Goal: Information Seeking & Learning: Learn about a topic

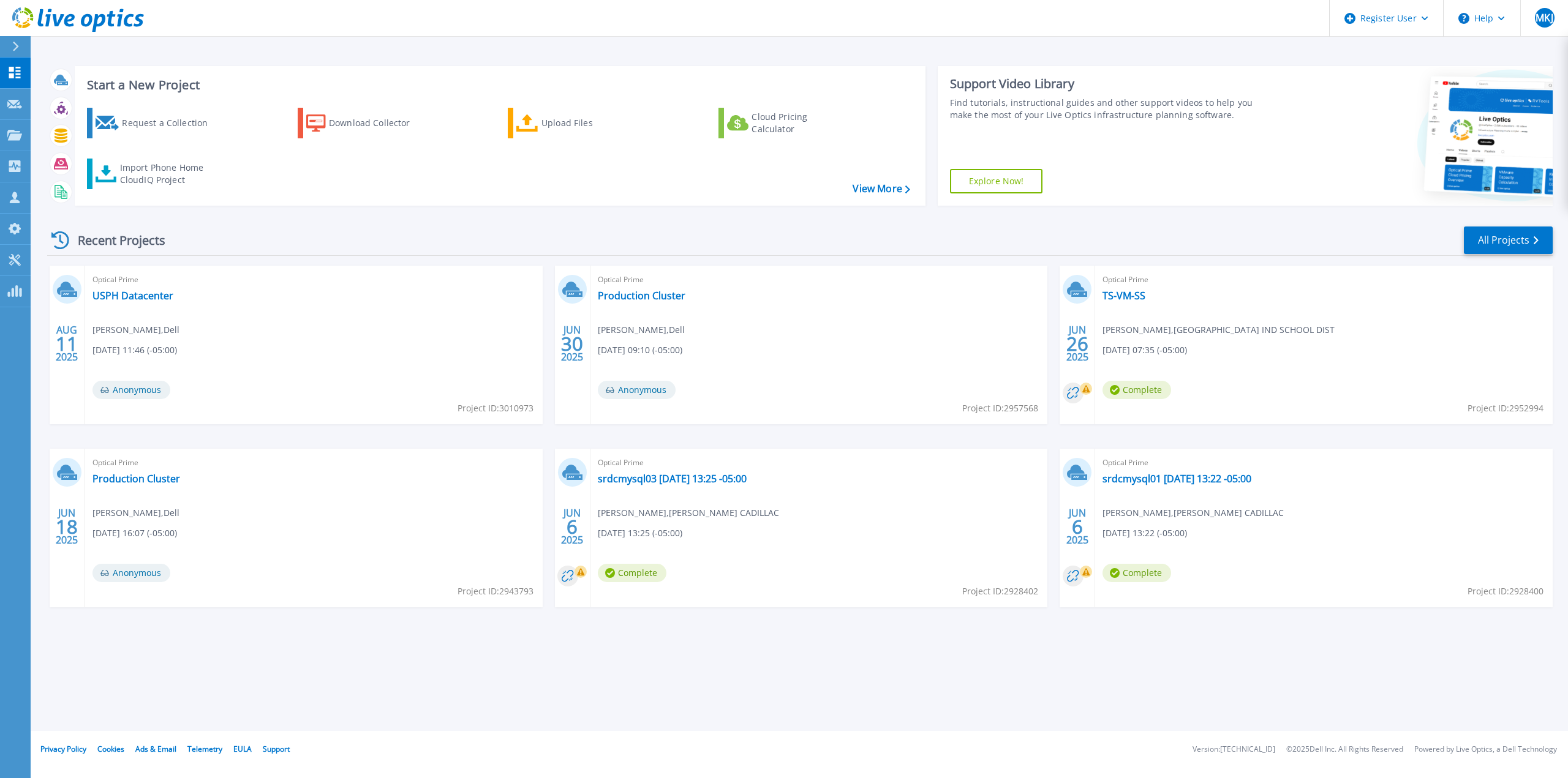
click at [15, 38] on div at bounding box center [21, 47] width 20 height 21
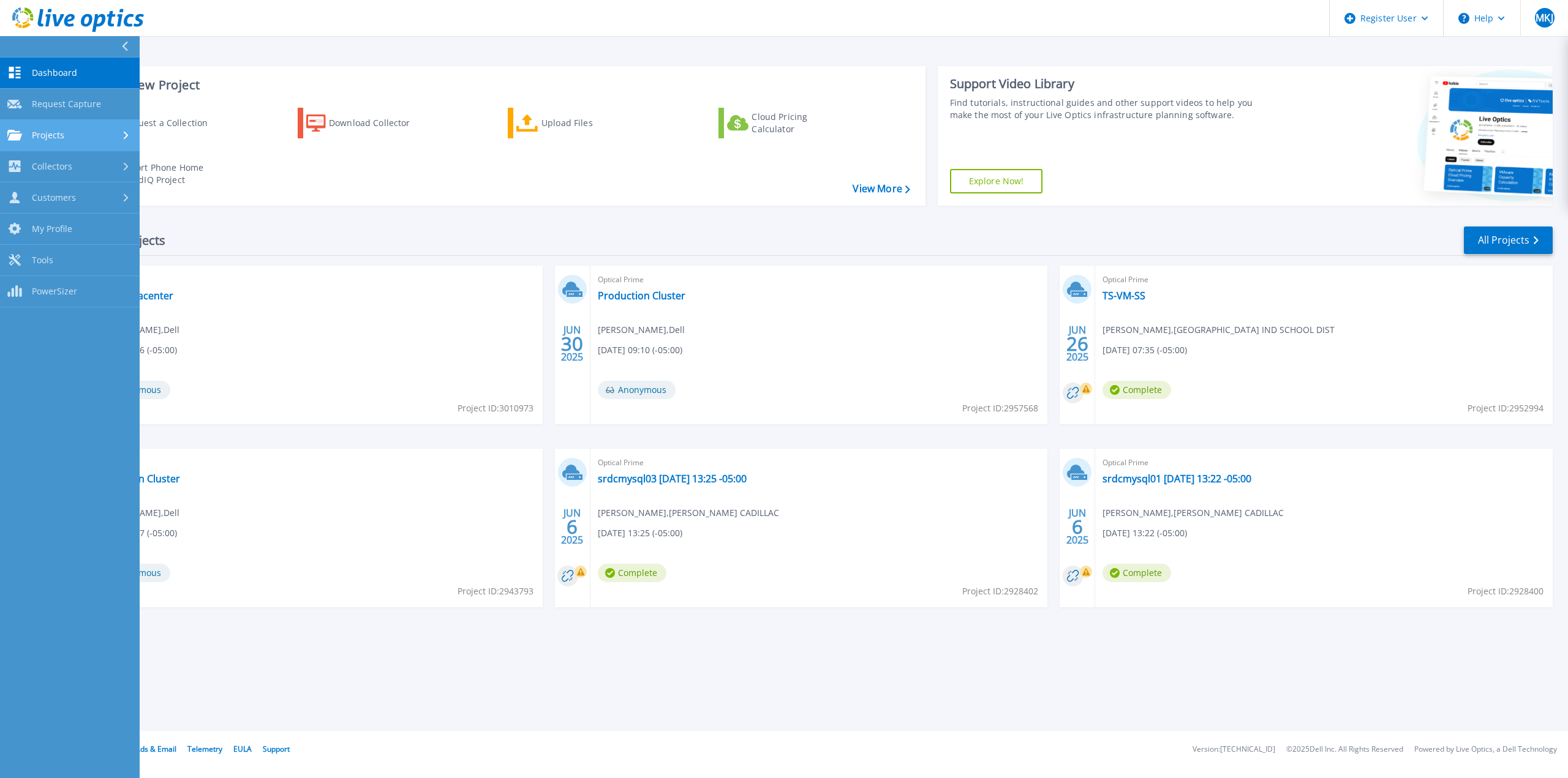
click at [93, 128] on link "Projects Projects" at bounding box center [69, 135] width 140 height 32
drag, startPoint x: 575, startPoint y: 251, endPoint x: 615, endPoint y: 250, distance: 40.0
click at [575, 251] on div "Recent Projects All Projects" at bounding box center [799, 240] width 1505 height 31
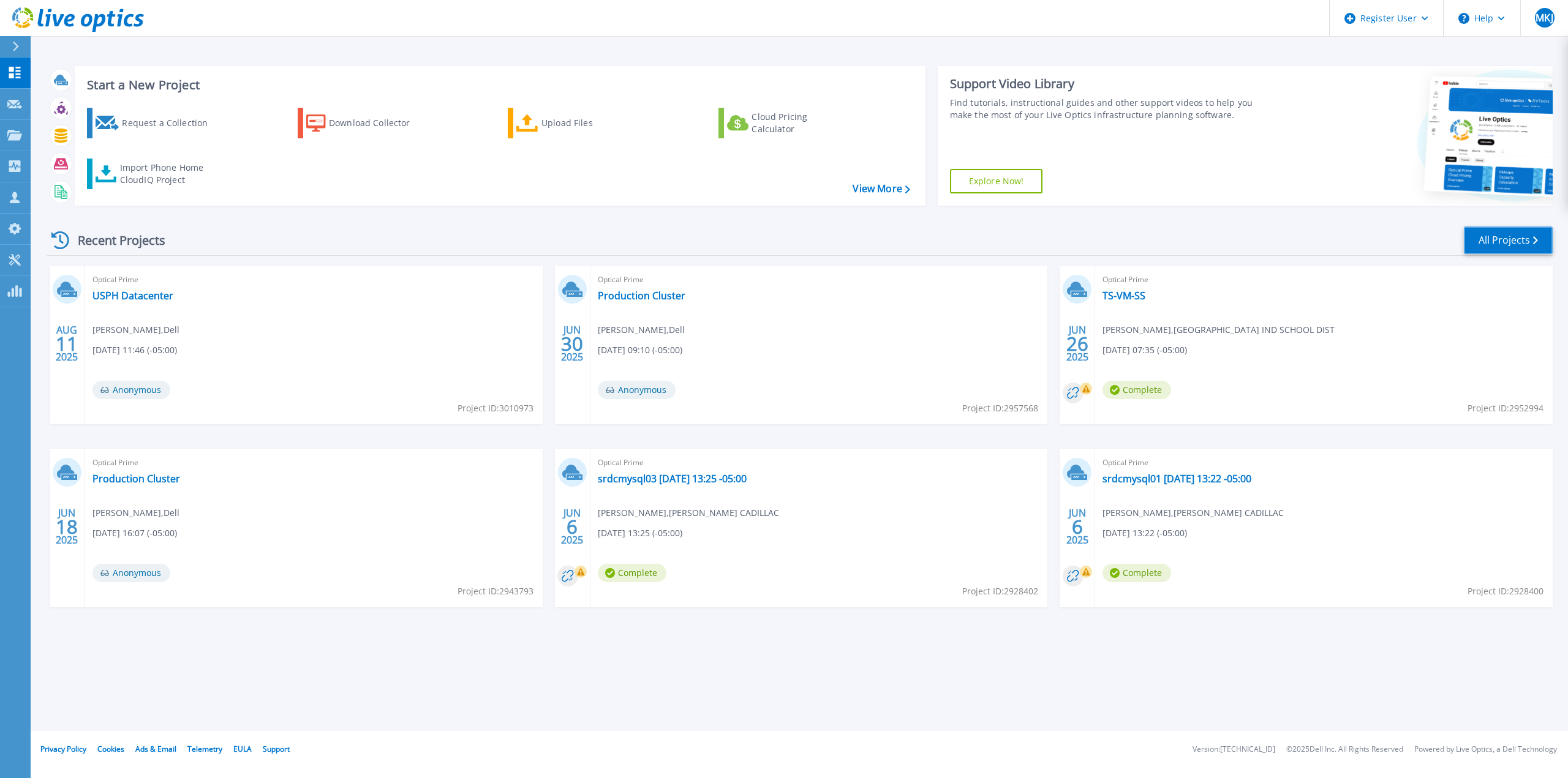
click at [1489, 236] on link "All Projects" at bounding box center [1508, 240] width 89 height 27
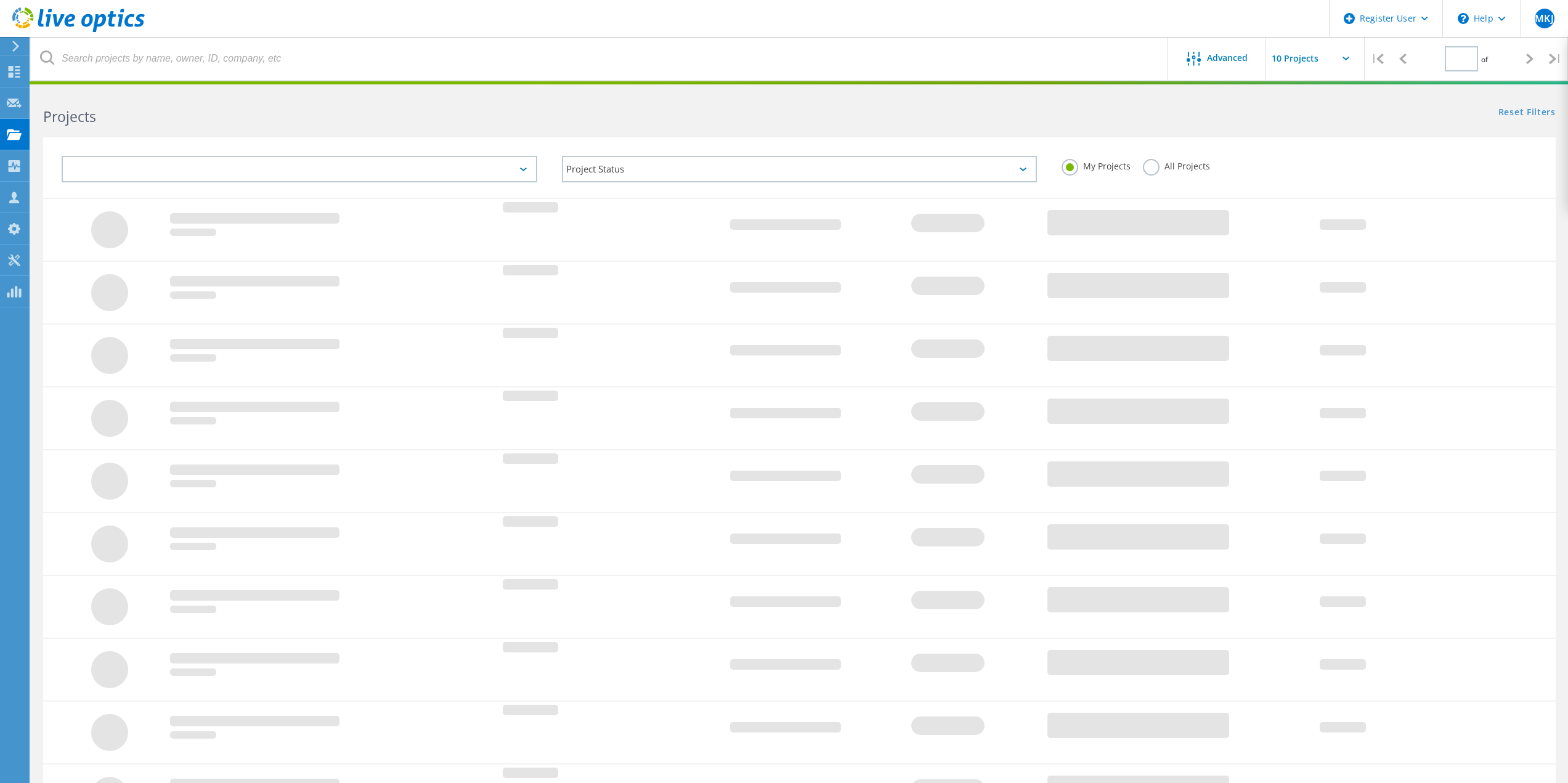
type input "1"
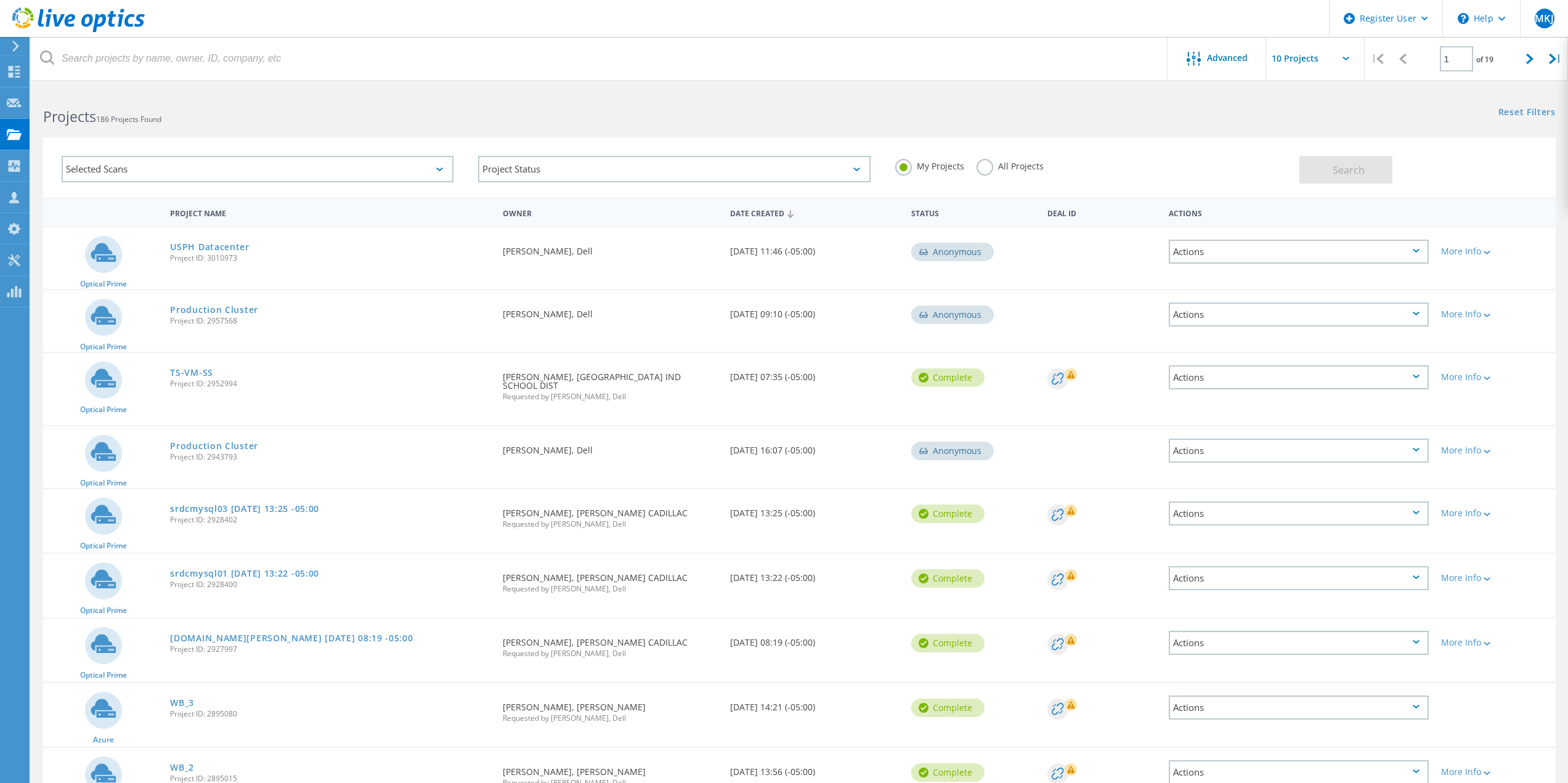
click at [1006, 166] on label "All Projects" at bounding box center [1010, 164] width 67 height 12
click at [0, 0] on input "All Projects" at bounding box center [0, 0] width 0 height 0
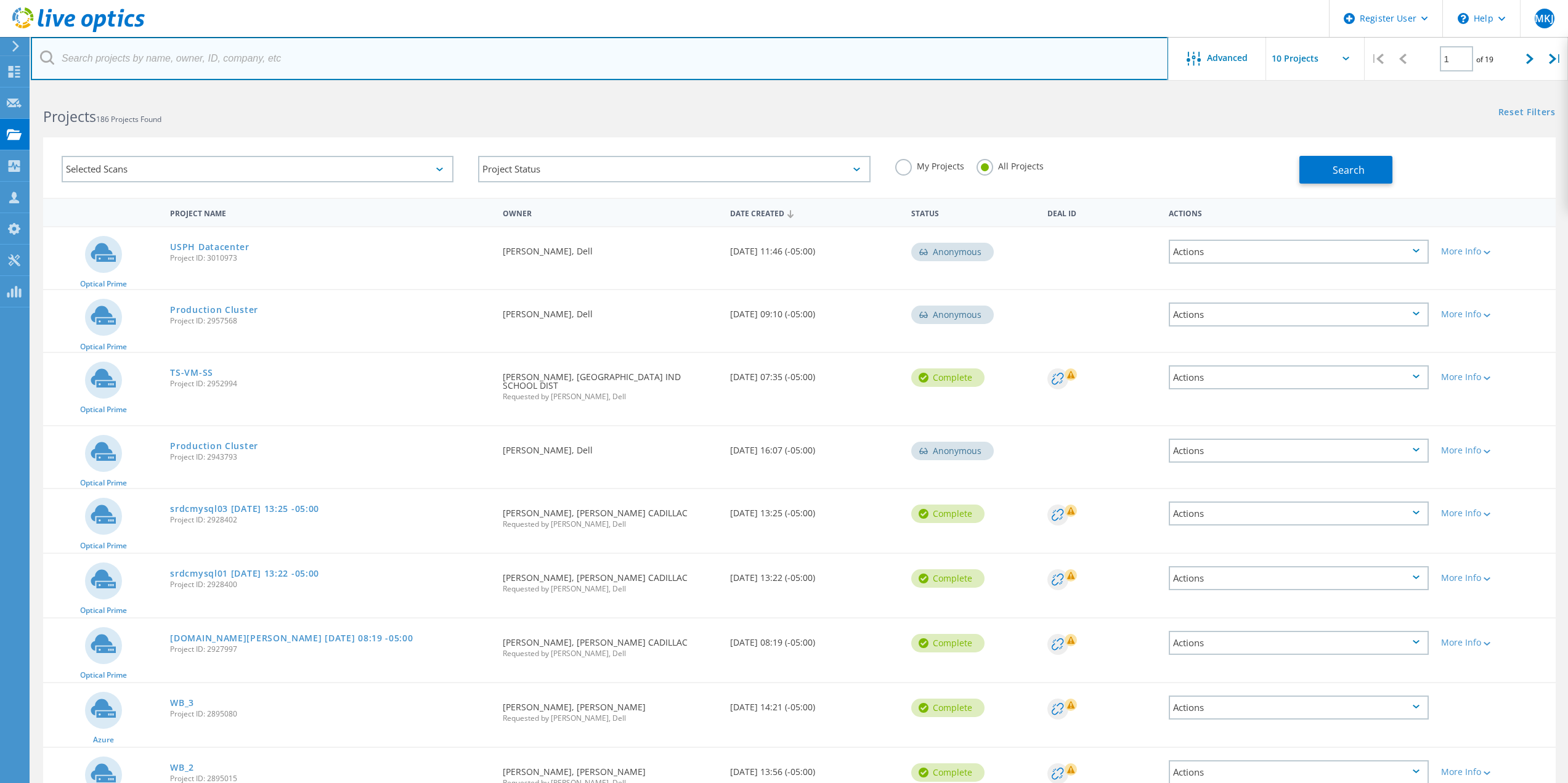
click at [181, 61] on input "text" at bounding box center [600, 58] width 1138 height 43
type input "usph"
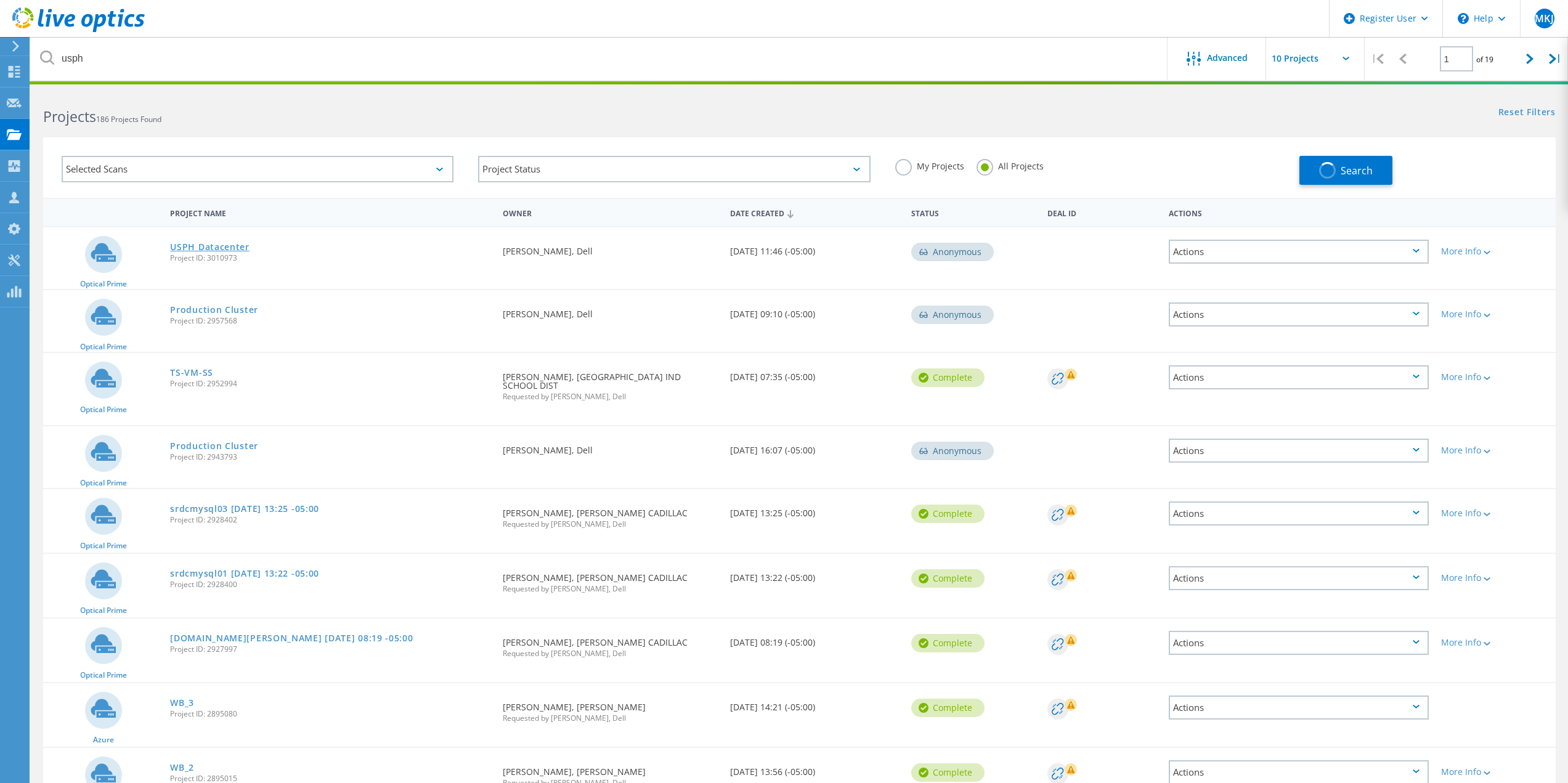
click at [198, 250] on link "USPH Datacenter" at bounding box center [210, 247] width 80 height 8
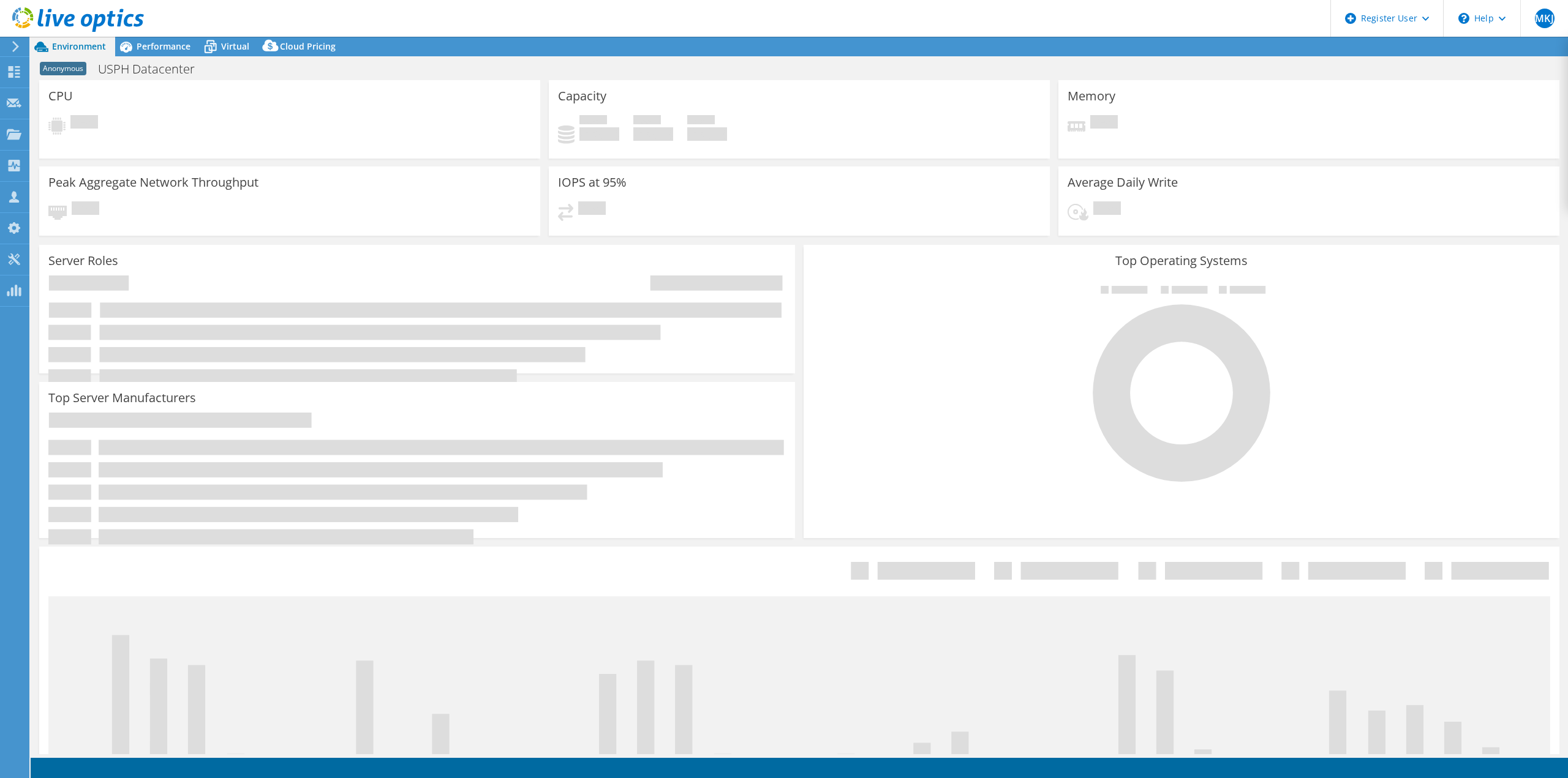
select select "USD"
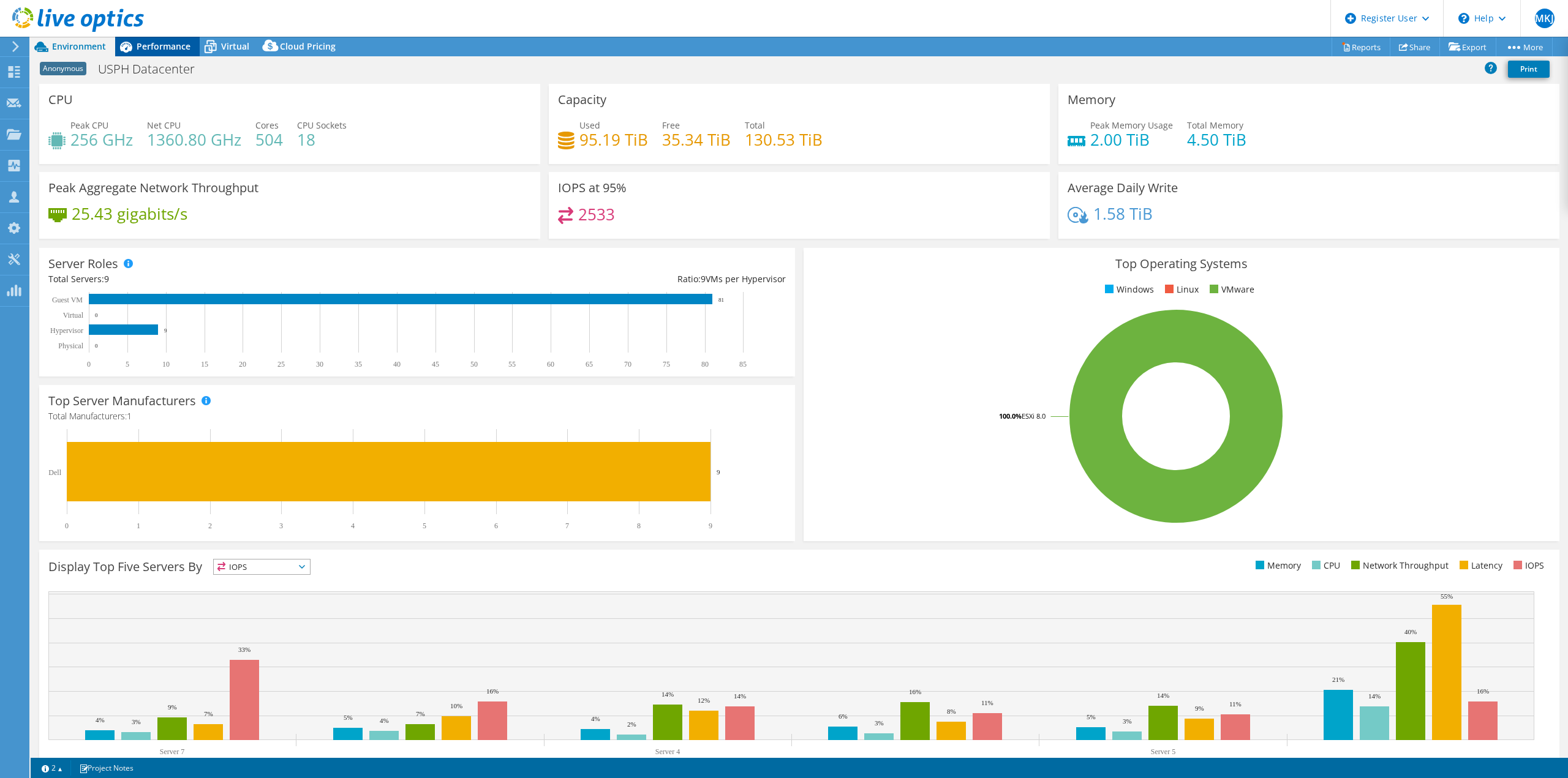
click at [162, 41] on span "Performance" at bounding box center [163, 46] width 54 height 12
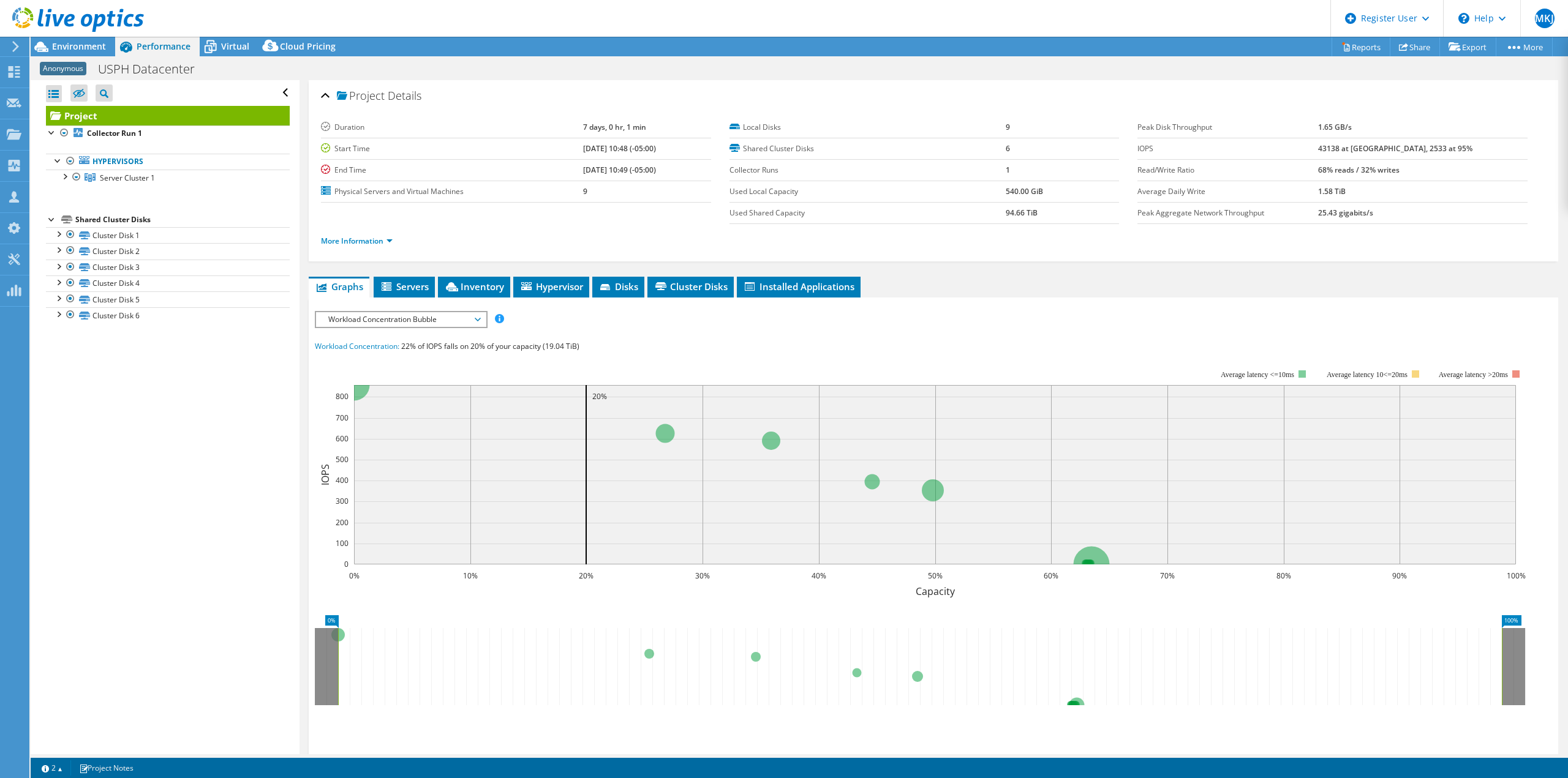
click at [58, 37] on div at bounding box center [72, 20] width 144 height 41
click at [58, 41] on div at bounding box center [72, 20] width 144 height 41
click at [93, 47] on span "Environment" at bounding box center [79, 46] width 54 height 12
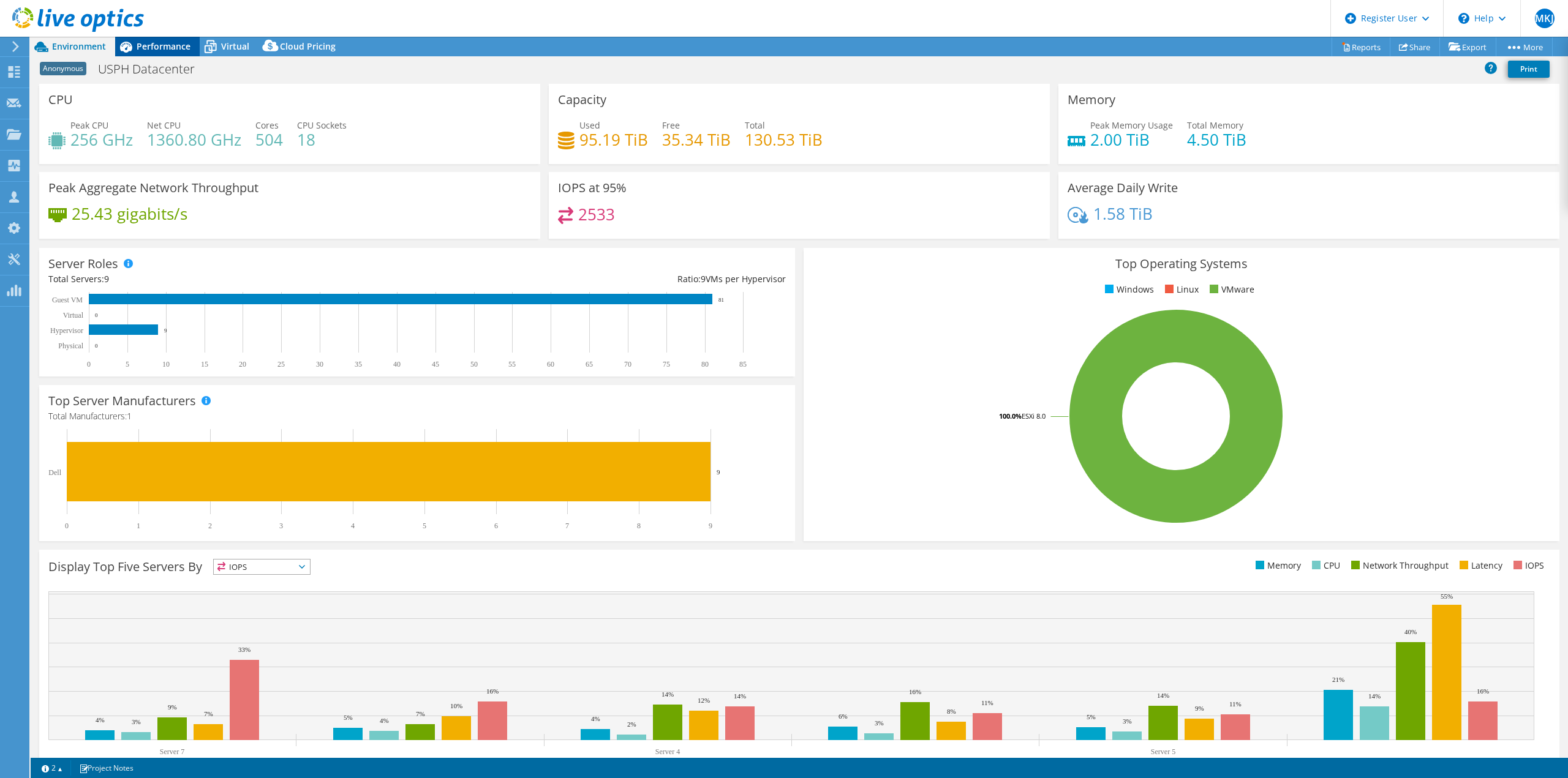
click at [194, 42] on div "Performance" at bounding box center [157, 46] width 85 height 20
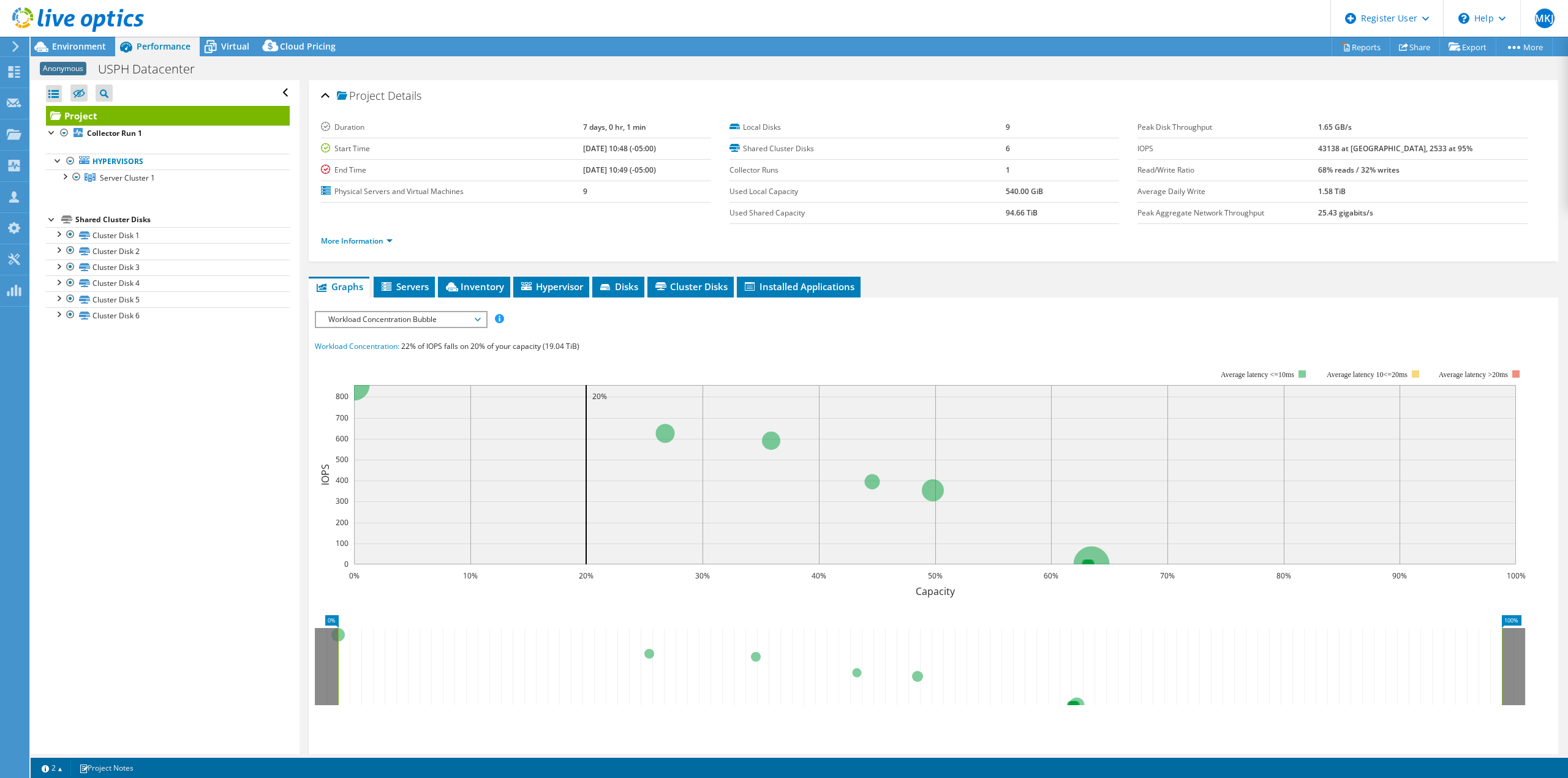
click at [345, 252] on div "More Information" at bounding box center [933, 241] width 1225 height 34
click at [351, 242] on link "More Information" at bounding box center [357, 240] width 72 height 11
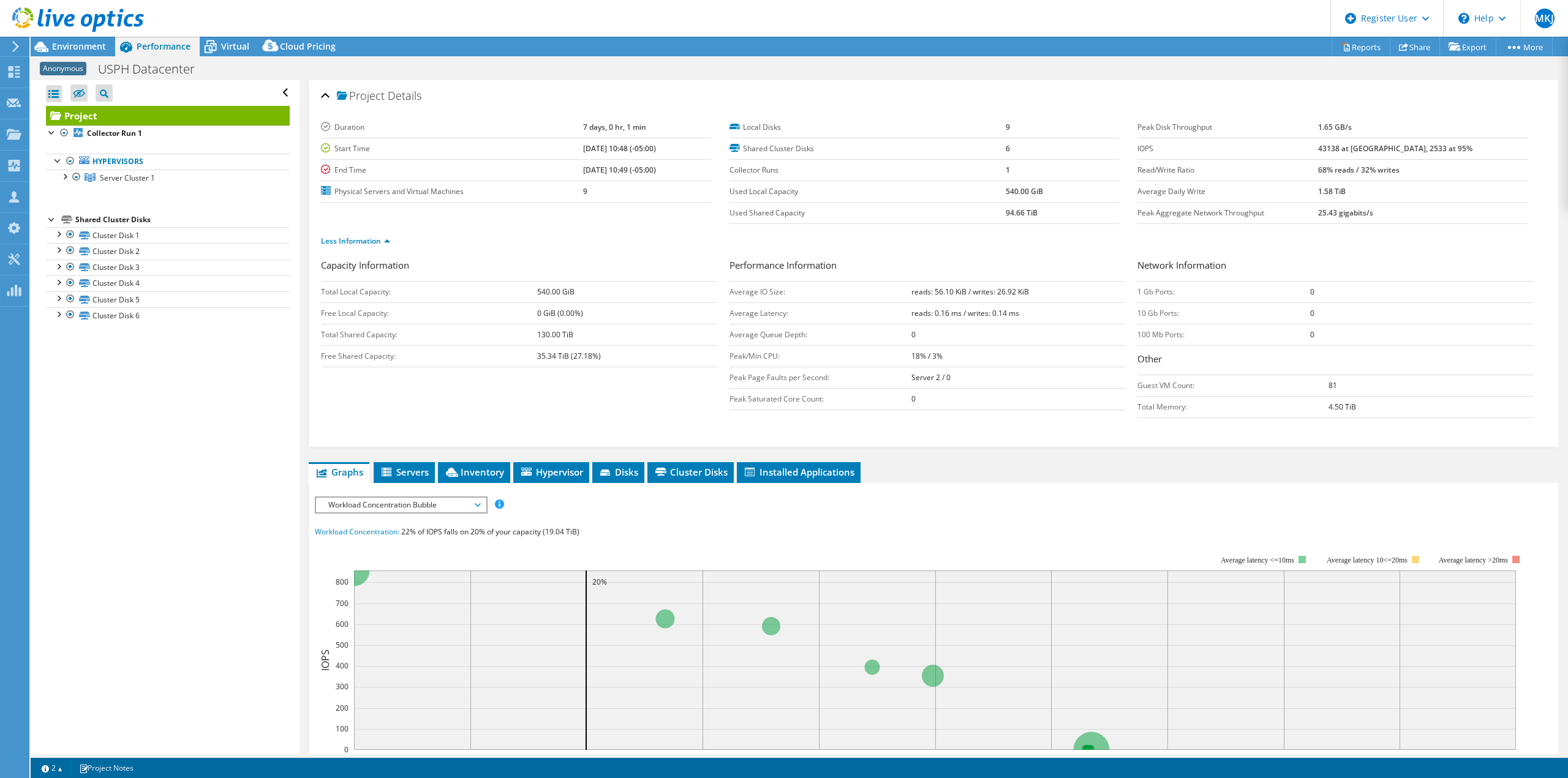
click at [52, 71] on span "Anonymous" at bounding box center [63, 68] width 46 height 13
click at [75, 44] on span "Environment" at bounding box center [79, 46] width 54 height 12
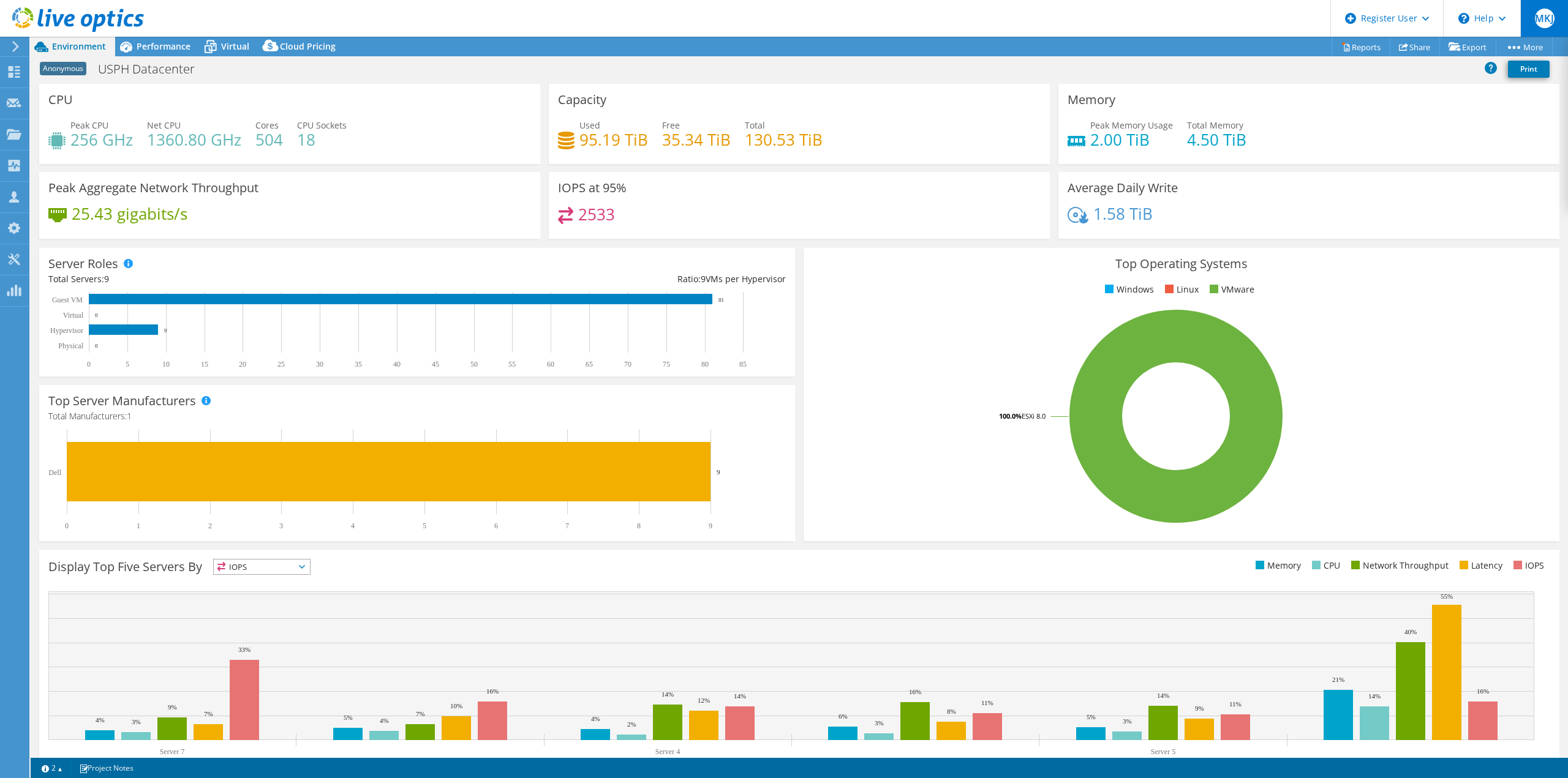
click at [1555, 20] on div "MKJ" at bounding box center [1543, 18] width 48 height 36
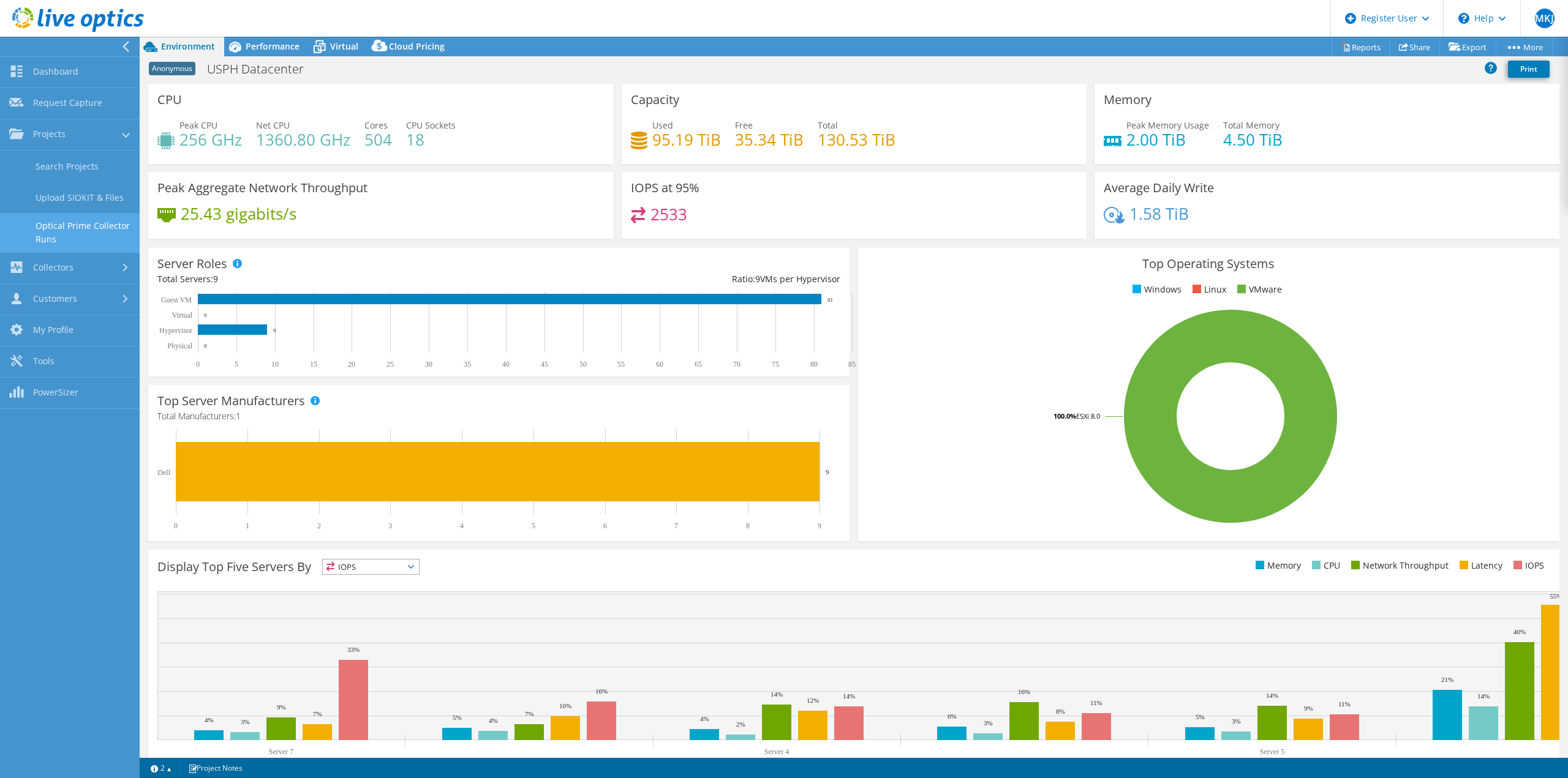
click at [83, 232] on link "Optical Prime Collector Runs" at bounding box center [69, 233] width 140 height 39
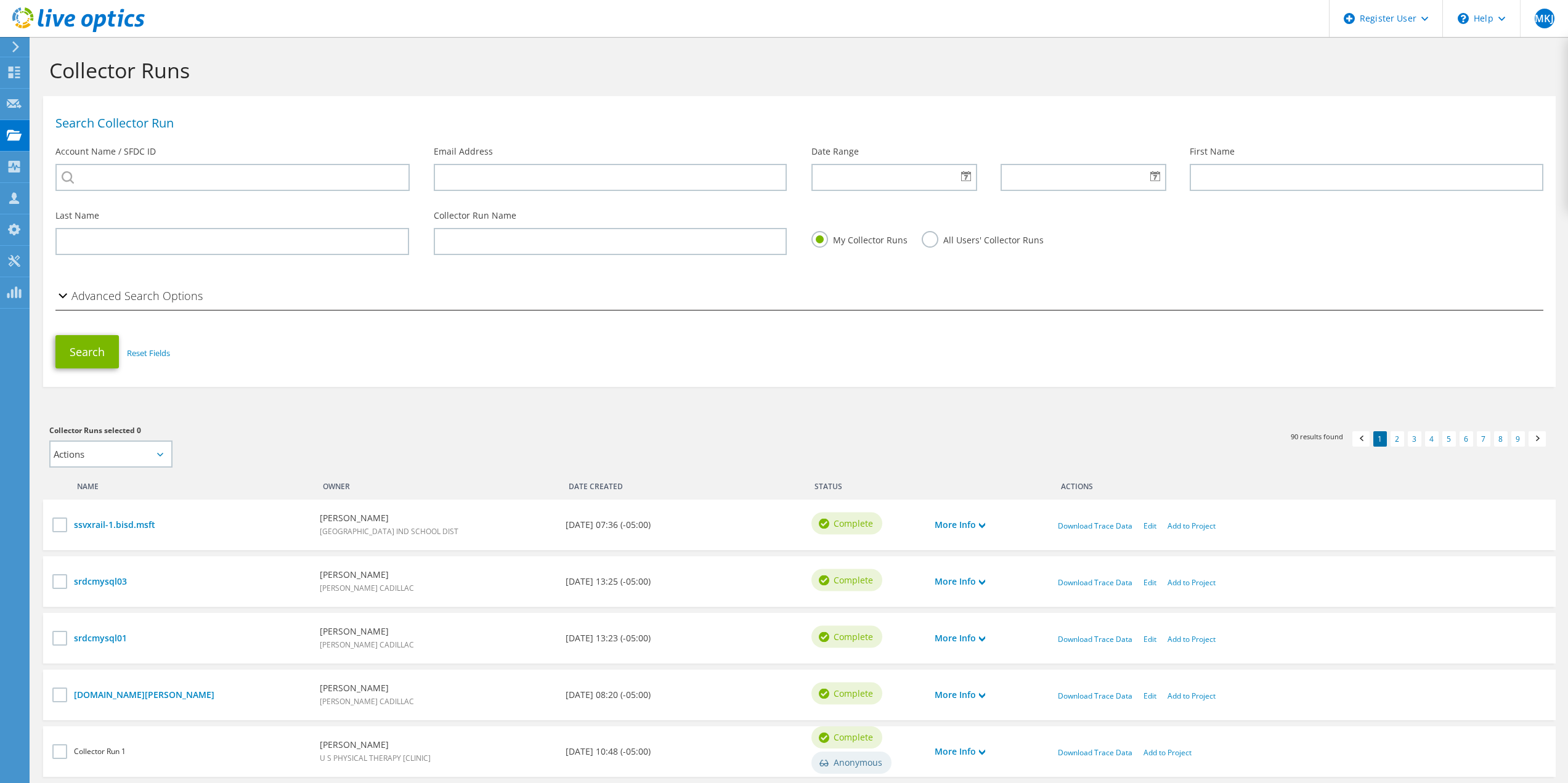
click at [18, 47] on use at bounding box center [16, 47] width 7 height 11
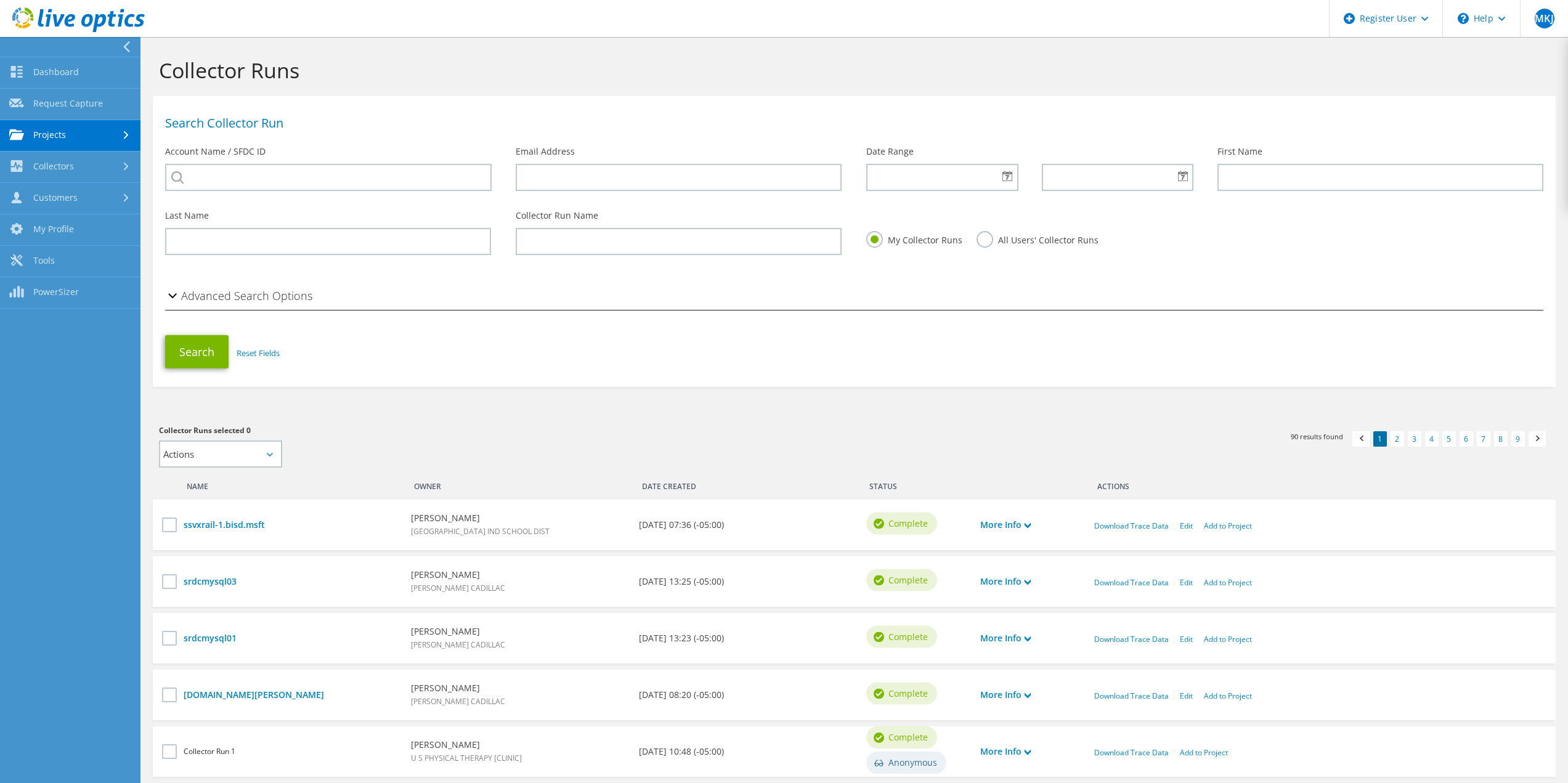
click at [71, 142] on link "Projects" at bounding box center [70, 135] width 140 height 32
click at [86, 272] on link "Collectors" at bounding box center [70, 270] width 140 height 32
click at [90, 310] on link "Customers" at bounding box center [70, 301] width 140 height 32
click at [93, 336] on link "Search & Manage Users" at bounding box center [70, 336] width 140 height 40
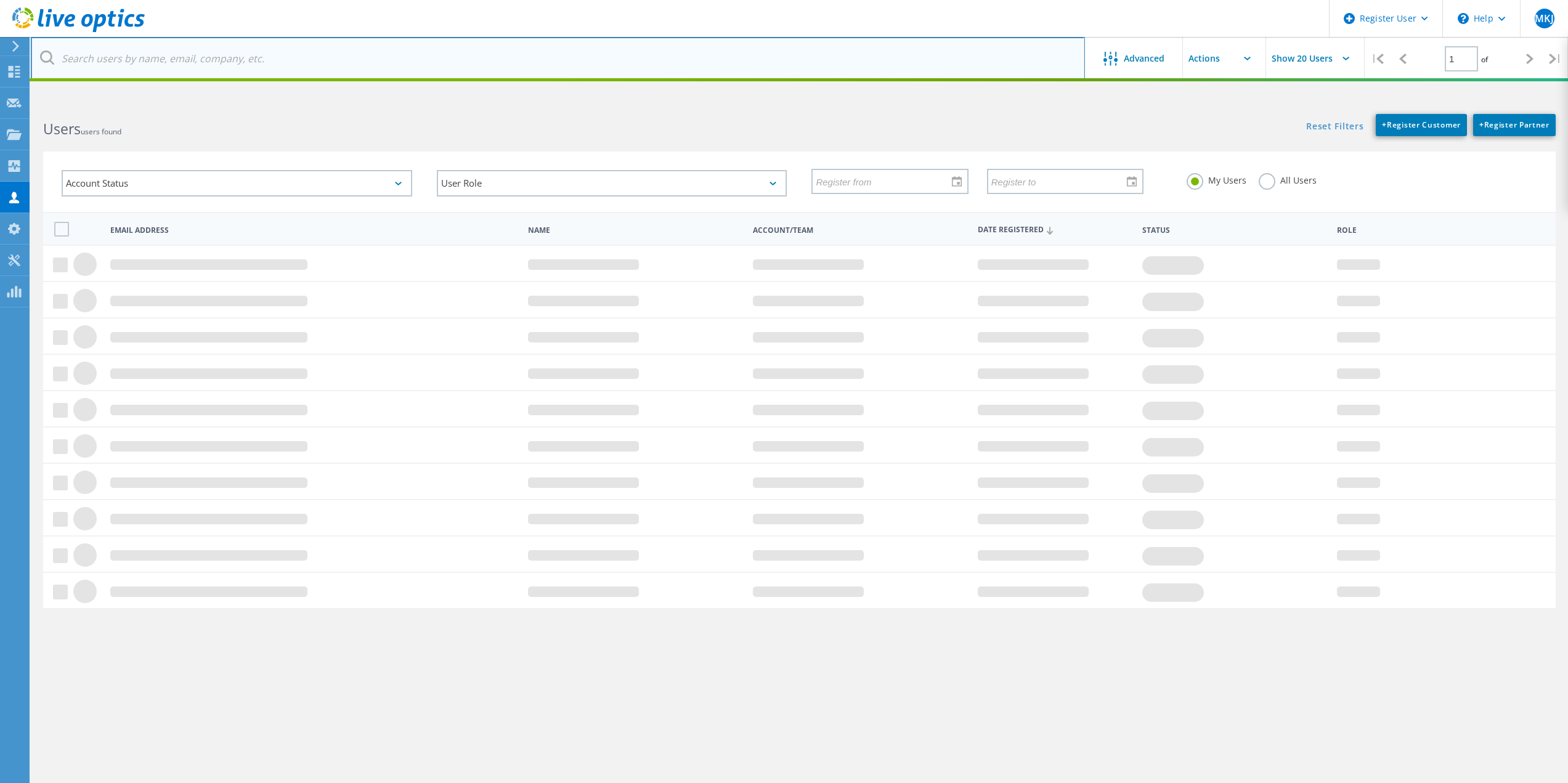
click at [141, 72] on input "text" at bounding box center [558, 58] width 1054 height 43
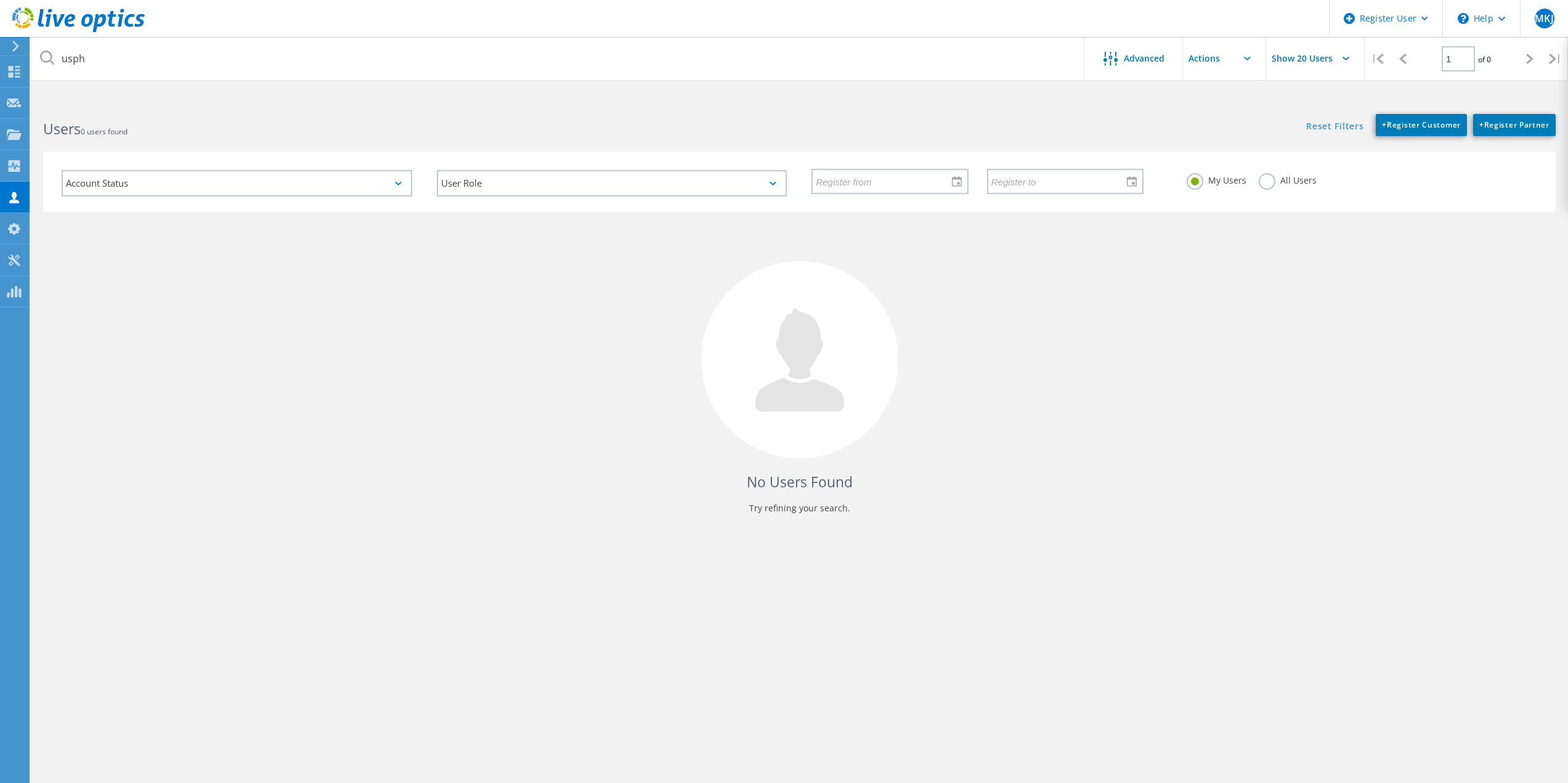
click at [1265, 177] on label "All Users" at bounding box center [1288, 178] width 58 height 12
click at [0, 0] on input "All Users" at bounding box center [0, 0] width 0 height 0
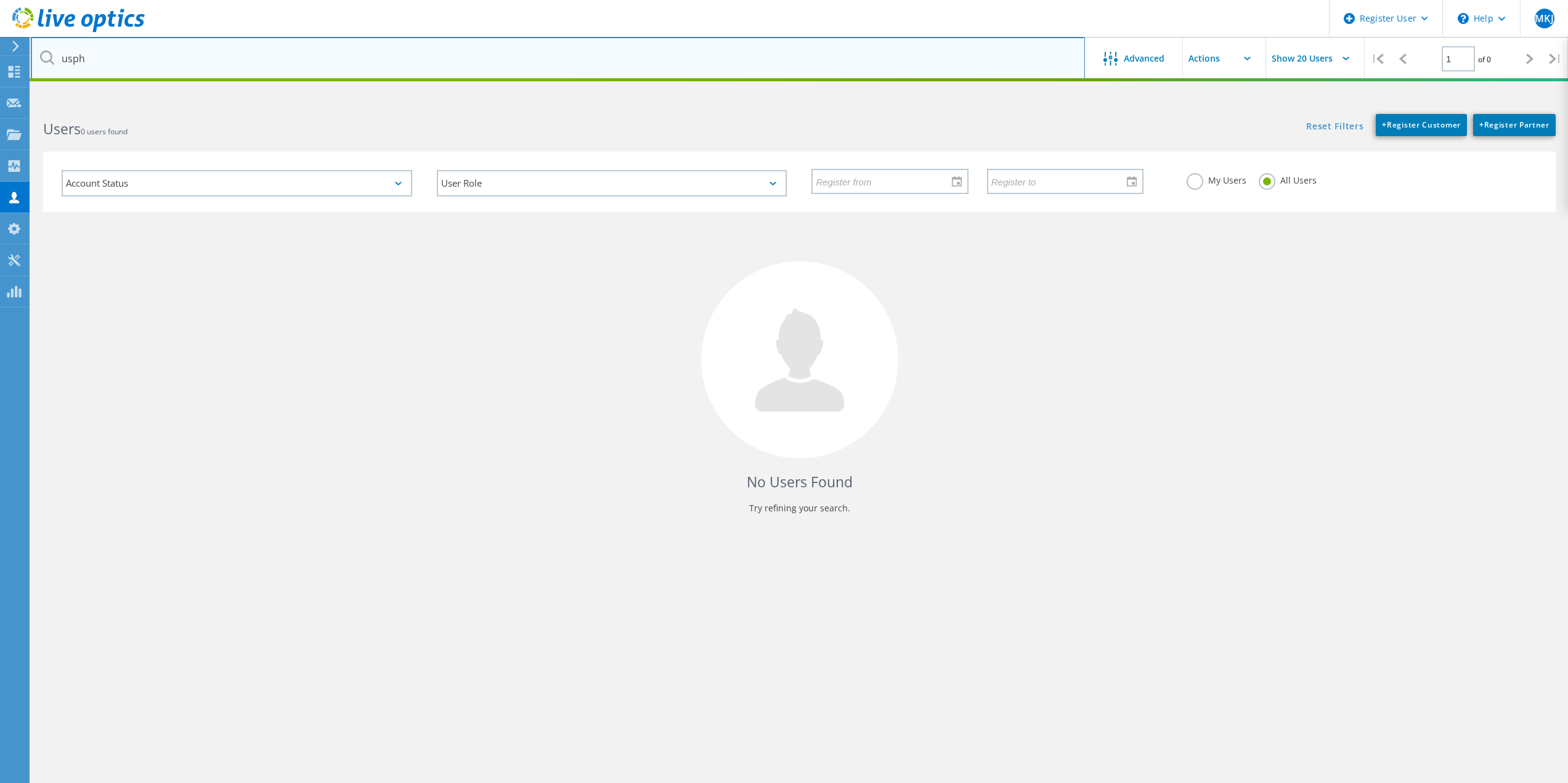
click at [457, 48] on input "usph" at bounding box center [558, 58] width 1054 height 43
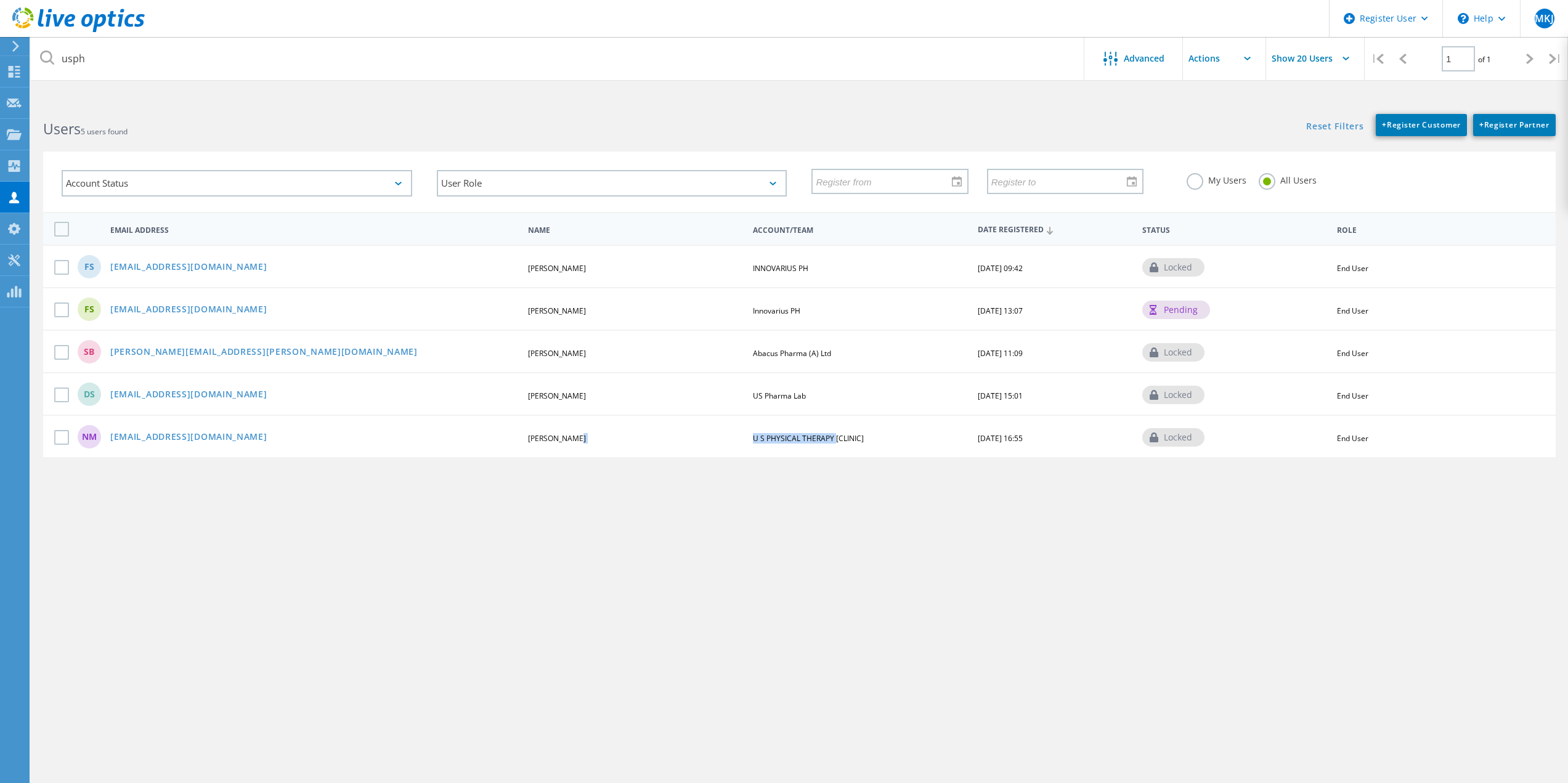
drag, startPoint x: 732, startPoint y: 440, endPoint x: 834, endPoint y: 439, distance: 102.0
click at [834, 439] on div "NM nmoy@usph.com Norman Moy U S PHYSICAL THERAPY [CLINIC] 11/01/2015, 16:55 loc…" at bounding box center [800, 436] width 1513 height 42
copy div "U S PHYSICAL THERAPY"
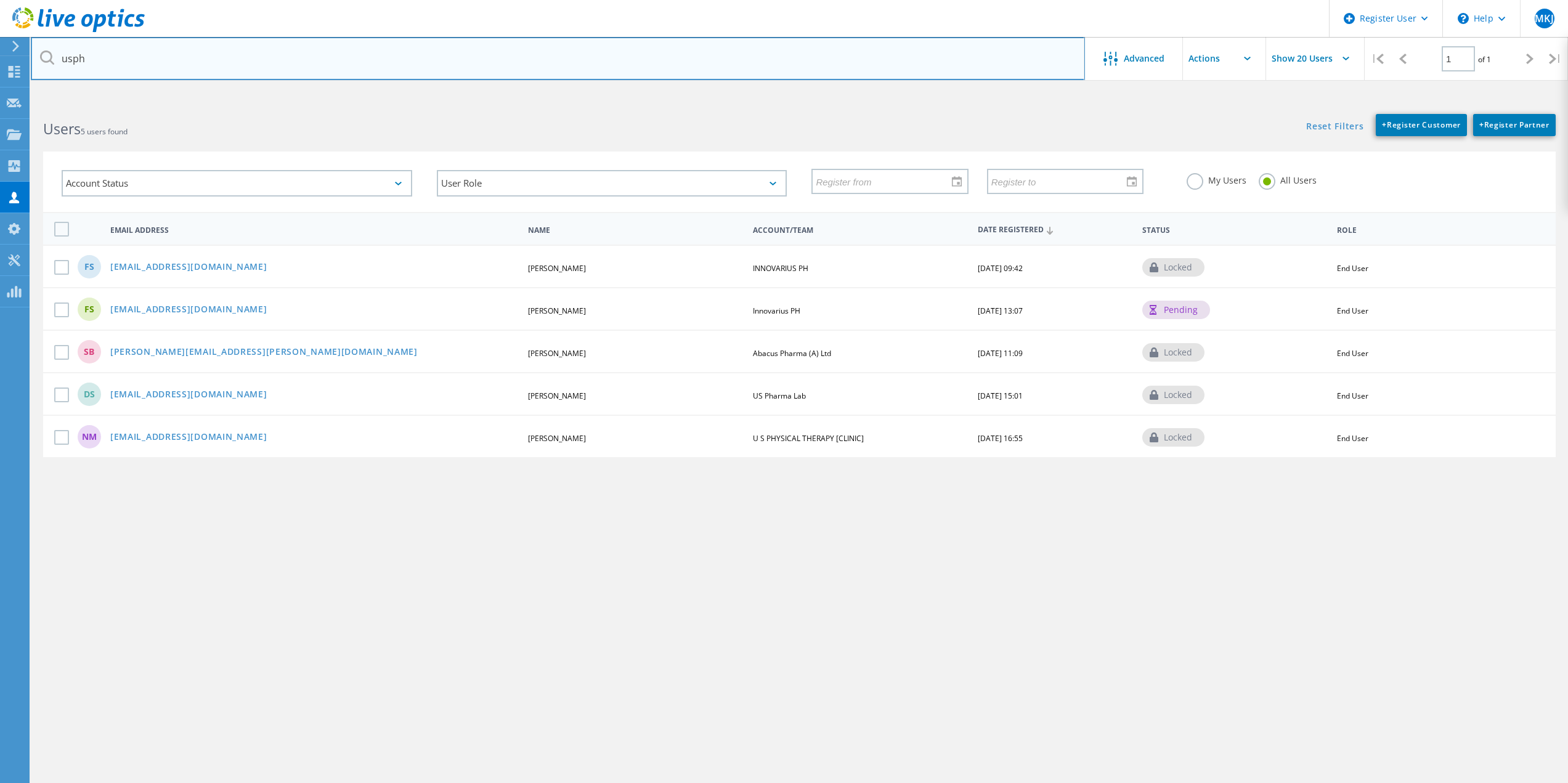
drag, startPoint x: 134, startPoint y: 54, endPoint x: -394, endPoint y: 66, distance: 528.1
click at [0, 66] on html "Register User \n Help Explore Helpful Articles Contact Support MKJ Dell User Ma…" at bounding box center [784, 414] width 1568 height 829
paste input "U S PHYSICAL THERAPY"
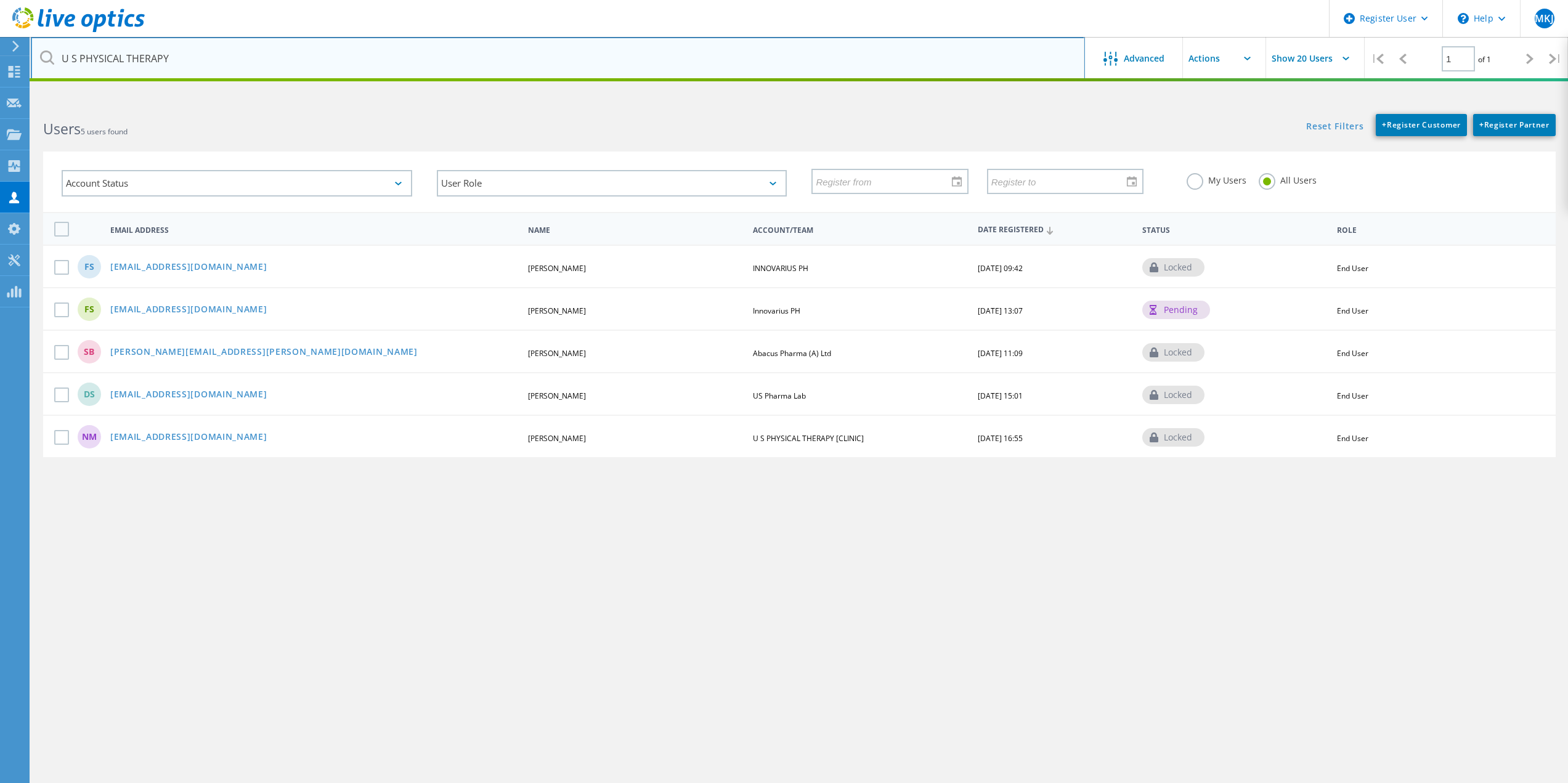
type input "U S PHYSICAL THERAPY"
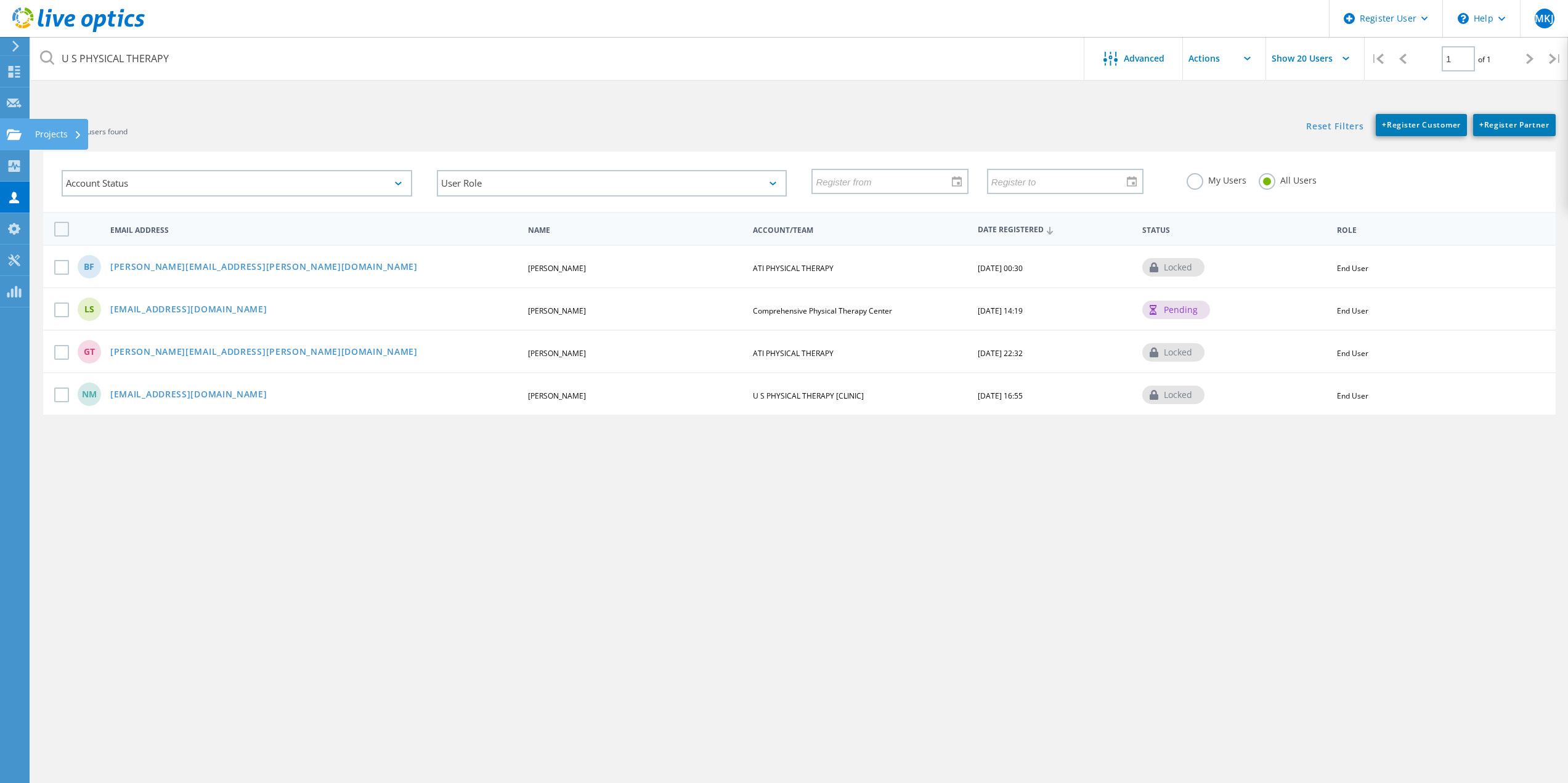
click at [17, 139] on use at bounding box center [14, 134] width 15 height 11
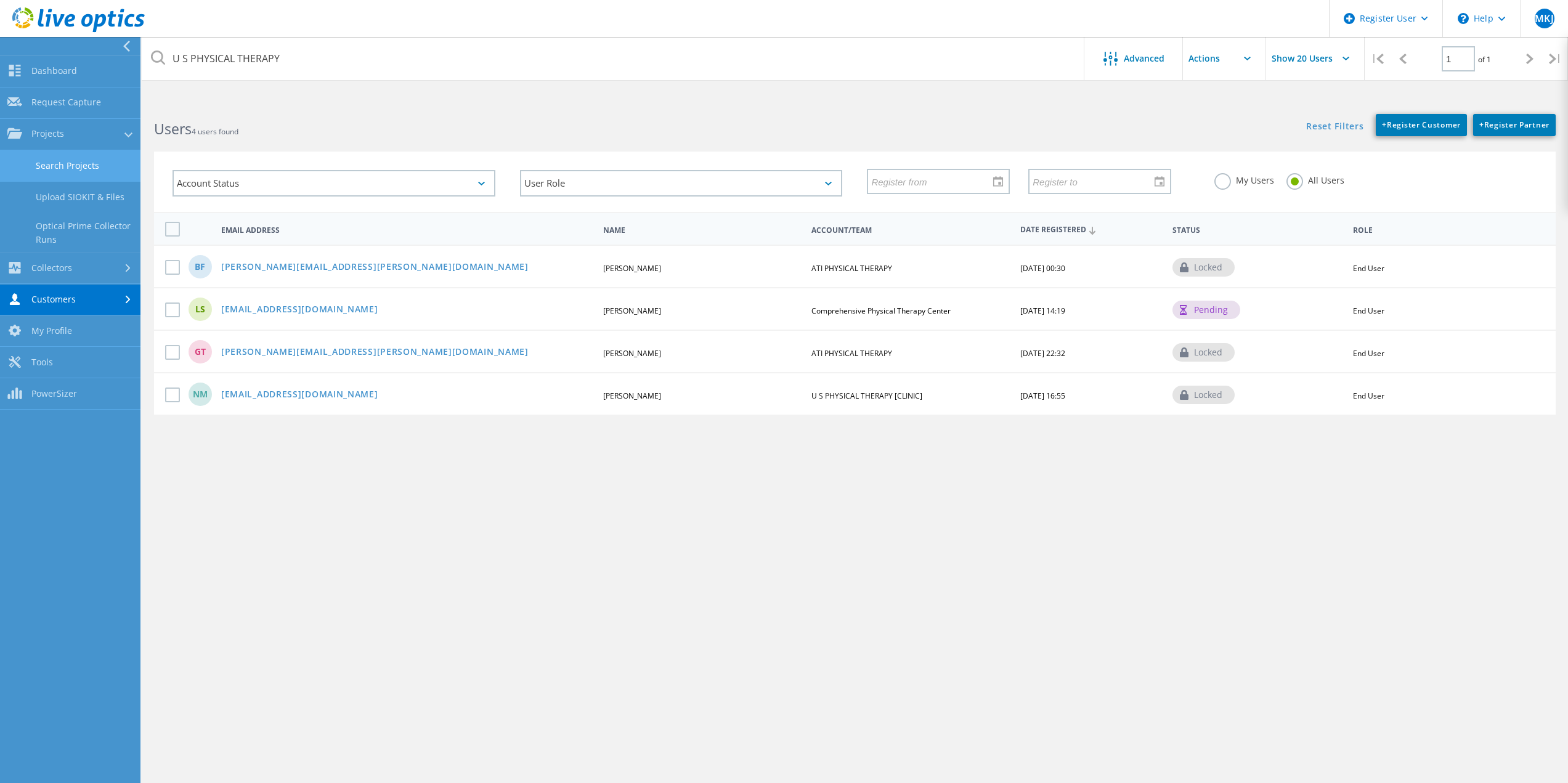
click at [78, 178] on link "Search Projects" at bounding box center [70, 166] width 140 height 32
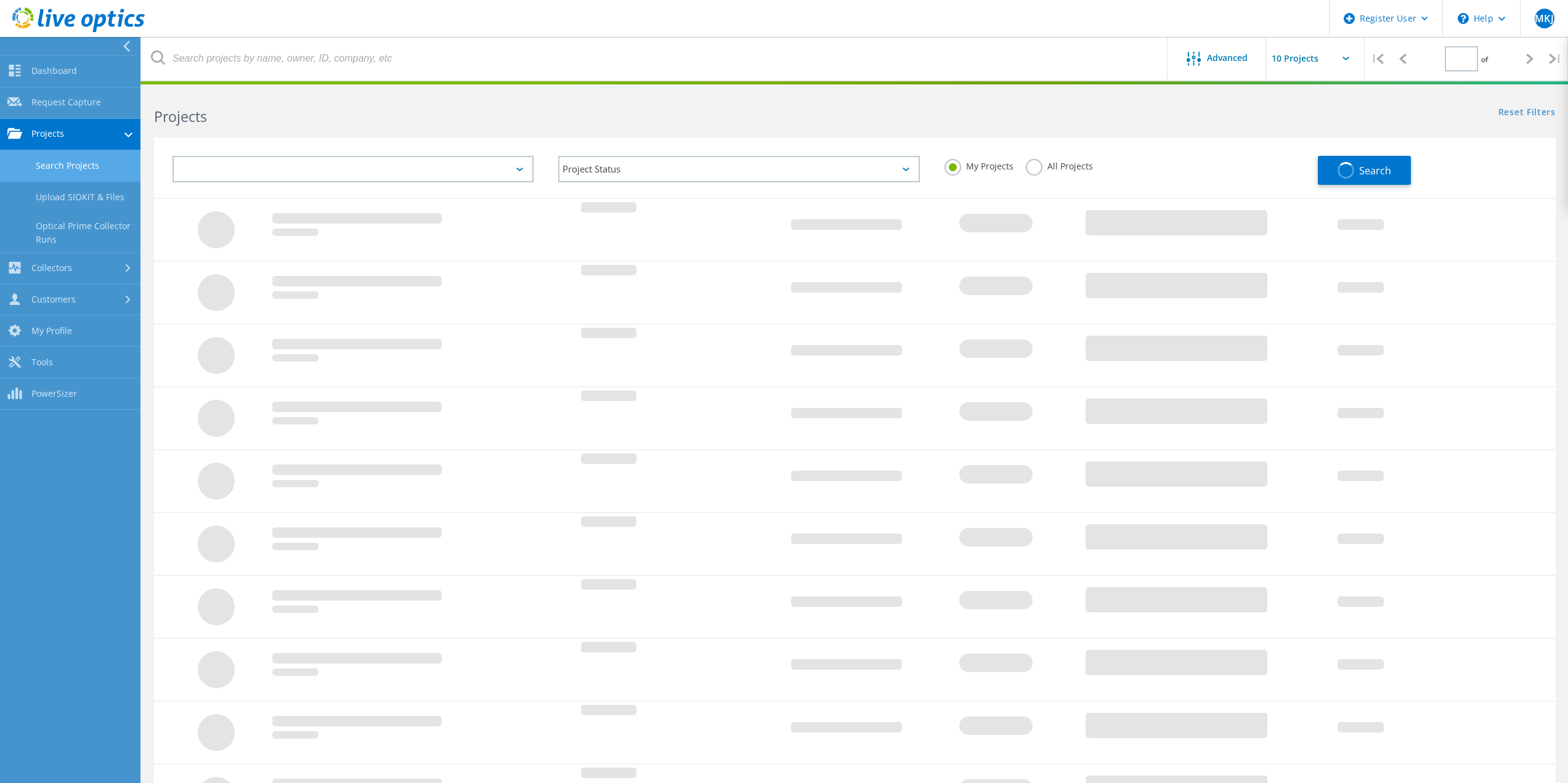
type input "1"
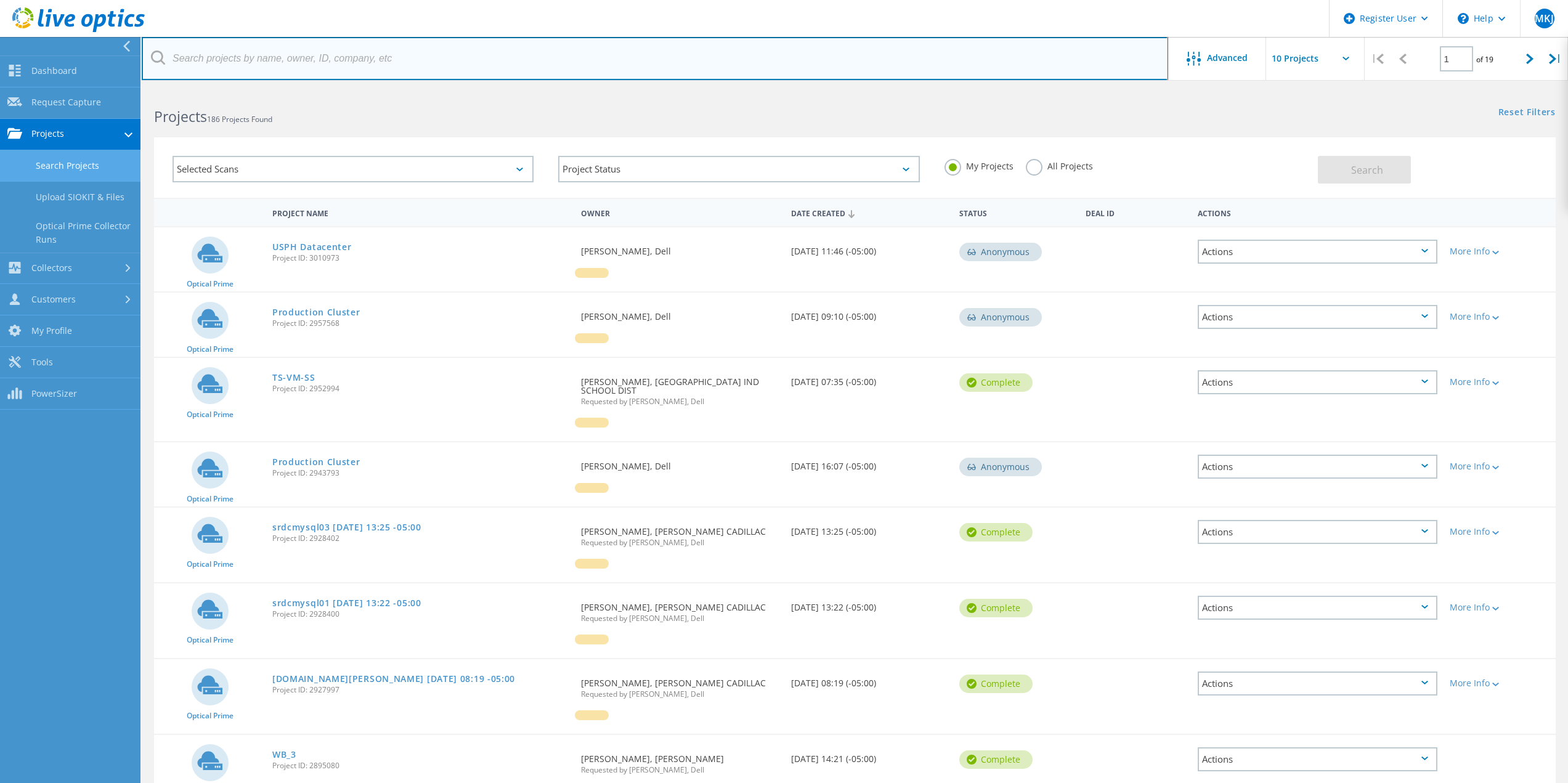
click at [236, 61] on input "text" at bounding box center [655, 58] width 1027 height 43
paste input "U S PHYSICAL THERAPY"
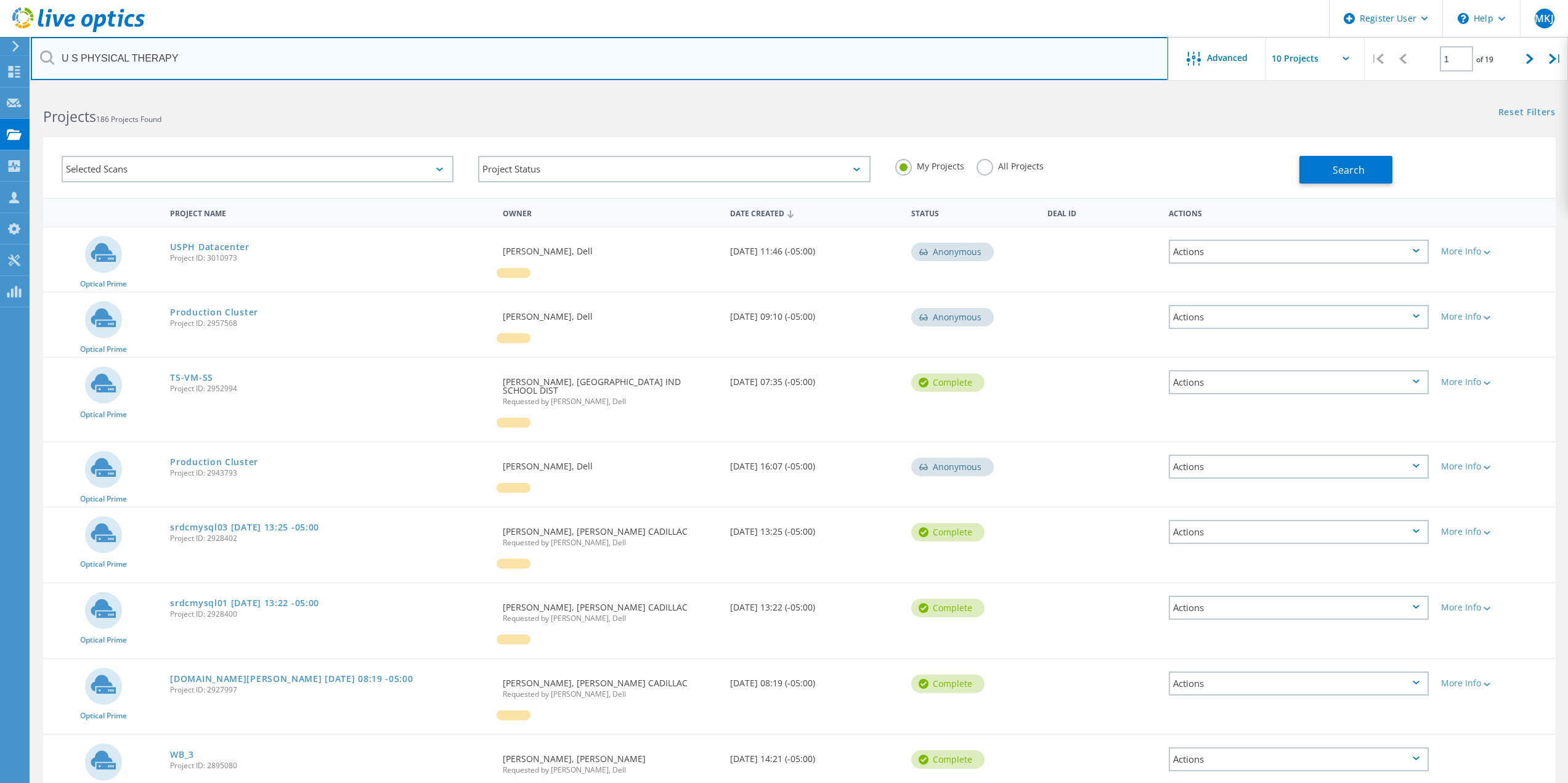
type input "U S PHYSICAL THERAPY"
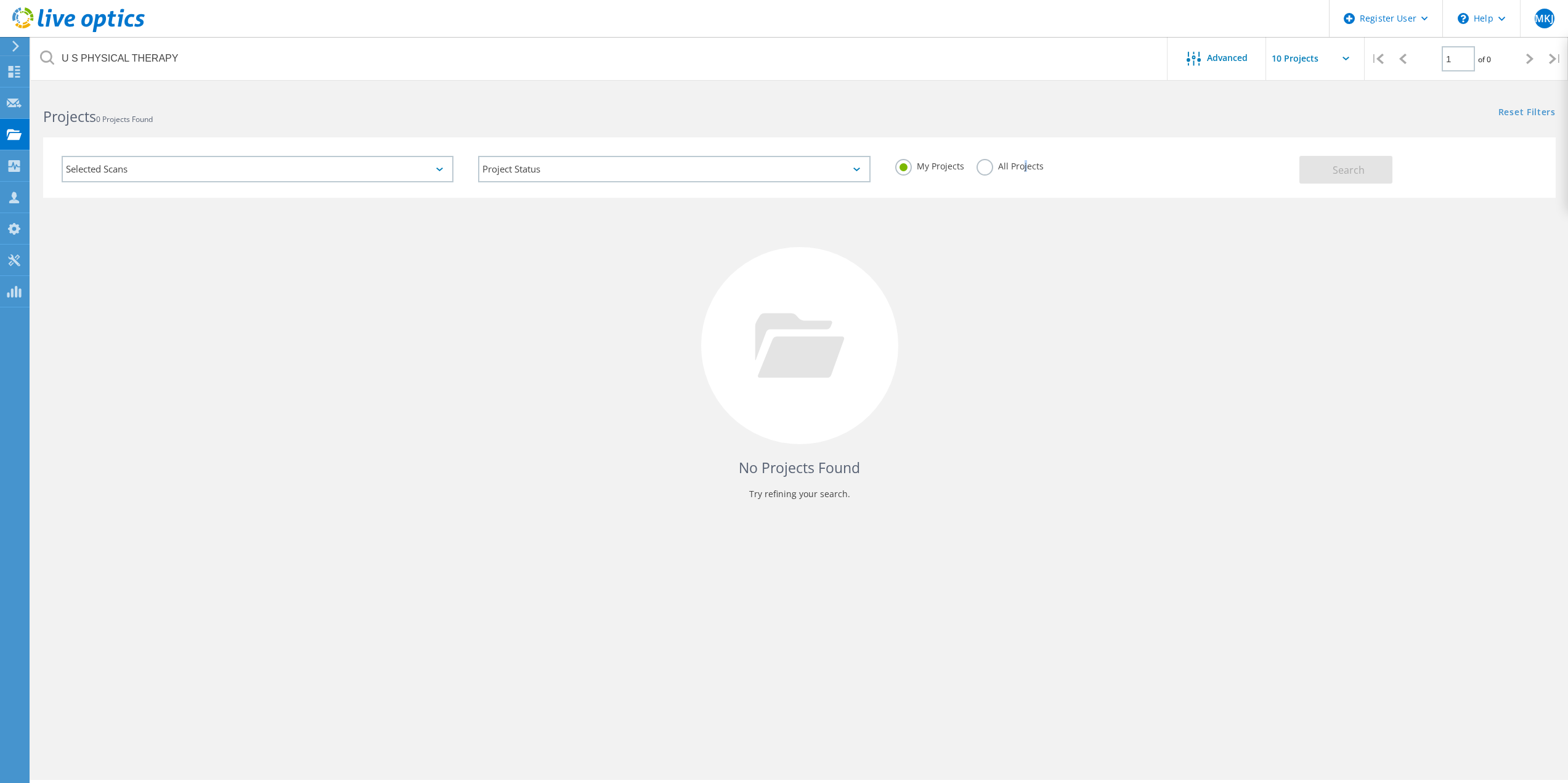
click at [1021, 174] on div "All Projects" at bounding box center [1010, 167] width 67 height 18
click at [1023, 166] on label "All Projects" at bounding box center [1010, 164] width 67 height 12
click at [1055, 176] on div "My Projects All Projects" at bounding box center [1091, 166] width 416 height 46
drag, startPoint x: 1007, startPoint y: 167, endPoint x: 1020, endPoint y: 169, distance: 13.2
click at [1009, 168] on label "All Projects" at bounding box center [1010, 164] width 67 height 12
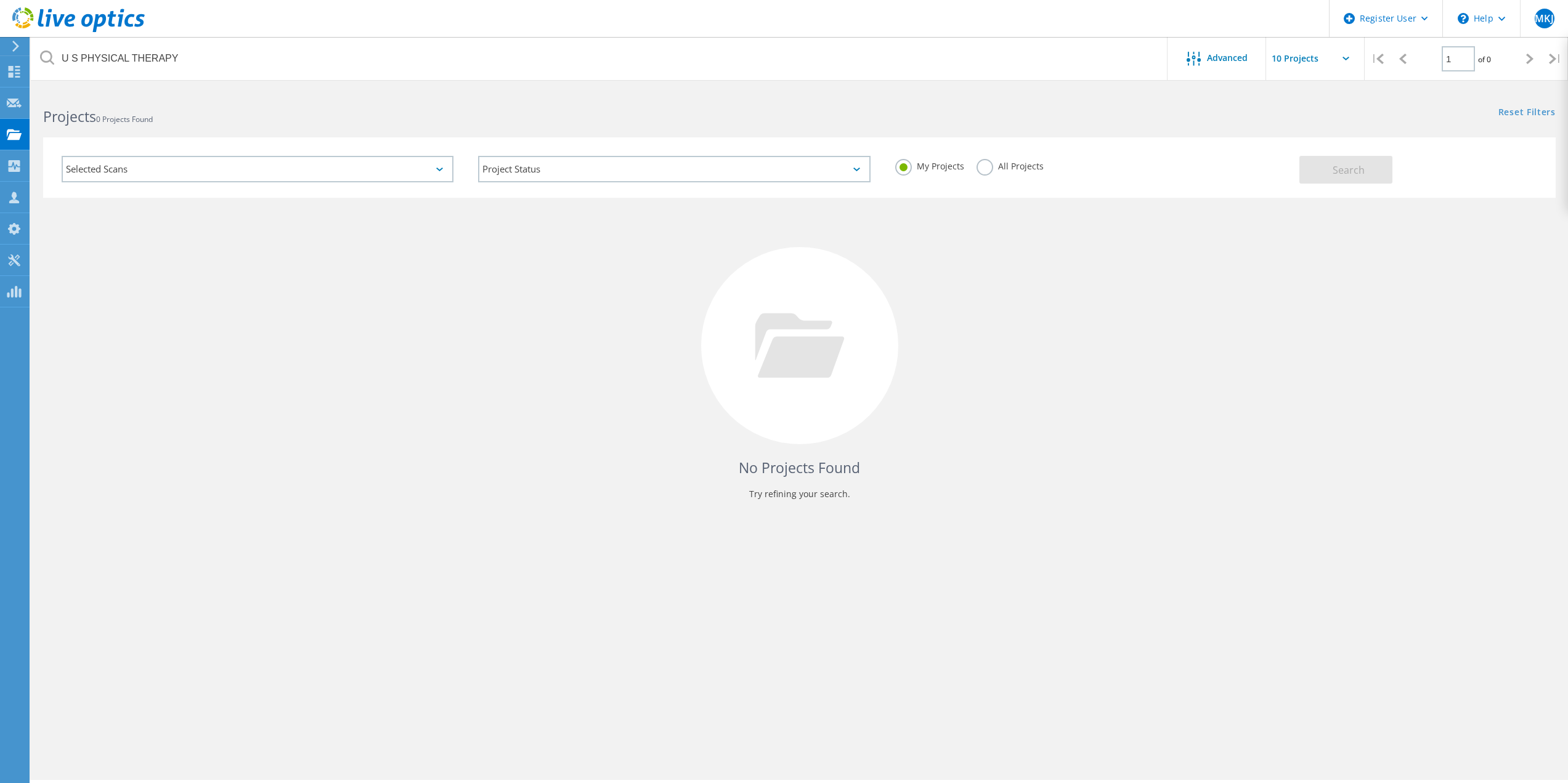
click at [963, 174] on div "My Projects" at bounding box center [930, 167] width 69 height 18
click at [989, 166] on label "All Projects" at bounding box center [1010, 164] width 67 height 12
click at [0, 0] on input "All Projects" at bounding box center [0, 0] width 0 height 0
click at [1354, 173] on span "Search" at bounding box center [1349, 169] width 32 height 13
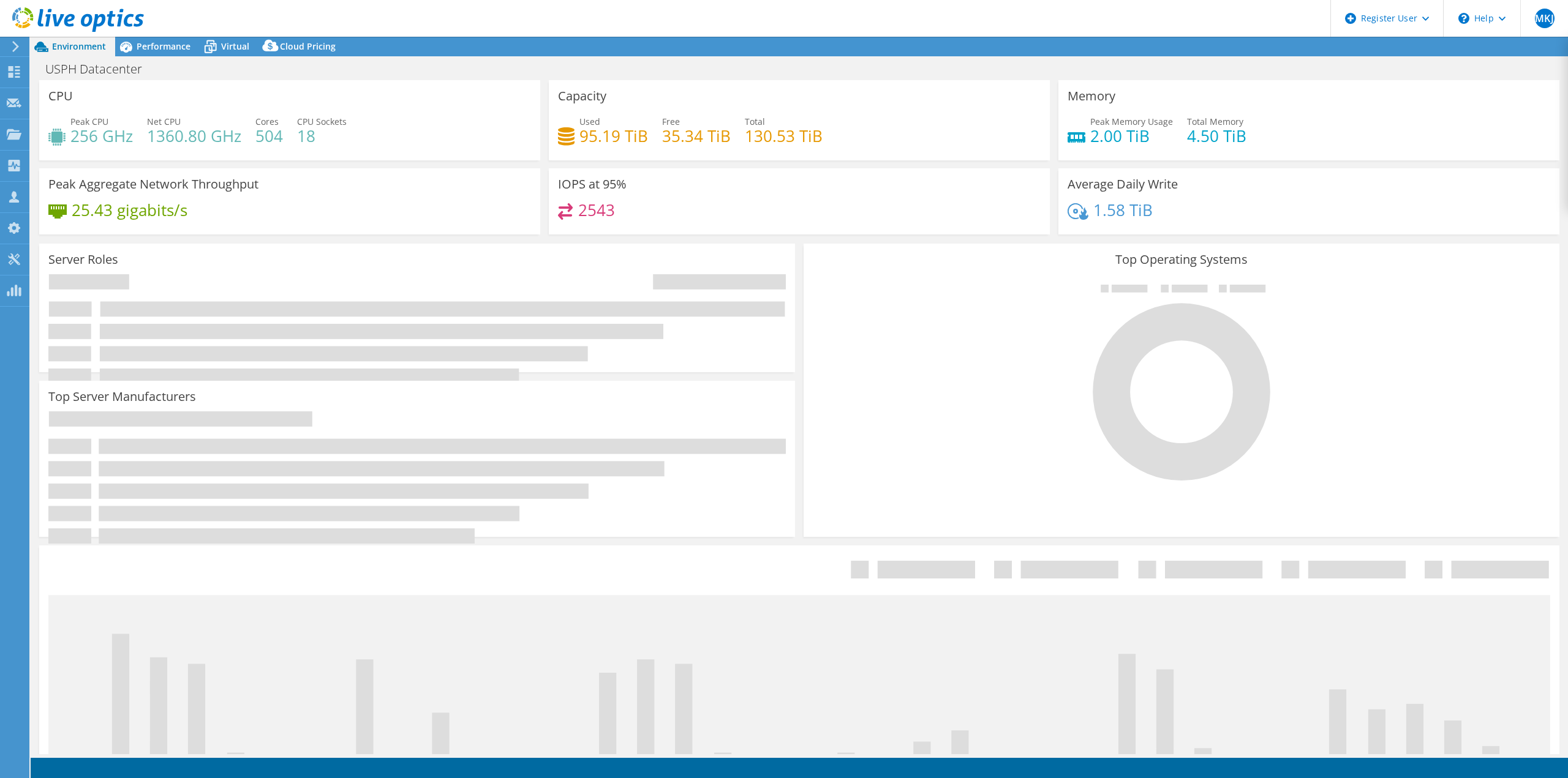
select select "USD"
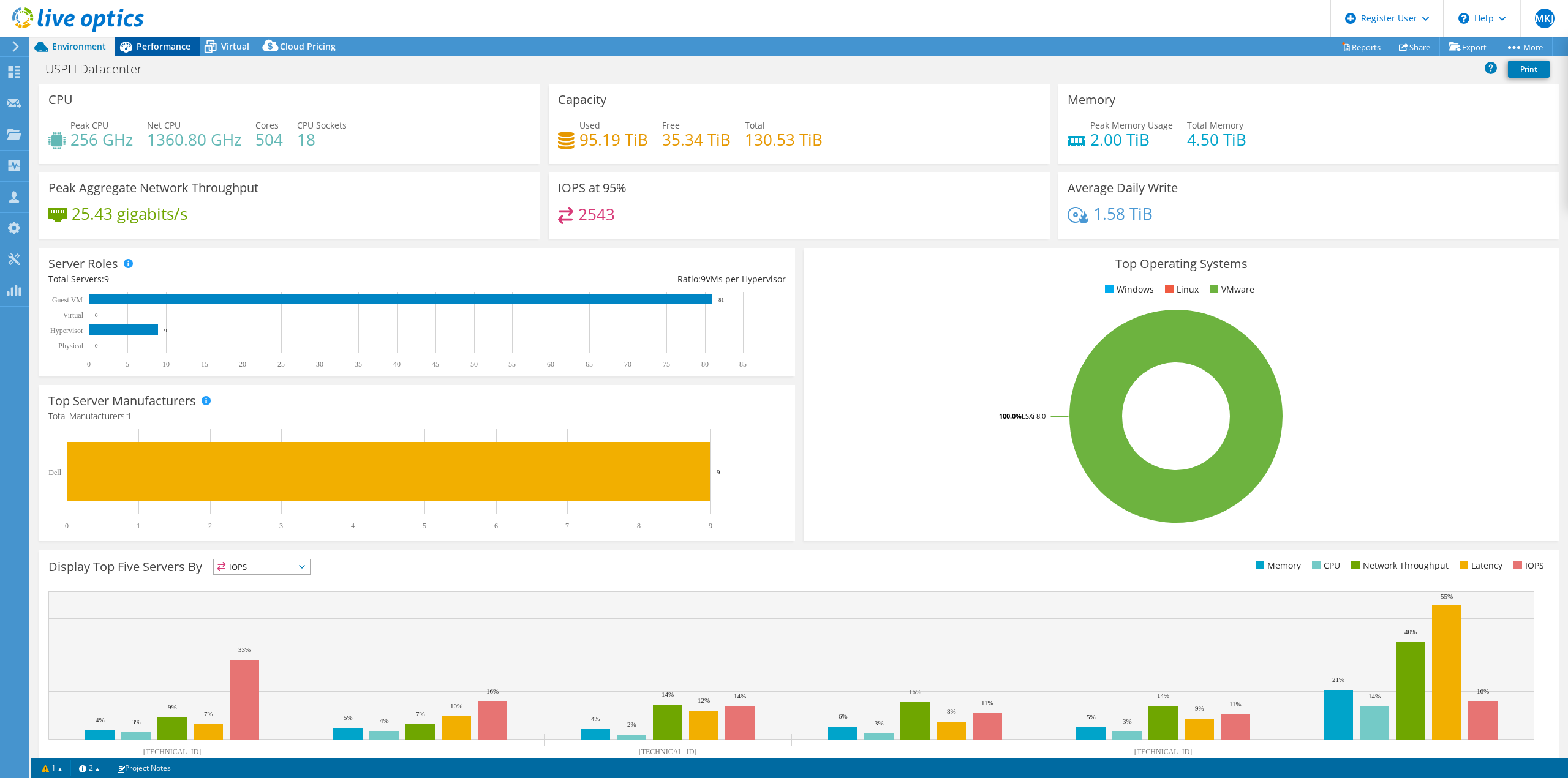
click at [150, 53] on div "Performance" at bounding box center [157, 46] width 85 height 20
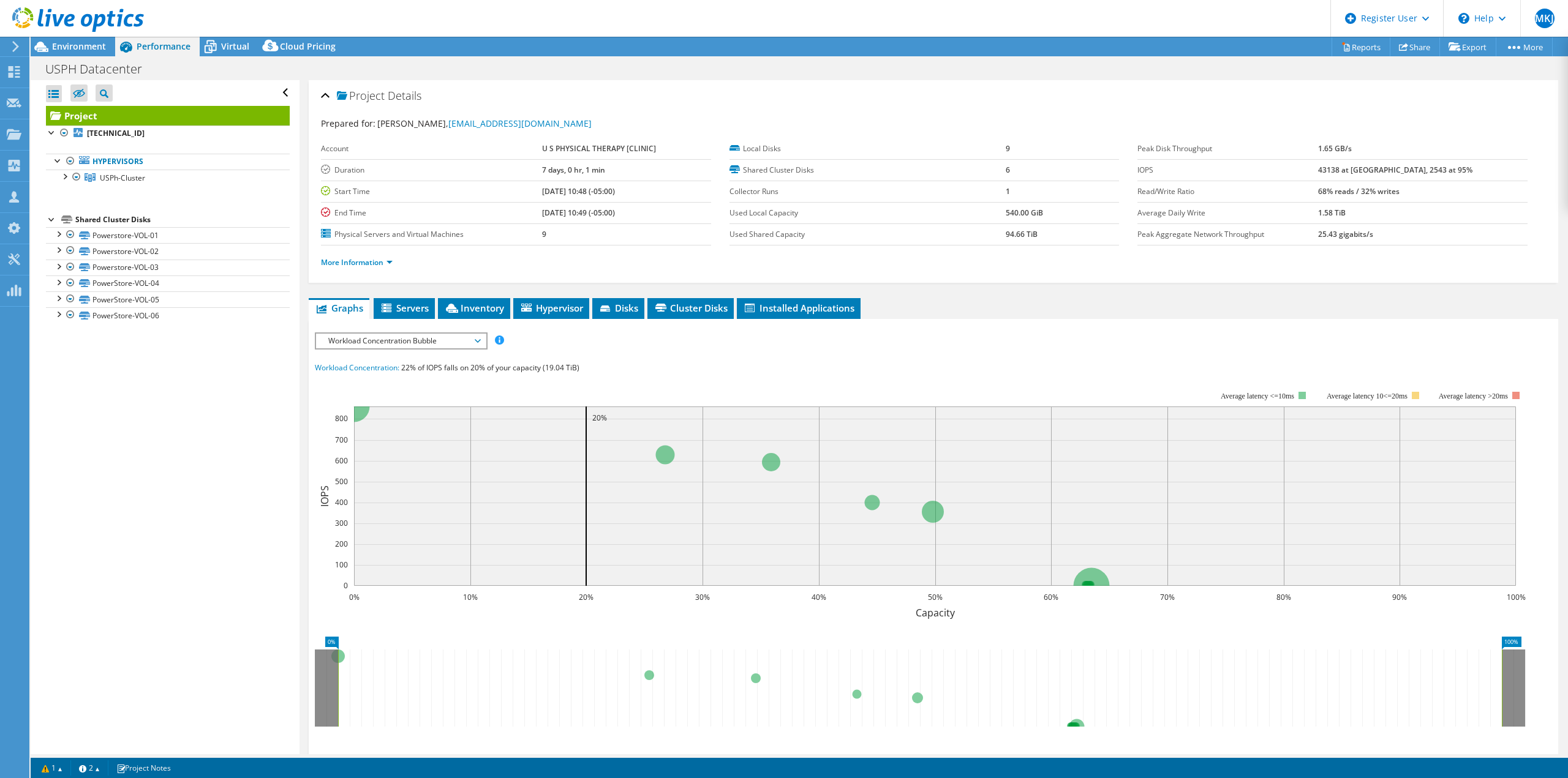
drag, startPoint x: 523, startPoint y: 188, endPoint x: 689, endPoint y: 218, distance: 168.7
click at [689, 218] on tbody "Account U S PHYSICAL THERAPY [CLINIC] Duration 7 days, 0 hr, 1 min Start Time […" at bounding box center [516, 191] width 390 height 107
copy tbody "[DATE] 10:48 (-05:00) End Time [DATE] 10:49 (-05:00)"
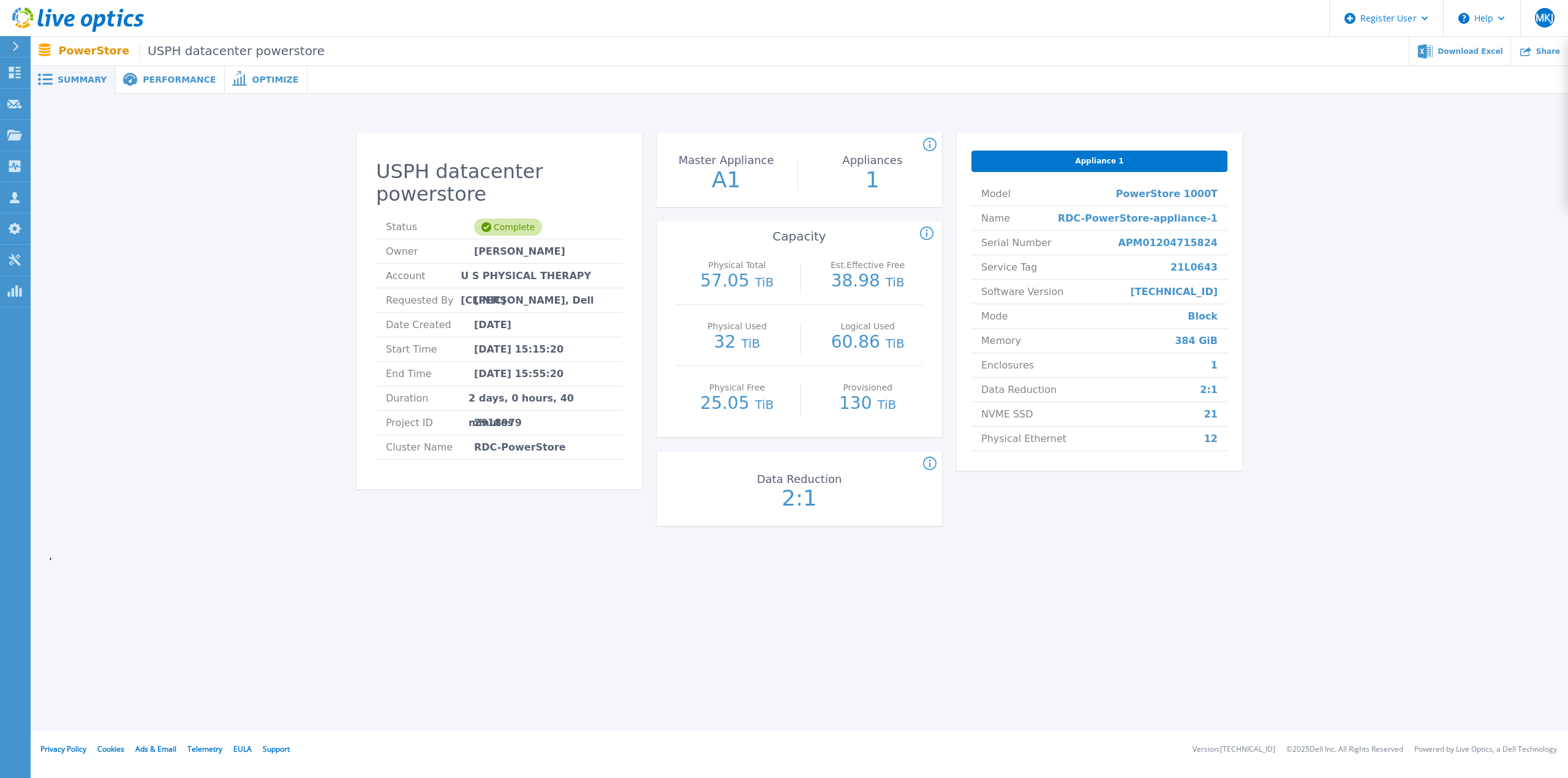
click at [168, 75] on span "Performance" at bounding box center [179, 79] width 73 height 8
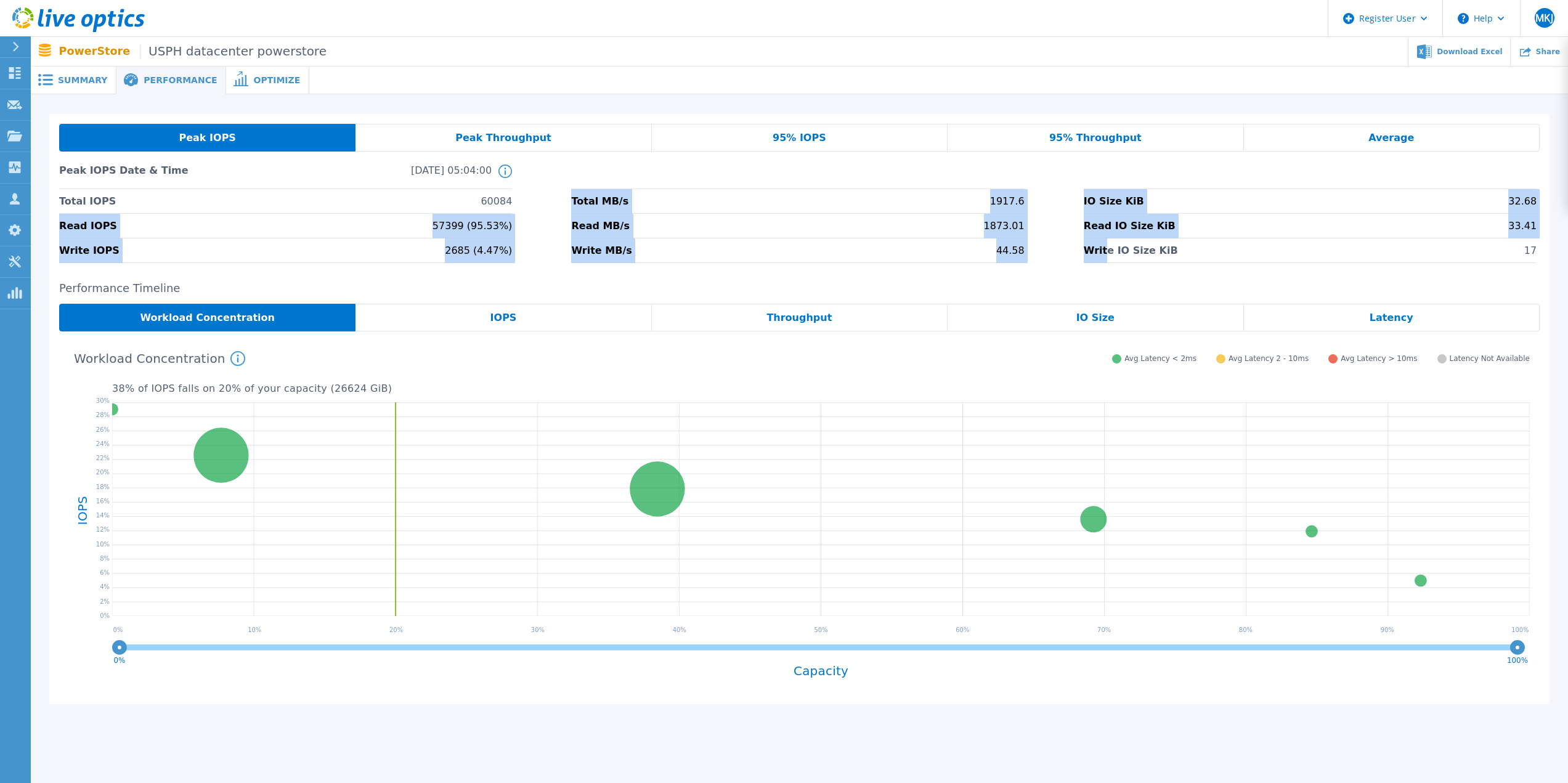
drag, startPoint x: 697, startPoint y: 218, endPoint x: 1106, endPoint y: 259, distance: 411.0
click at [1106, 259] on div "Total IOPS 60084 Total MB/s 1917.6 IO Size KiB 32.68 Read IOPS 57399 (95.53%) R…" at bounding box center [800, 226] width 1480 height 74
click at [1106, 259] on span "Write IO Size KiB" at bounding box center [1131, 250] width 95 height 24
drag, startPoint x: 695, startPoint y: 233, endPoint x: 127, endPoint y: 197, distance: 569.1
click at [127, 197] on div "Total IOPS 60084 Total MB/s 1917.6 IO Size KiB 32.68 Read IOPS 57399 (95.53%) R…" at bounding box center [800, 226] width 1480 height 74
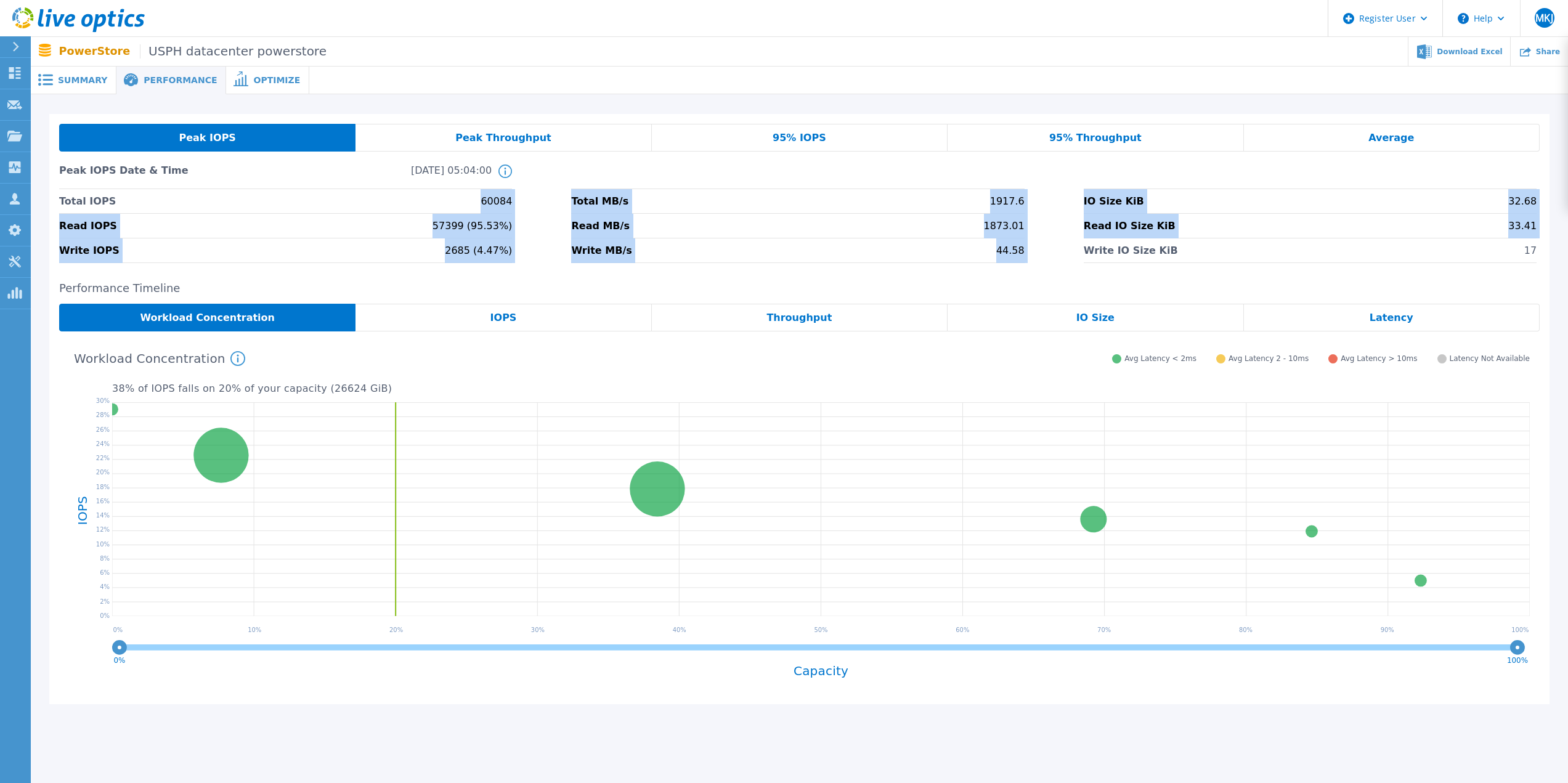
click at [127, 197] on li "Total IOPS 60084" at bounding box center [286, 201] width 453 height 25
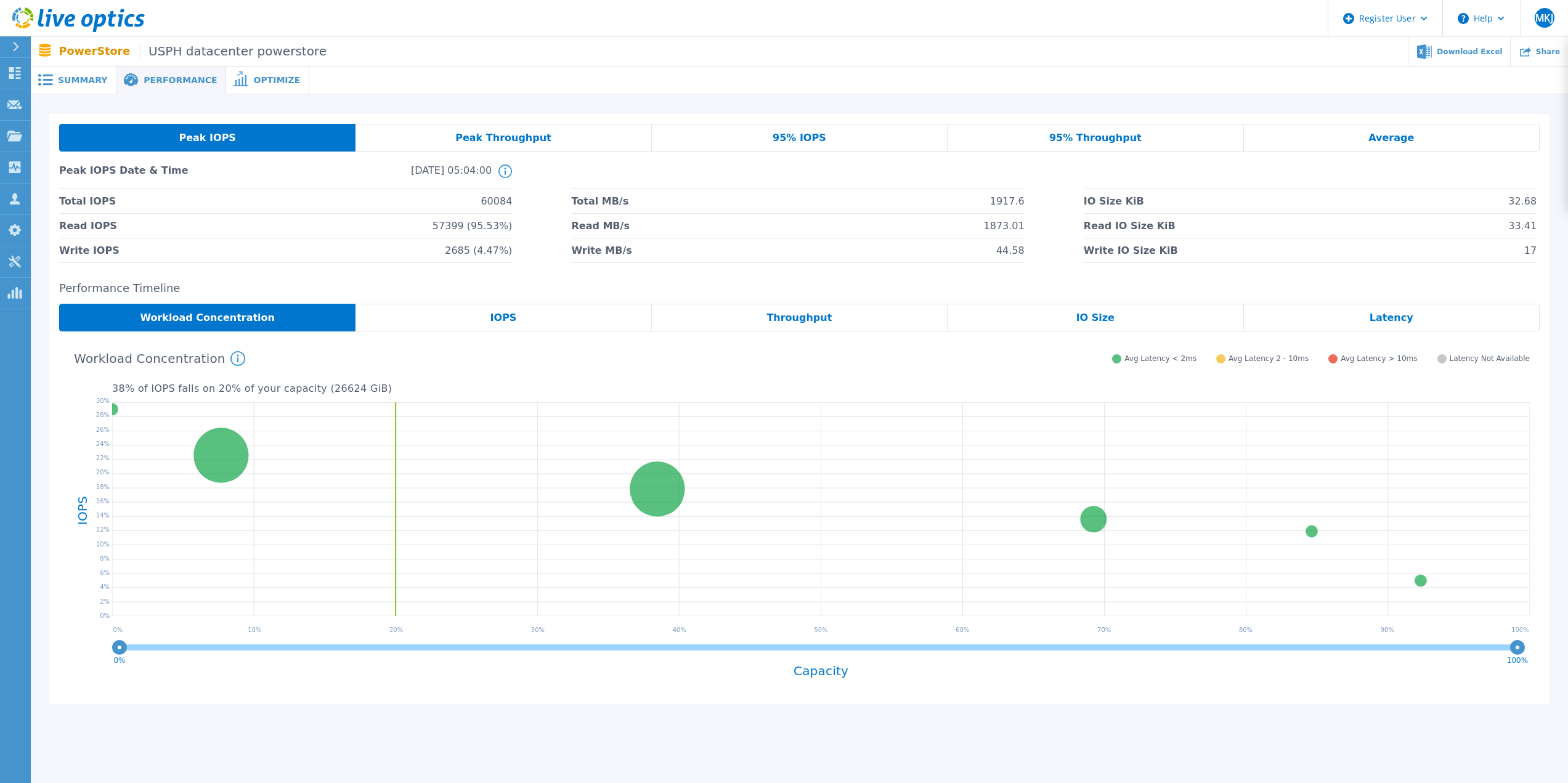
click at [613, 133] on div "Peak Throughput" at bounding box center [503, 138] width 296 height 28
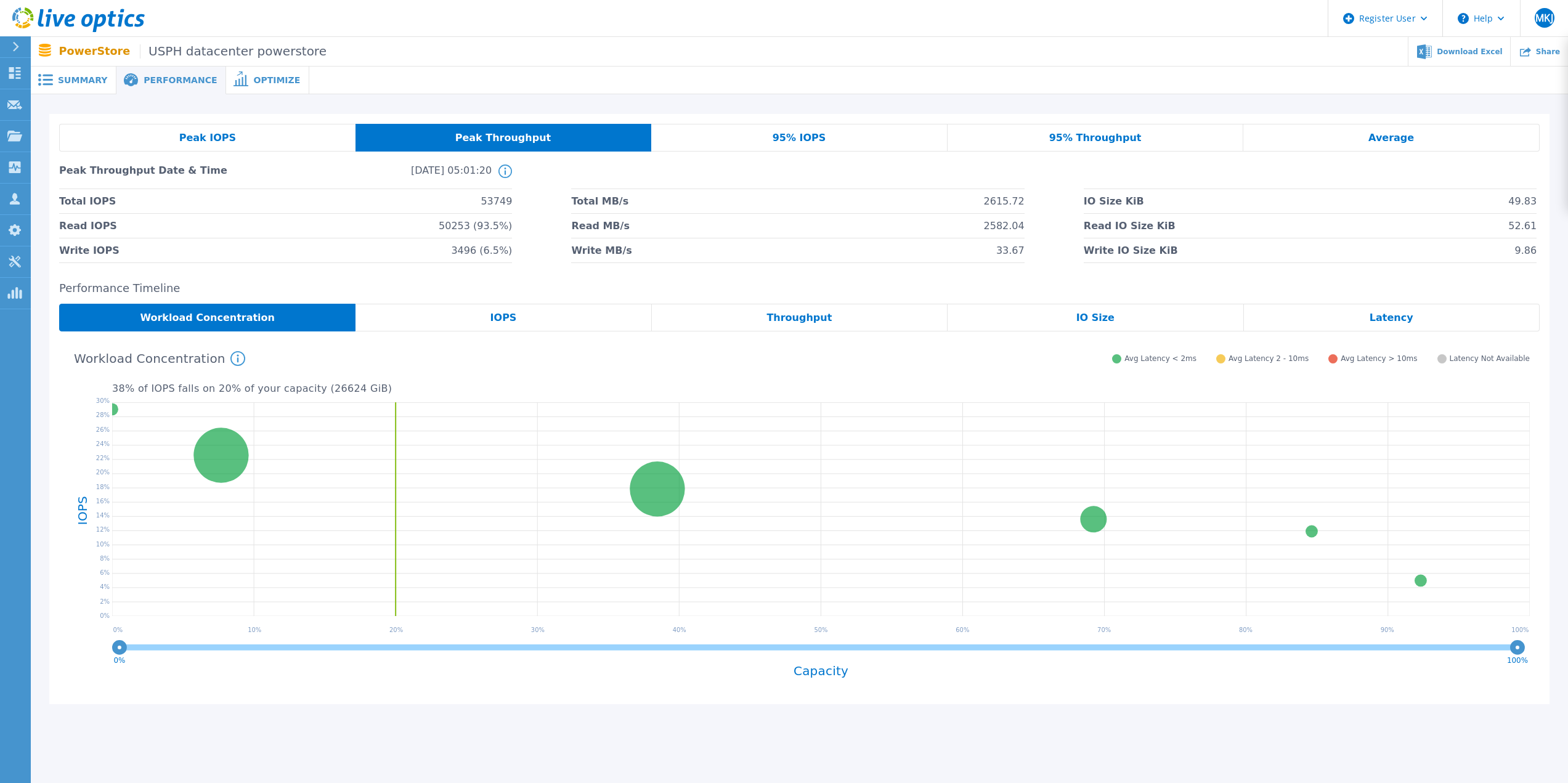
click at [236, 133] on div "Peak IOPS" at bounding box center [207, 138] width 296 height 28
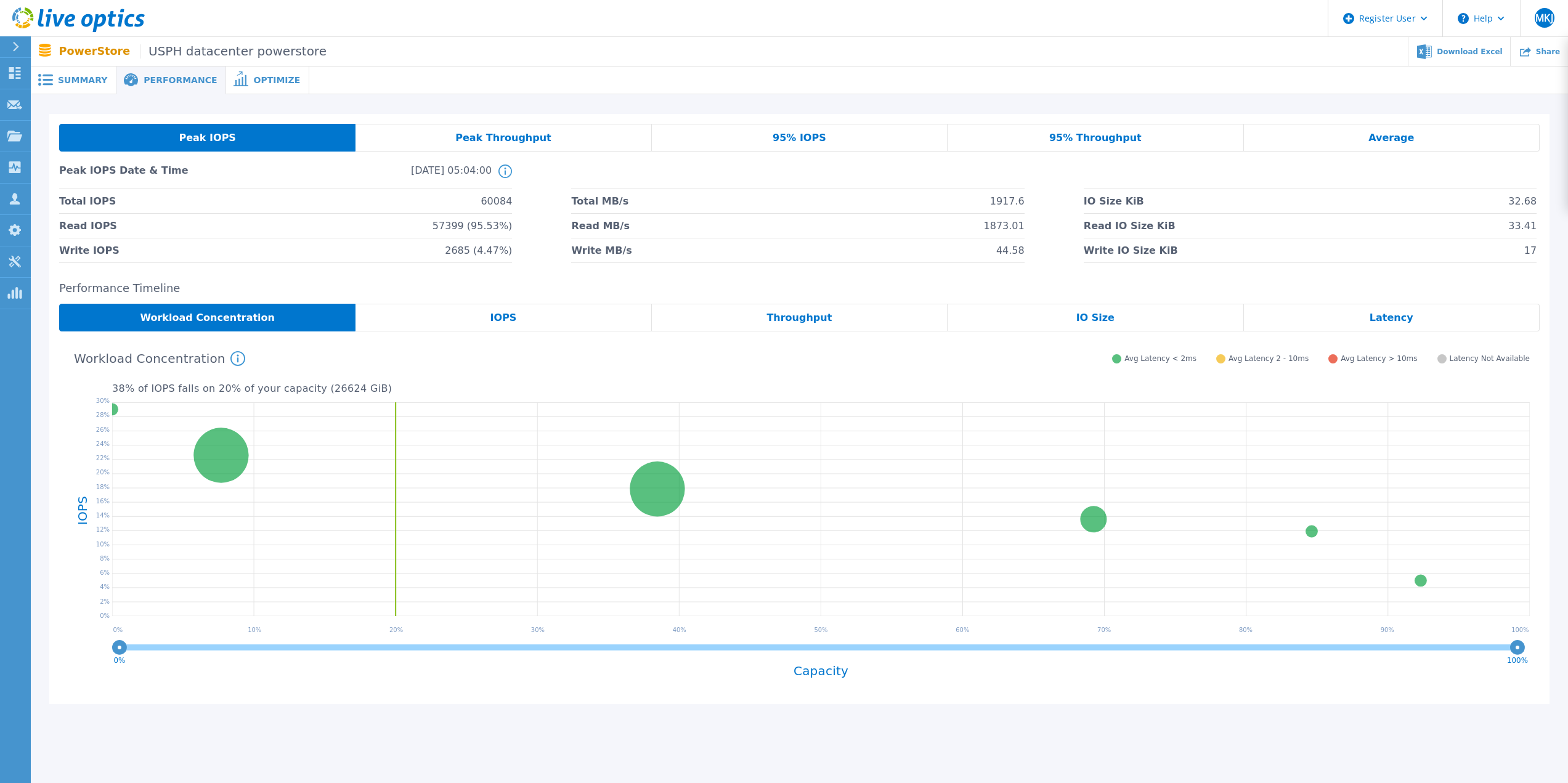
click at [484, 133] on span "Peak Throughput" at bounding box center [503, 138] width 96 height 10
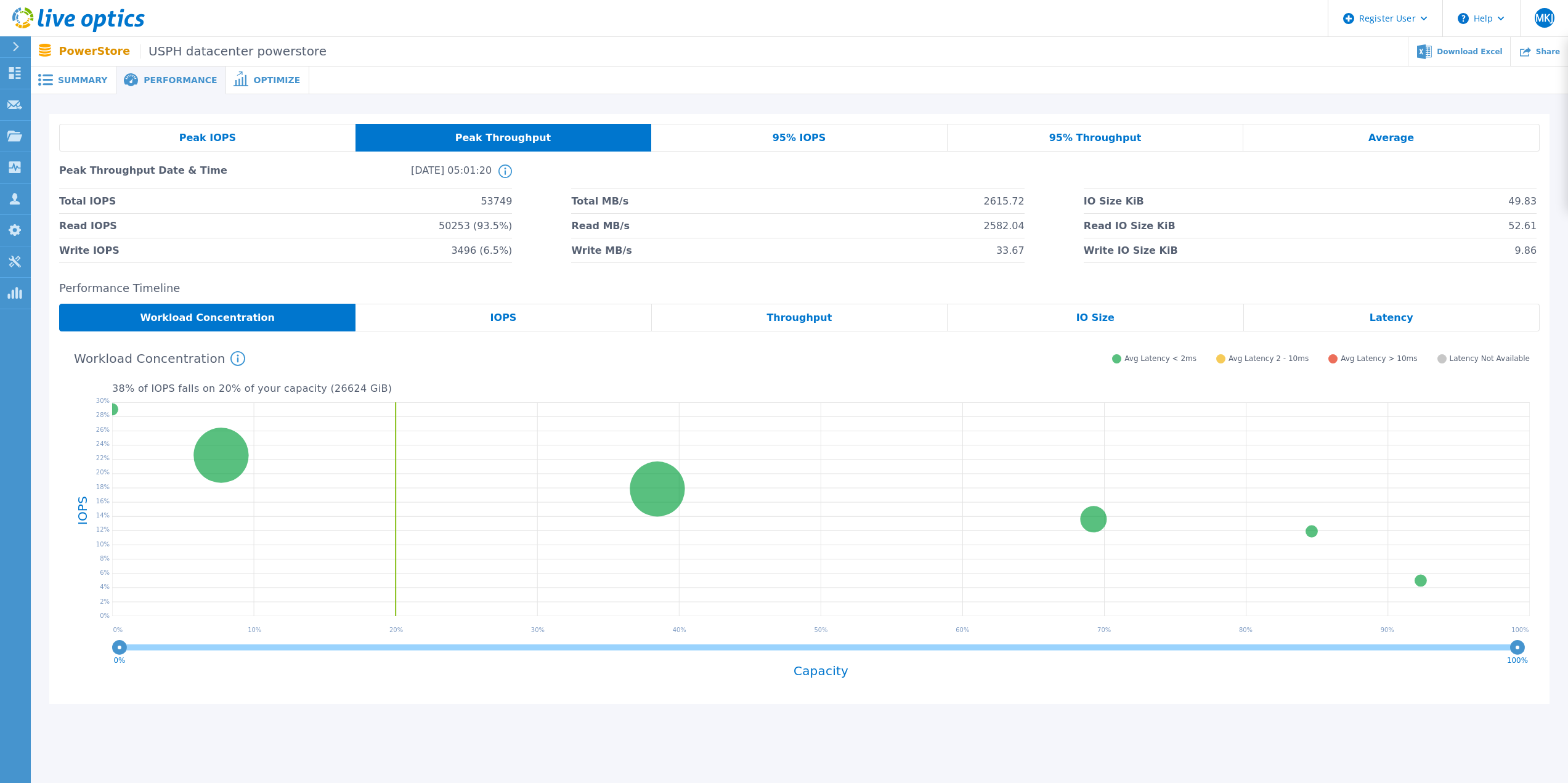
click at [183, 135] on div "Peak IOPS" at bounding box center [207, 138] width 296 height 28
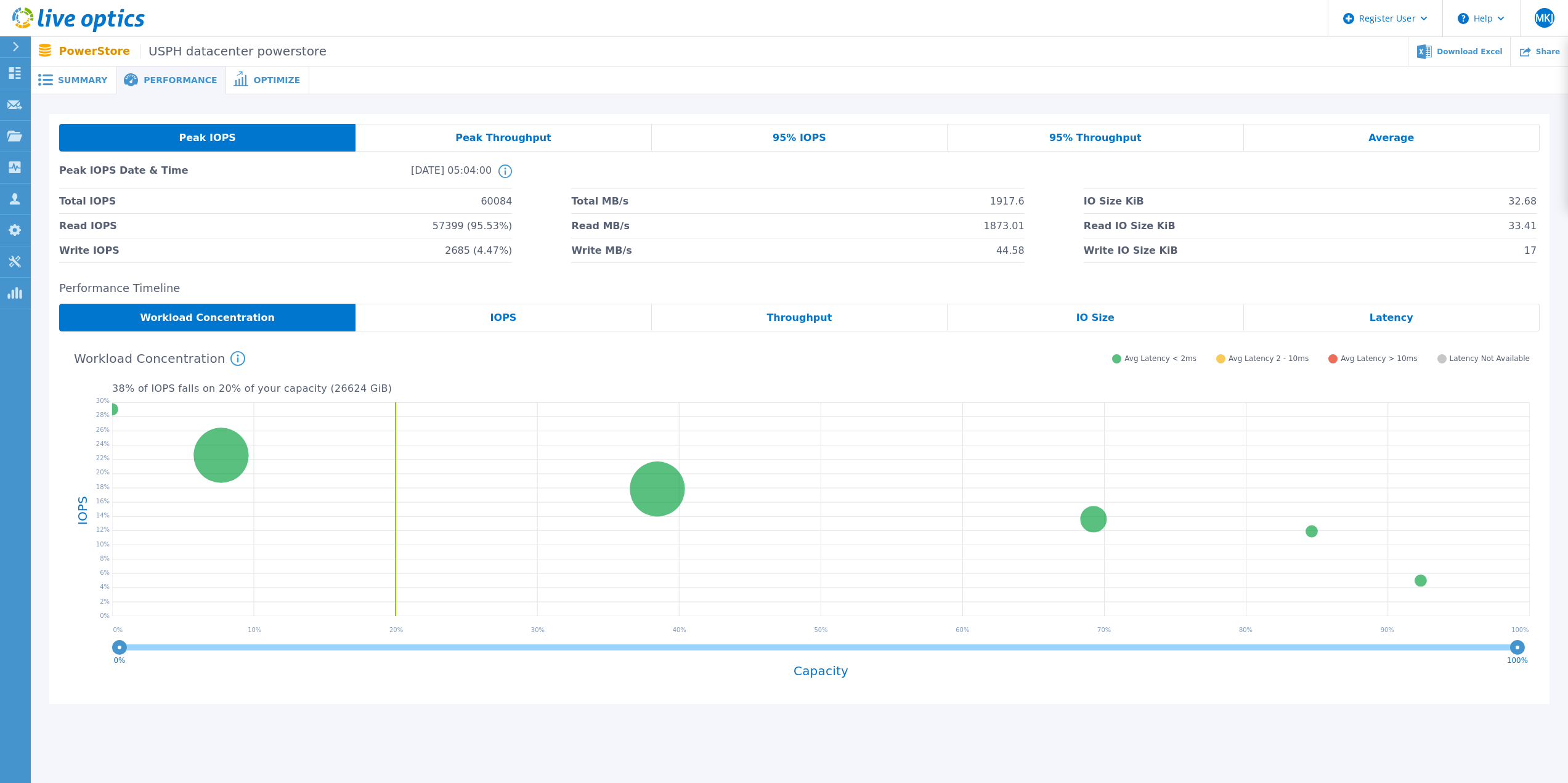
click at [509, 129] on div "Peak Throughput" at bounding box center [503, 138] width 296 height 28
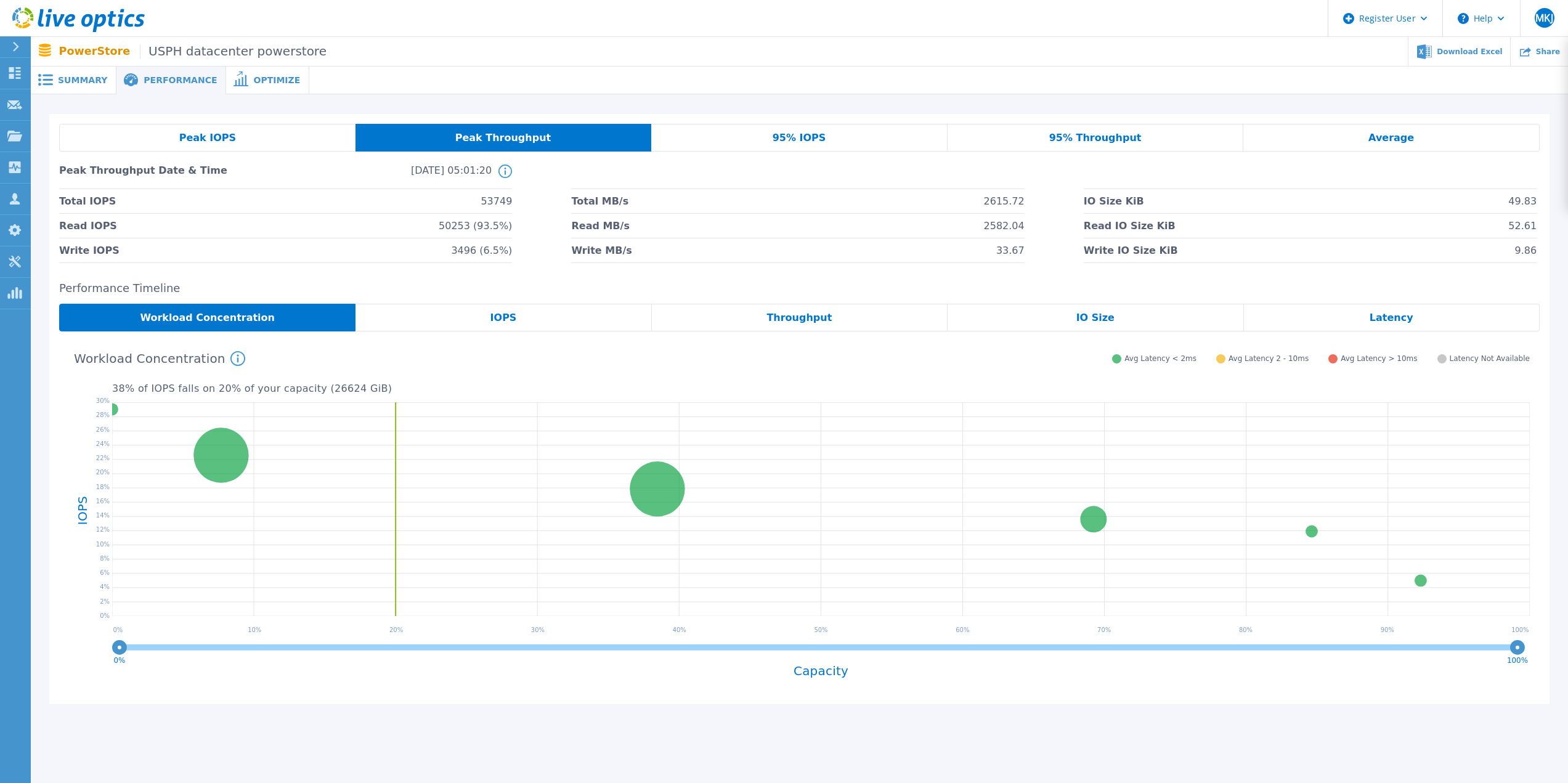
click at [236, 136] on div "Peak IOPS" at bounding box center [207, 138] width 296 height 28
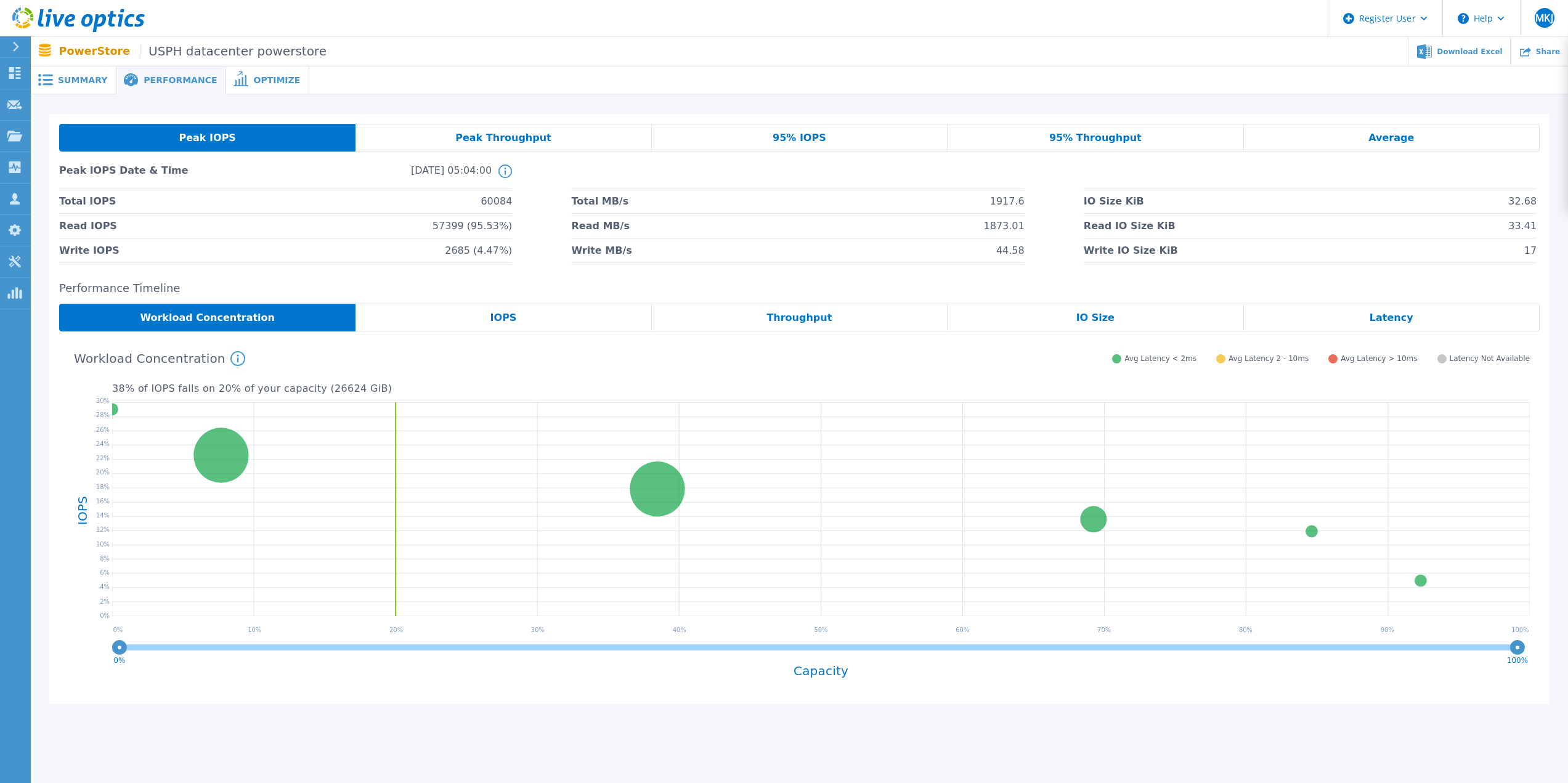
click at [548, 138] on div "Peak Throughput" at bounding box center [503, 138] width 296 height 28
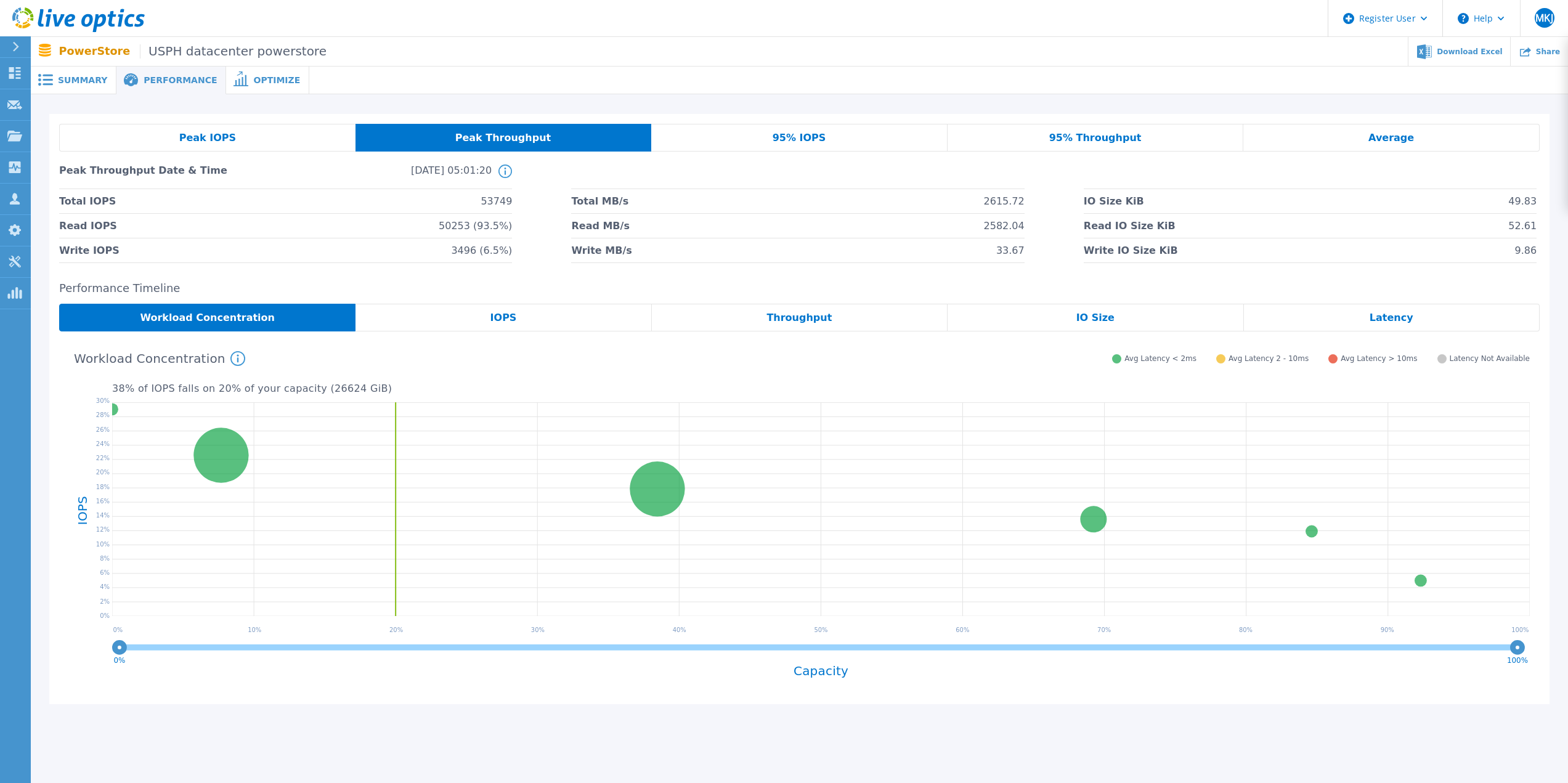
click at [255, 145] on div "Peak IOPS" at bounding box center [207, 138] width 296 height 28
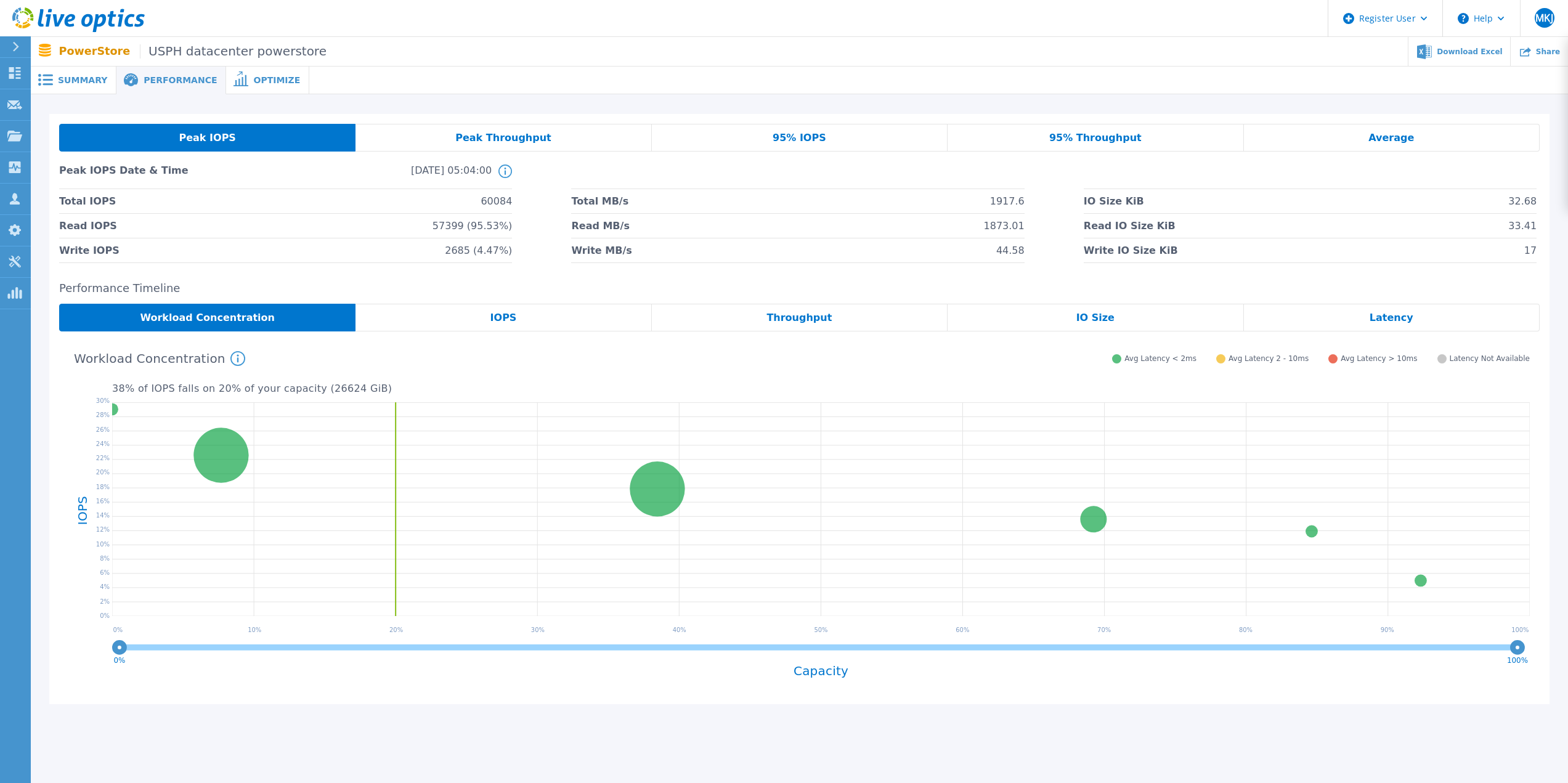
click at [490, 145] on div "Peak Throughput" at bounding box center [503, 138] width 296 height 28
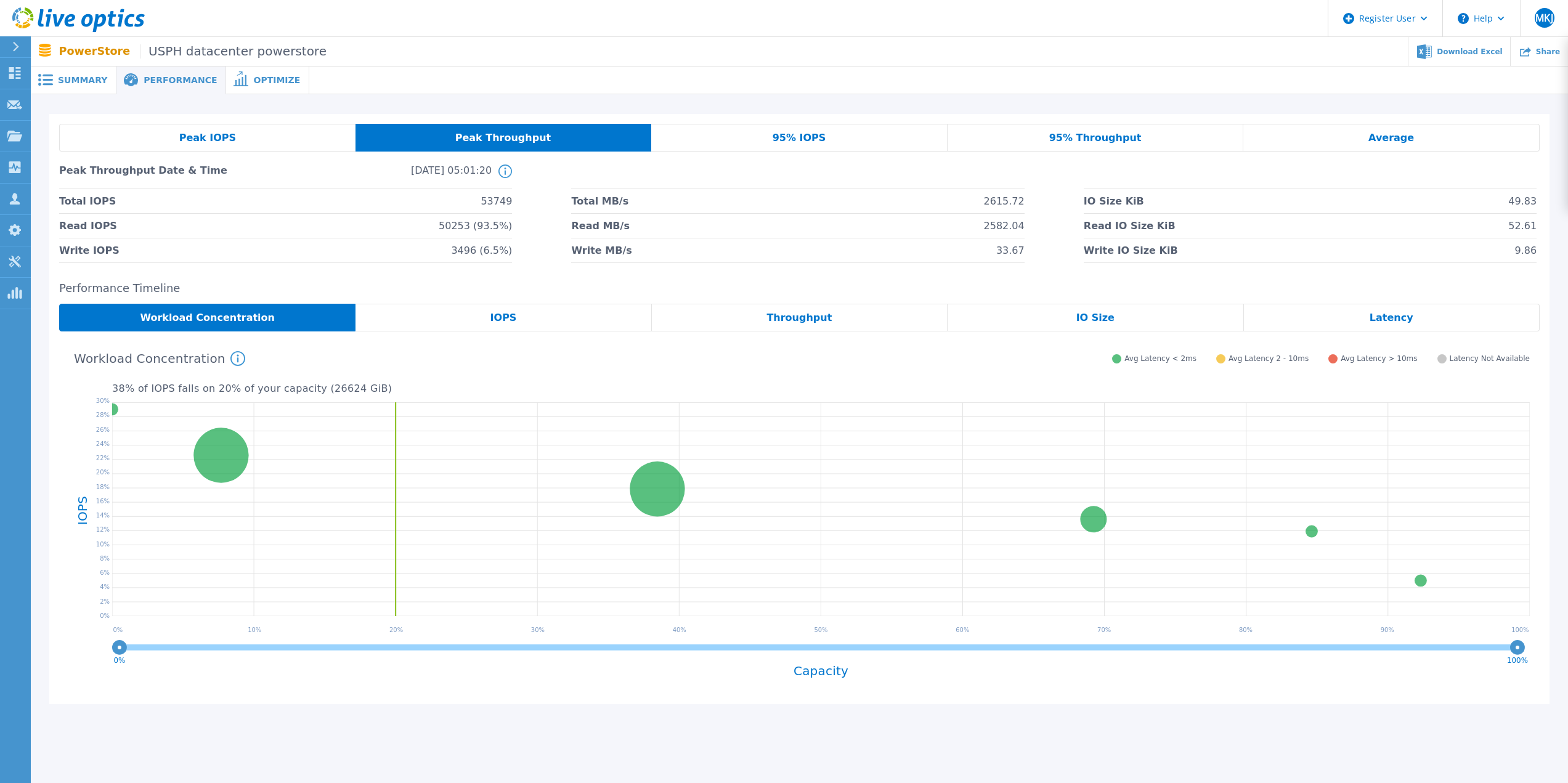
click at [275, 141] on div "Peak IOPS" at bounding box center [207, 138] width 296 height 28
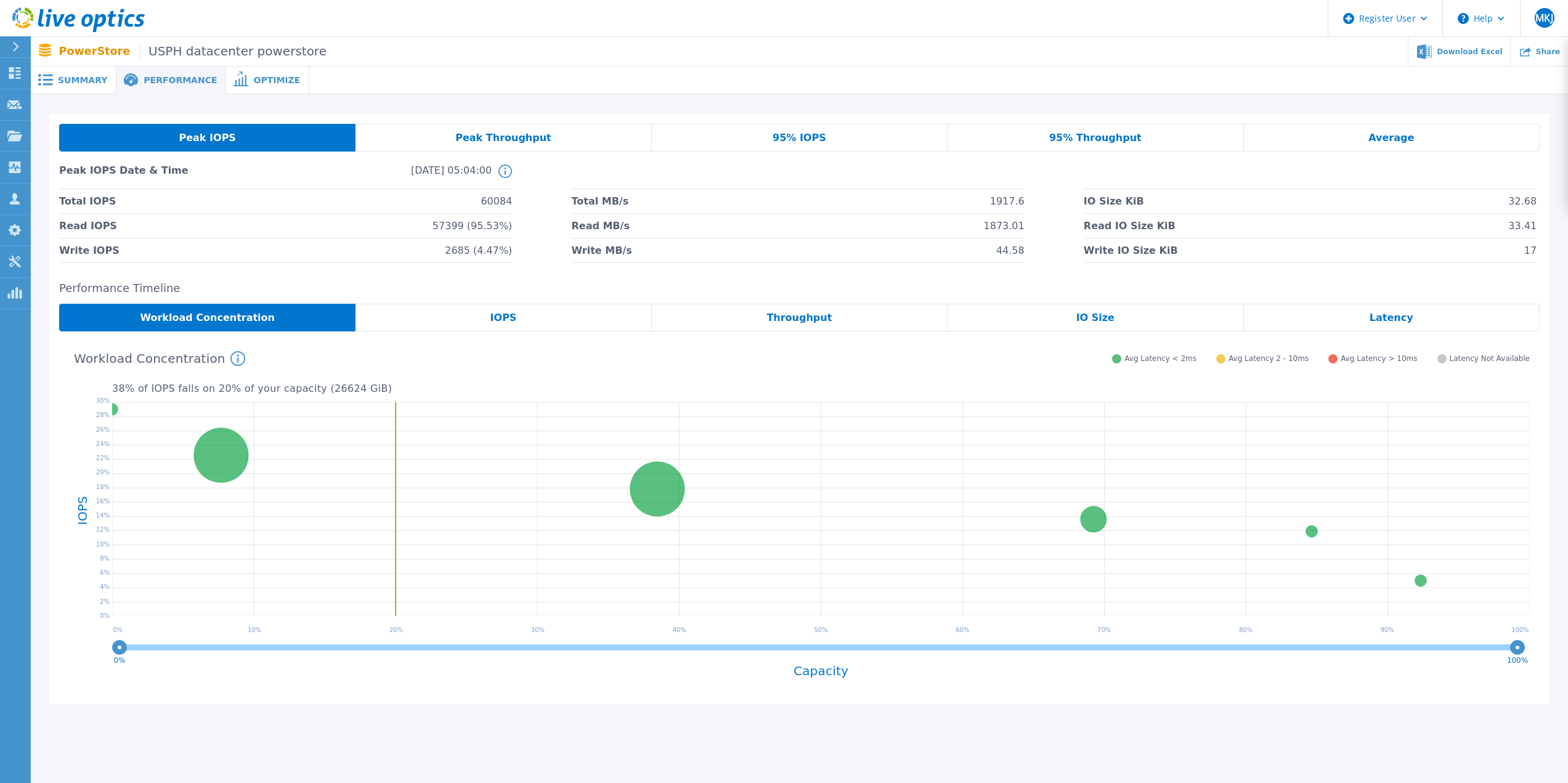
click at [508, 138] on span "Peak Throughput" at bounding box center [503, 138] width 96 height 10
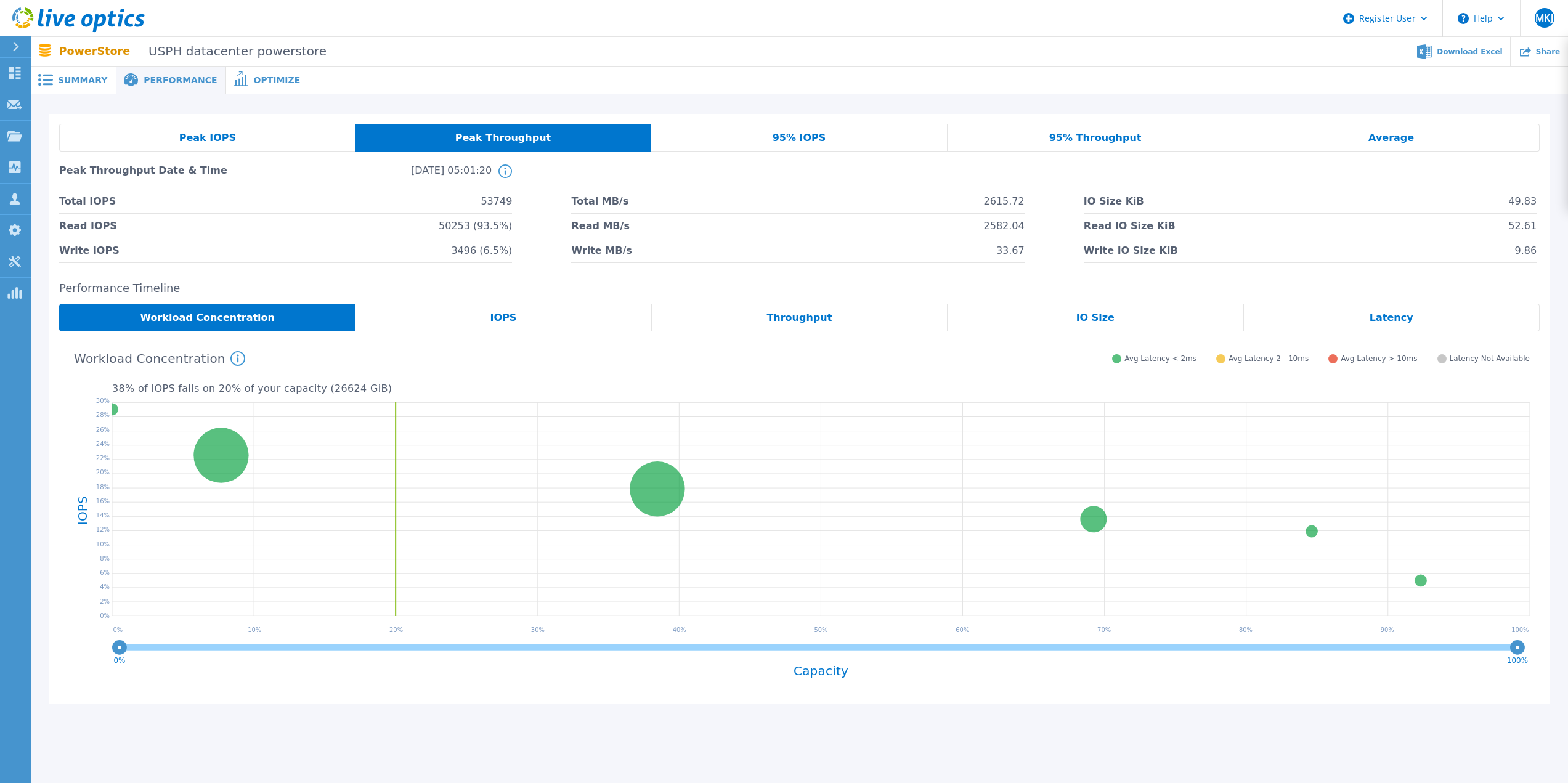
click at [220, 130] on div "Peak IOPS" at bounding box center [207, 138] width 296 height 28
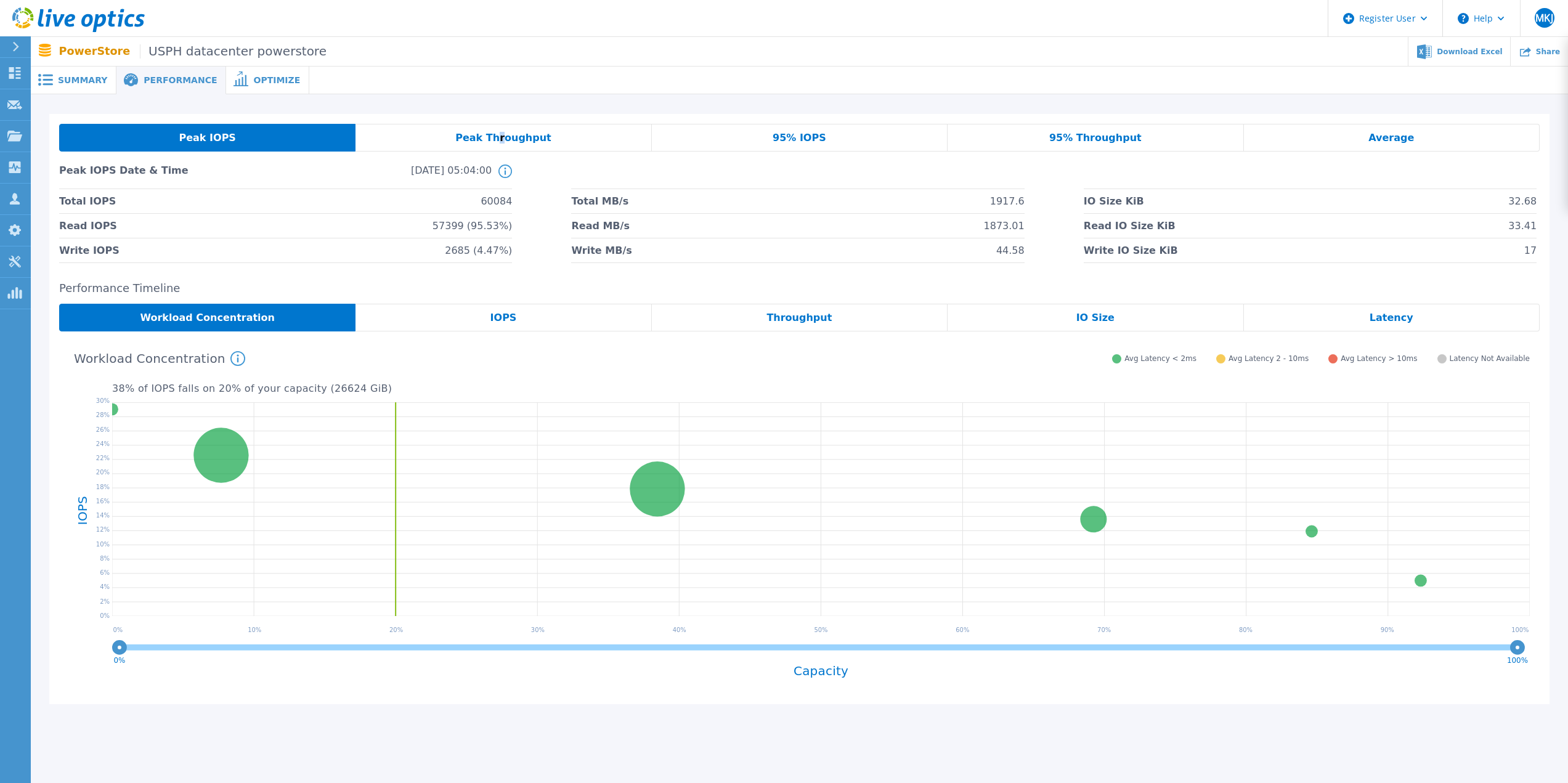
click at [502, 138] on span "Peak Throughput" at bounding box center [503, 138] width 96 height 10
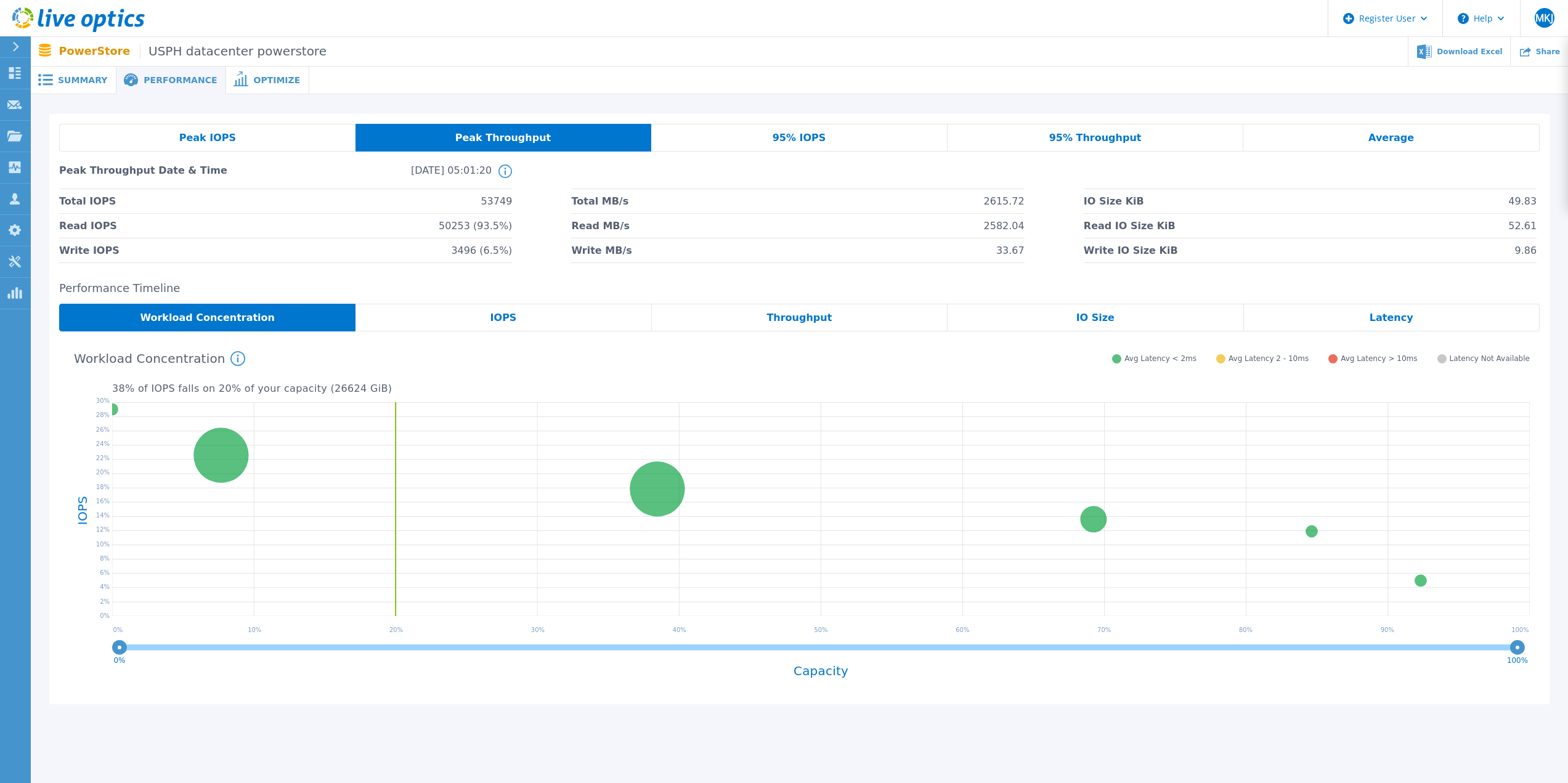
click at [213, 133] on span "Peak IOPS" at bounding box center [207, 138] width 56 height 10
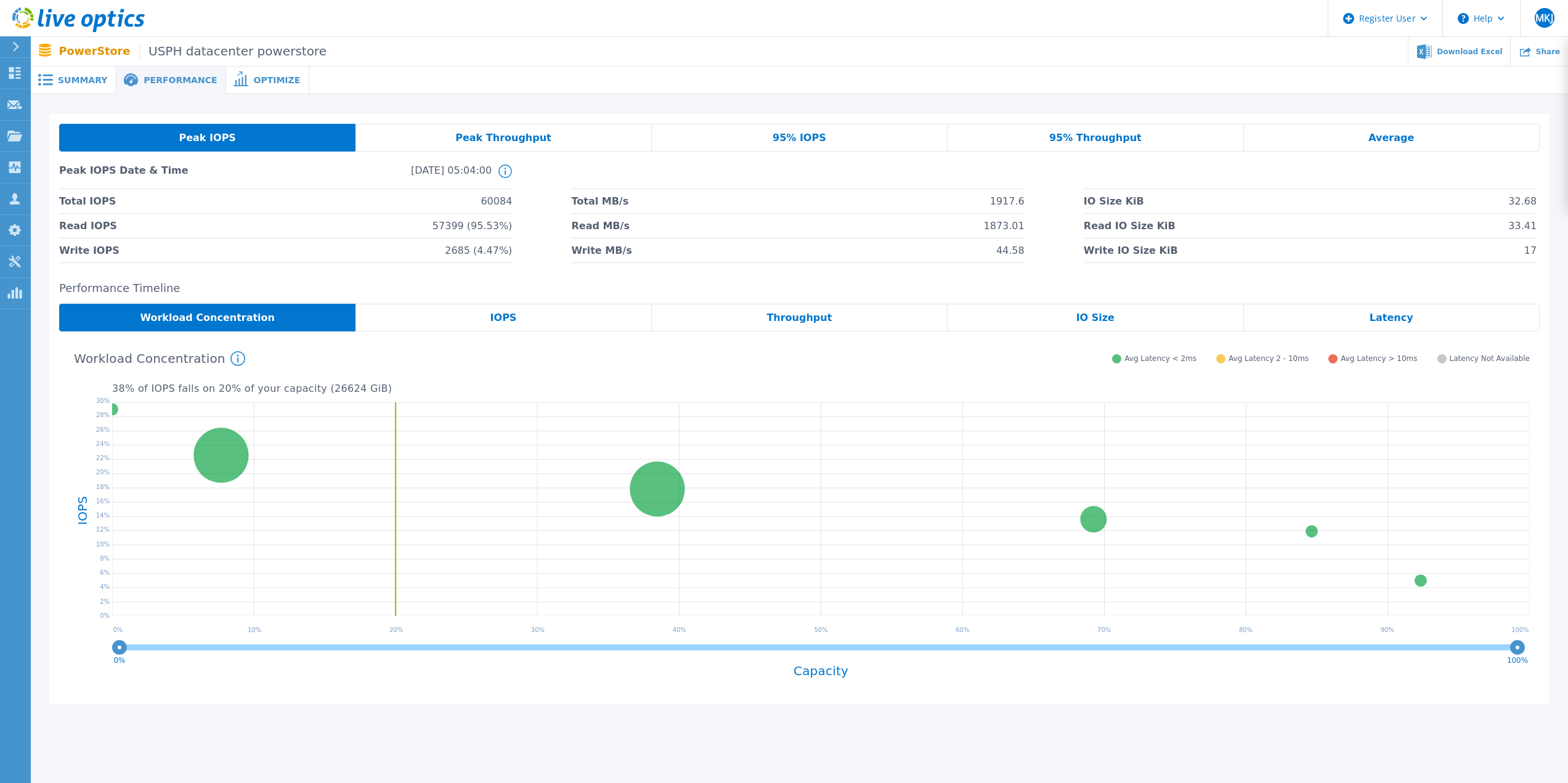
click at [459, 138] on div "Peak Throughput" at bounding box center [503, 138] width 296 height 28
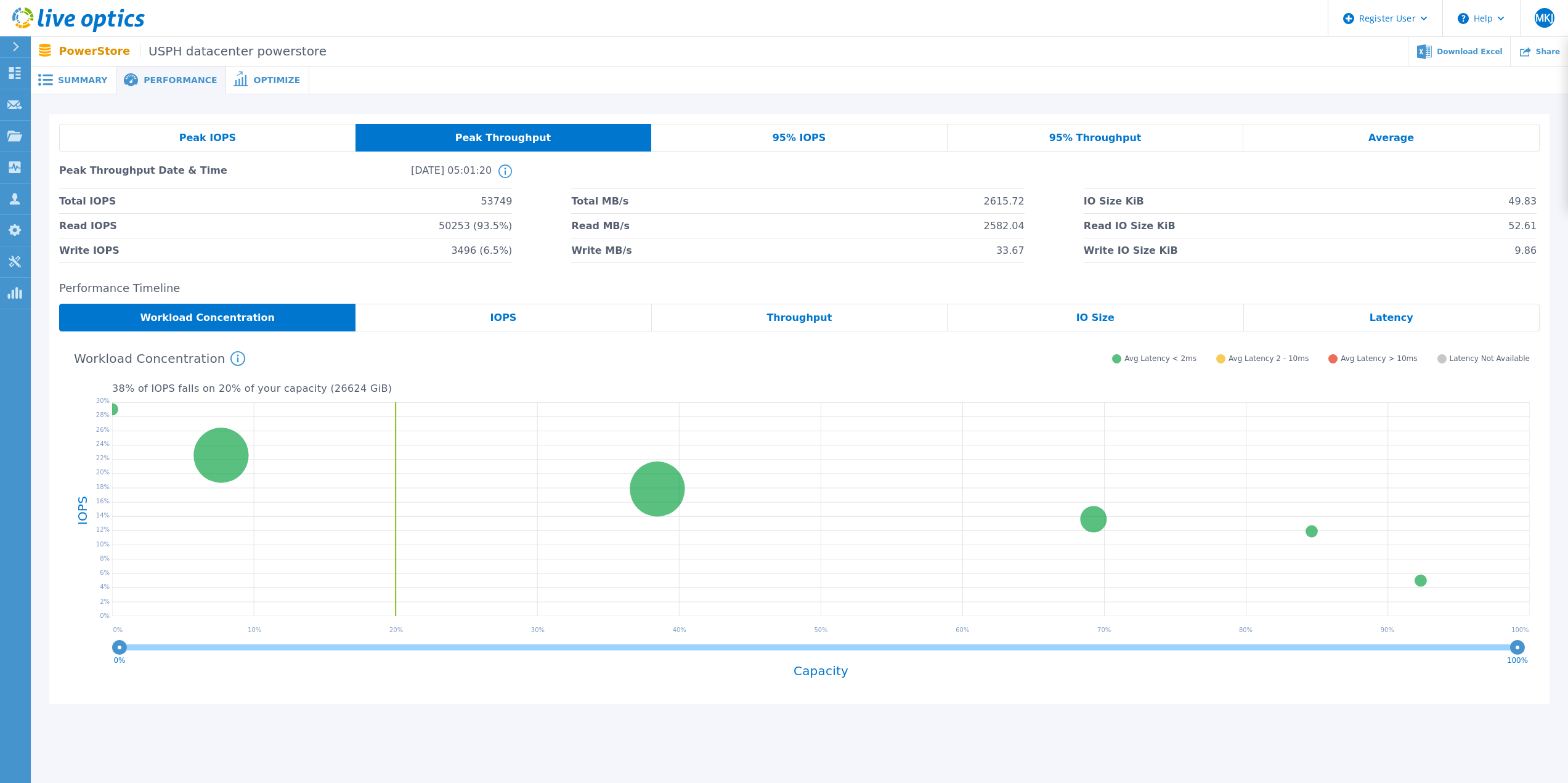
click at [185, 135] on span "Peak IOPS" at bounding box center [207, 138] width 56 height 10
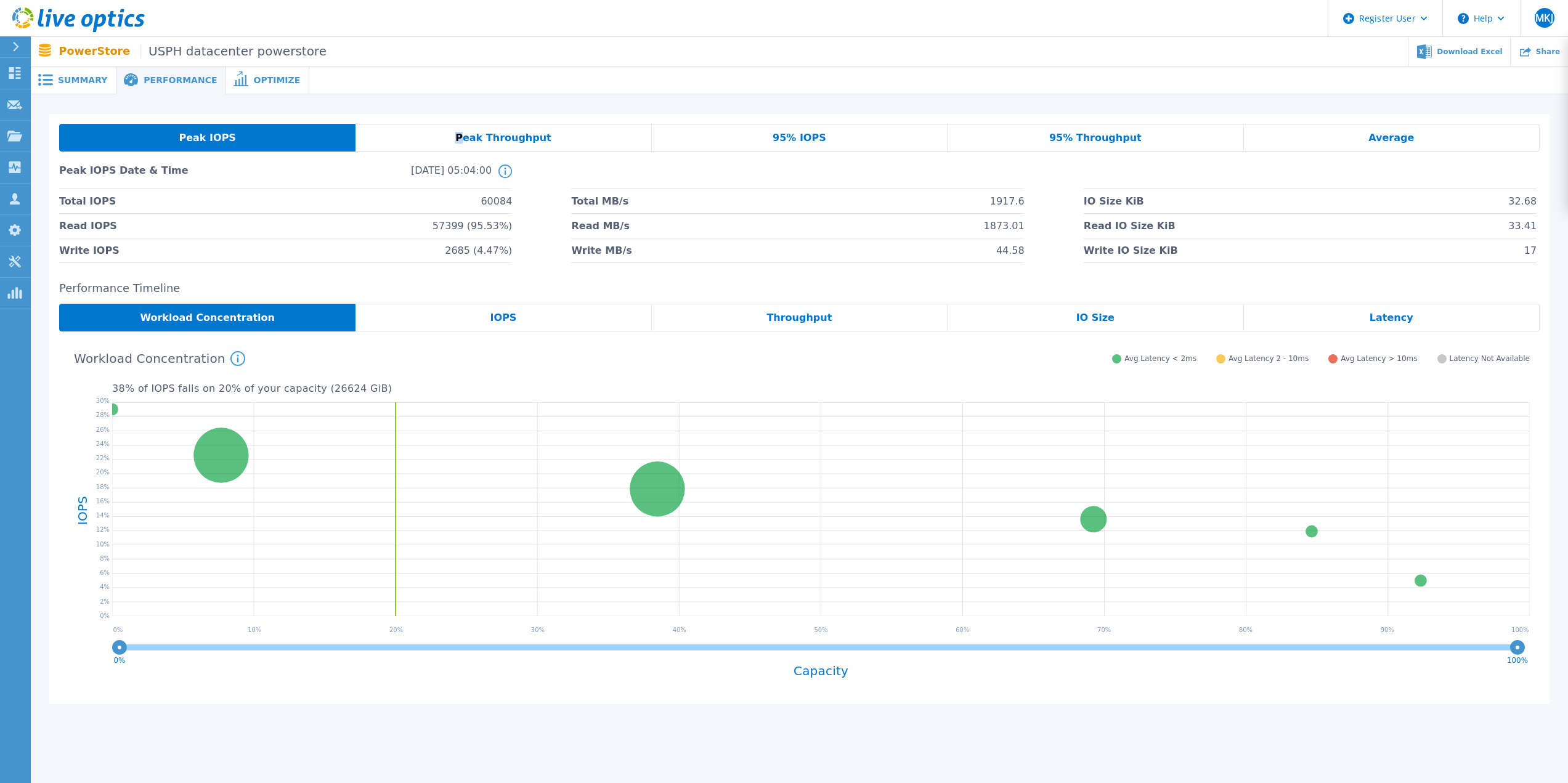
click at [473, 144] on div "Peak Throughput" at bounding box center [503, 138] width 296 height 28
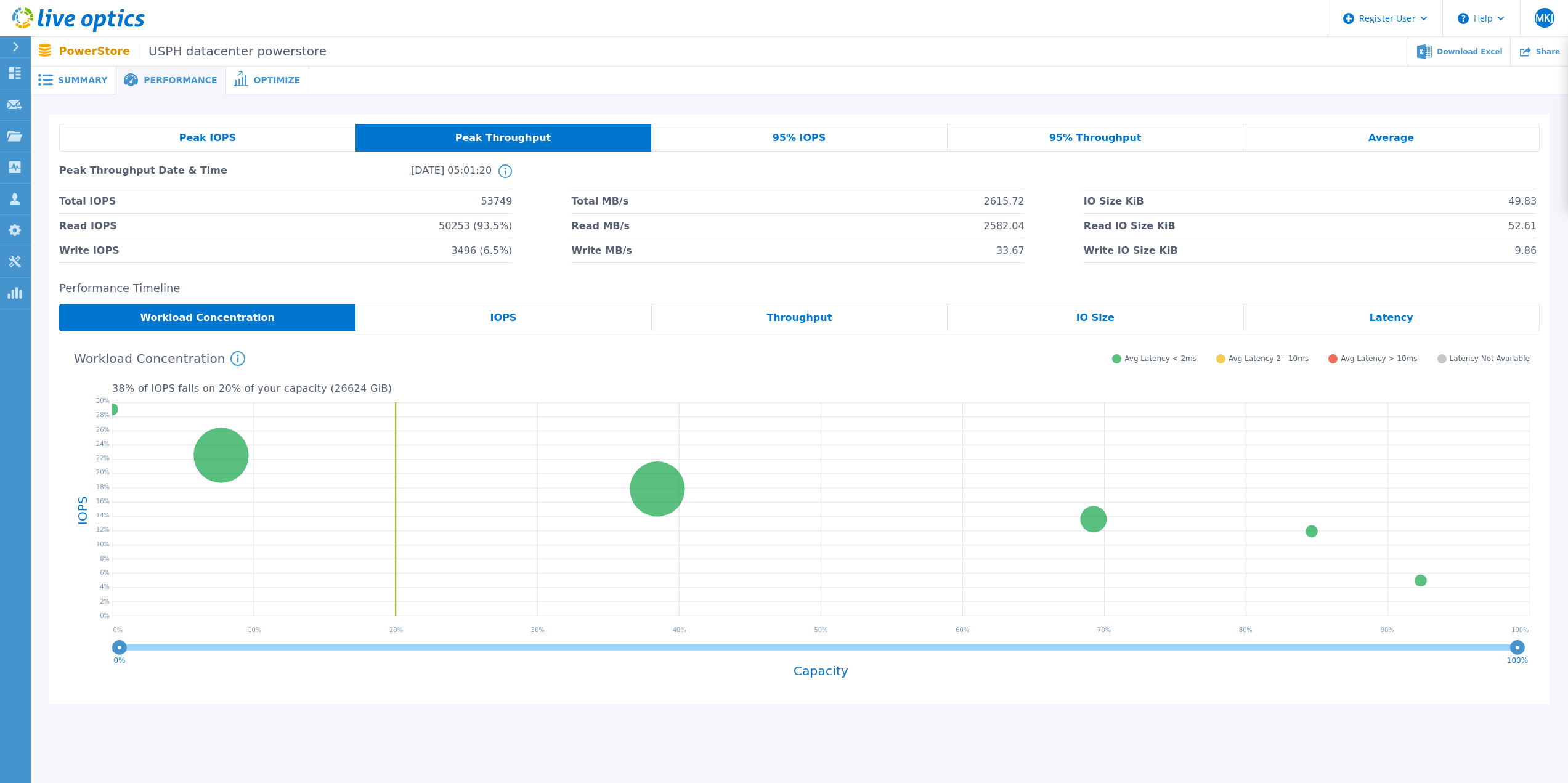
click at [195, 136] on span "Peak IOPS" at bounding box center [207, 138] width 56 height 10
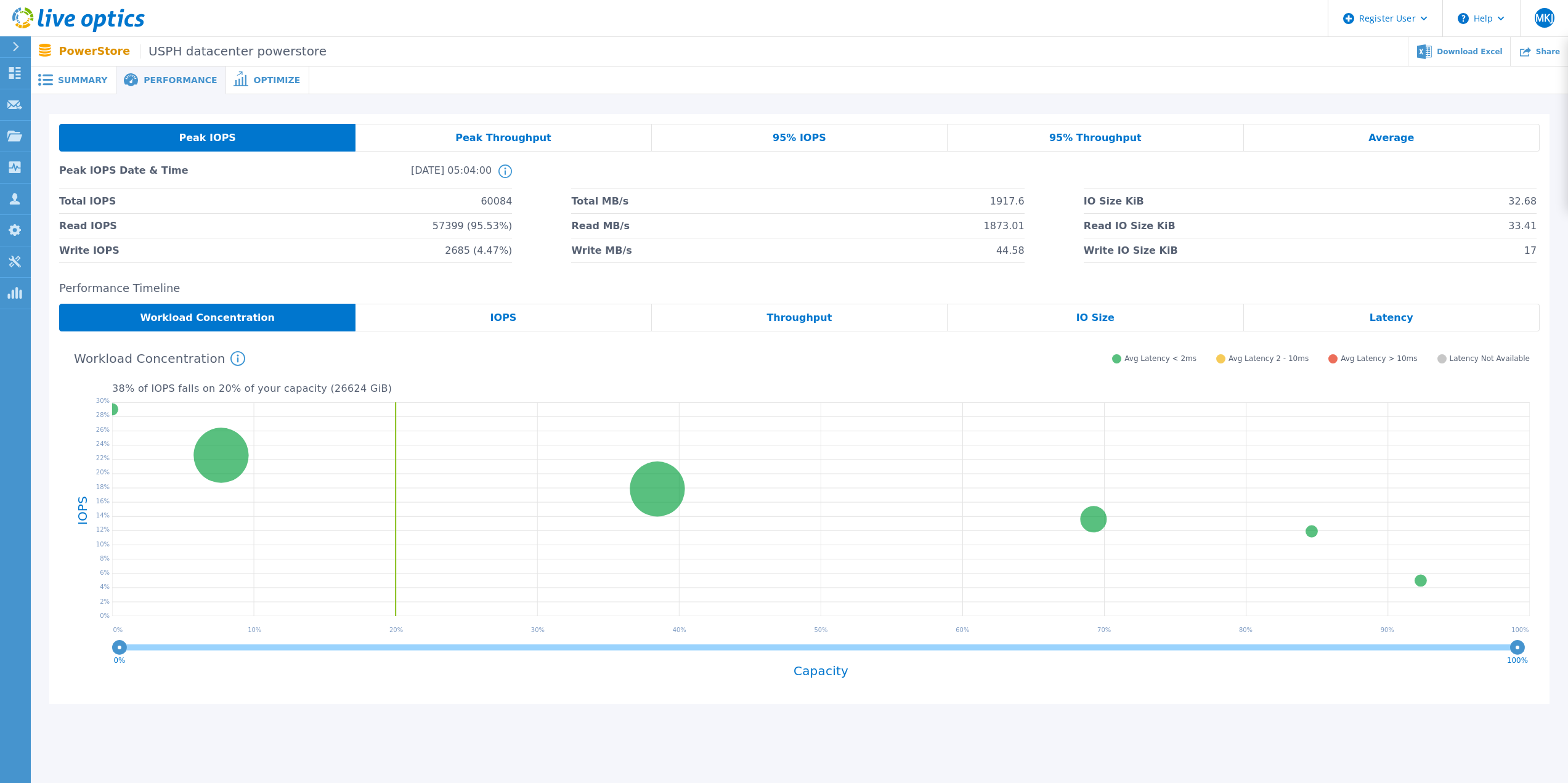
click at [459, 140] on div "Peak Throughput" at bounding box center [503, 138] width 296 height 28
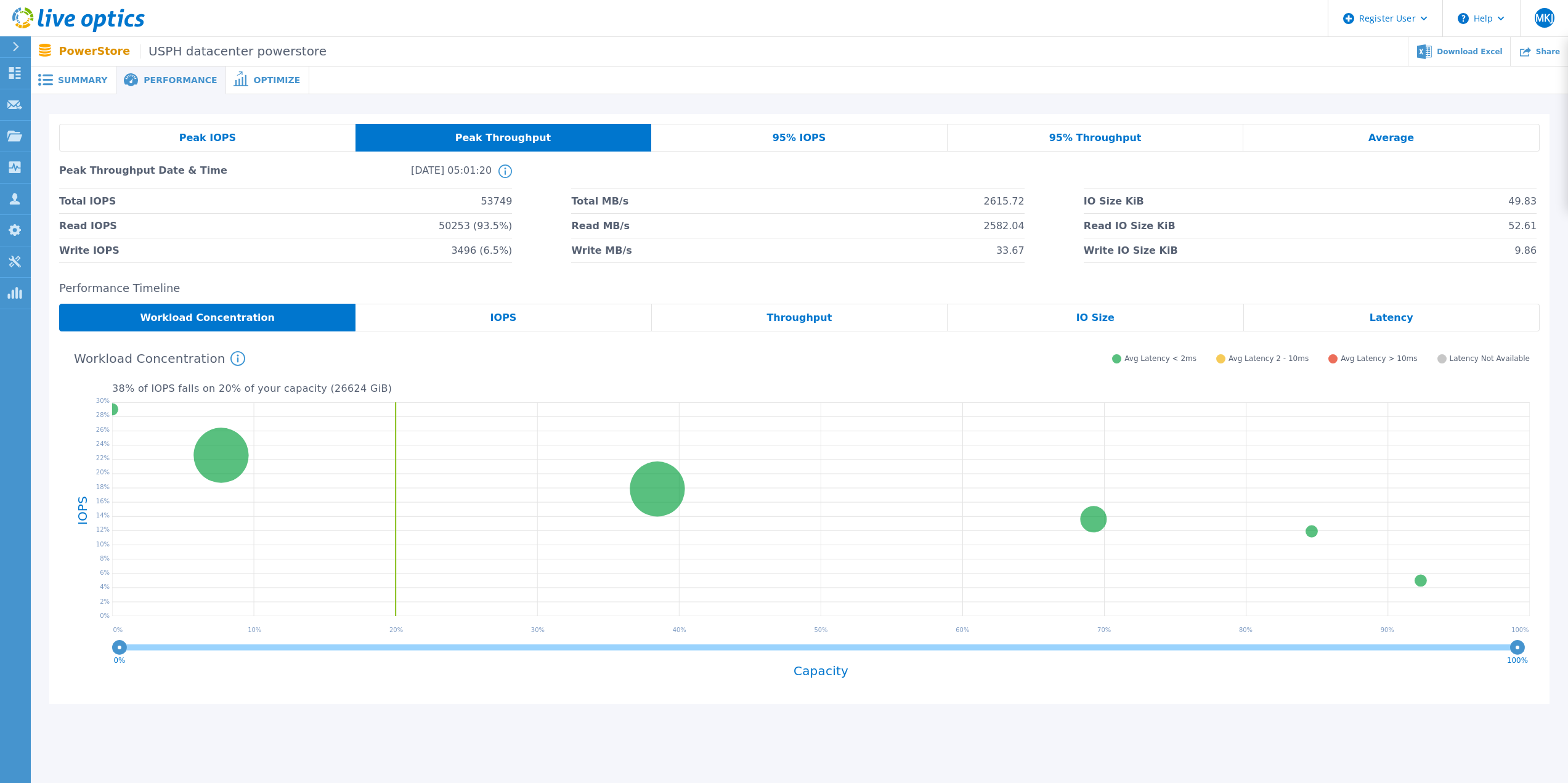
click at [201, 136] on span "Peak IOPS" at bounding box center [207, 138] width 56 height 10
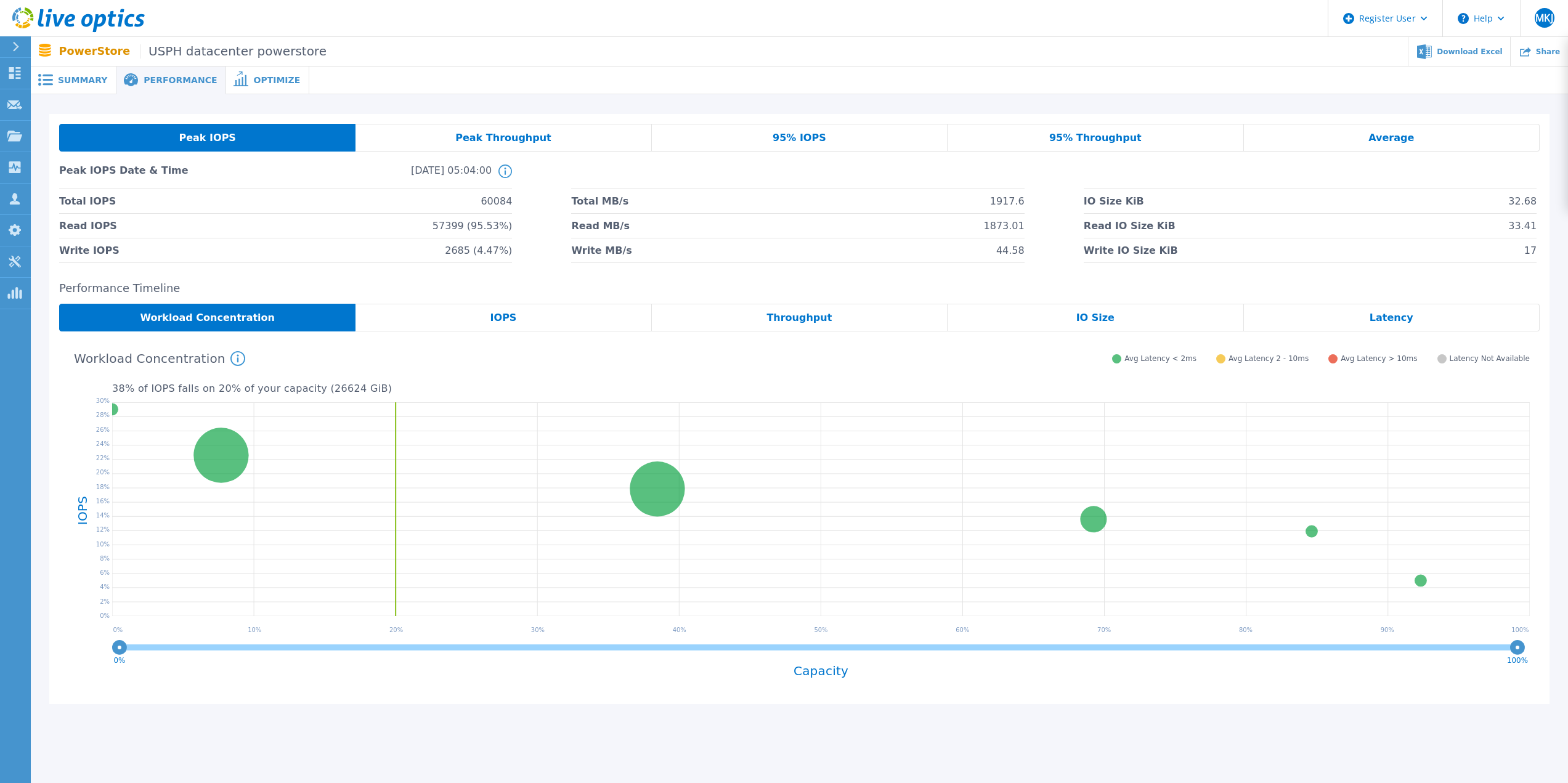
click at [455, 138] on div "Peak Throughput" at bounding box center [503, 138] width 296 height 28
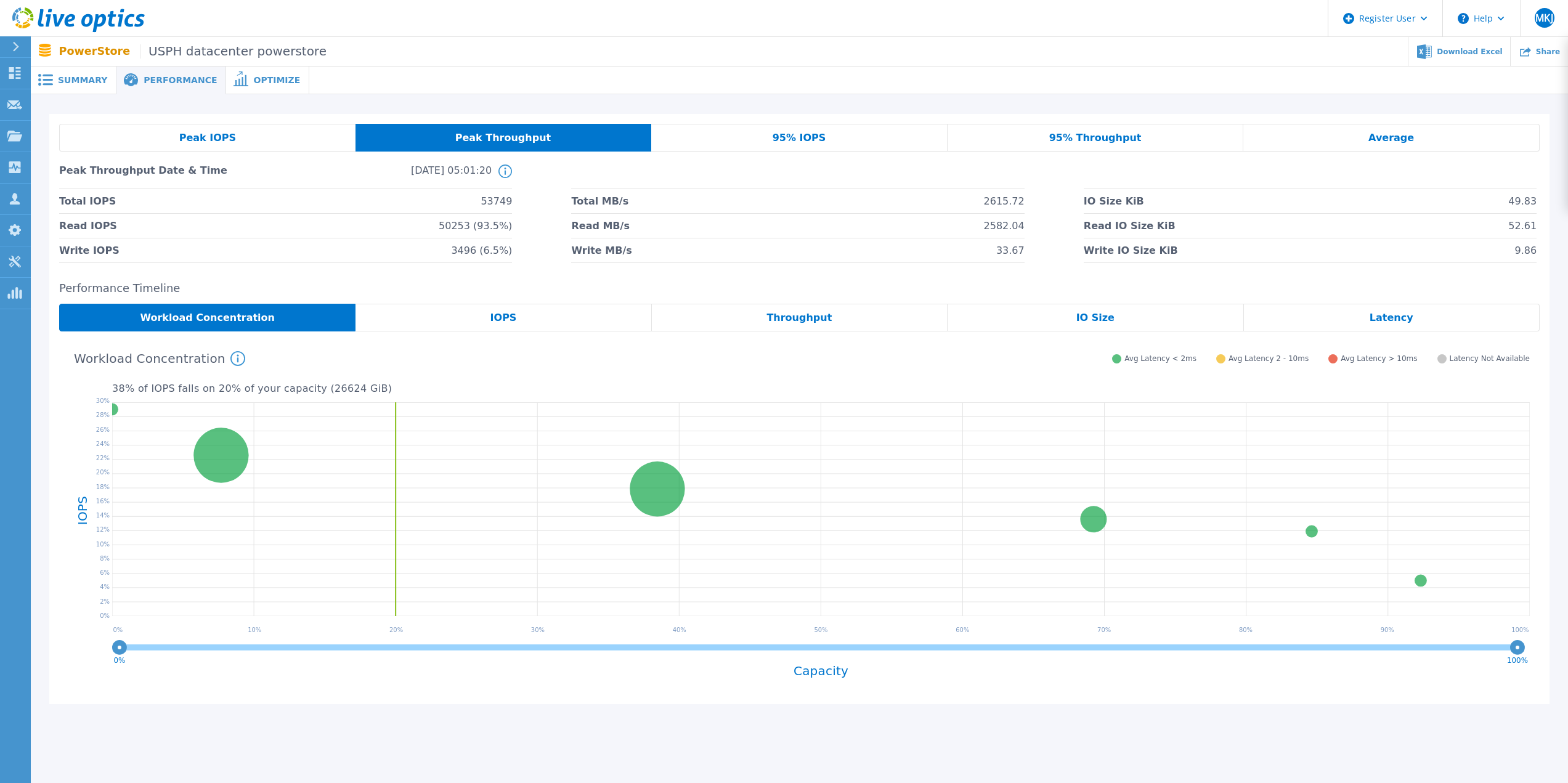
click at [207, 133] on span "Peak IOPS" at bounding box center [207, 138] width 56 height 10
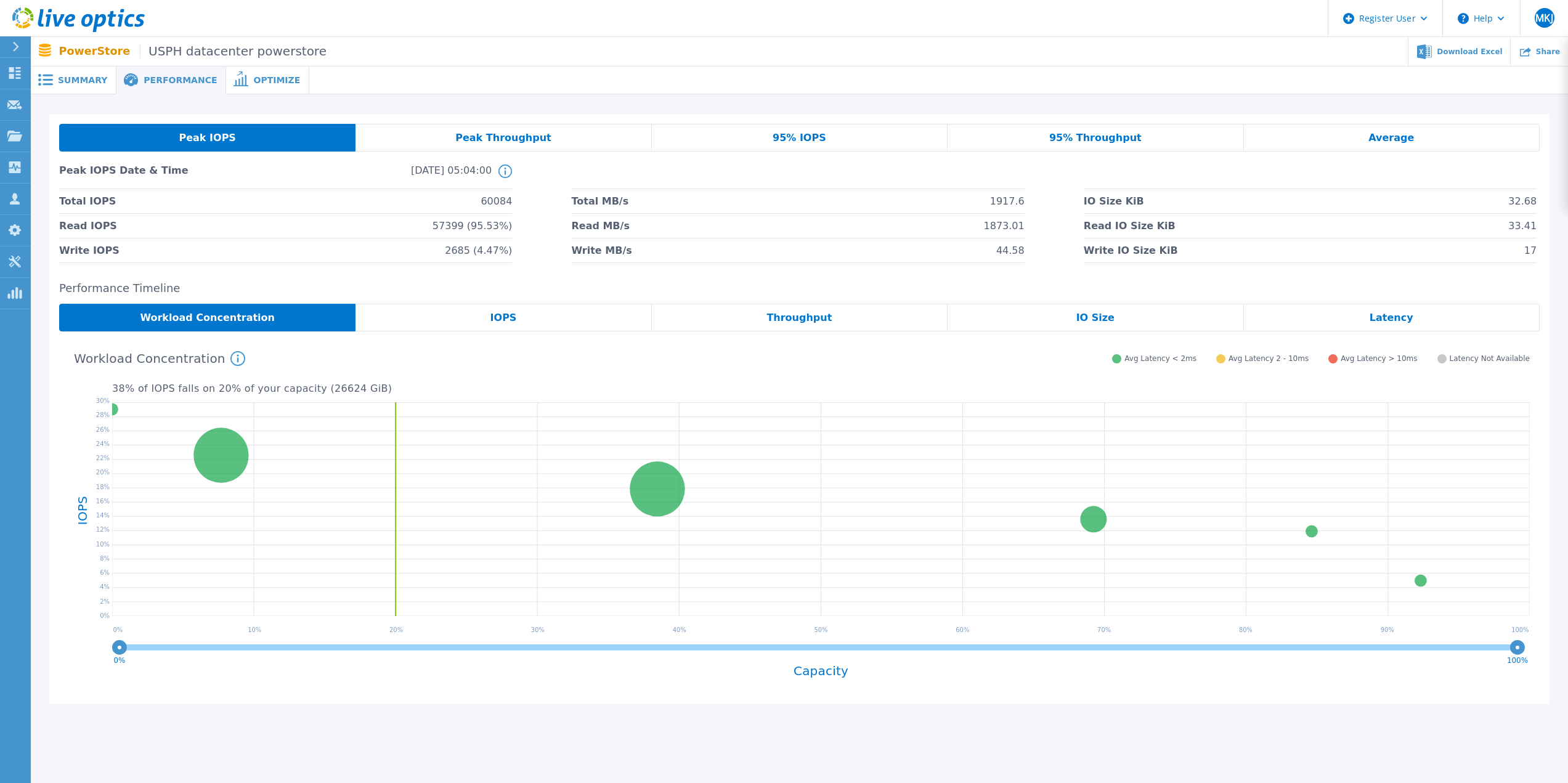
click at [468, 146] on div "Peak Throughput" at bounding box center [503, 138] width 296 height 28
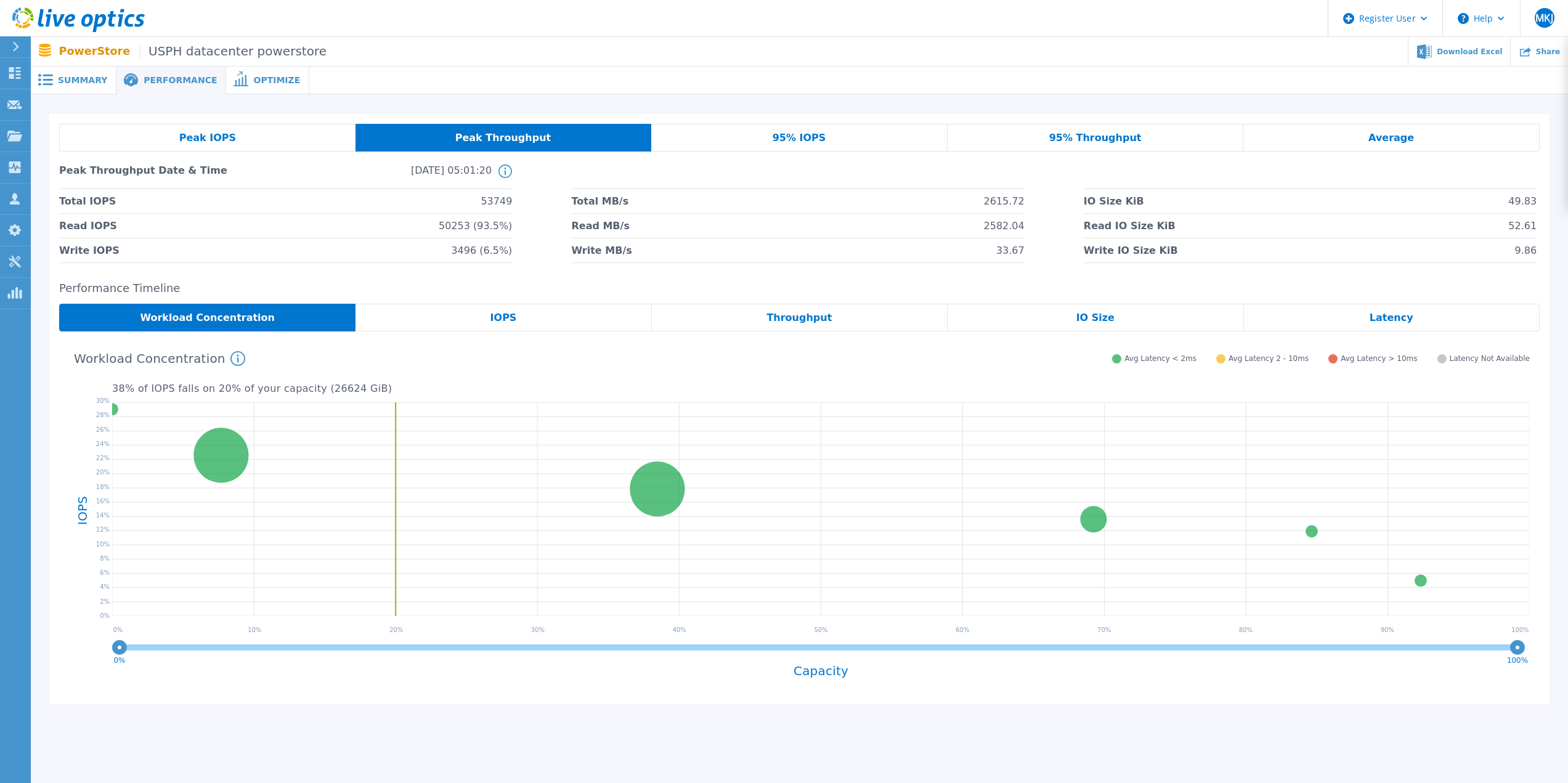
click at [159, 138] on div "Peak IOPS" at bounding box center [207, 138] width 296 height 28
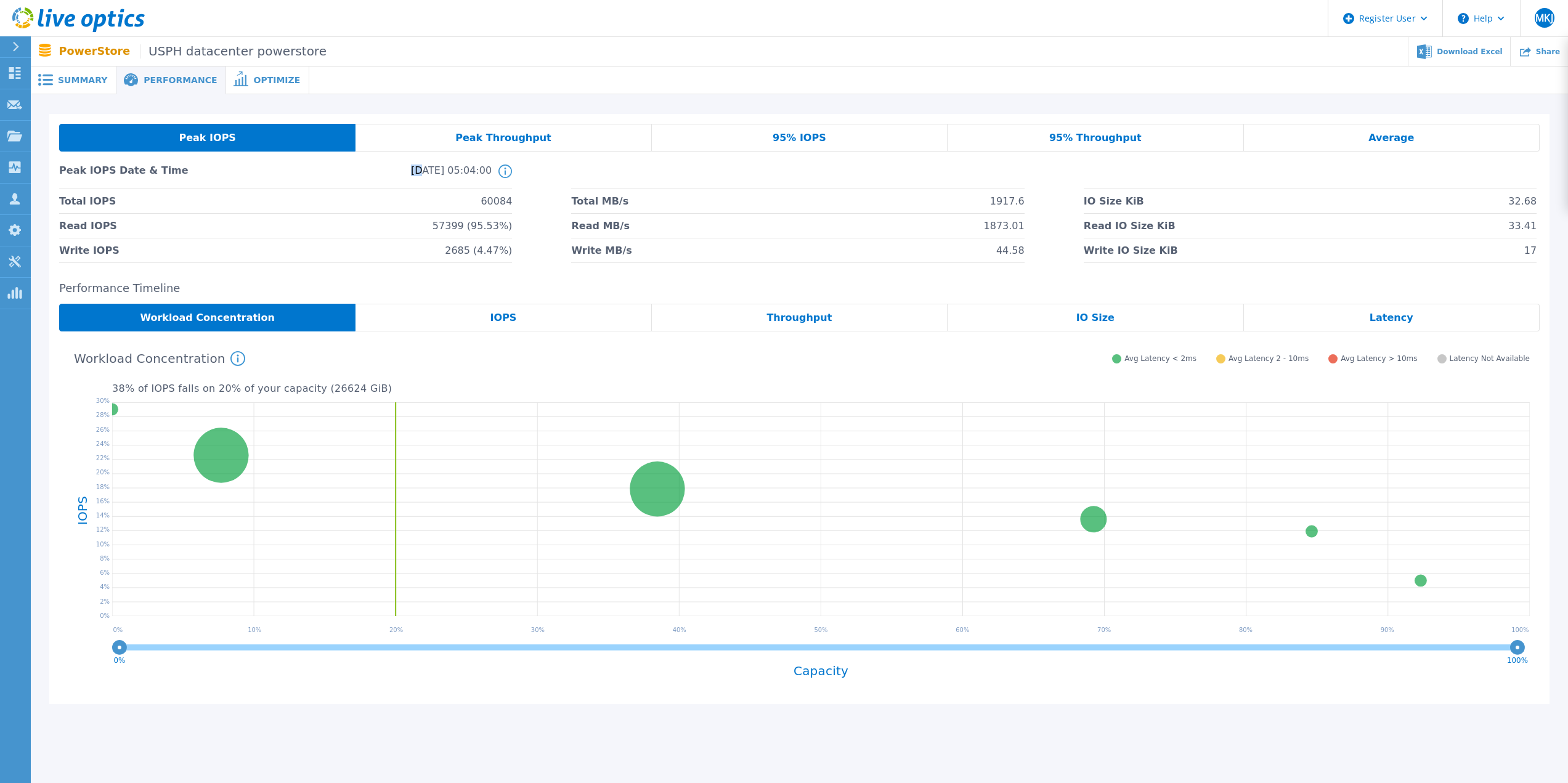
click at [414, 156] on div "Peak IOPS Peak Throughput 95% IOPS 95% Throughput Average Peak IOPS Date & Time…" at bounding box center [800, 193] width 1480 height 139
drag, startPoint x: 421, startPoint y: 146, endPoint x: 484, endPoint y: 138, distance: 63.5
click at [421, 145] on div "Peak Throughput" at bounding box center [503, 138] width 296 height 28
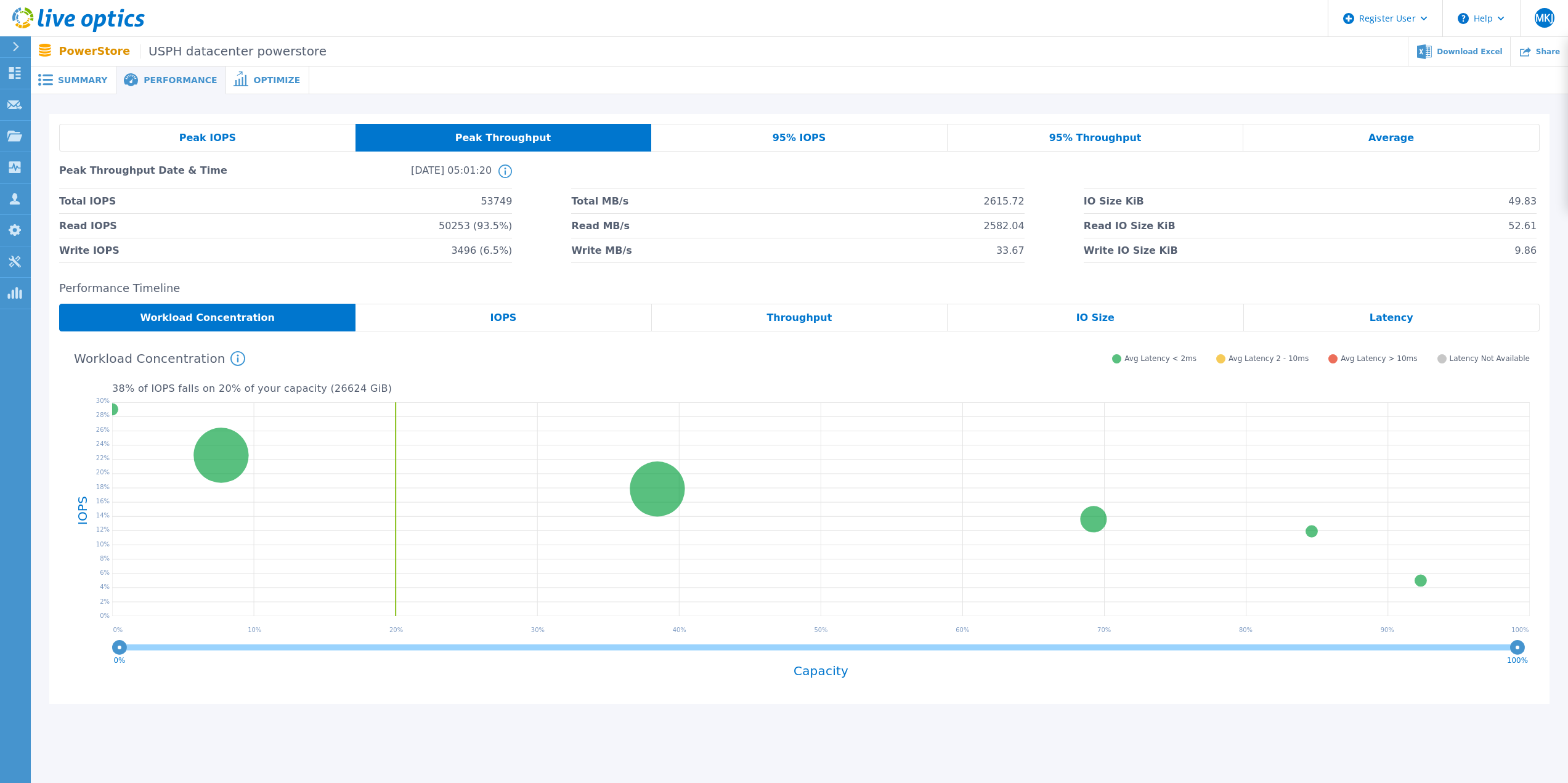
click at [876, 133] on div "95% IOPS" at bounding box center [800, 138] width 296 height 28
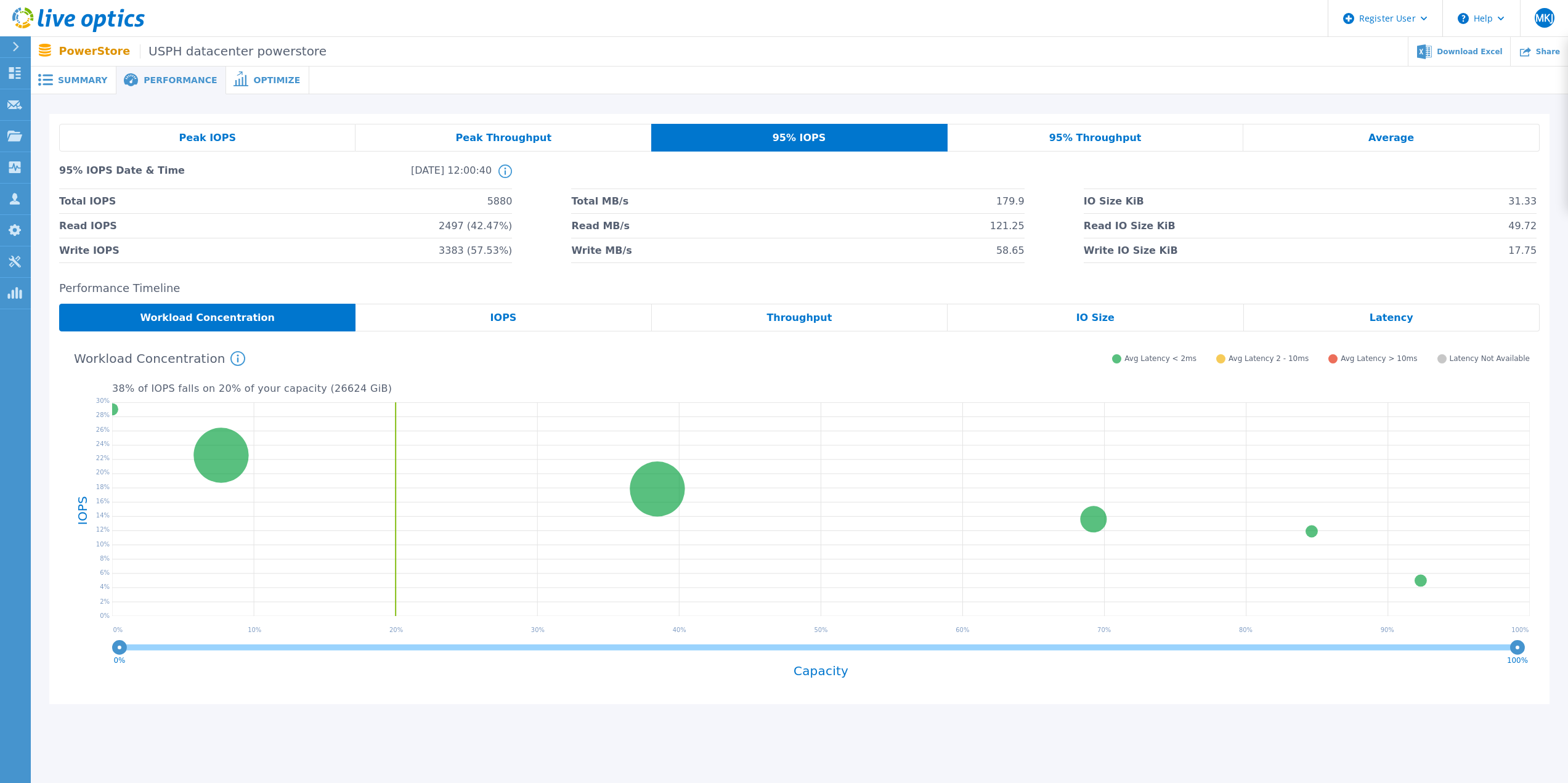
click at [1119, 134] on span "95% Throughput" at bounding box center [1095, 138] width 92 height 10
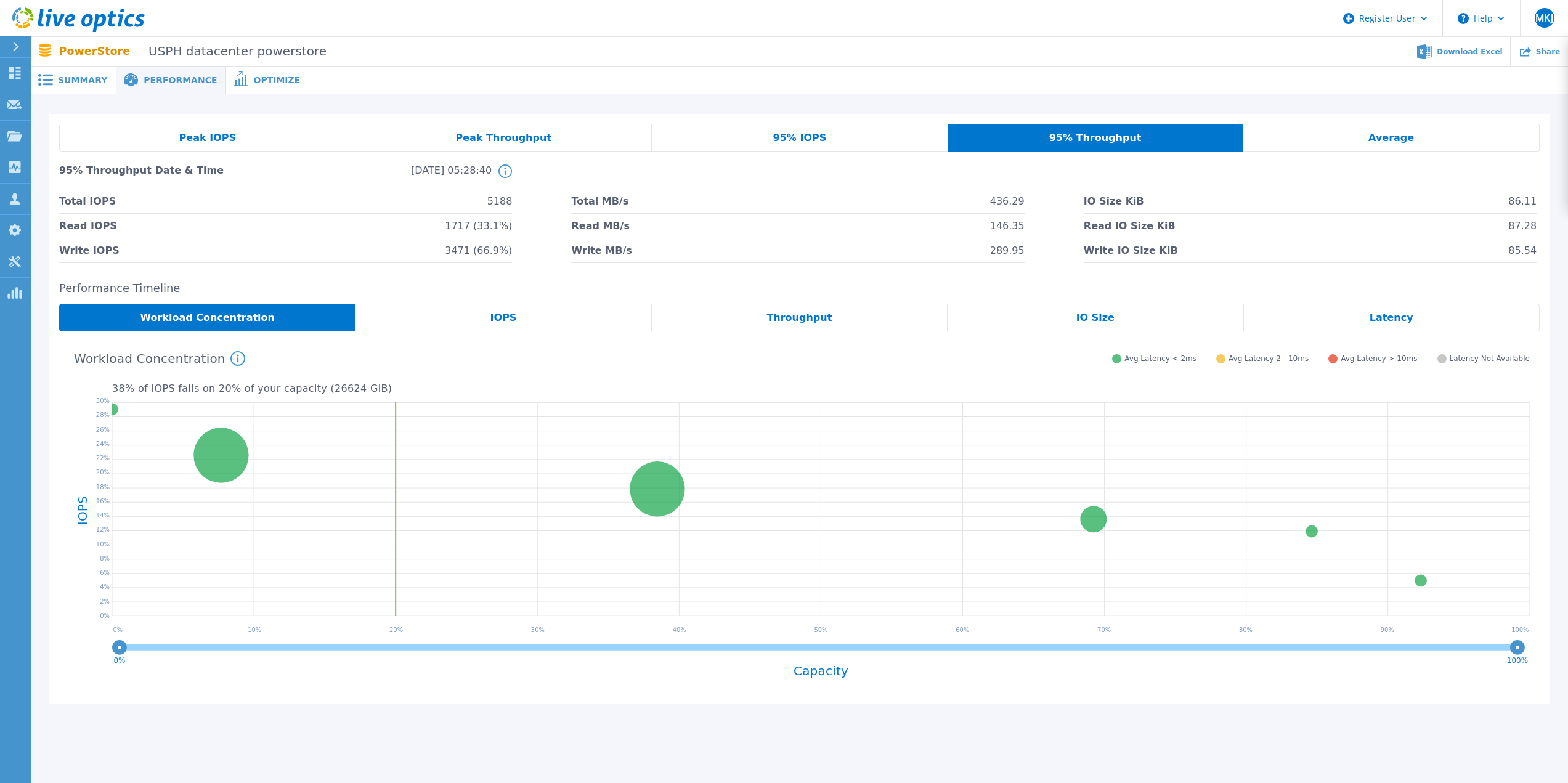
click at [1328, 131] on div "Average" at bounding box center [1392, 138] width 296 height 28
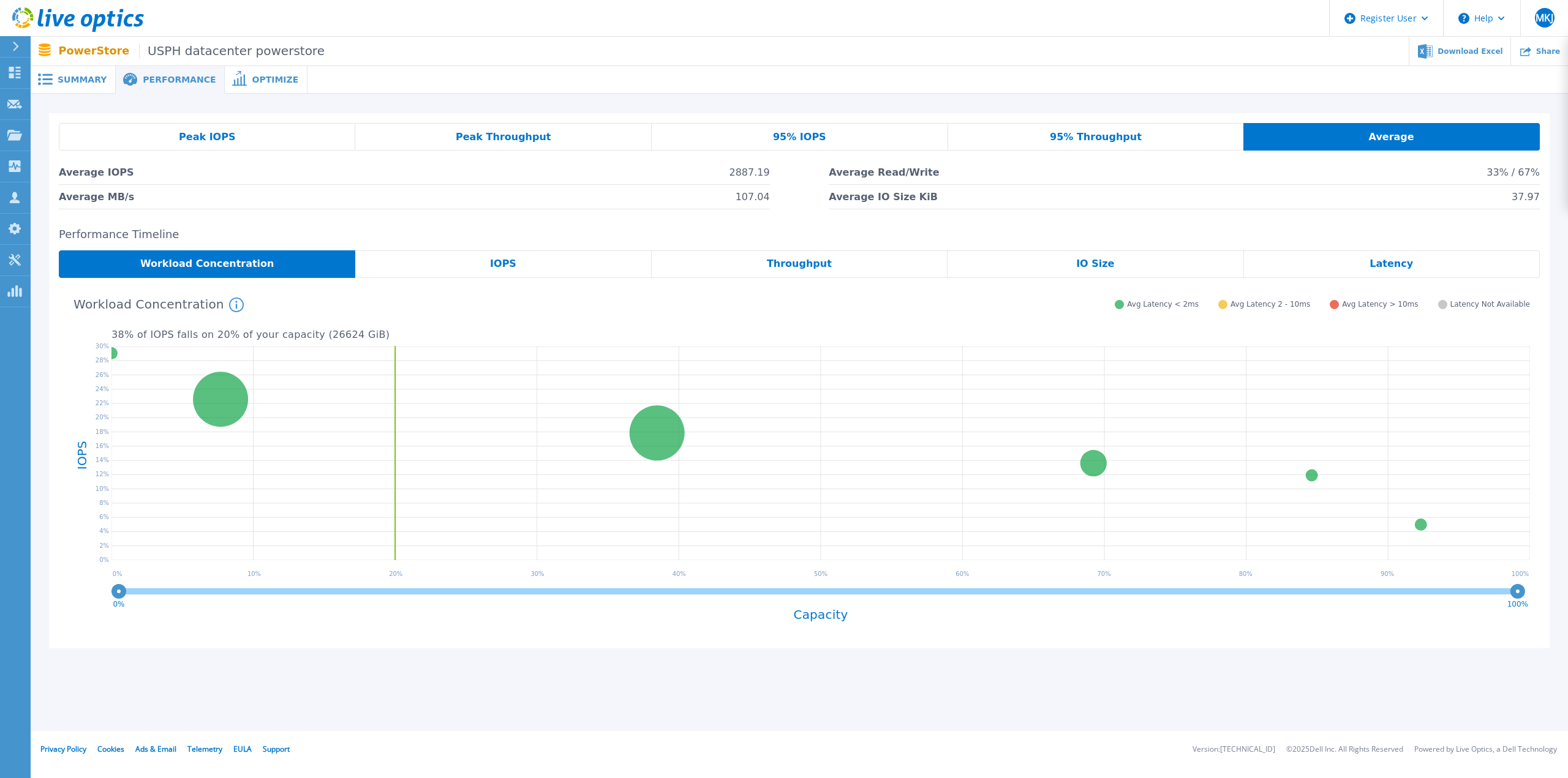
click at [202, 137] on span "Peak IOPS" at bounding box center [207, 137] width 56 height 10
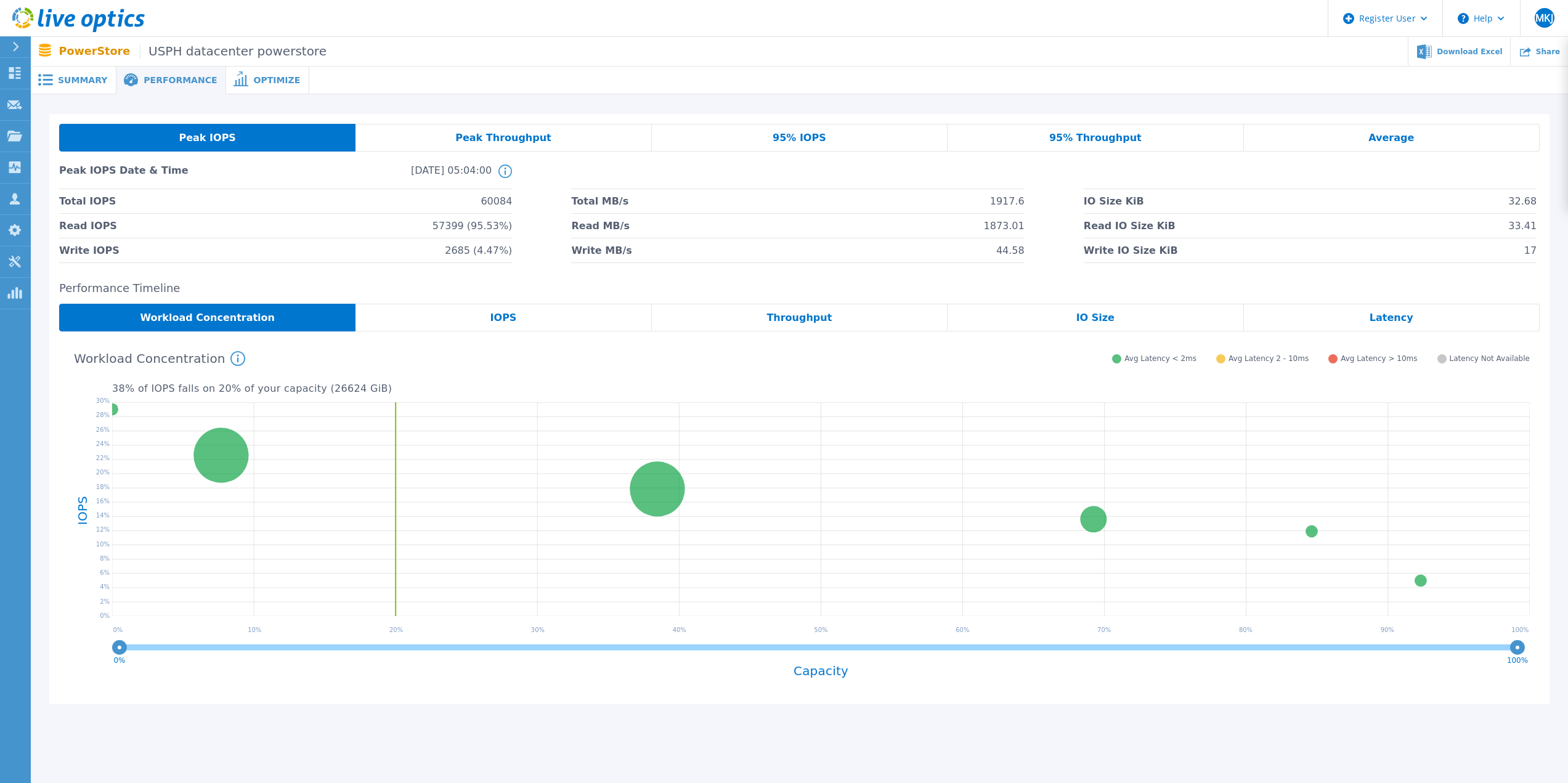
click at [444, 138] on div "Peak Throughput" at bounding box center [503, 138] width 296 height 28
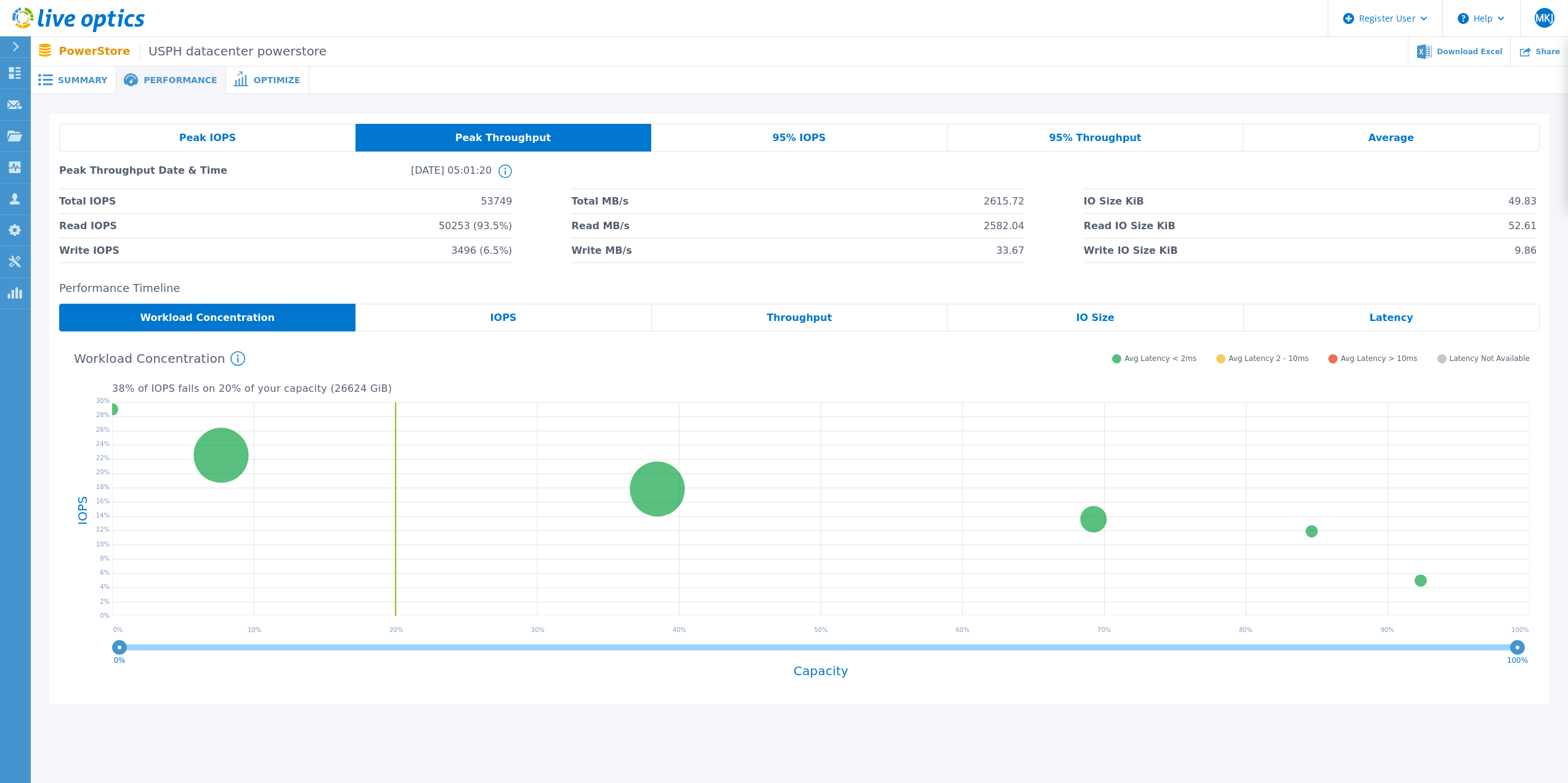
click at [233, 132] on div "Peak IOPS" at bounding box center [207, 138] width 296 height 28
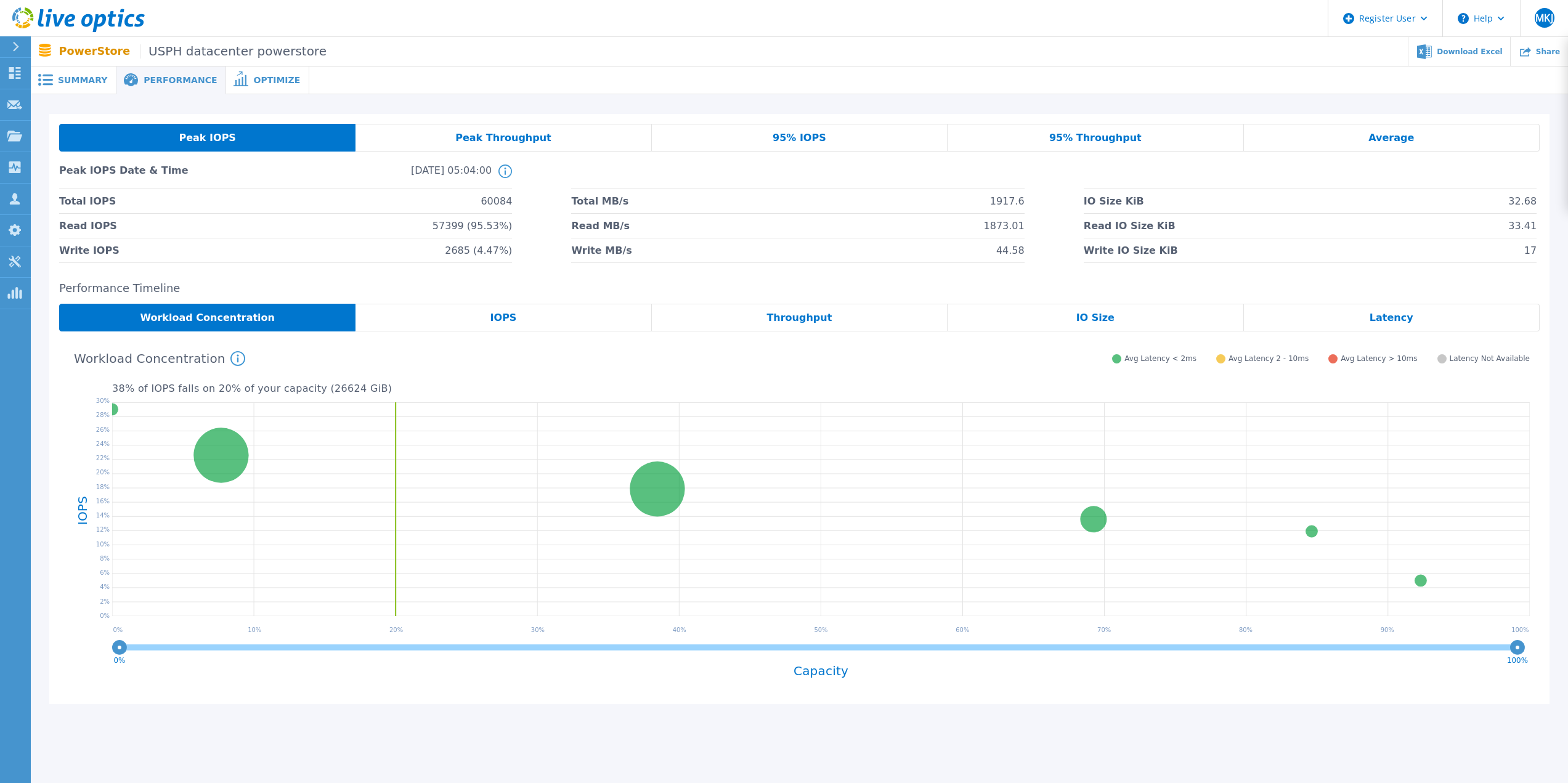
click at [456, 133] on div "Peak Throughput" at bounding box center [503, 138] width 296 height 28
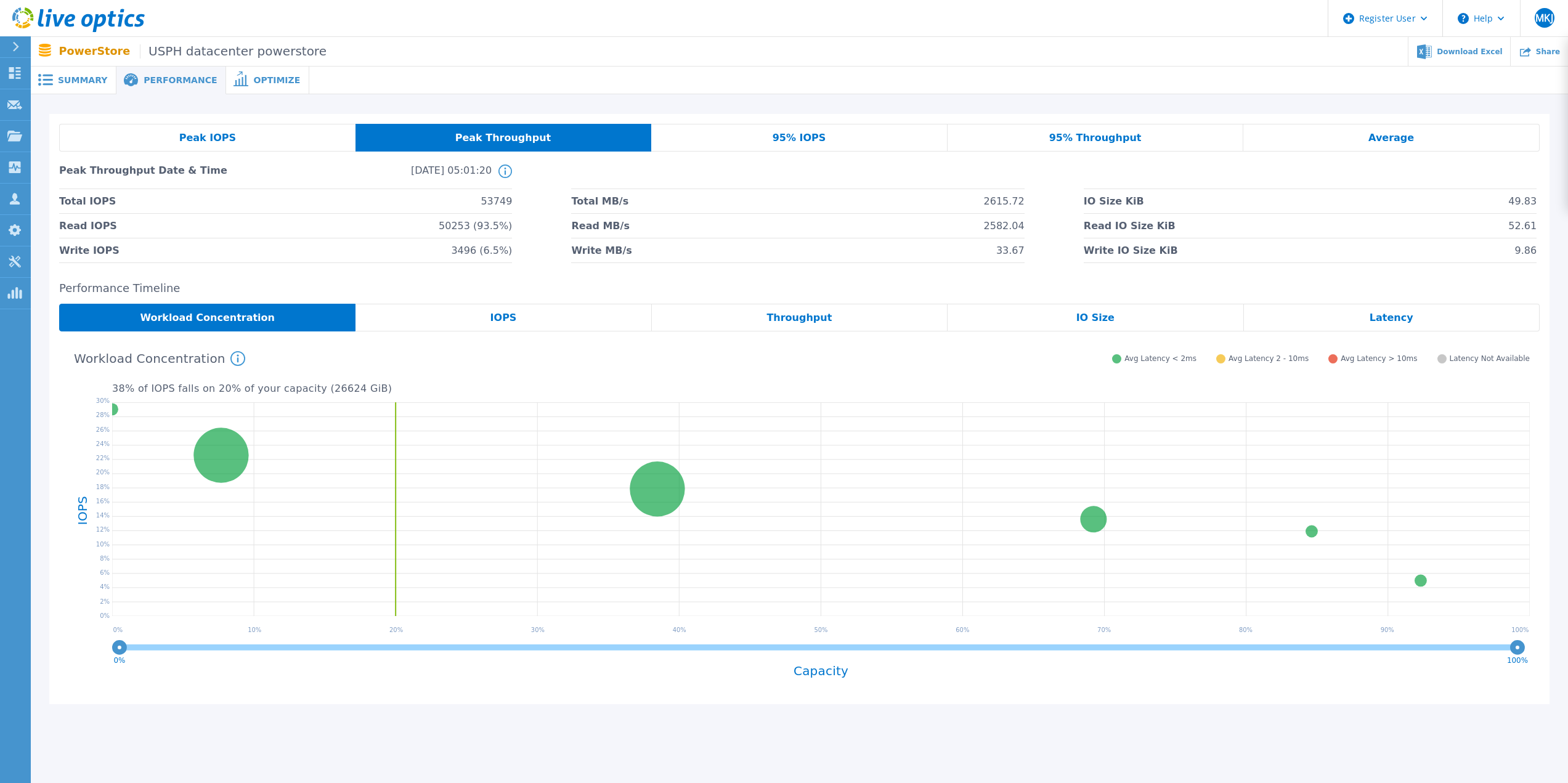
click at [262, 129] on div "Peak IOPS" at bounding box center [207, 138] width 296 height 28
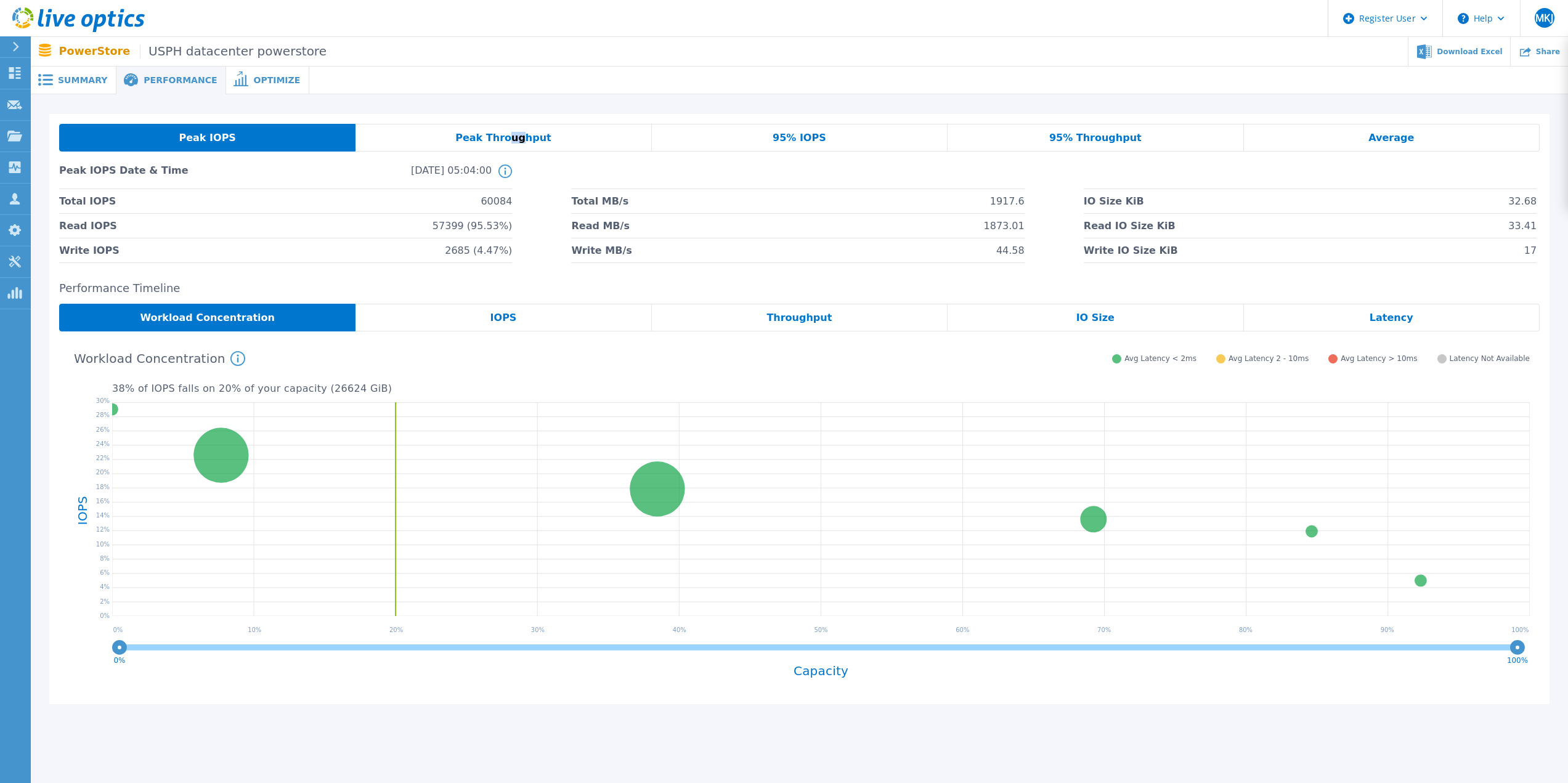
click at [518, 135] on span "Peak Throughput" at bounding box center [503, 138] width 96 height 10
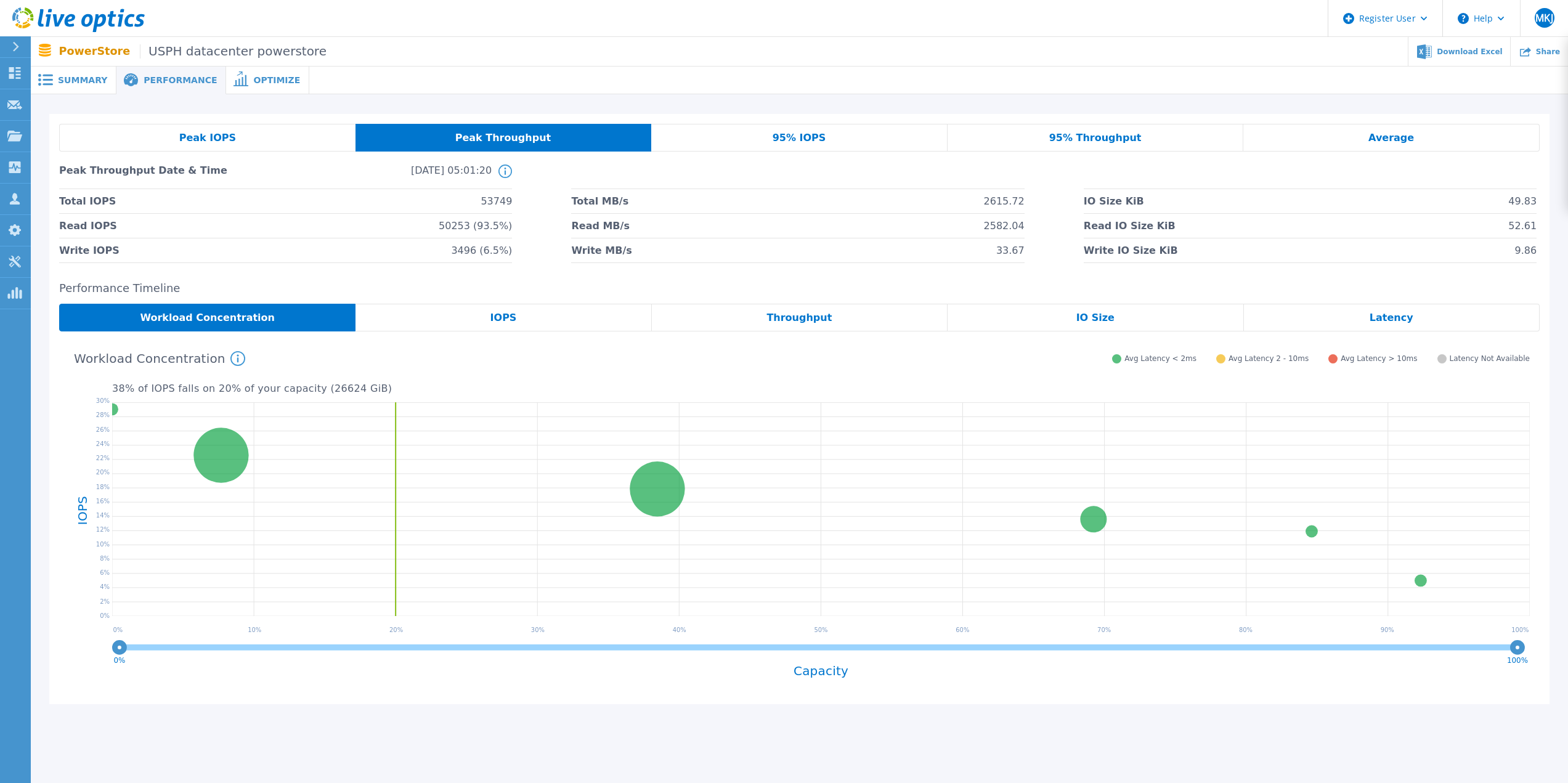
click at [256, 135] on div "Peak IOPS" at bounding box center [207, 138] width 296 height 28
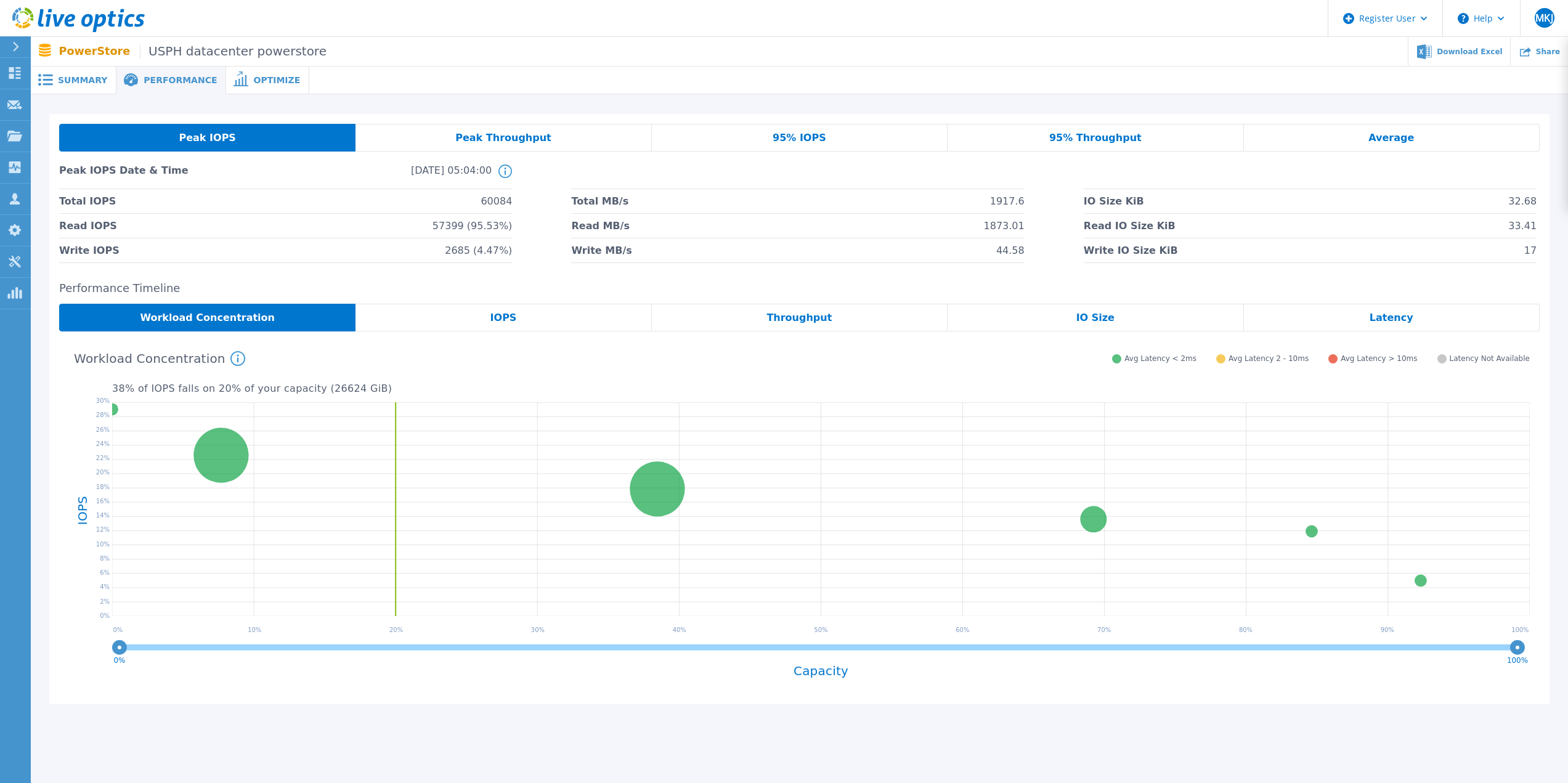
click at [505, 142] on span "Peak Throughput" at bounding box center [503, 138] width 96 height 10
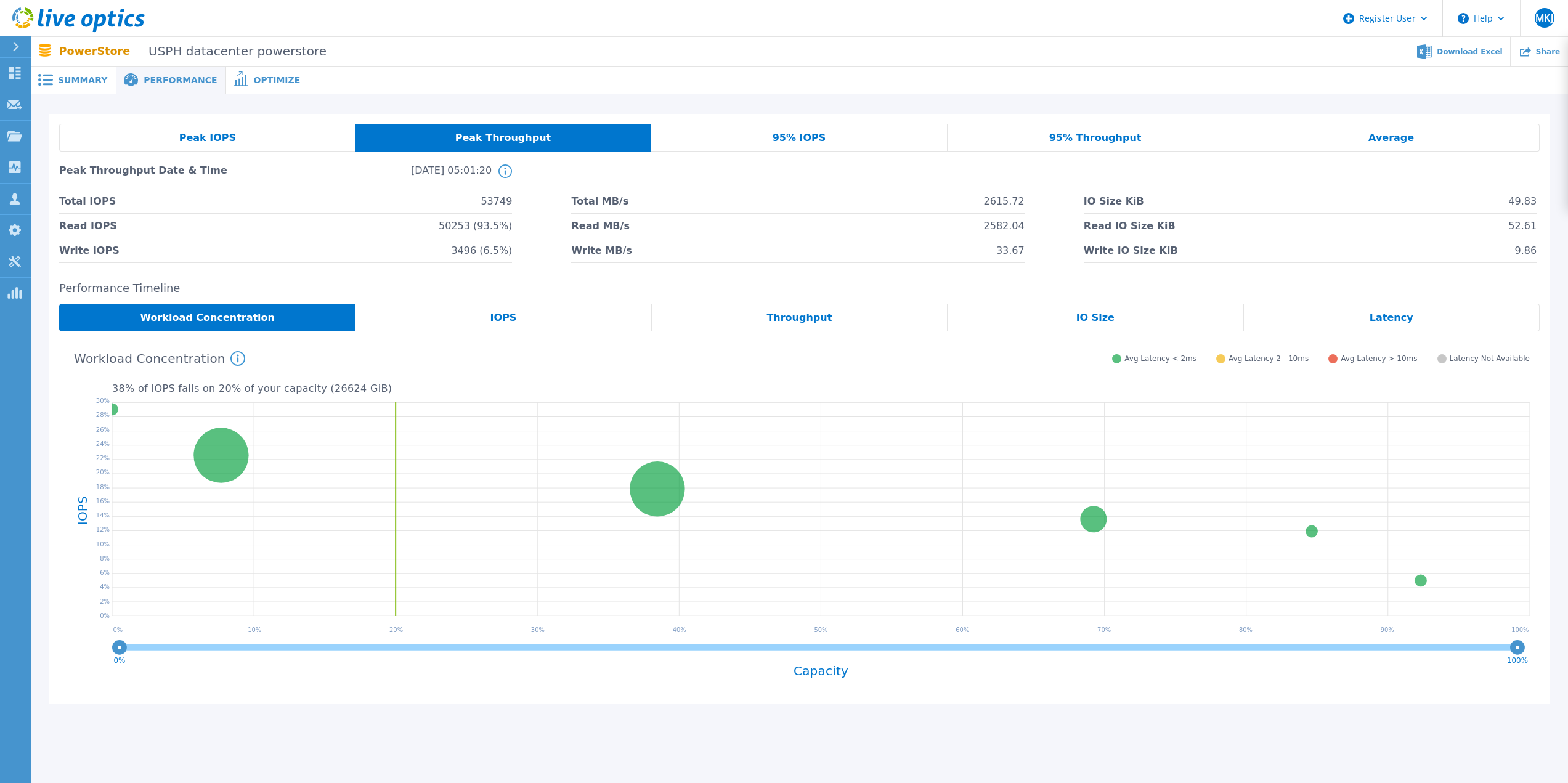
click at [222, 135] on span "Peak IOPS" at bounding box center [207, 138] width 56 height 10
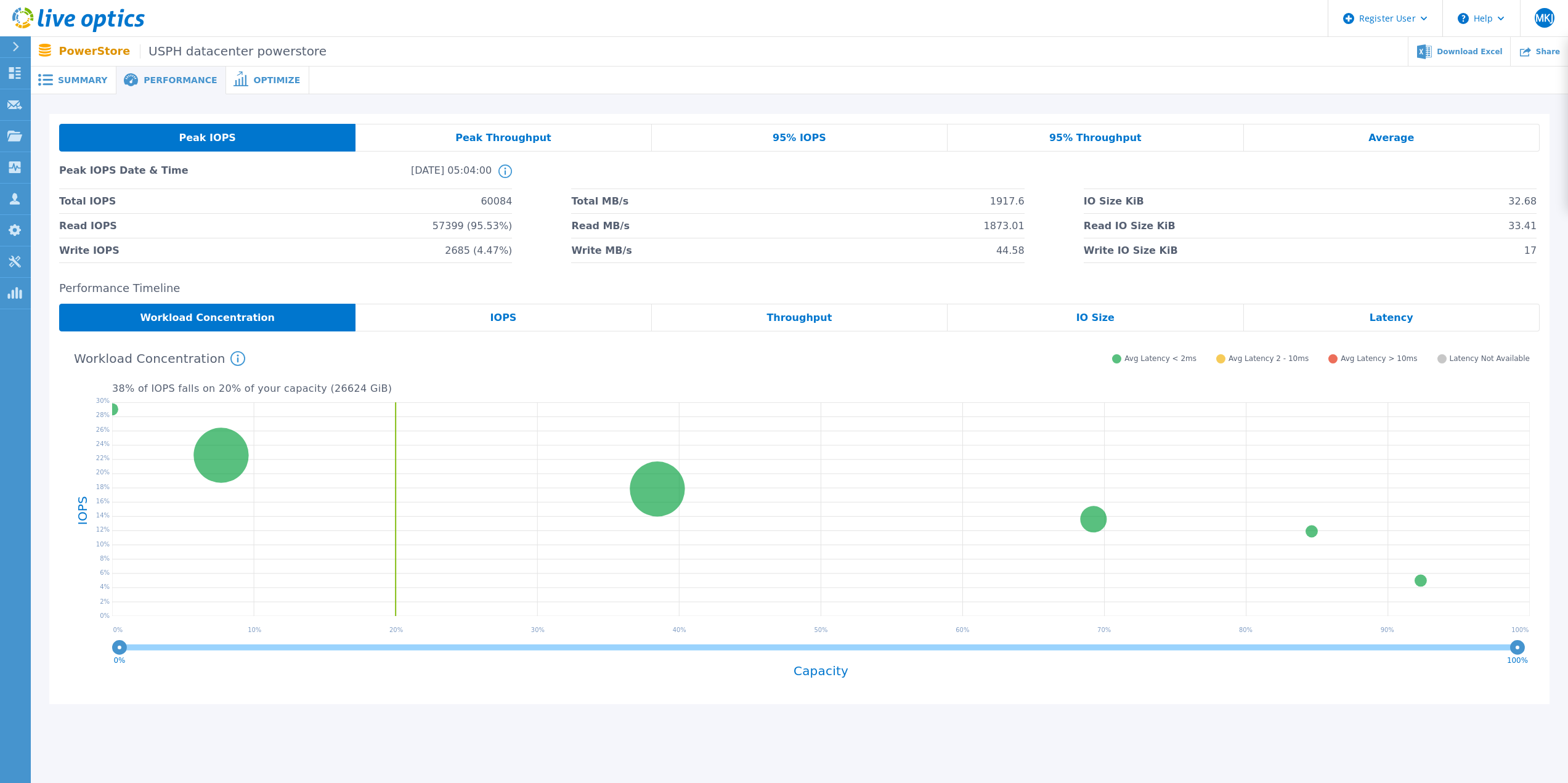
click at [437, 142] on div "Peak Throughput" at bounding box center [503, 138] width 296 height 28
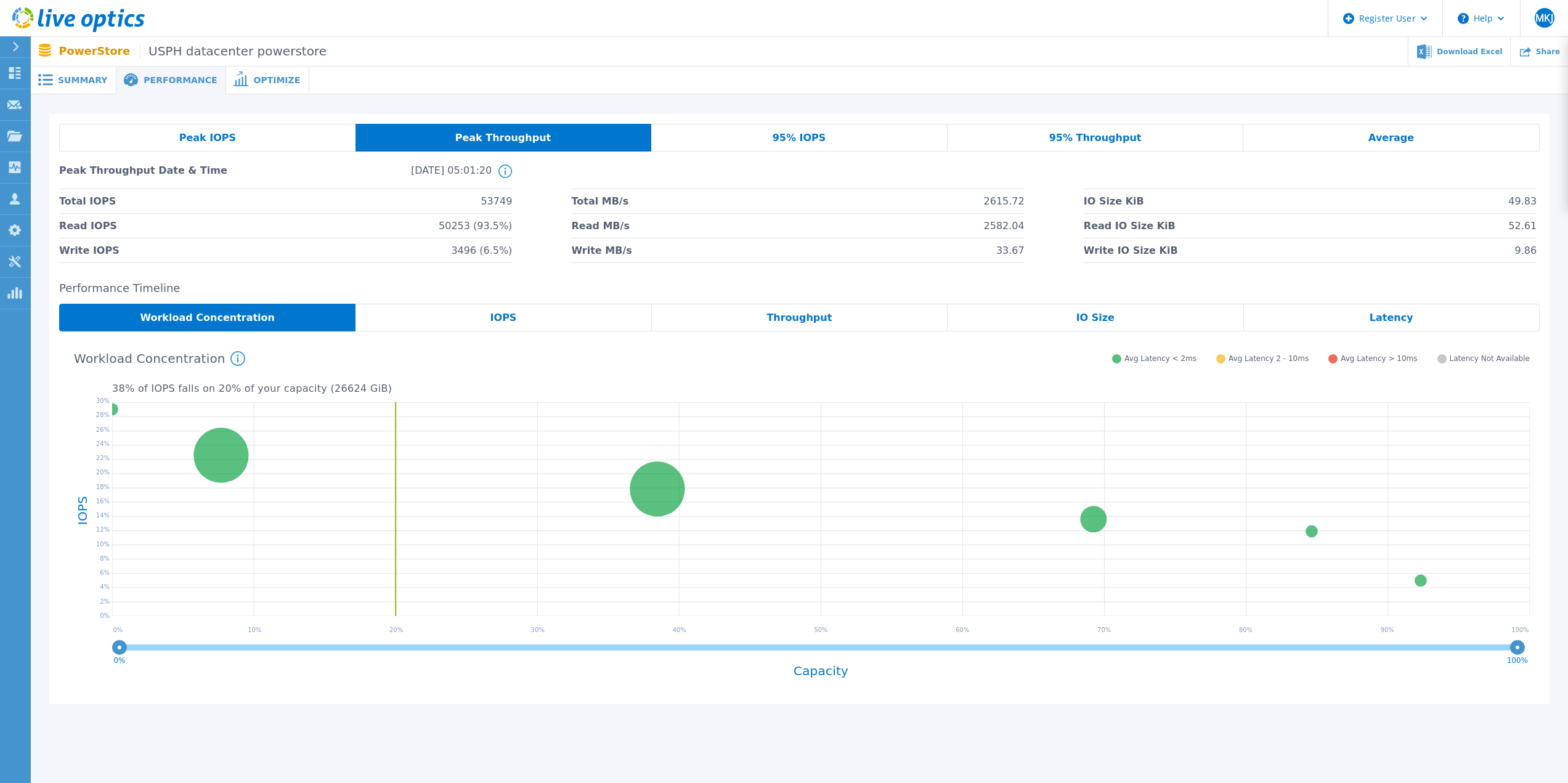
click at [267, 139] on div "Peak IOPS" at bounding box center [207, 138] width 296 height 28
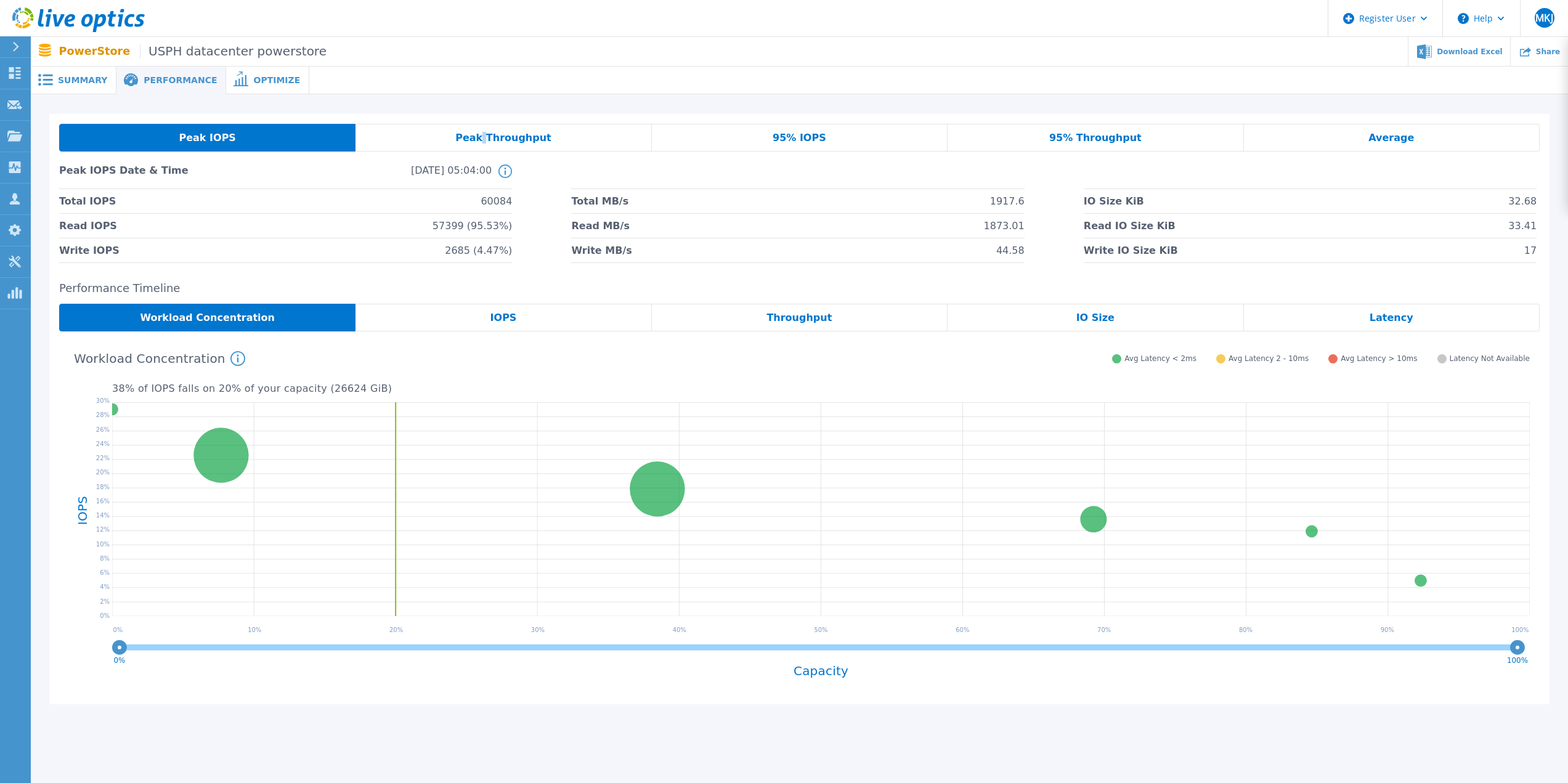
click at [488, 142] on span "Peak Throughput" at bounding box center [503, 138] width 96 height 10
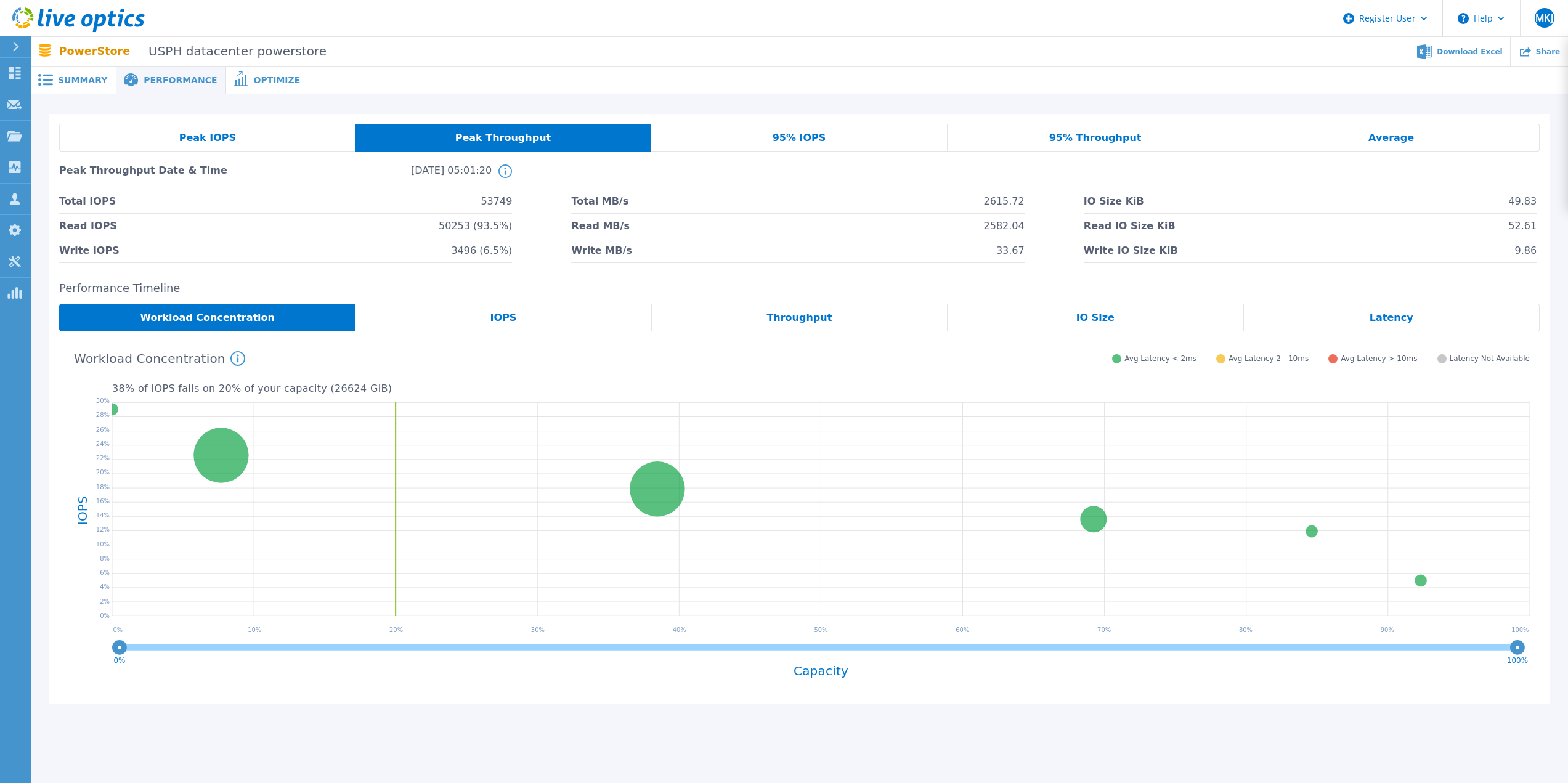
click at [309, 146] on div "Peak IOPS" at bounding box center [207, 138] width 296 height 28
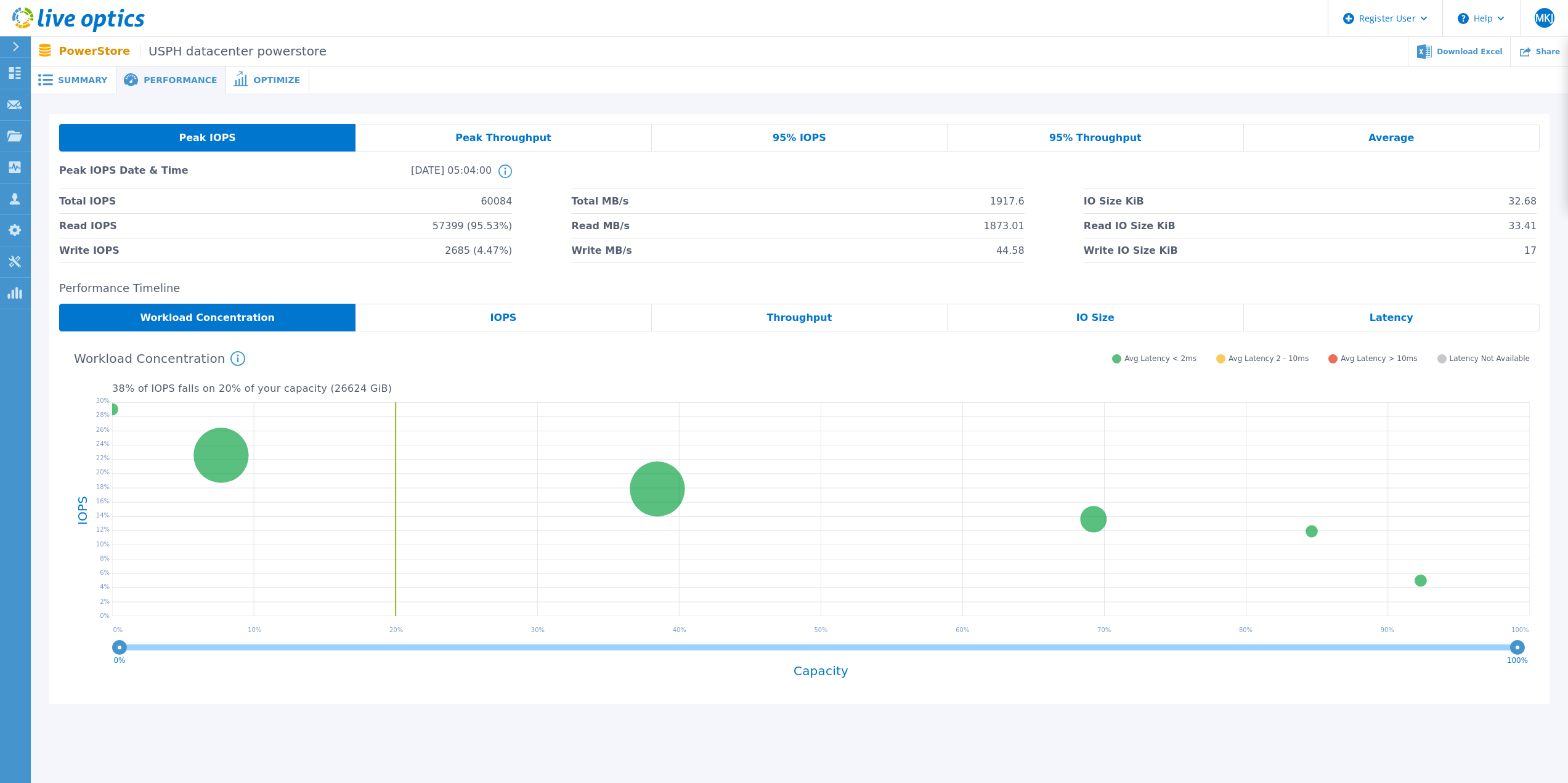
click at [521, 133] on span "Peak Throughput" at bounding box center [503, 138] width 96 height 10
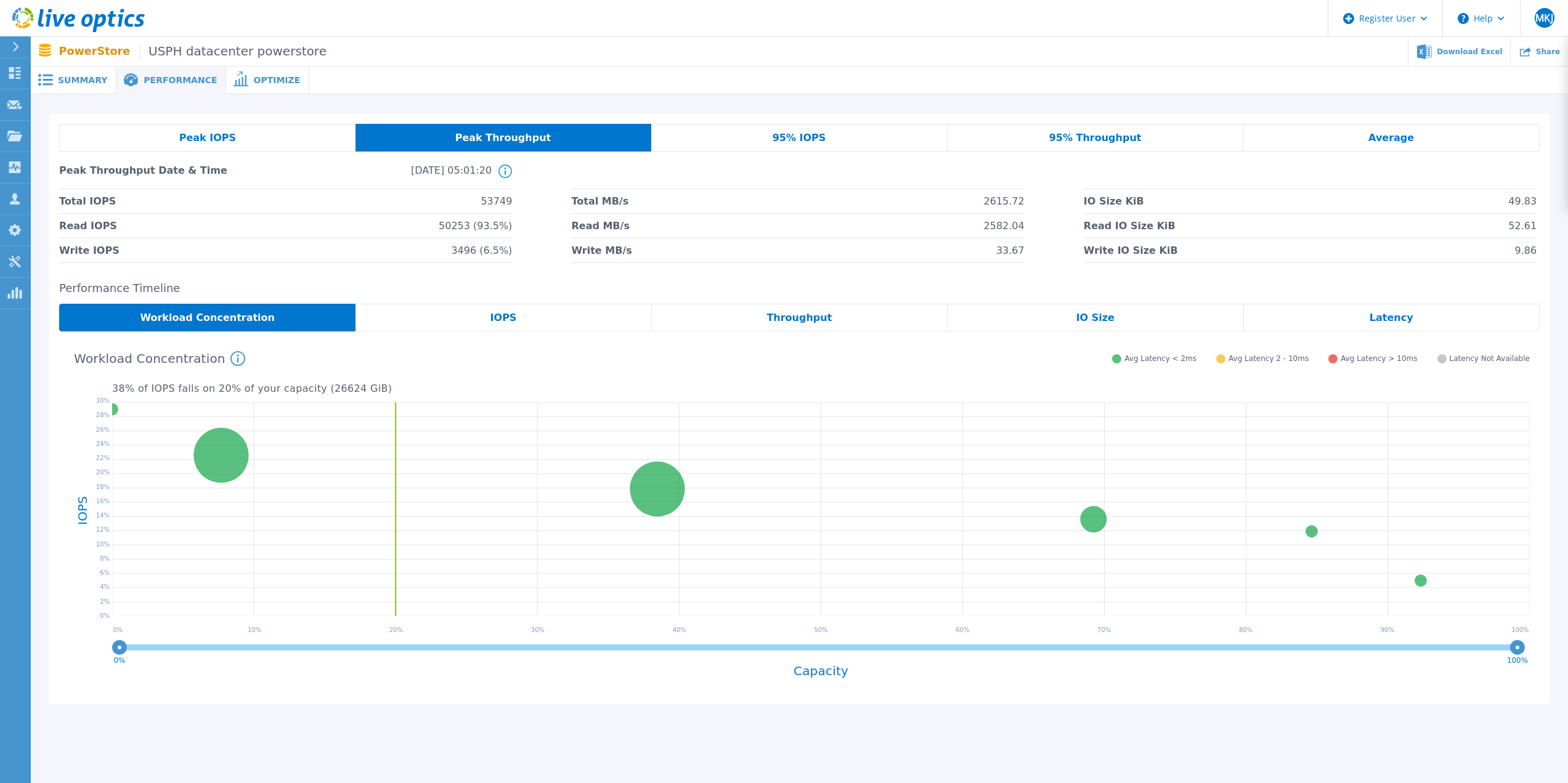
click at [309, 129] on div "Peak IOPS" at bounding box center [207, 138] width 296 height 28
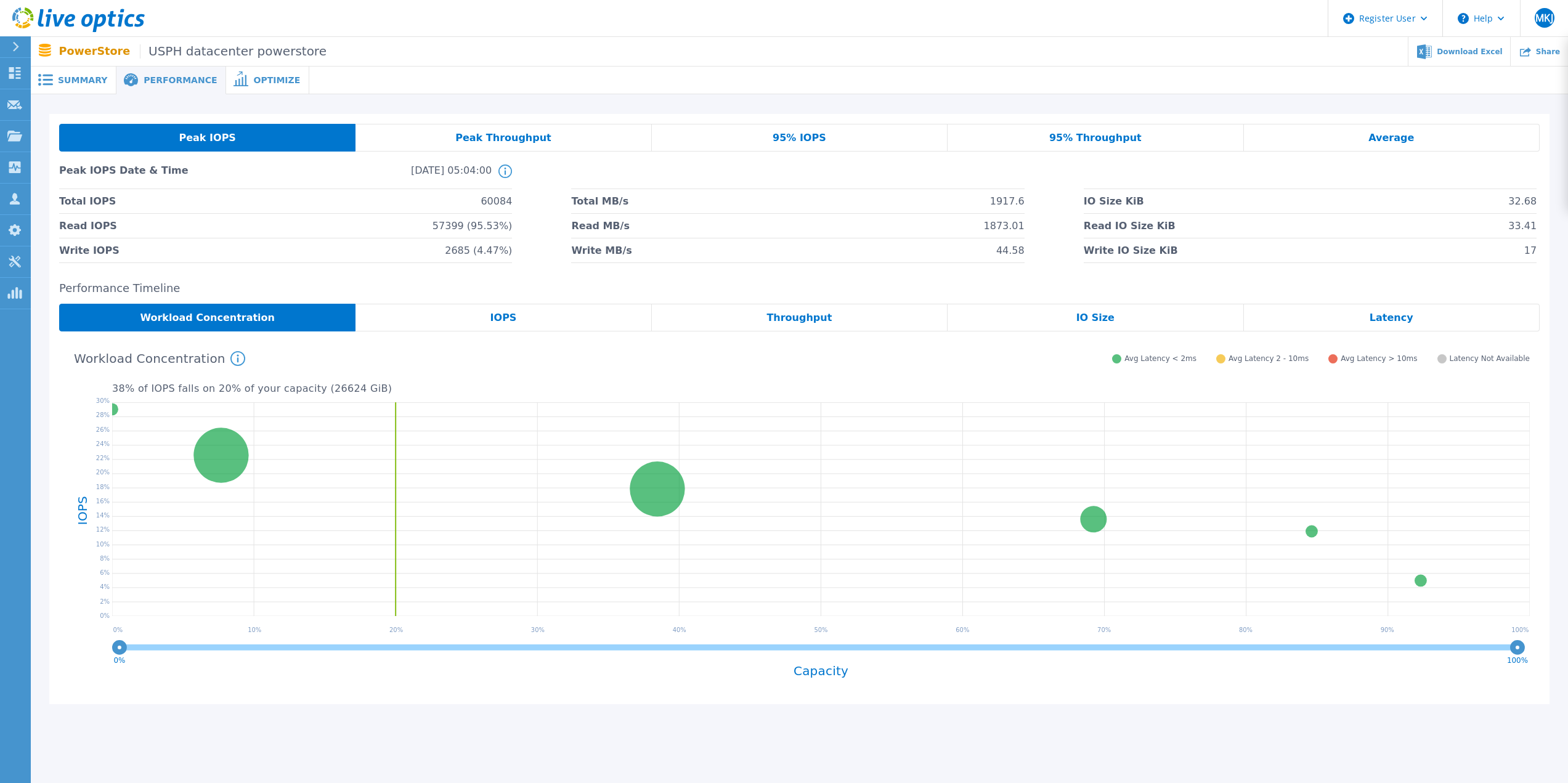
click at [389, 133] on div "Peak Throughput" at bounding box center [503, 138] width 296 height 28
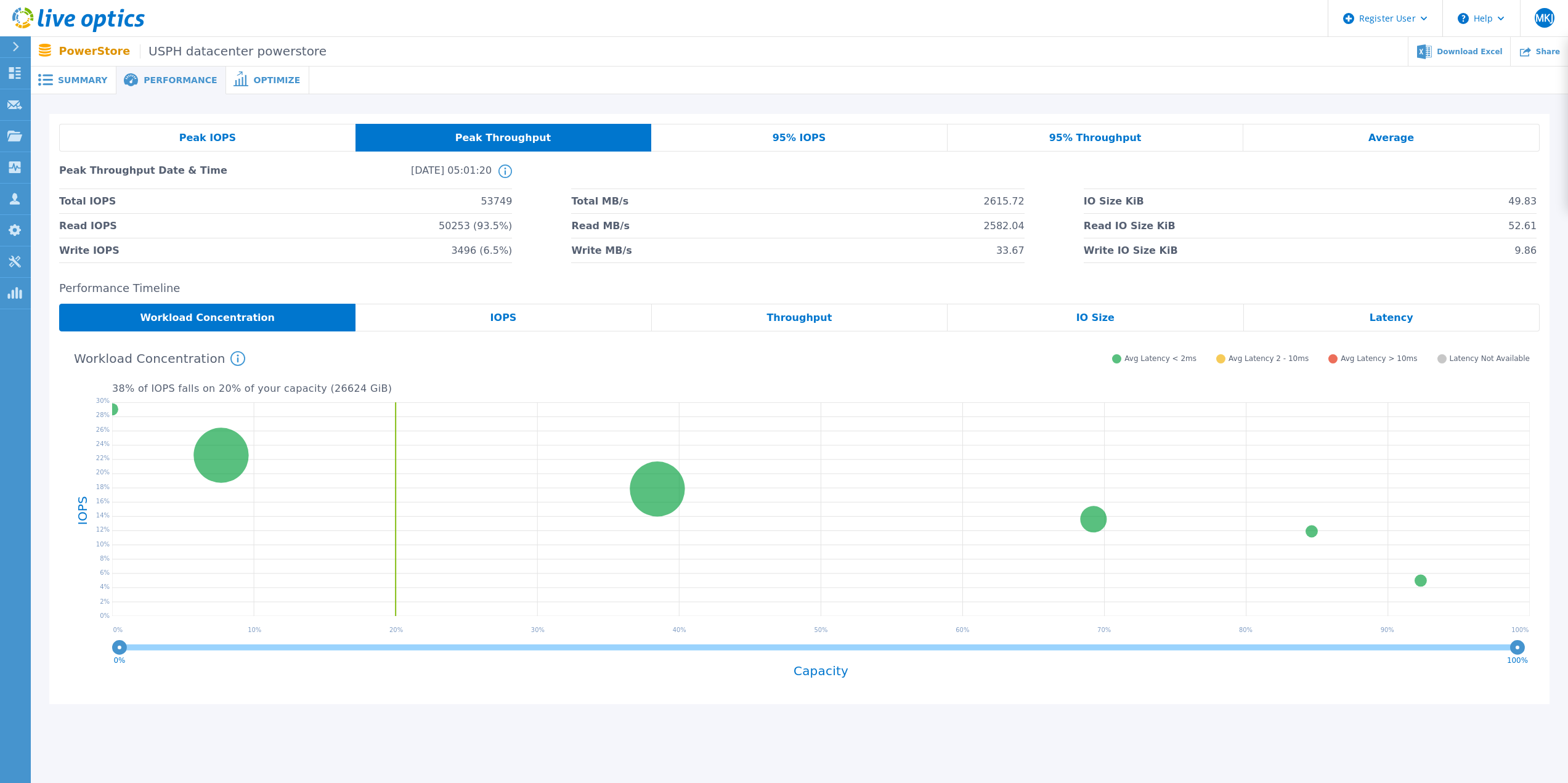
click at [264, 126] on div "Peak IOPS" at bounding box center [207, 138] width 296 height 28
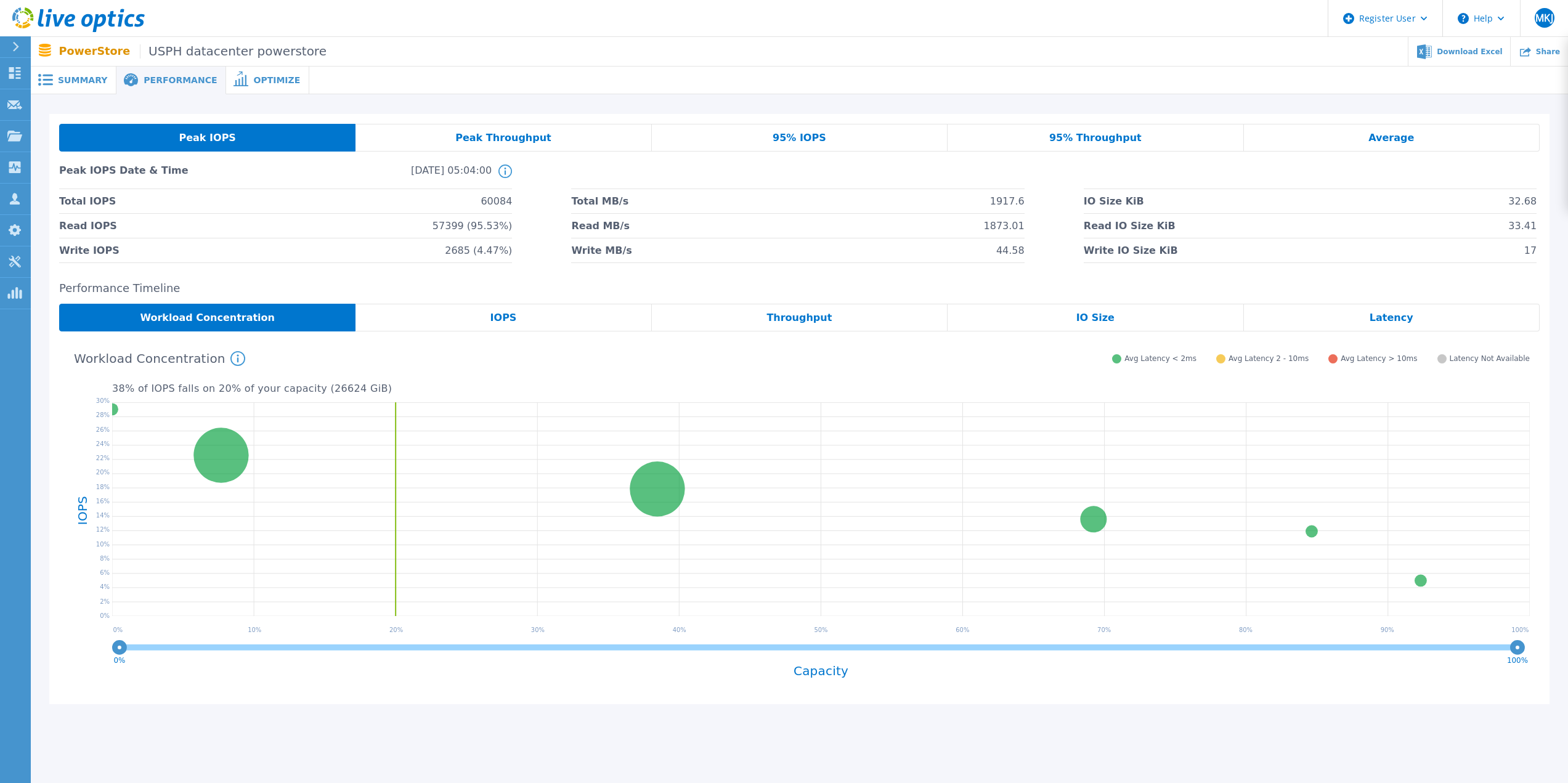
click at [390, 130] on div "Peak Throughput" at bounding box center [503, 138] width 296 height 28
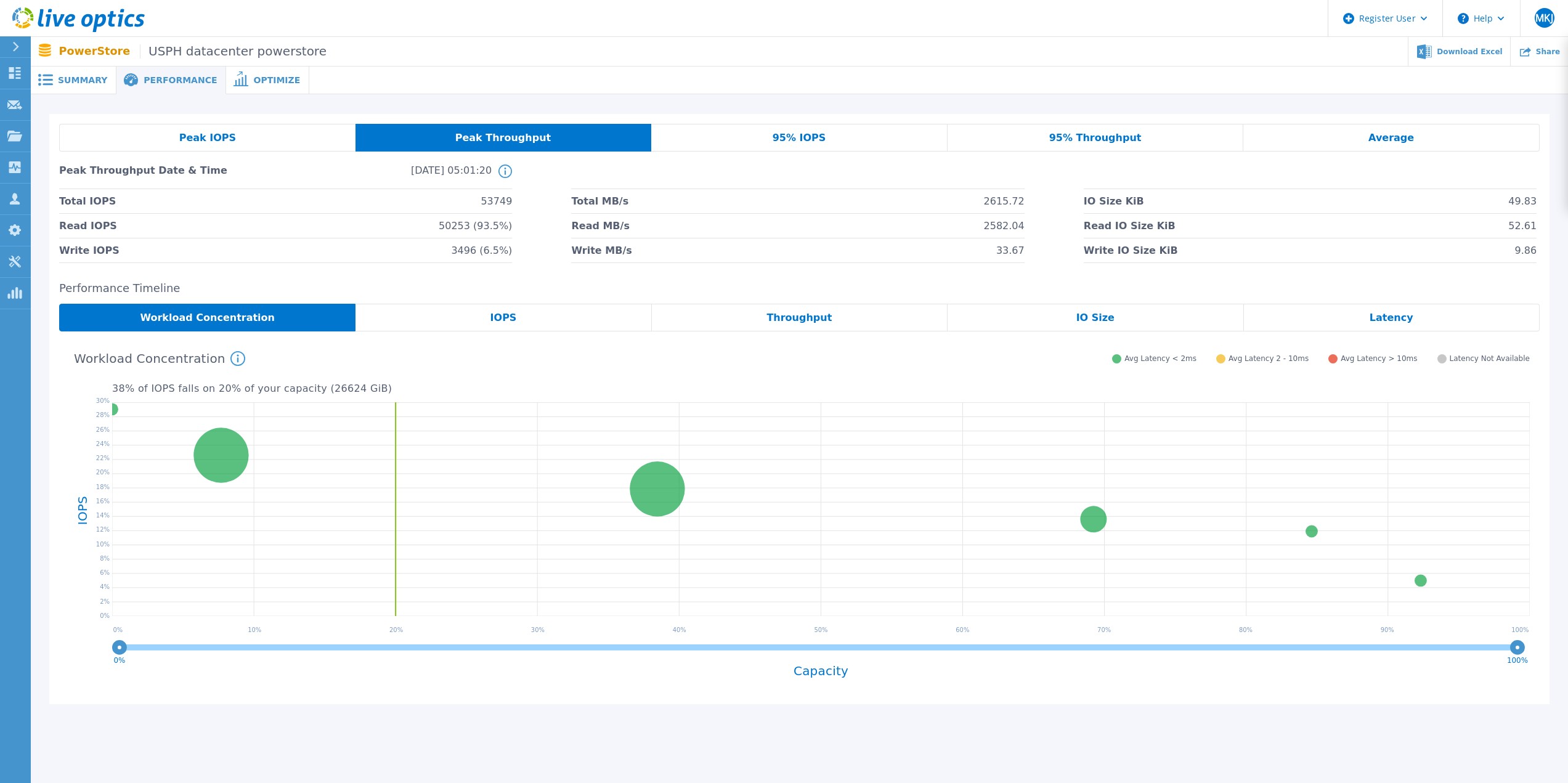
click at [194, 121] on div "Peak IOPS Peak Throughput 95% IOPS 95% Throughput Average Peak Throughput Date …" at bounding box center [800, 193] width 1500 height 159
click at [354, 130] on div "Peak IOPS" at bounding box center [207, 138] width 296 height 28
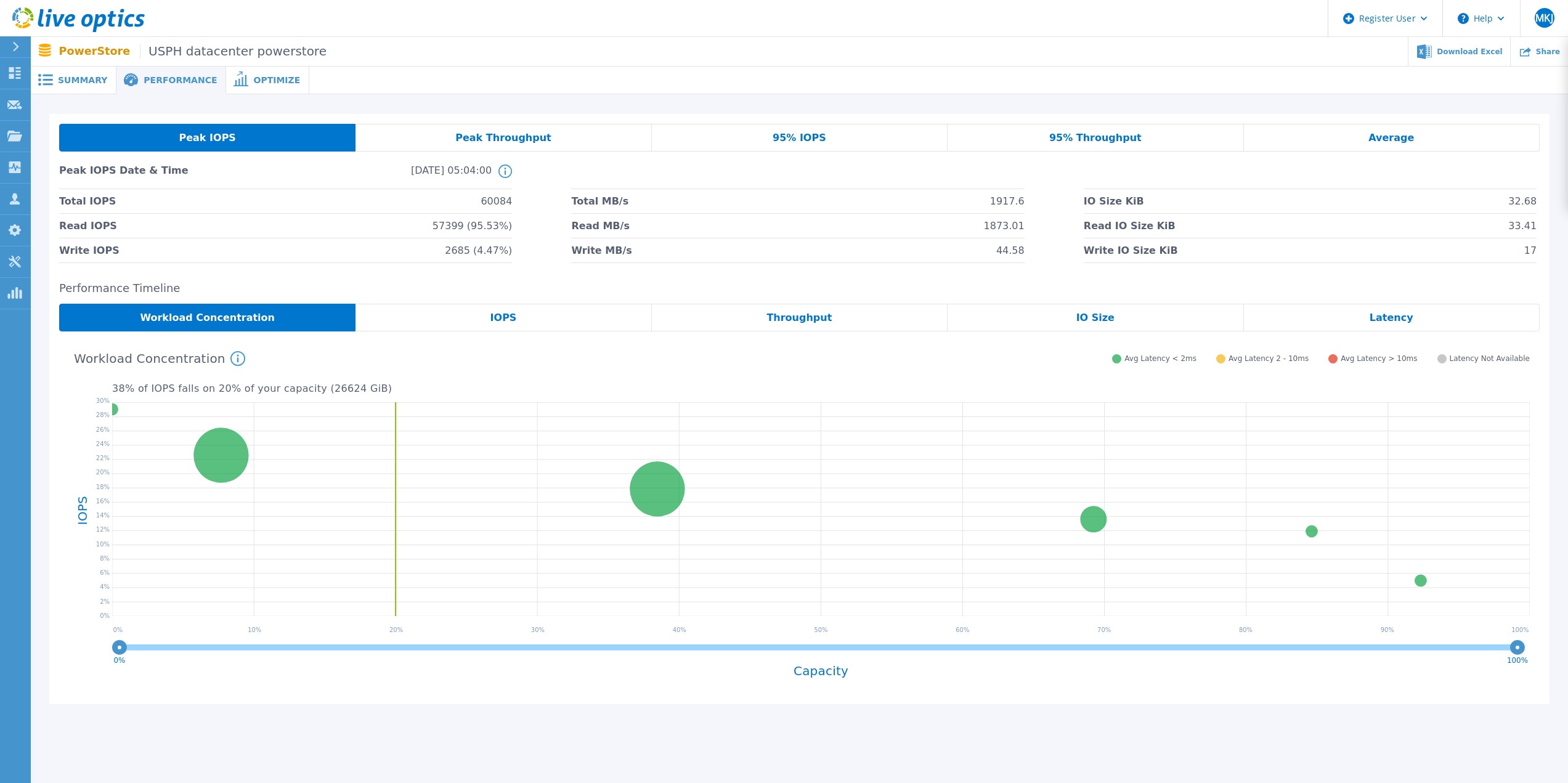
click at [239, 129] on div "Peak IOPS" at bounding box center [207, 138] width 296 height 28
click at [385, 133] on div "Peak Throughput" at bounding box center [503, 138] width 296 height 28
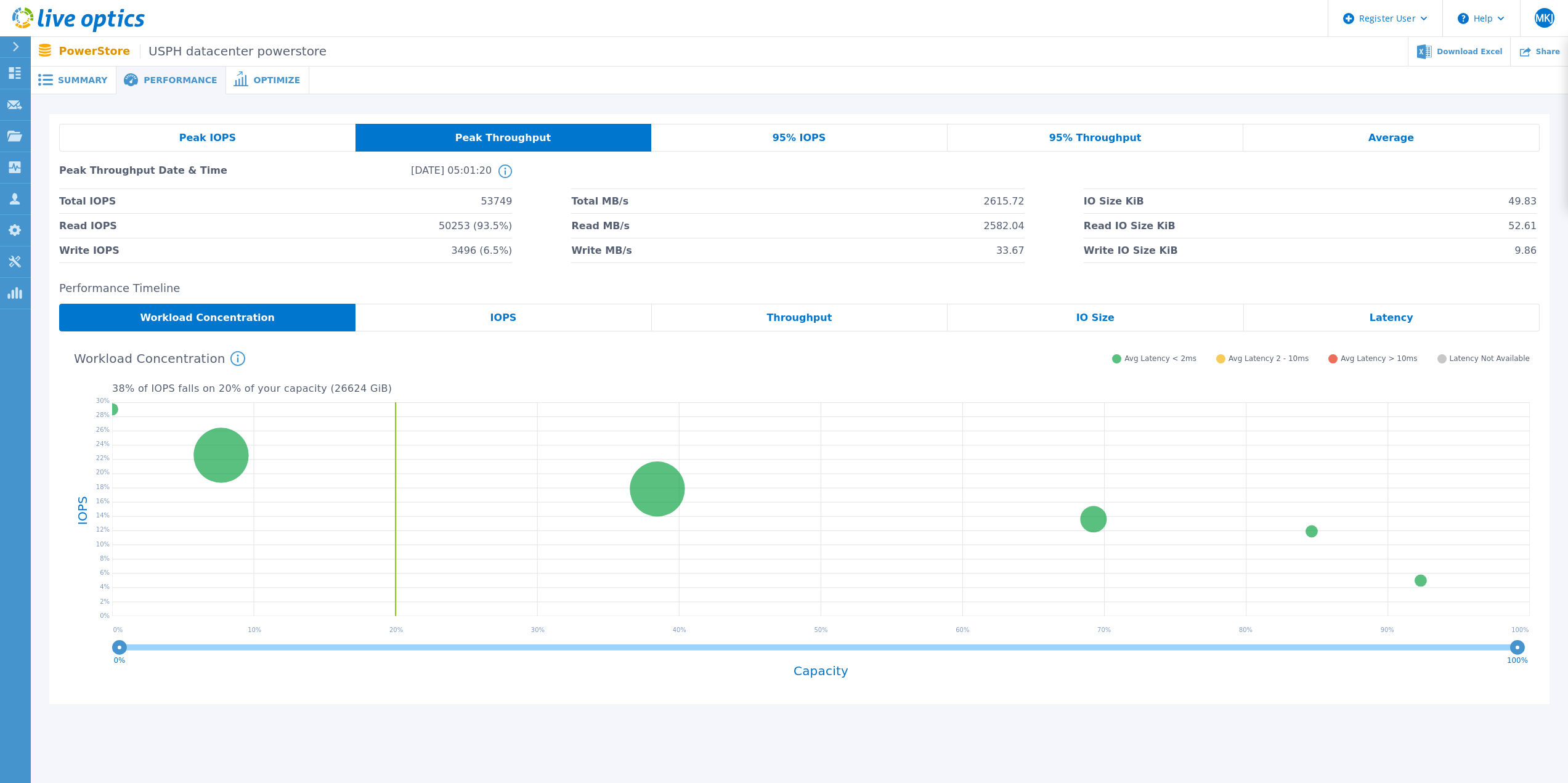
click at [231, 133] on div "Peak IOPS" at bounding box center [207, 138] width 296 height 28
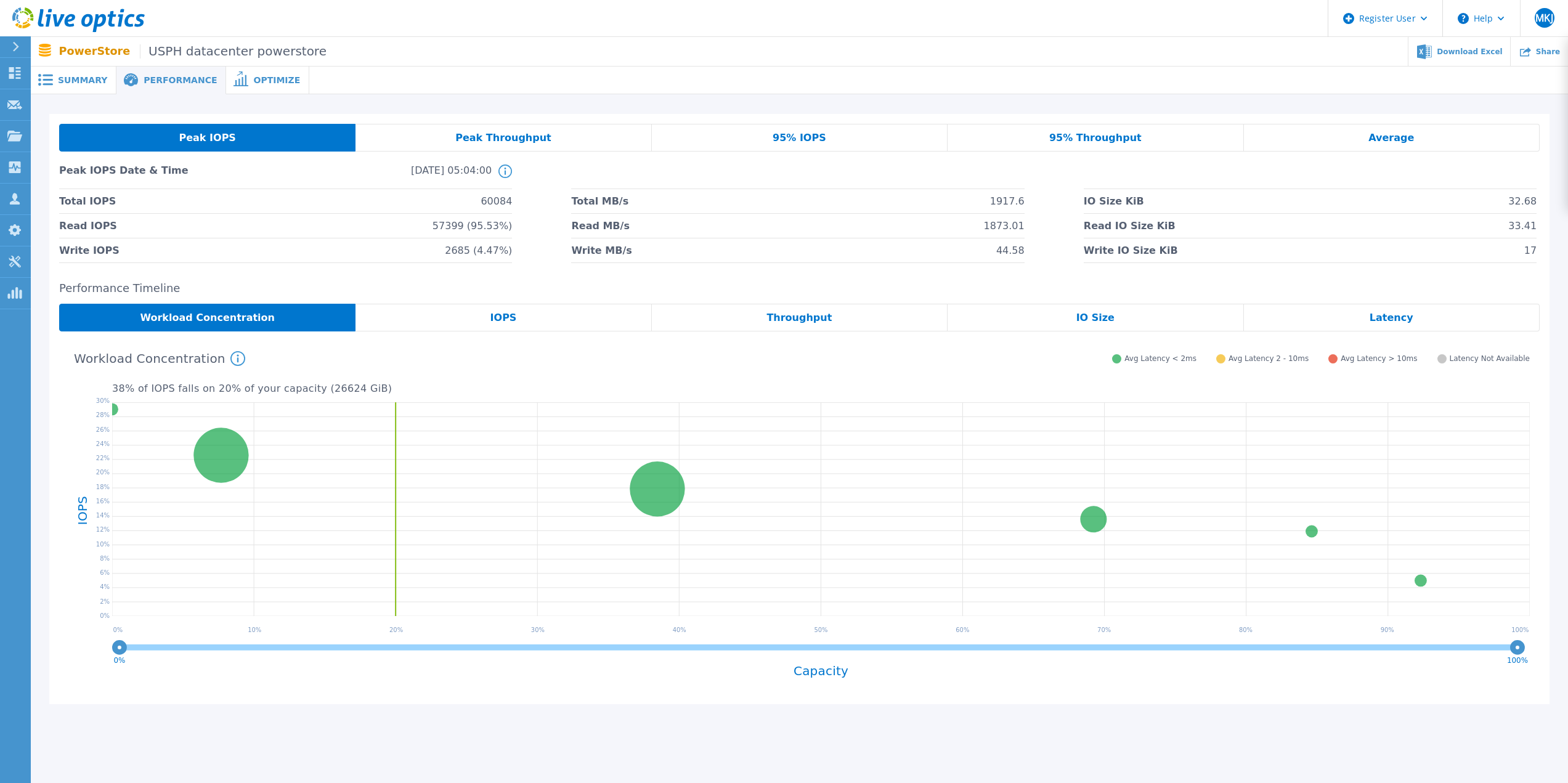
click at [378, 136] on div "Peak Throughput" at bounding box center [503, 138] width 296 height 28
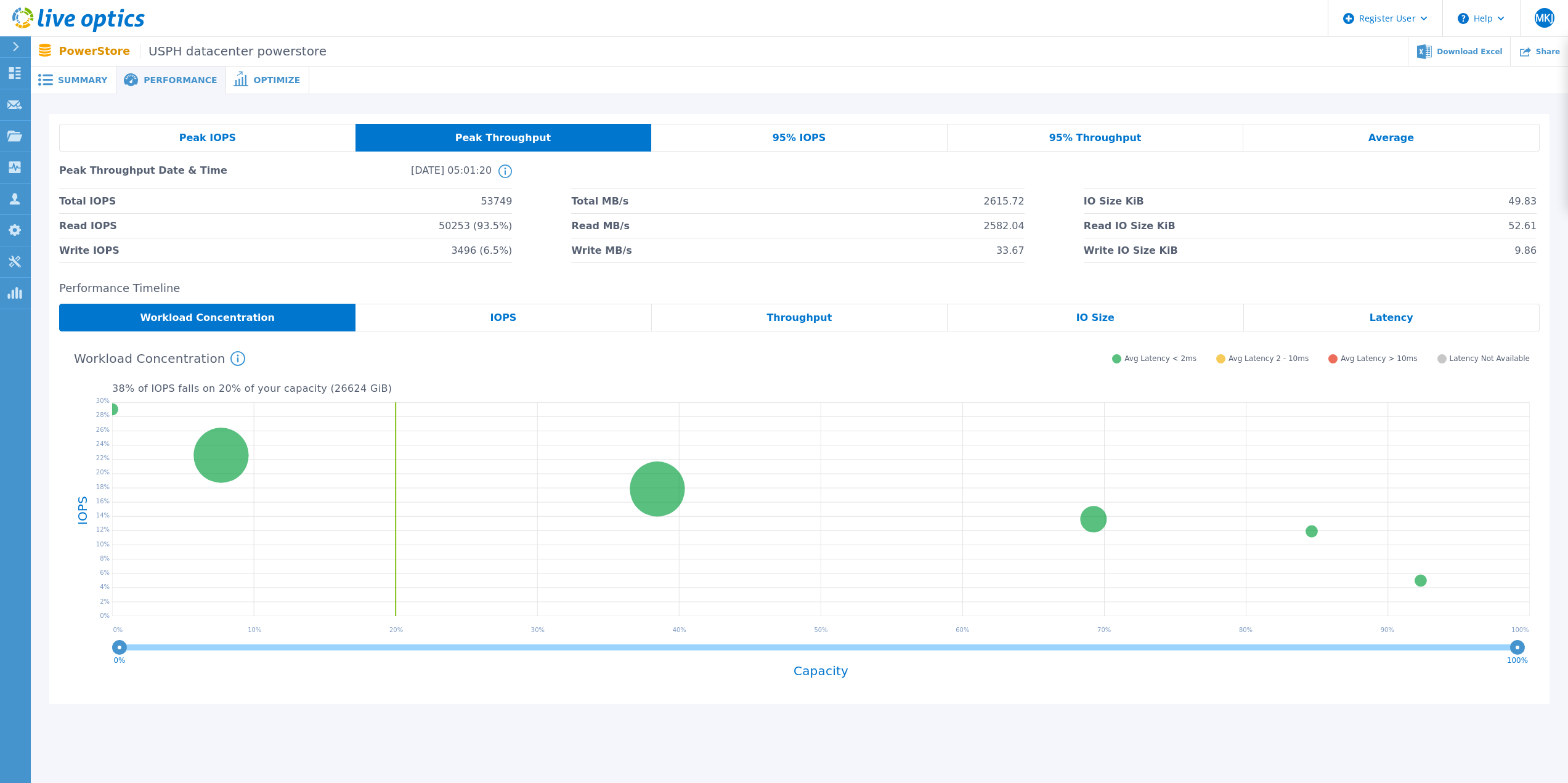
click at [231, 133] on div "Peak IOPS" at bounding box center [207, 138] width 296 height 28
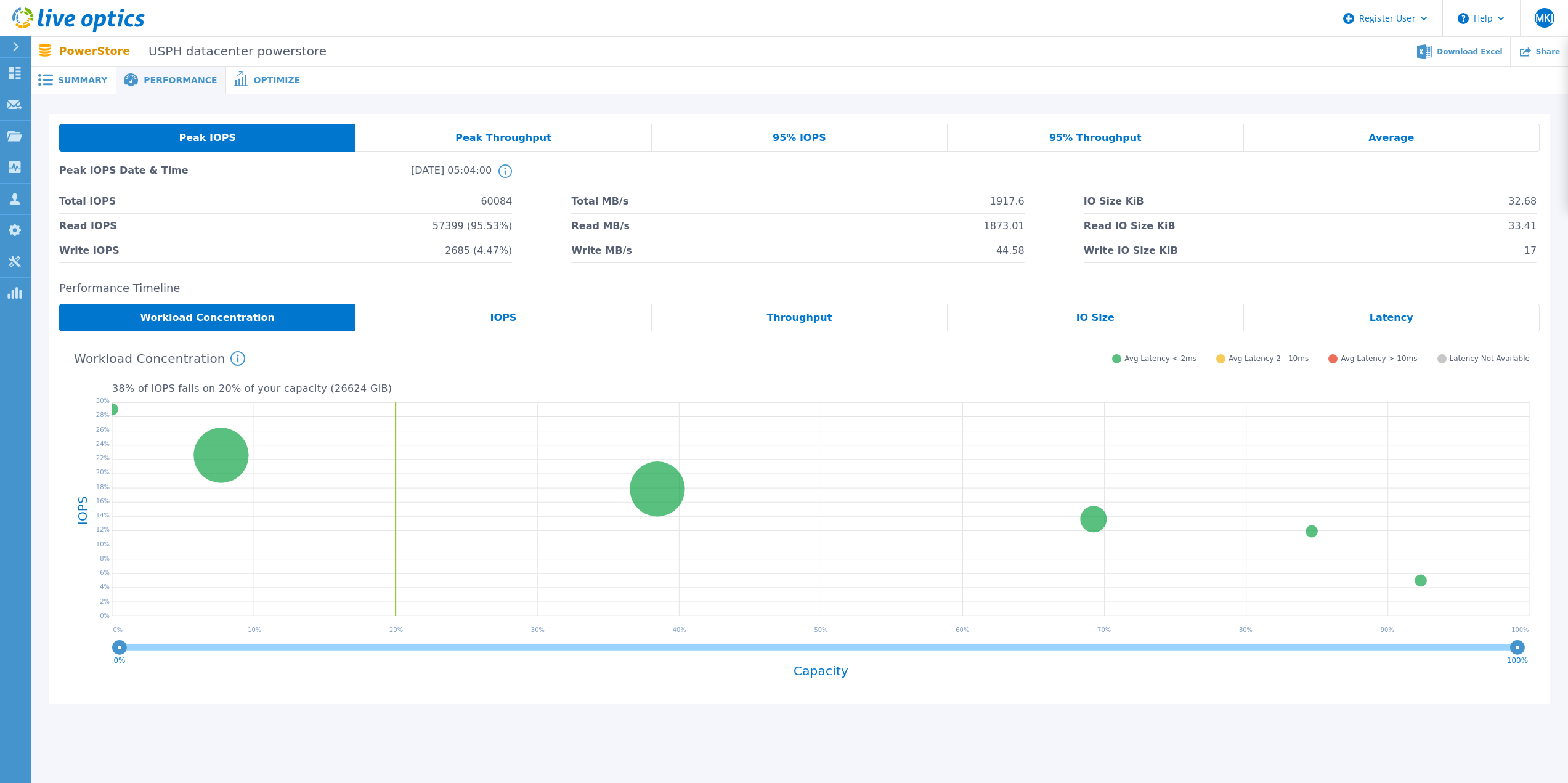
click at [402, 133] on div "Peak Throughput" at bounding box center [503, 138] width 296 height 28
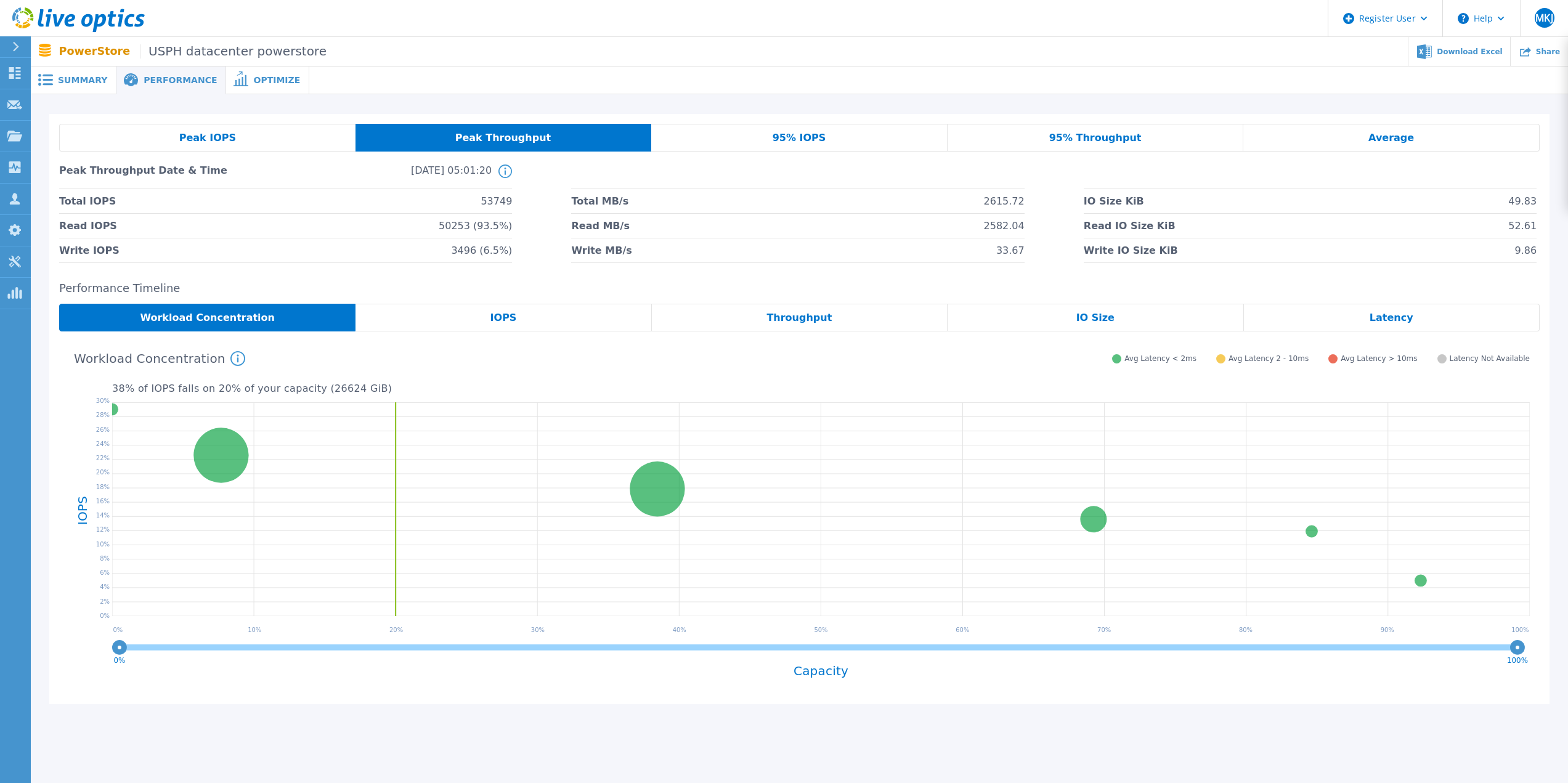
click at [155, 140] on div "Peak IOPS" at bounding box center [207, 138] width 296 height 28
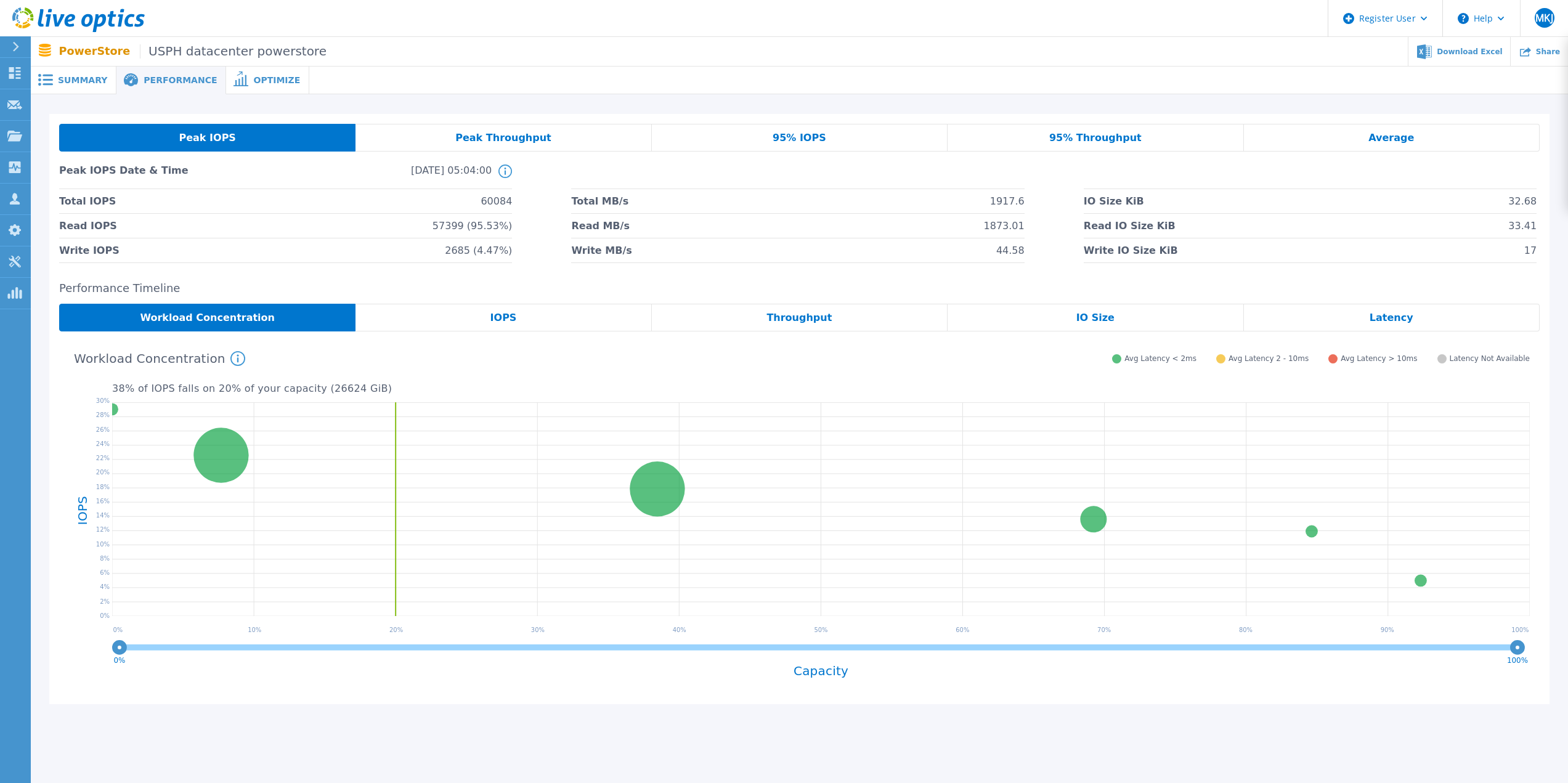
click at [74, 83] on span "Summary" at bounding box center [83, 80] width 49 height 8
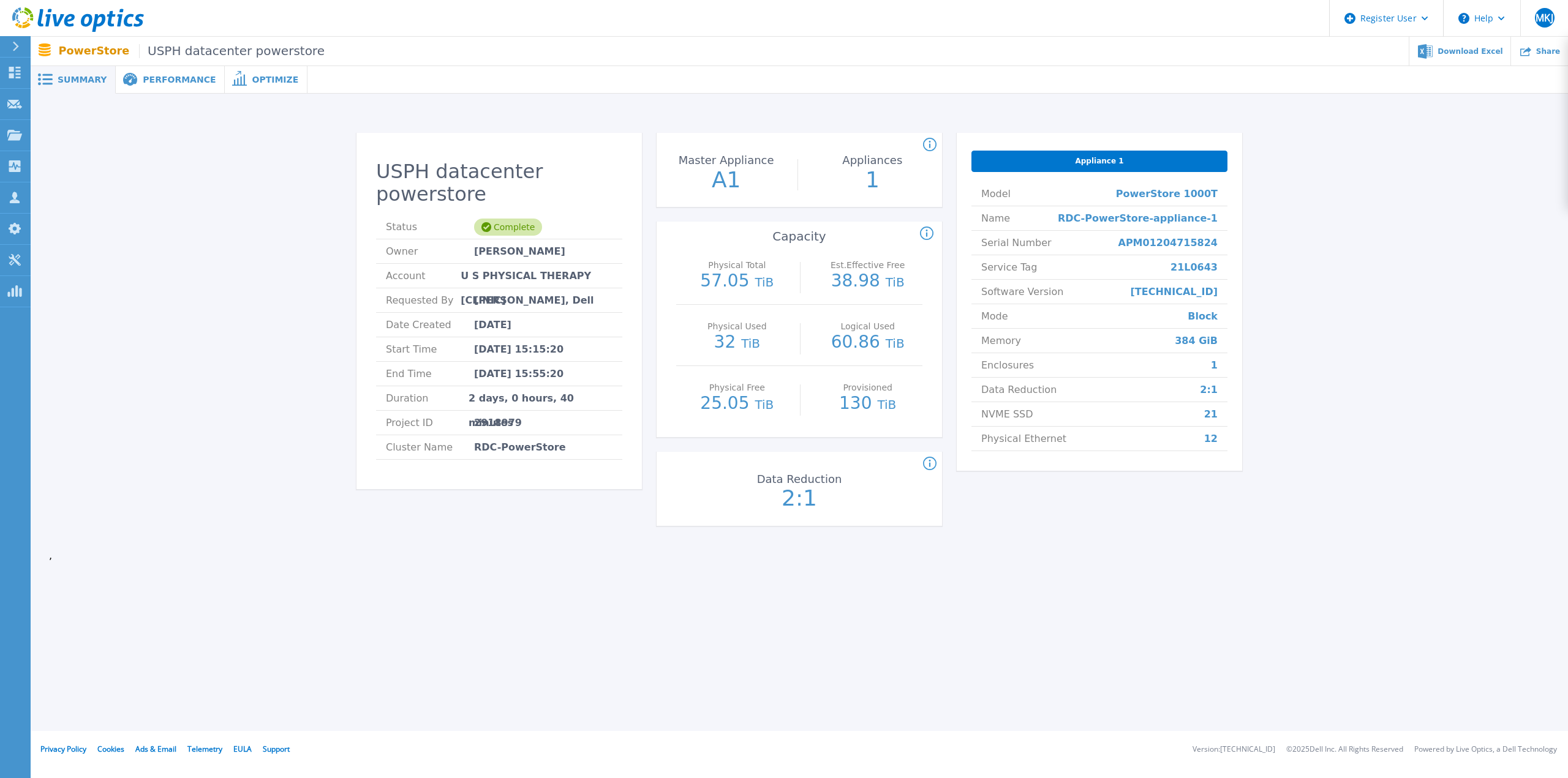
click at [1071, 165] on div "Appliance 1" at bounding box center [1099, 161] width 256 height 22
click at [1097, 162] on span "Appliance 1" at bounding box center [1099, 161] width 48 height 10
click at [125, 81] on icon at bounding box center [130, 80] width 15 height 14
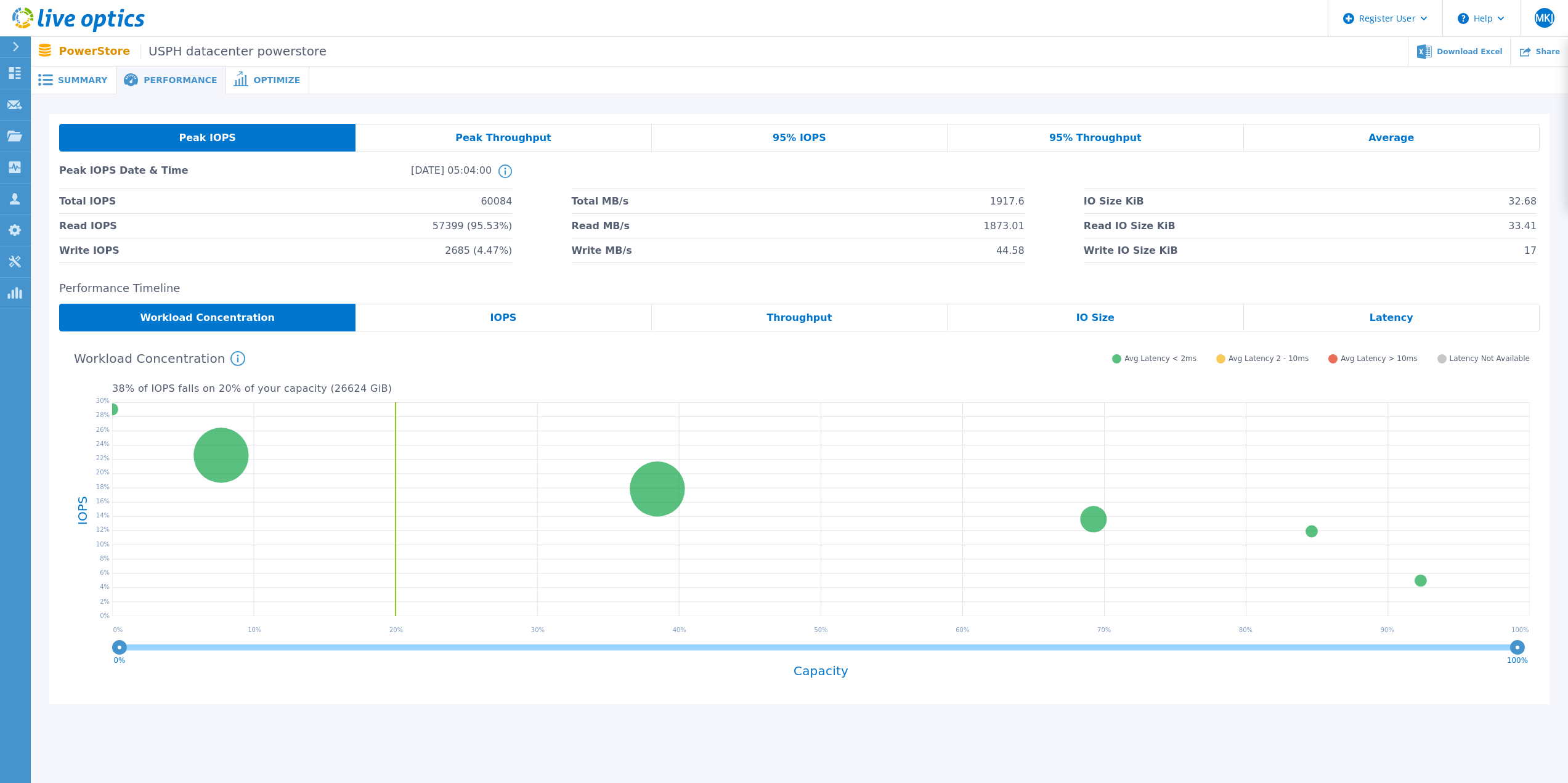
click at [468, 317] on div "IOPS" at bounding box center [503, 317] width 296 height 28
click at [747, 314] on div "Throughput" at bounding box center [800, 317] width 296 height 28
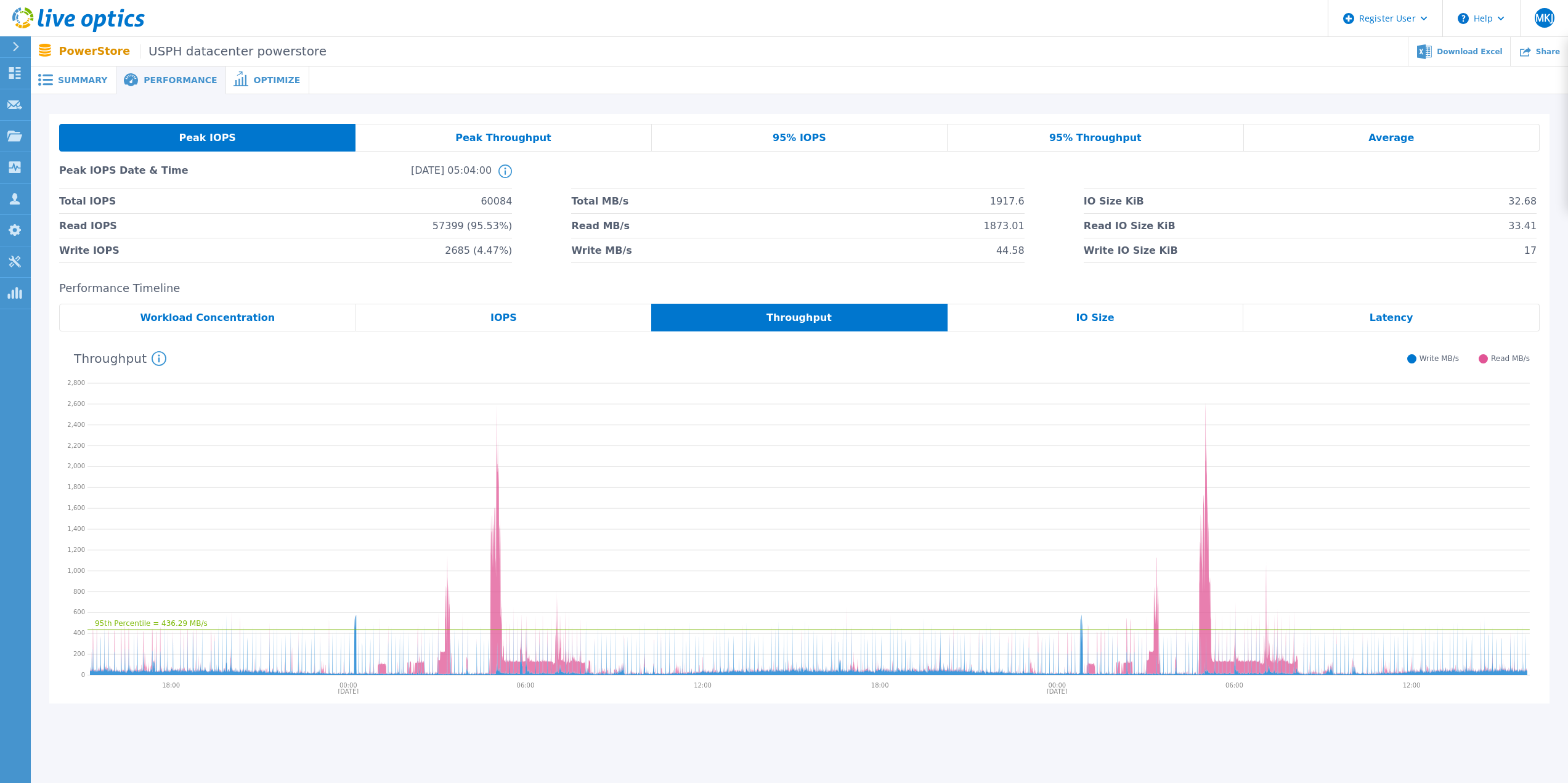
click at [1069, 310] on div "IO Size" at bounding box center [1096, 317] width 296 height 28
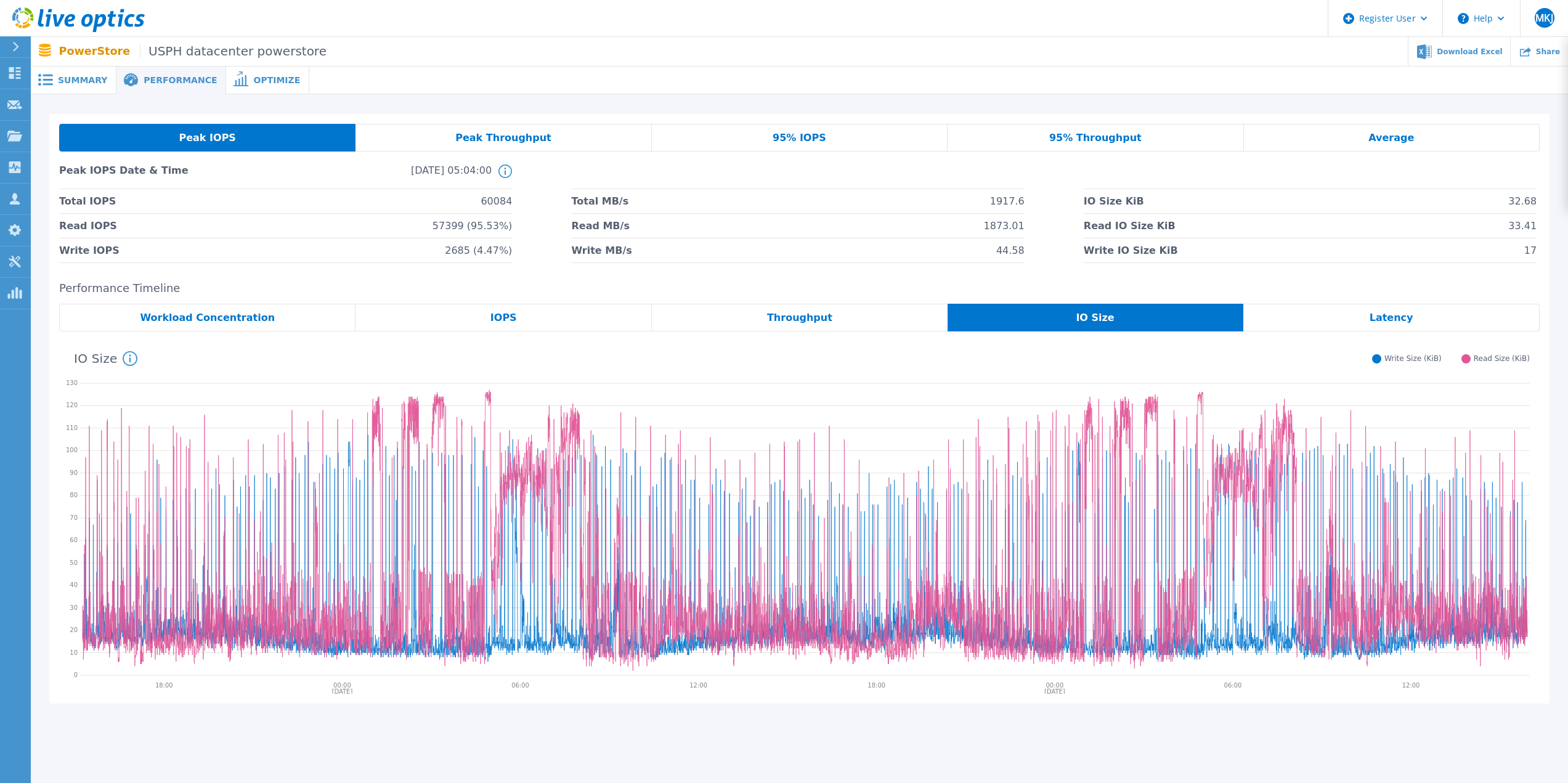
click at [1337, 317] on div "Latency" at bounding box center [1392, 317] width 296 height 28
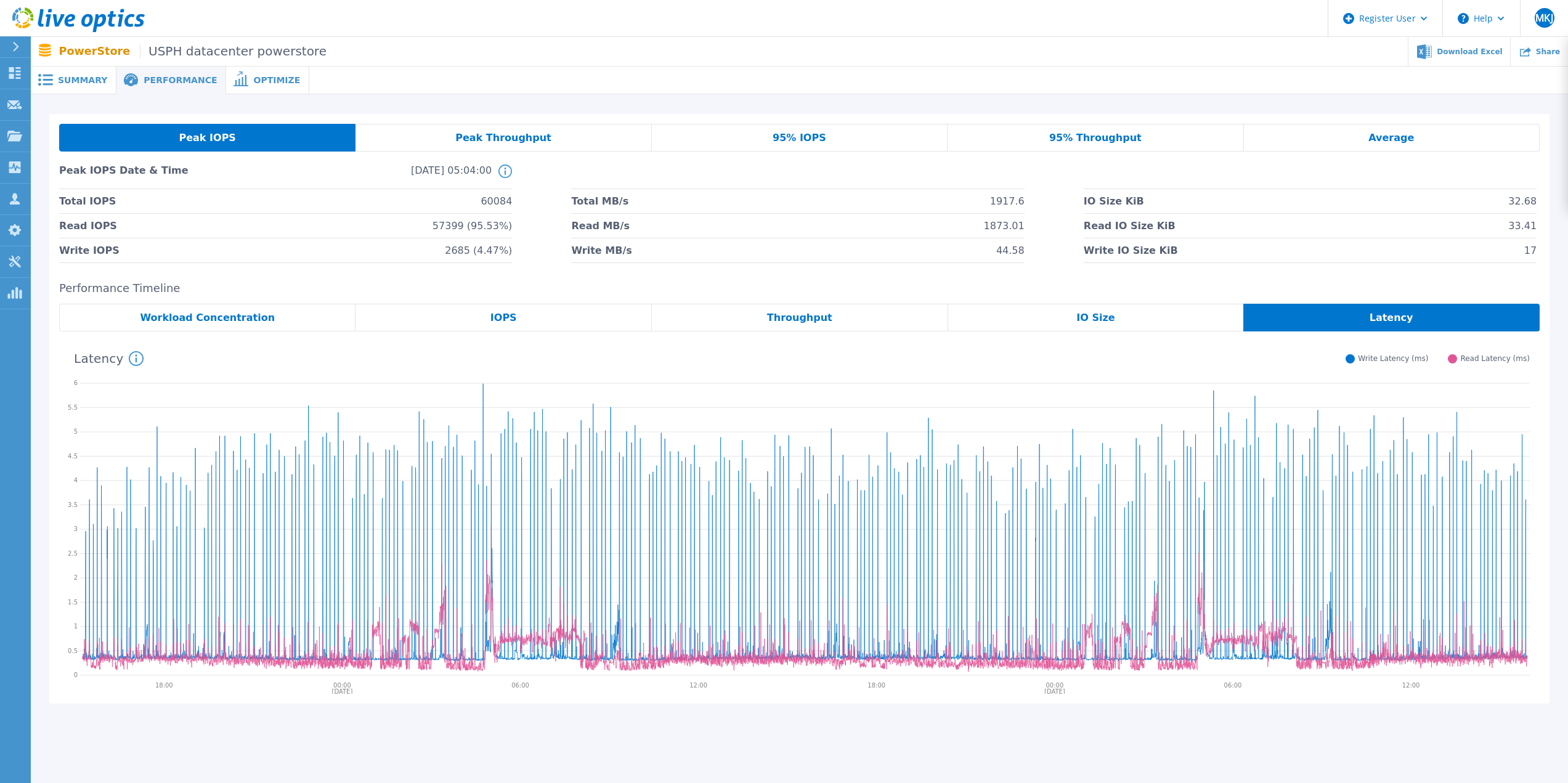
click at [184, 314] on span "Workload Concentration" at bounding box center [207, 318] width 135 height 10
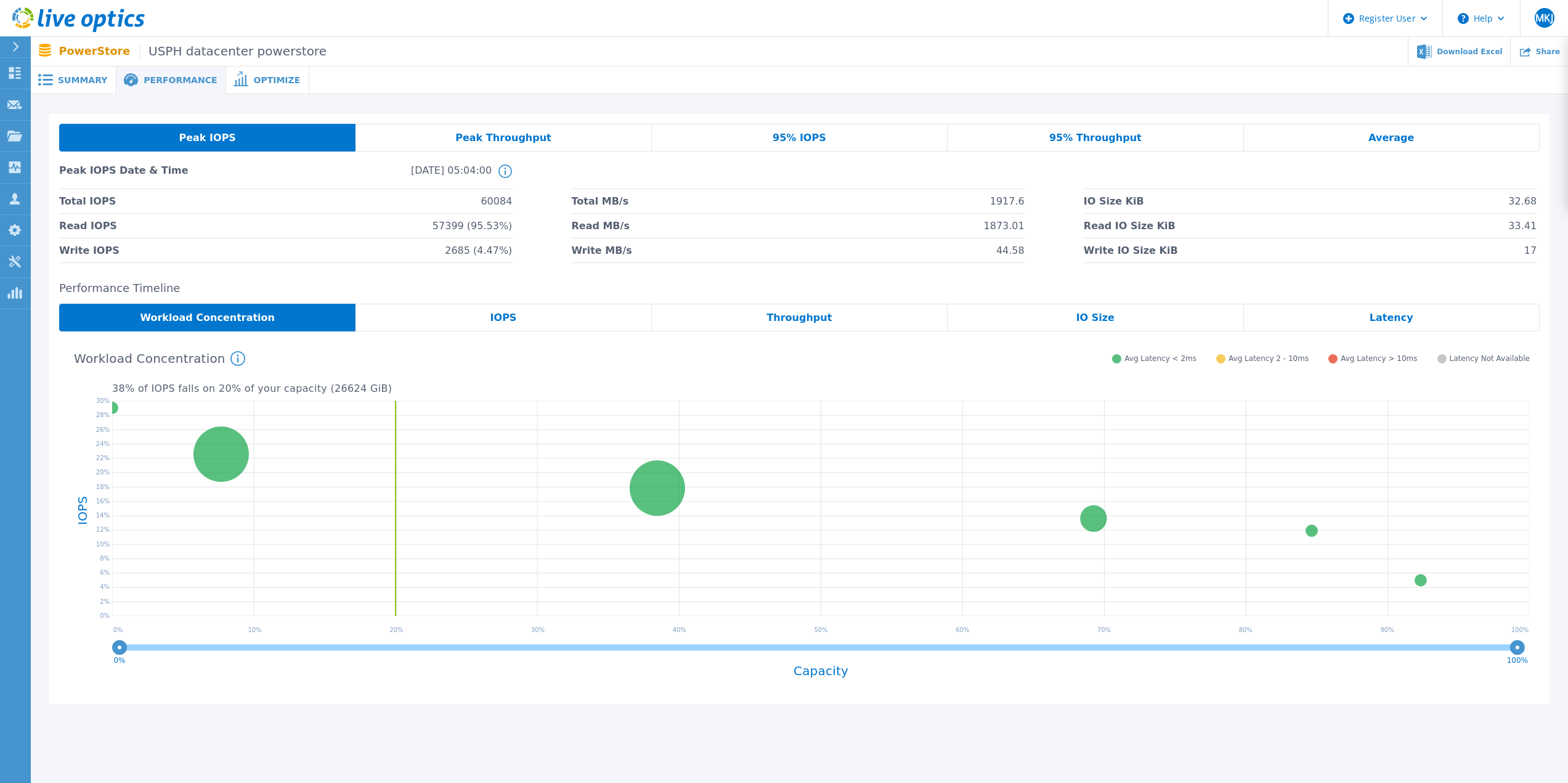
click at [483, 325] on div "IOPS" at bounding box center [503, 317] width 296 height 28
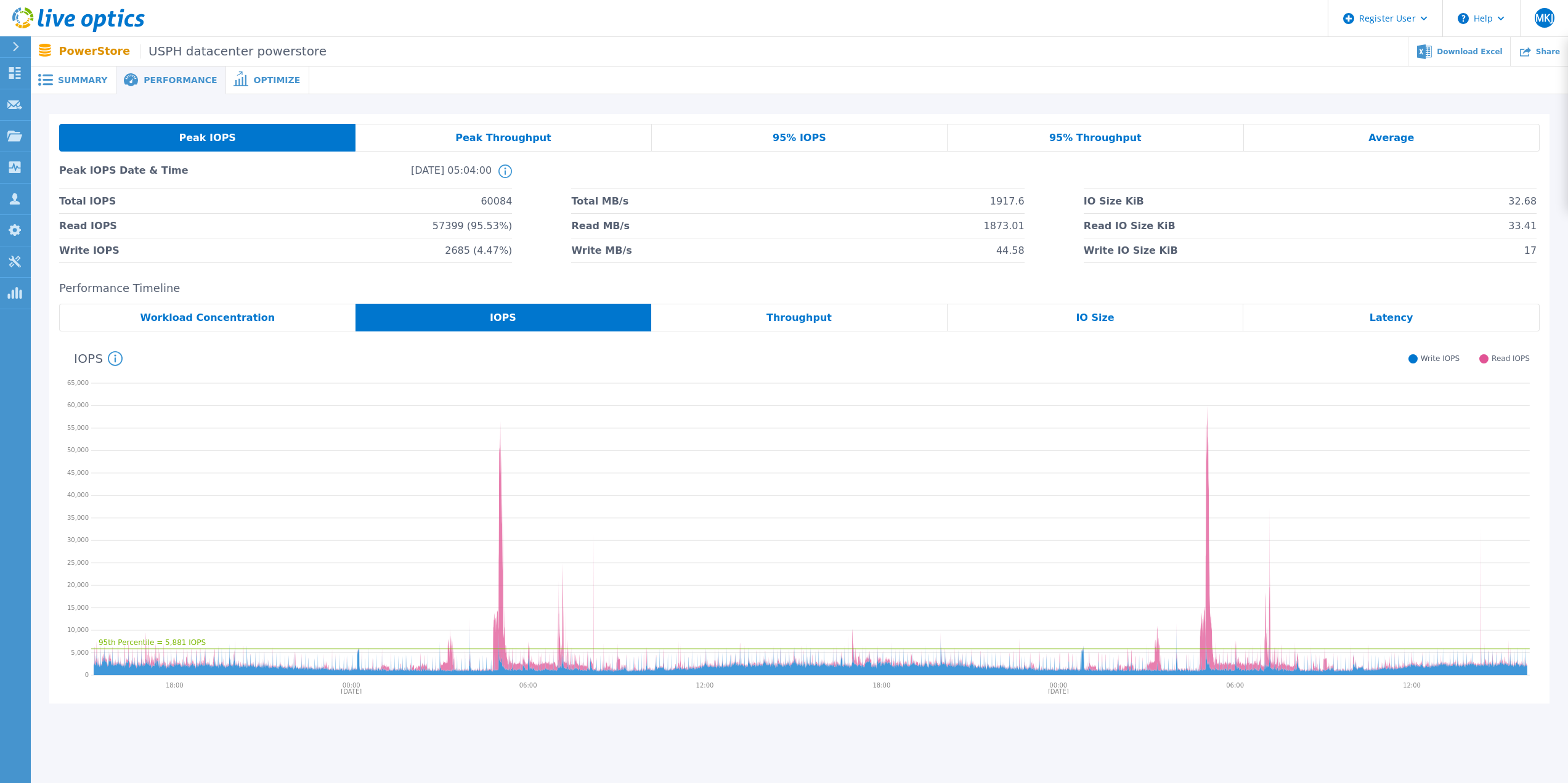
click at [739, 325] on div "Throughput" at bounding box center [800, 317] width 296 height 28
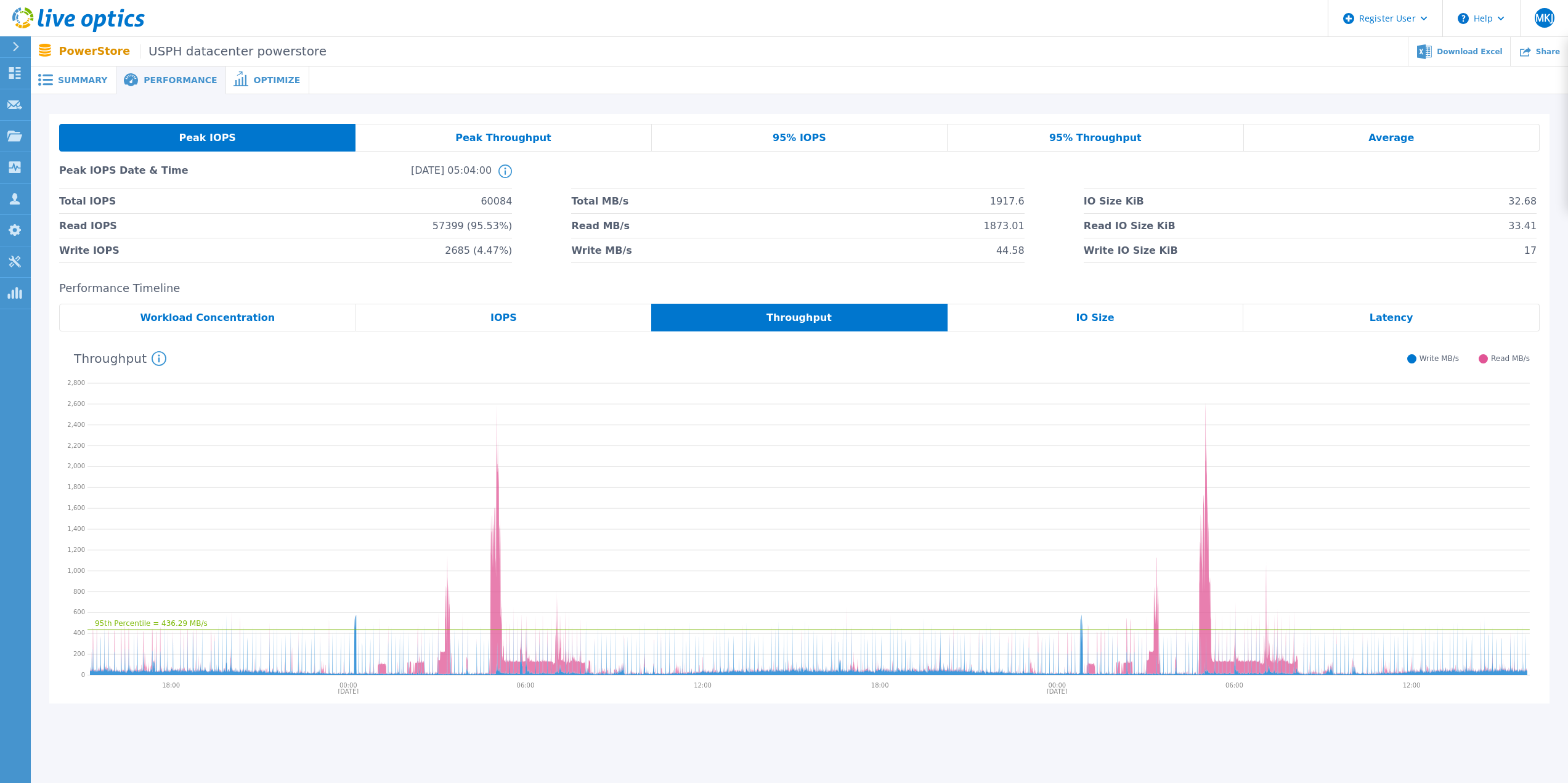
click at [1003, 320] on div "IO Size" at bounding box center [1096, 317] width 296 height 28
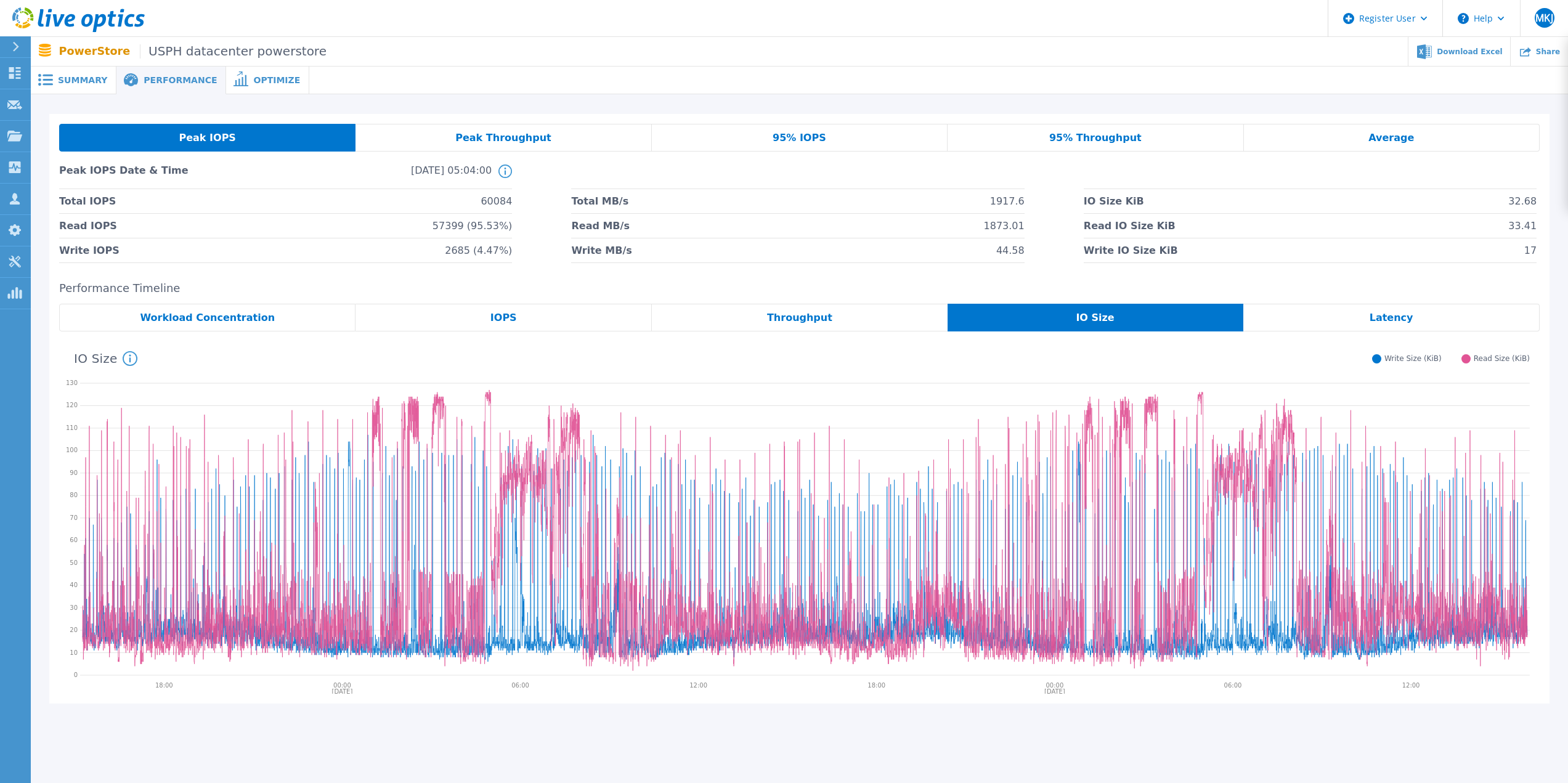
click at [1313, 318] on div "Latency" at bounding box center [1392, 317] width 296 height 28
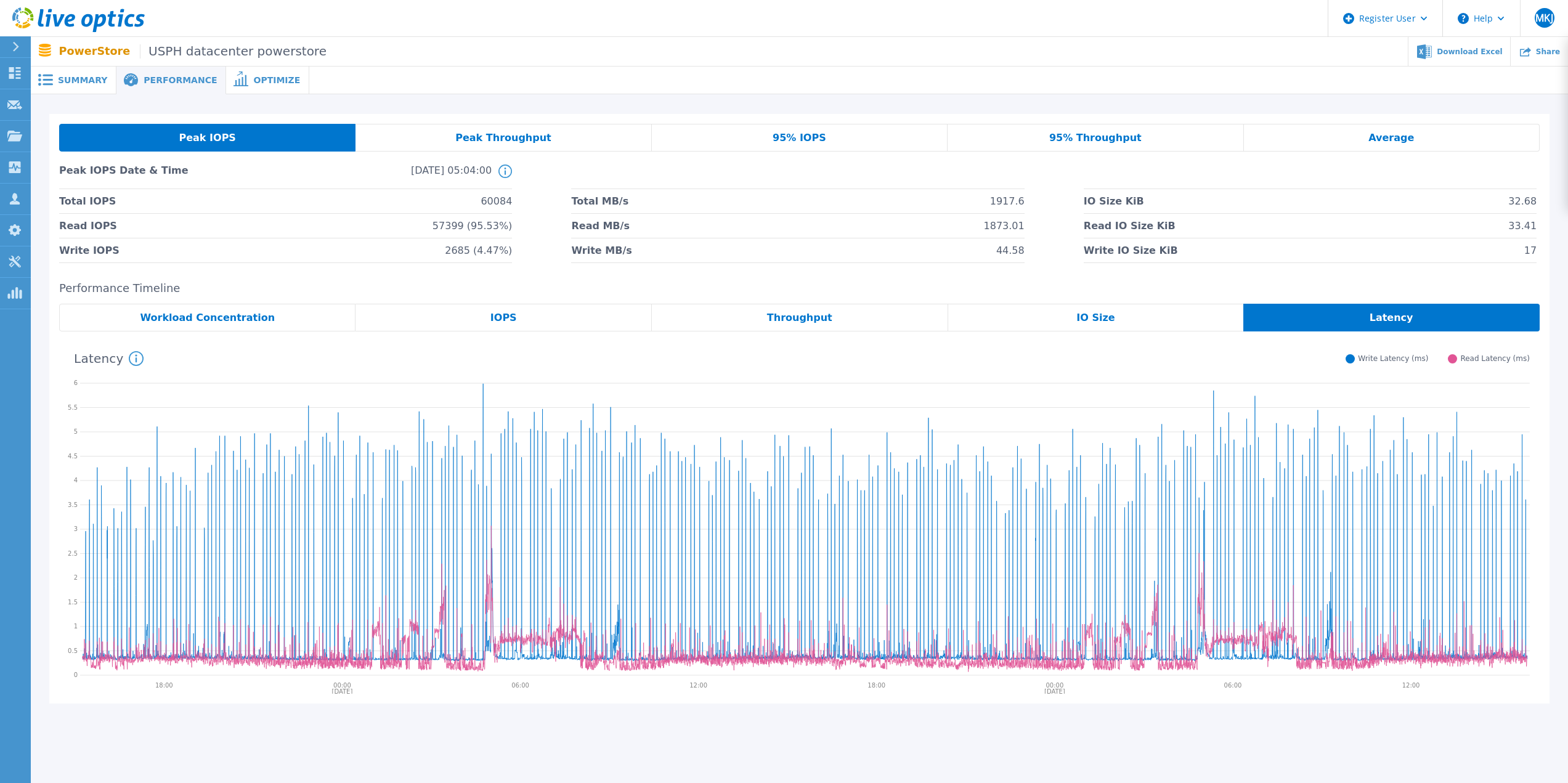
click at [474, 135] on span "Peak Throughput" at bounding box center [503, 138] width 96 height 10
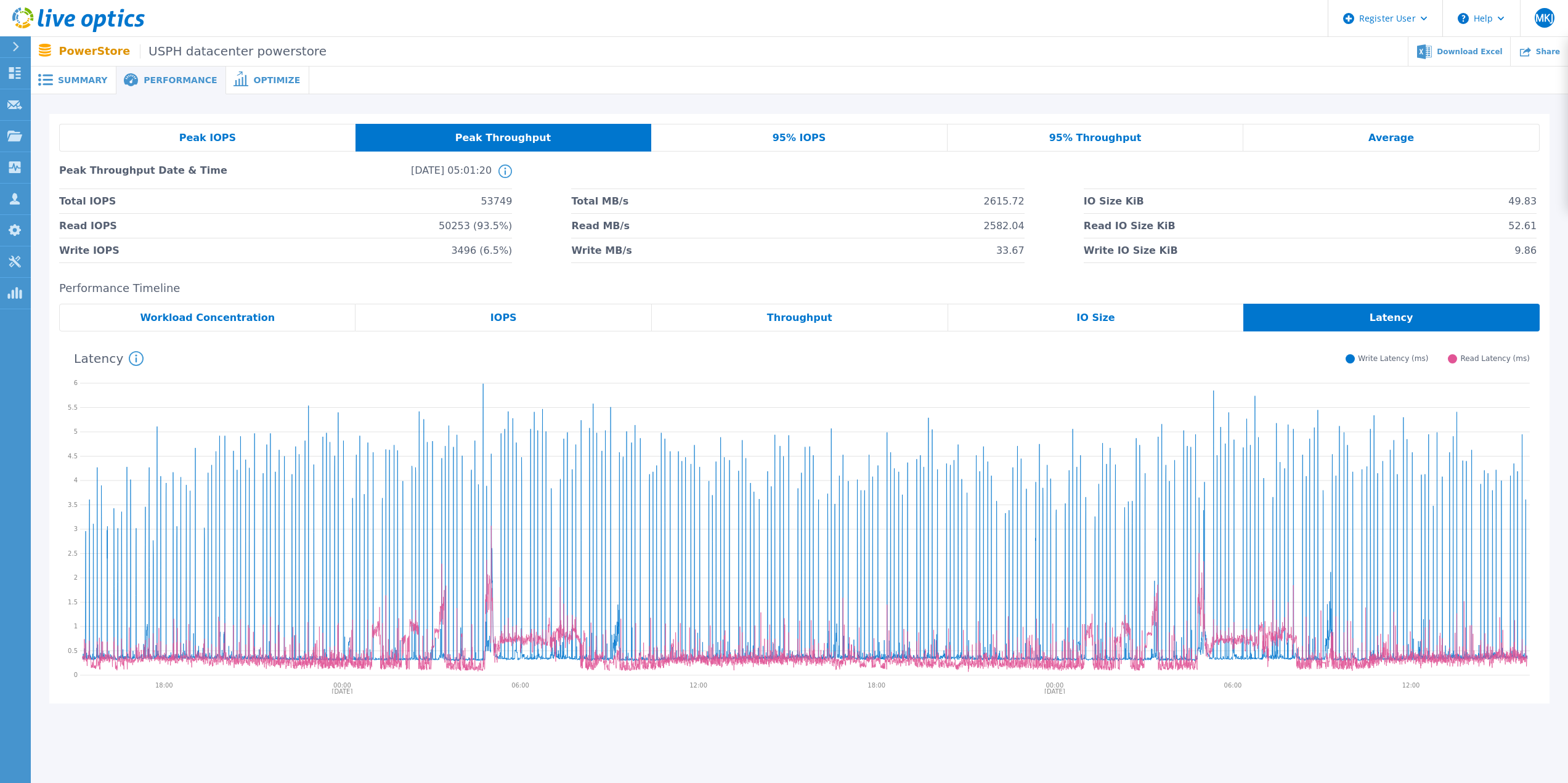
click at [296, 138] on div "Peak IOPS" at bounding box center [207, 138] width 296 height 28
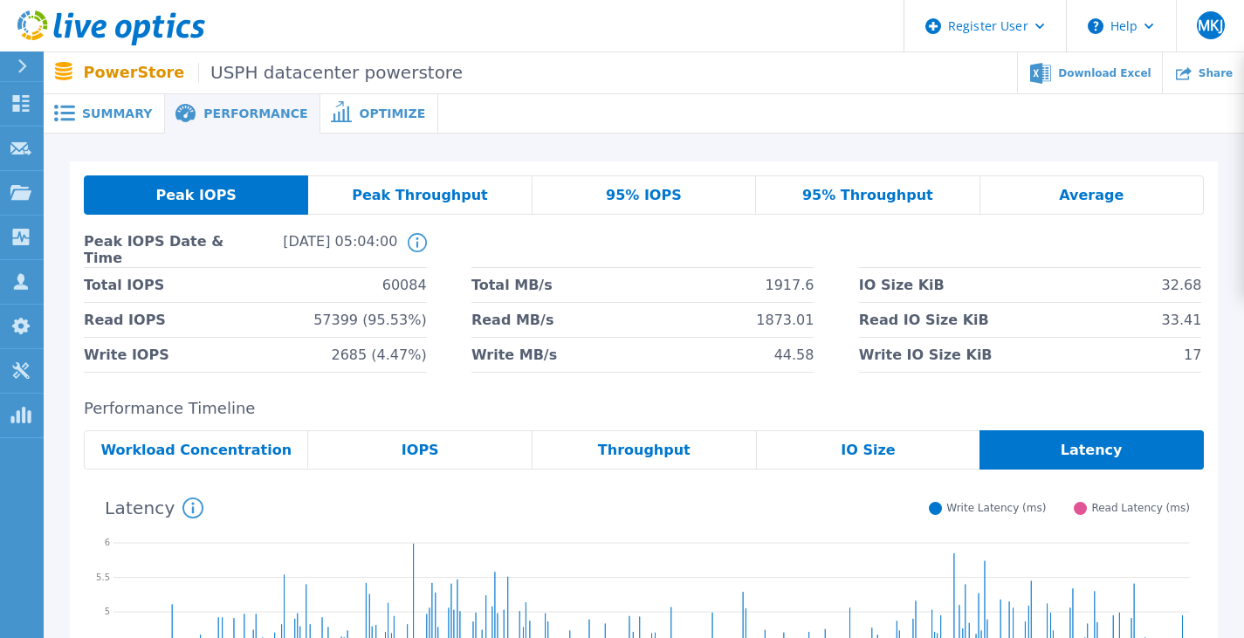
click at [252, 154] on div "Peak IOPS Peak Throughput 95% IOPS 95% Throughput Average Peak IOPS Date & Time…" at bounding box center [644, 590] width 1201 height 913
click at [354, 196] on div "Peak Throughput" at bounding box center [420, 195] width 224 height 39
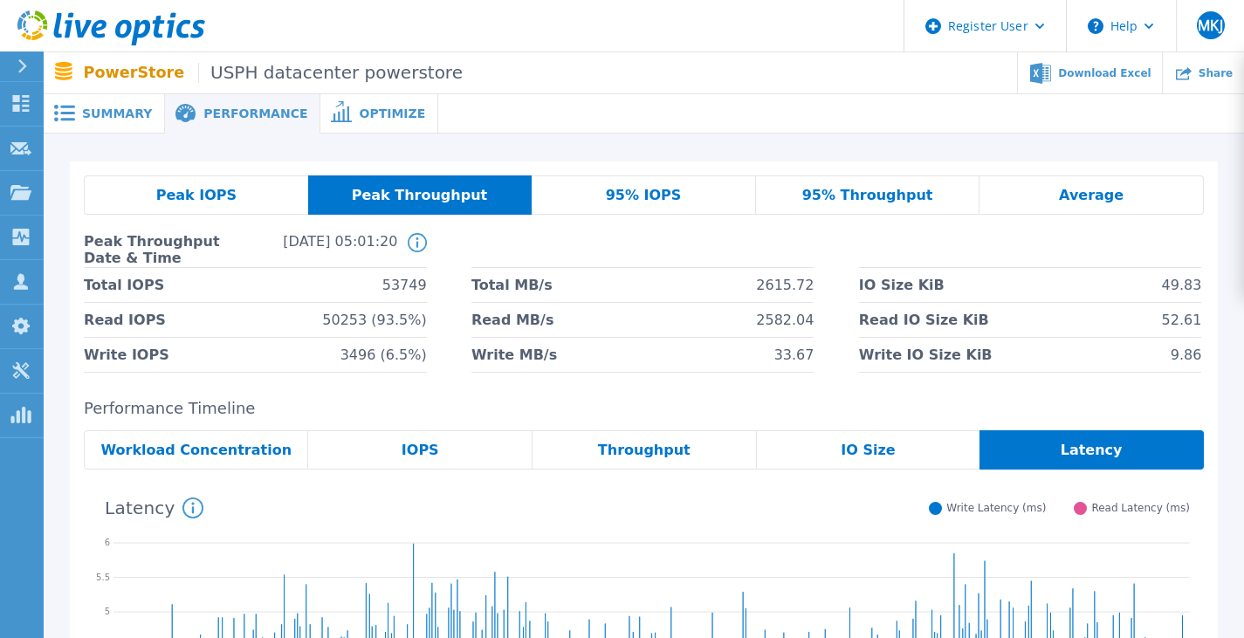
click at [258, 300] on li "Total IOPS 53749" at bounding box center [255, 285] width 343 height 35
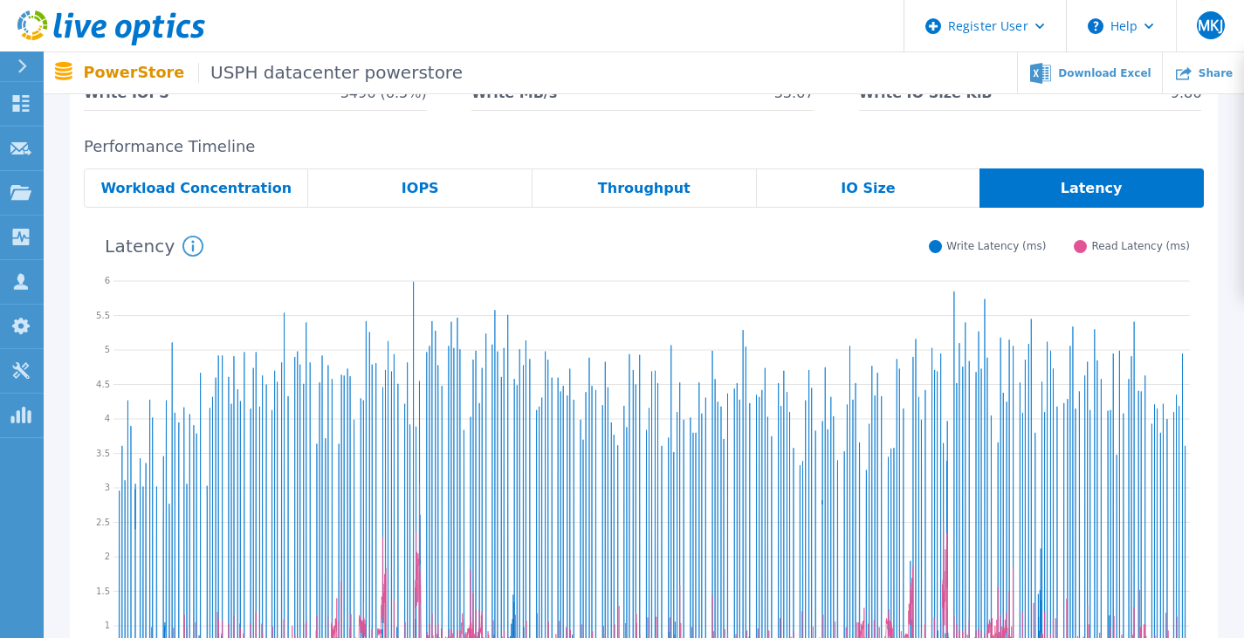
scroll to position [175, 0]
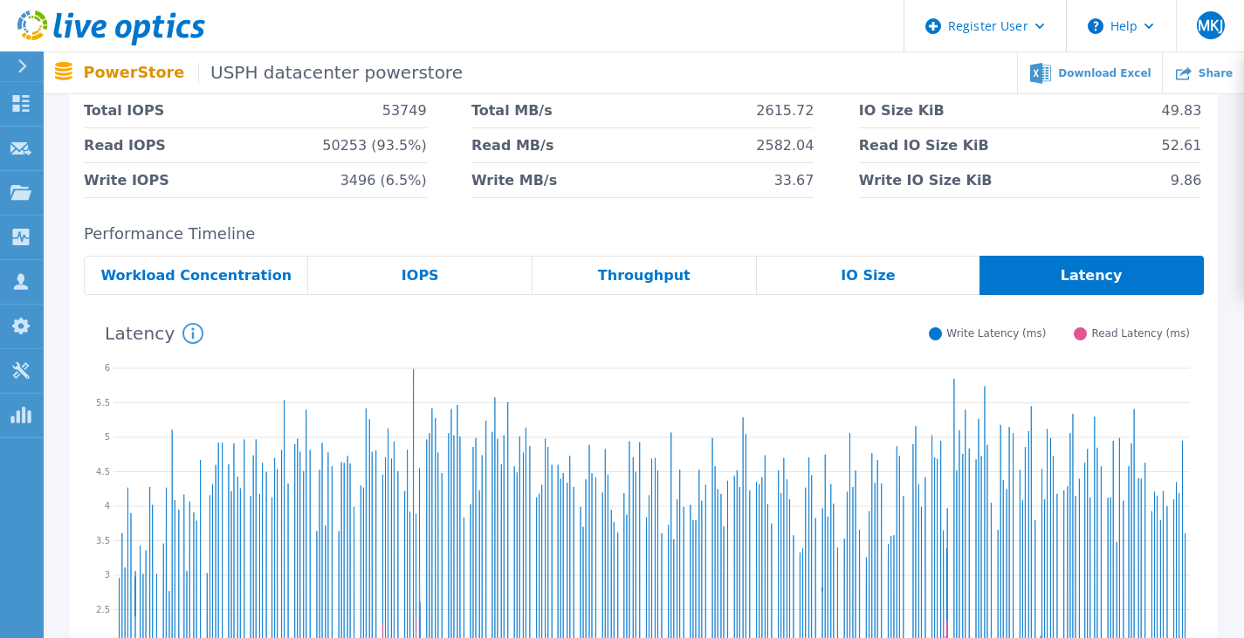
click at [413, 273] on span "IOPS" at bounding box center [421, 276] width 38 height 14
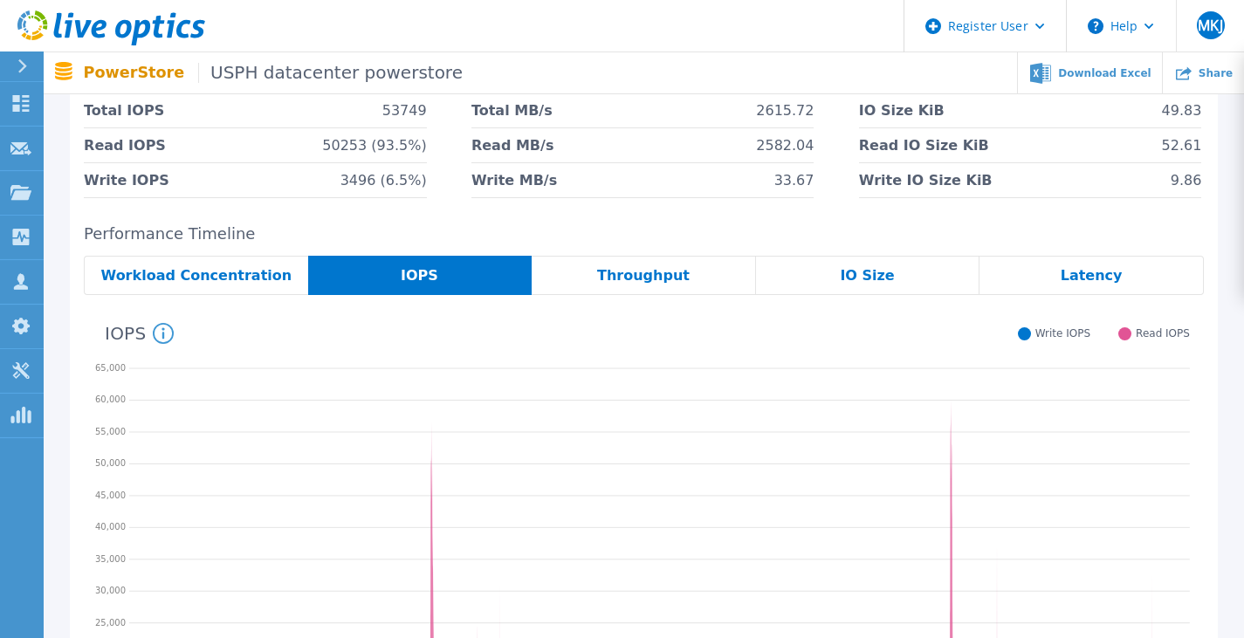
click at [677, 264] on div "Throughput" at bounding box center [644, 275] width 224 height 39
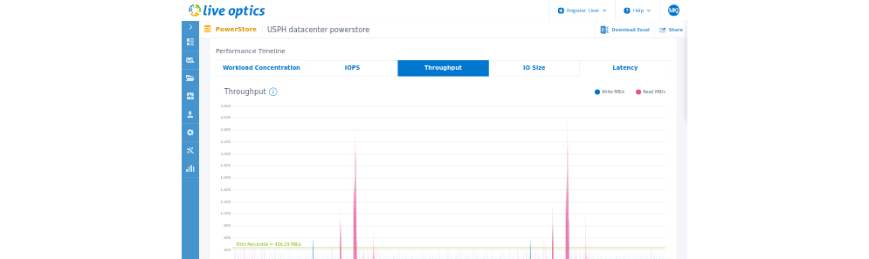
scroll to position [349, 0]
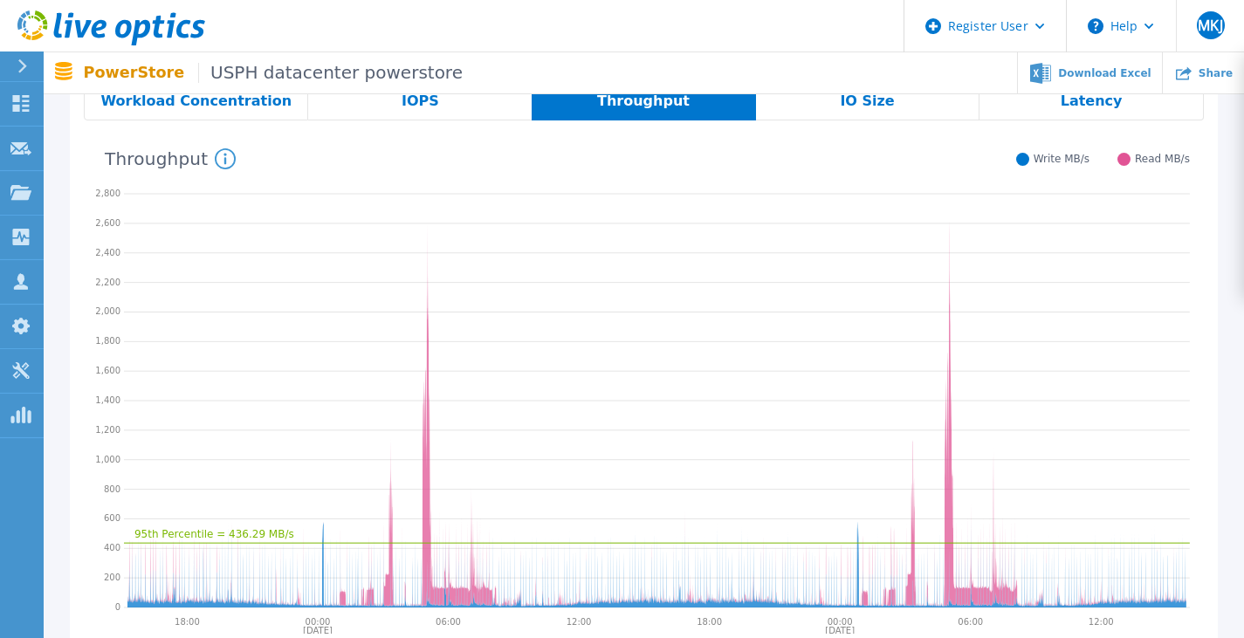
click at [382, 97] on div "IOPS" at bounding box center [420, 100] width 224 height 39
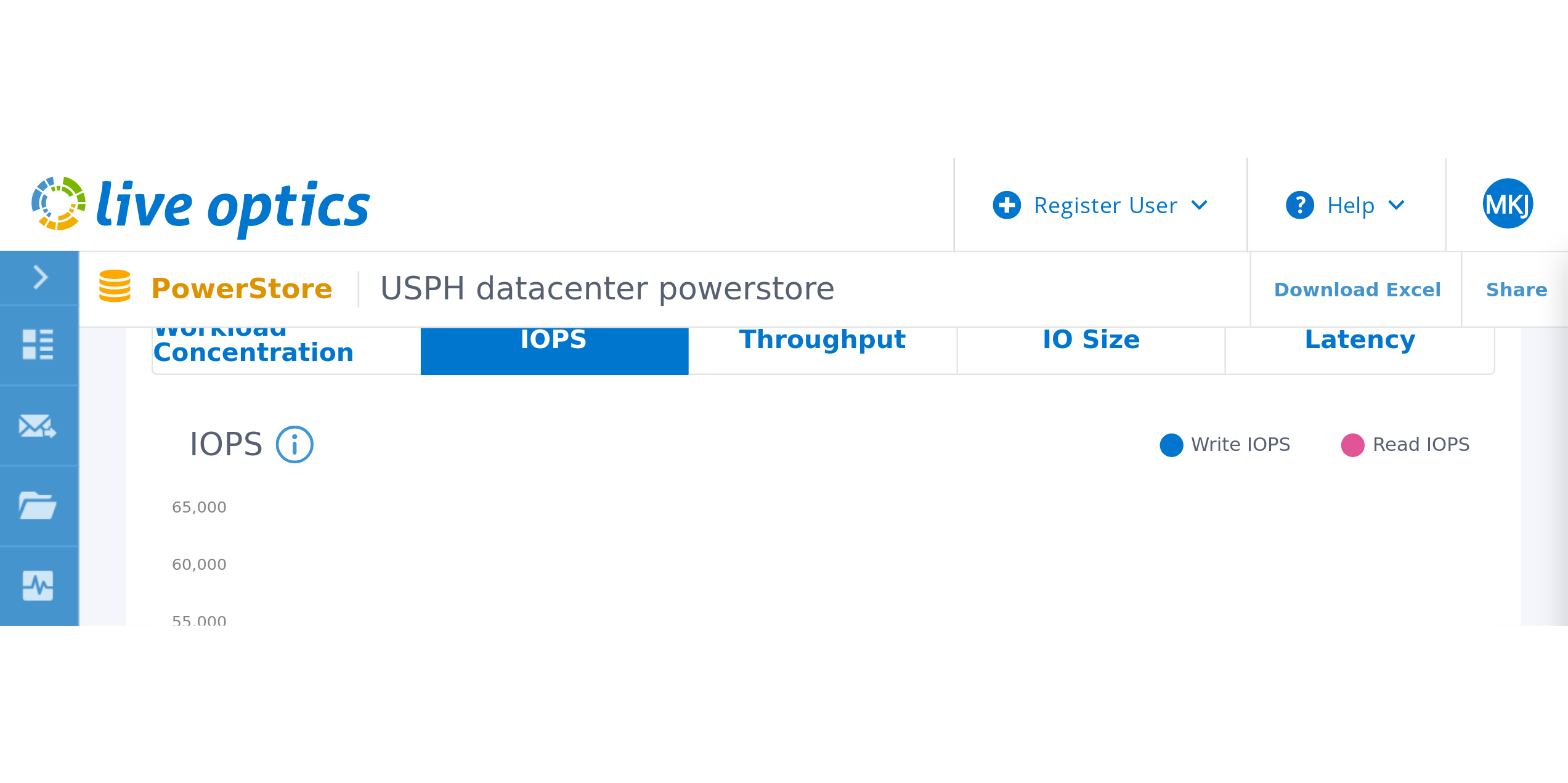
scroll to position [40, 0]
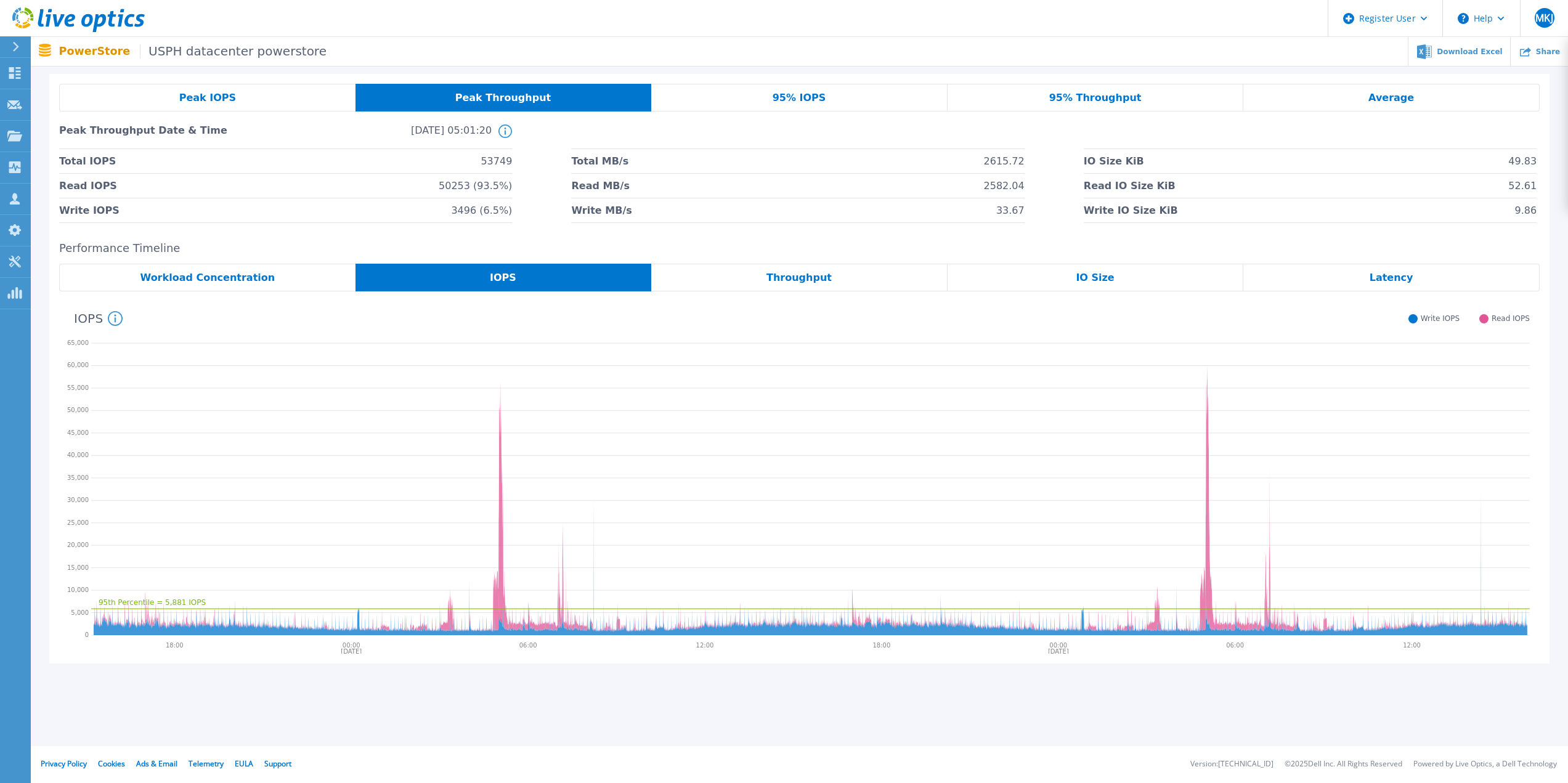
click at [763, 272] on div "Throughput" at bounding box center [800, 277] width 296 height 28
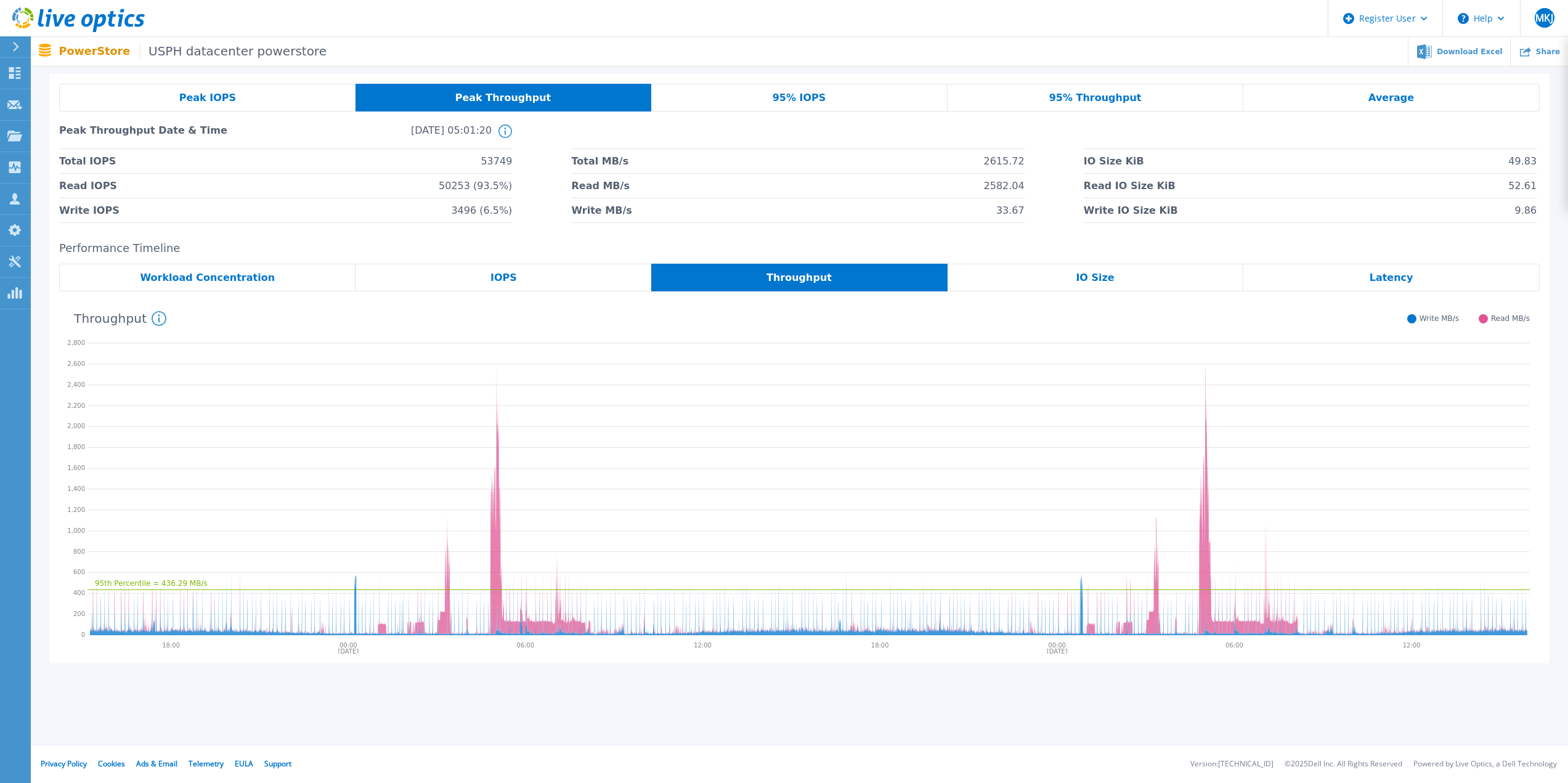
click at [1498, 107] on div "Average" at bounding box center [1392, 97] width 296 height 28
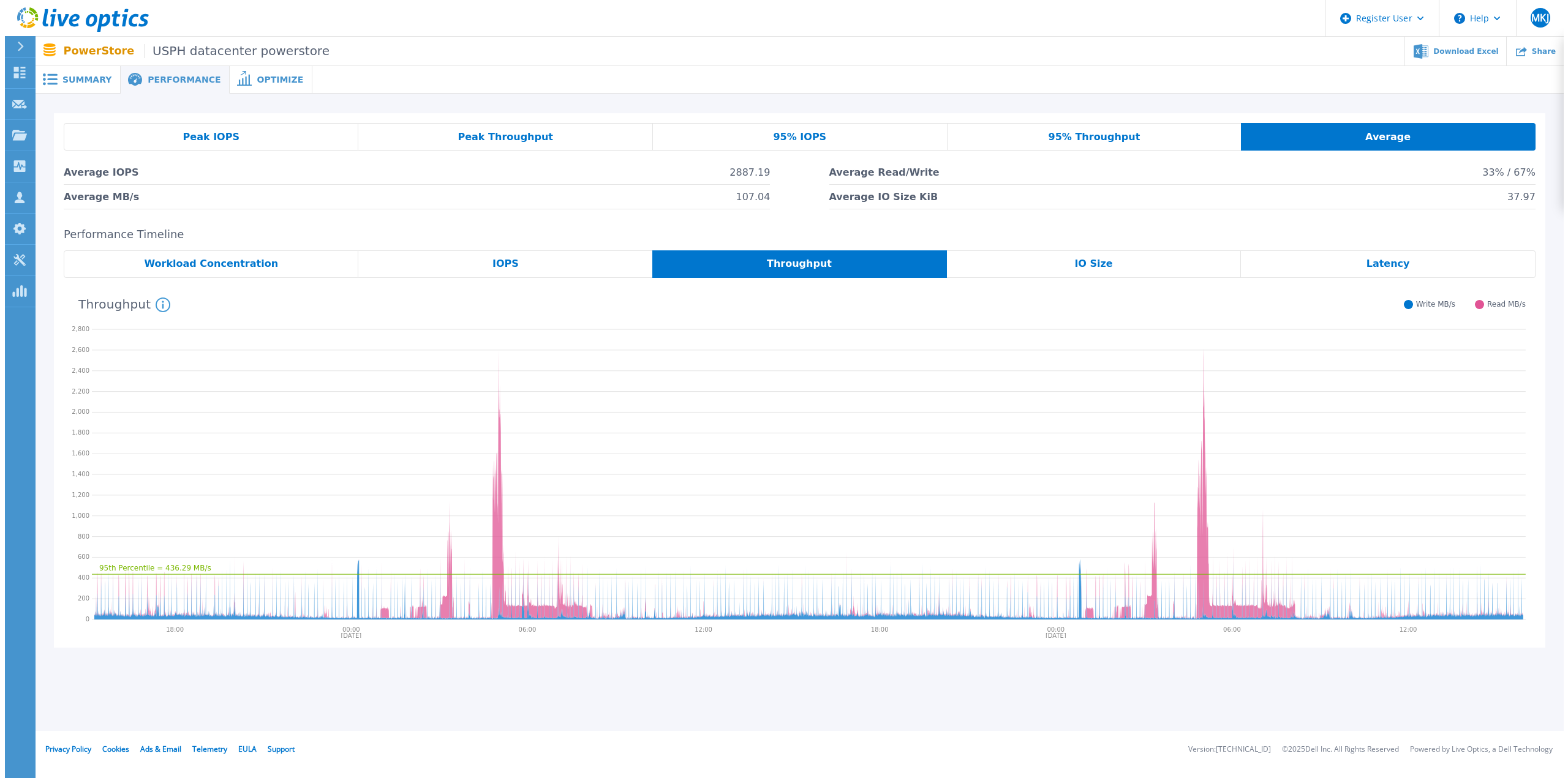
scroll to position [0, 0]
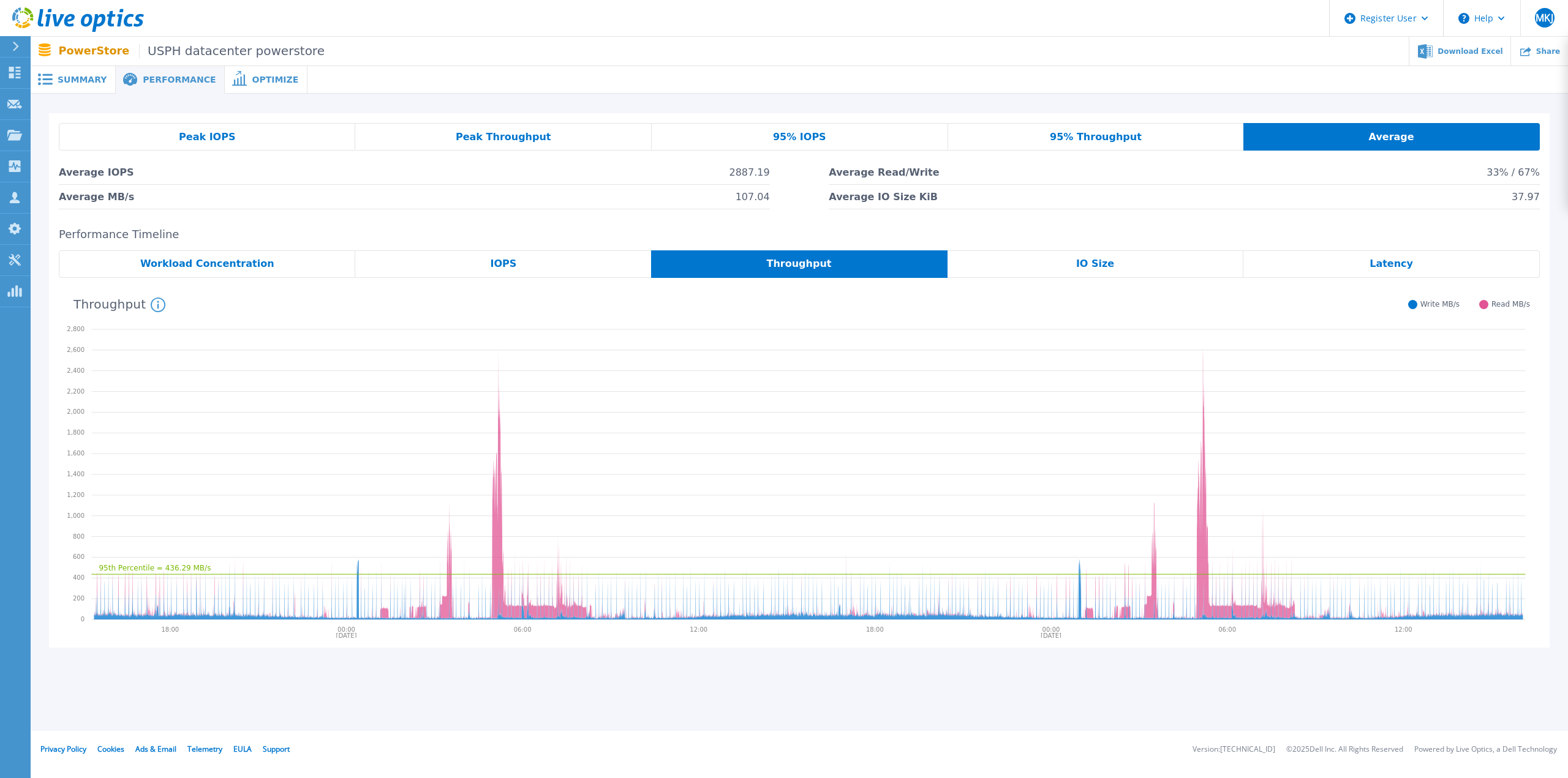
click at [1121, 139] on span "95% Throughput" at bounding box center [1095, 137] width 92 height 10
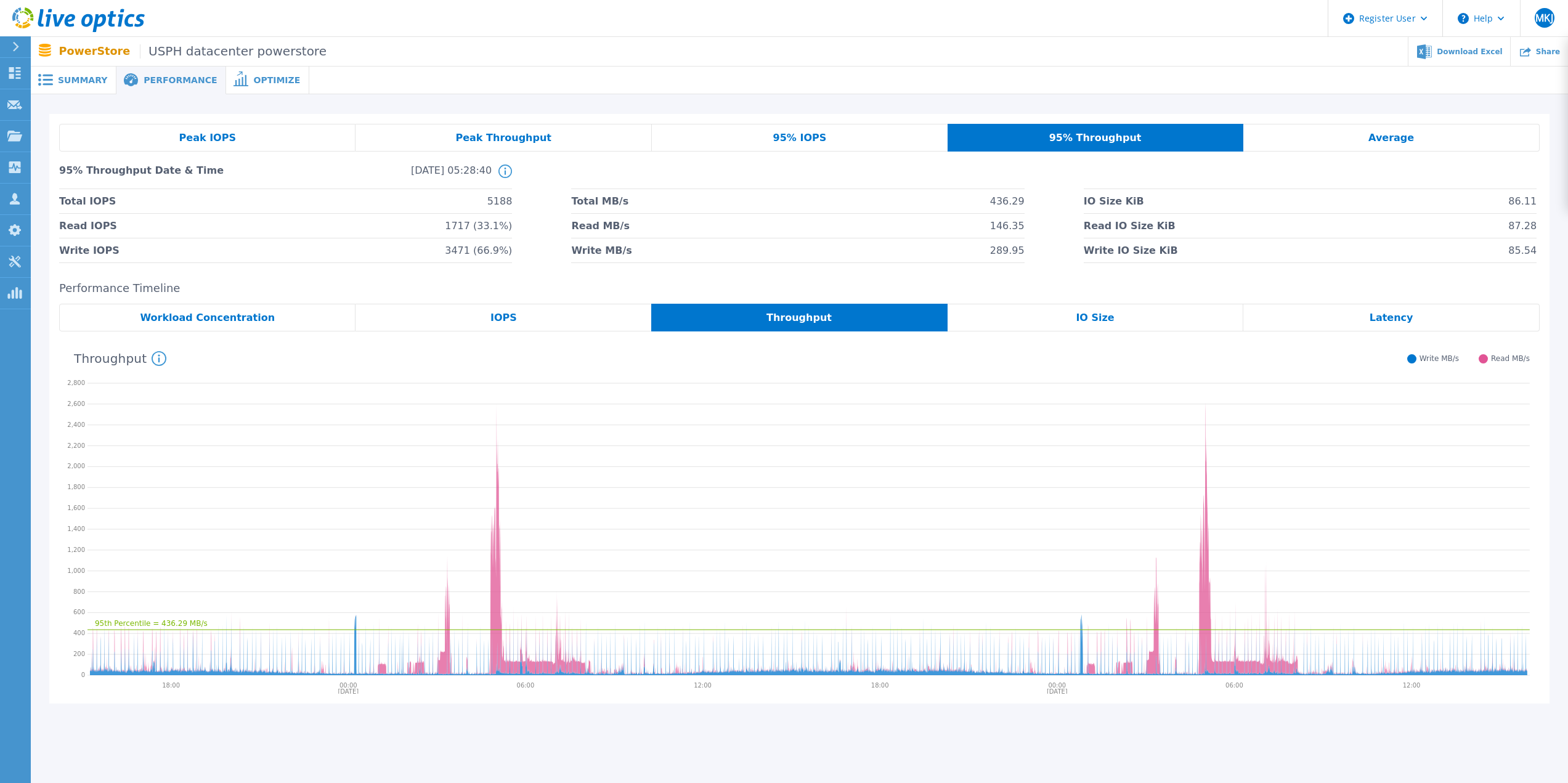
click at [1326, 141] on div "Average" at bounding box center [1392, 138] width 296 height 28
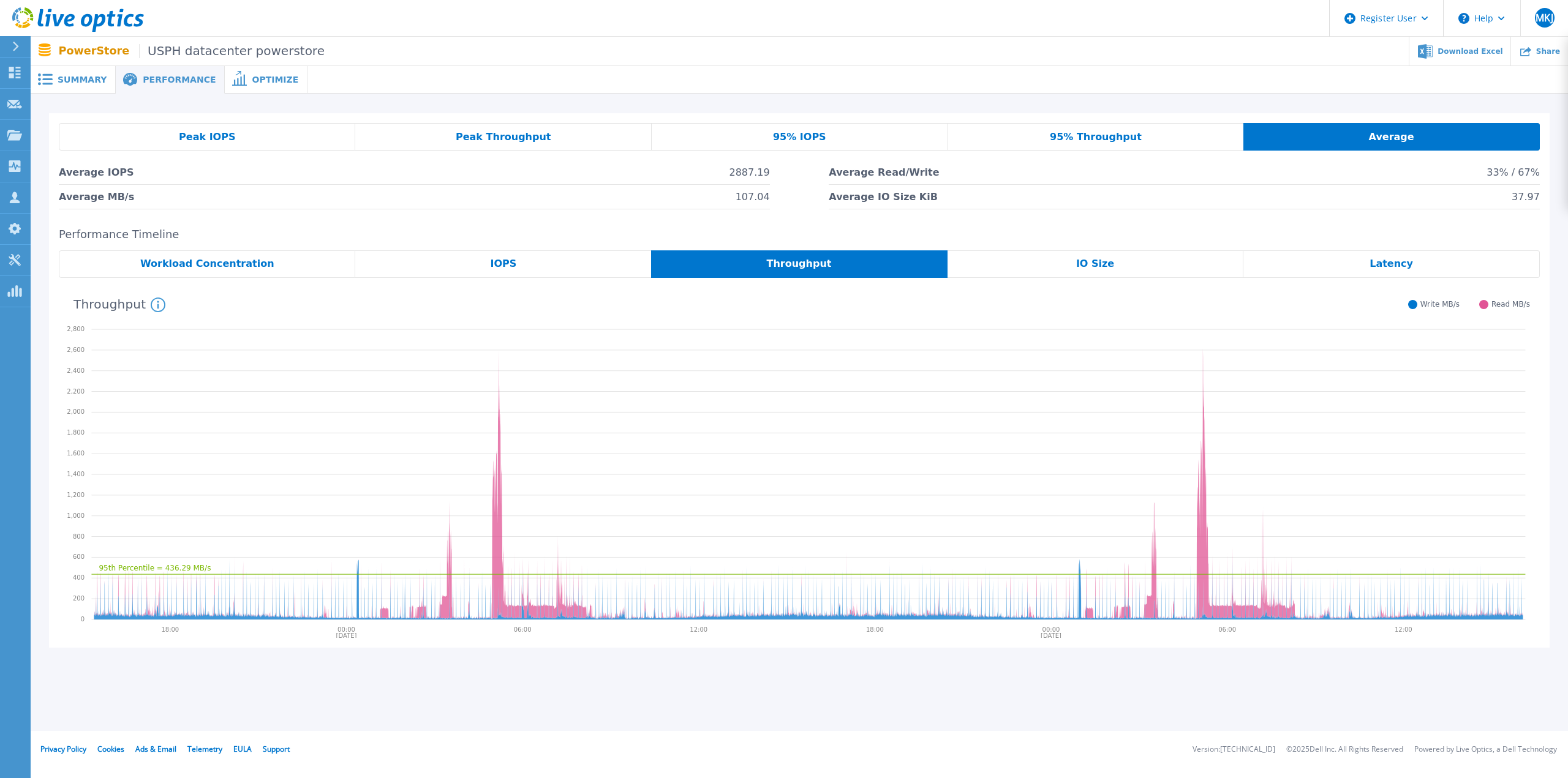
click at [1201, 130] on div "95% Throughput" at bounding box center [1096, 137] width 296 height 27
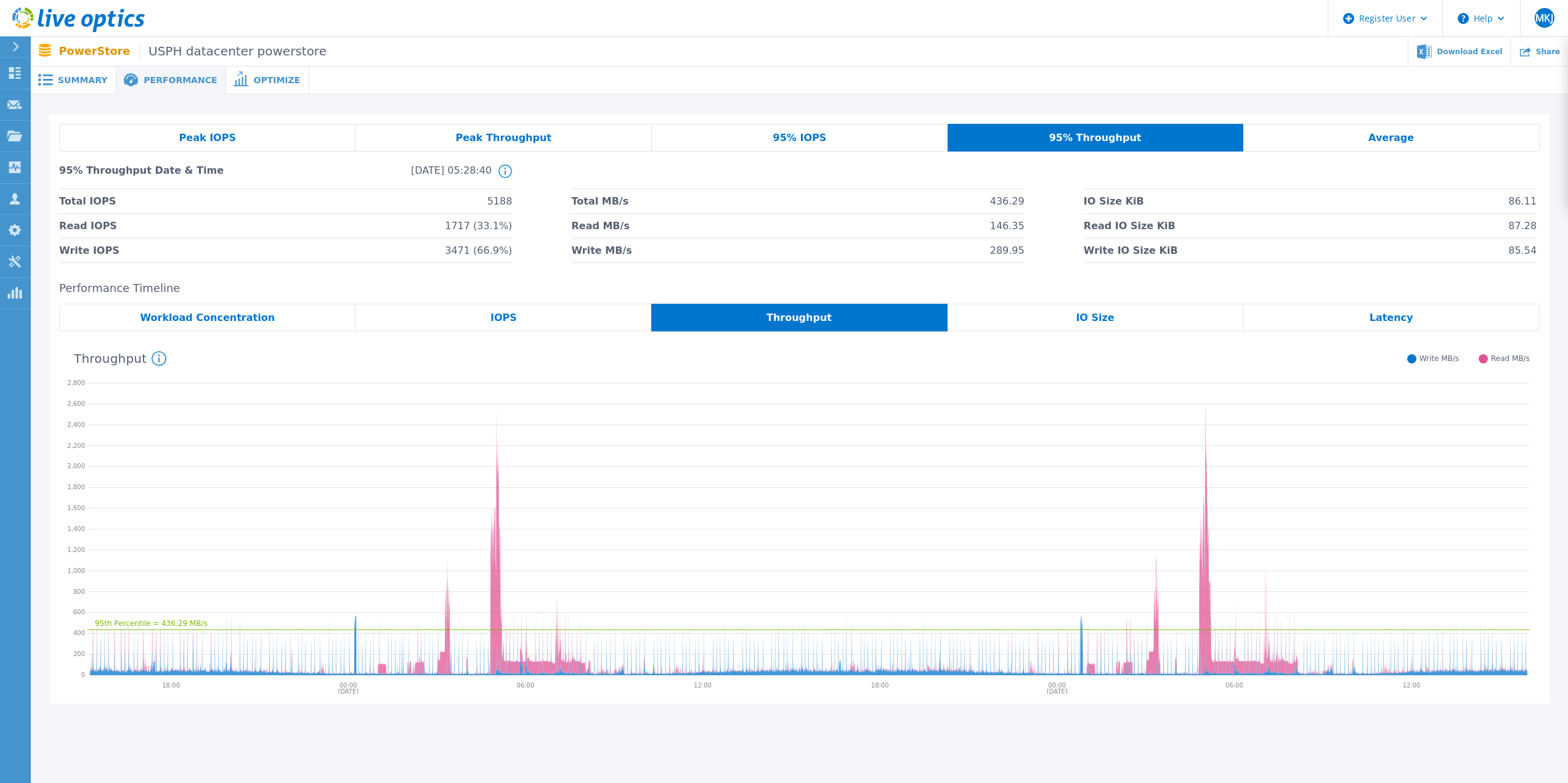
click at [818, 130] on div "95% IOPS" at bounding box center [800, 138] width 296 height 28
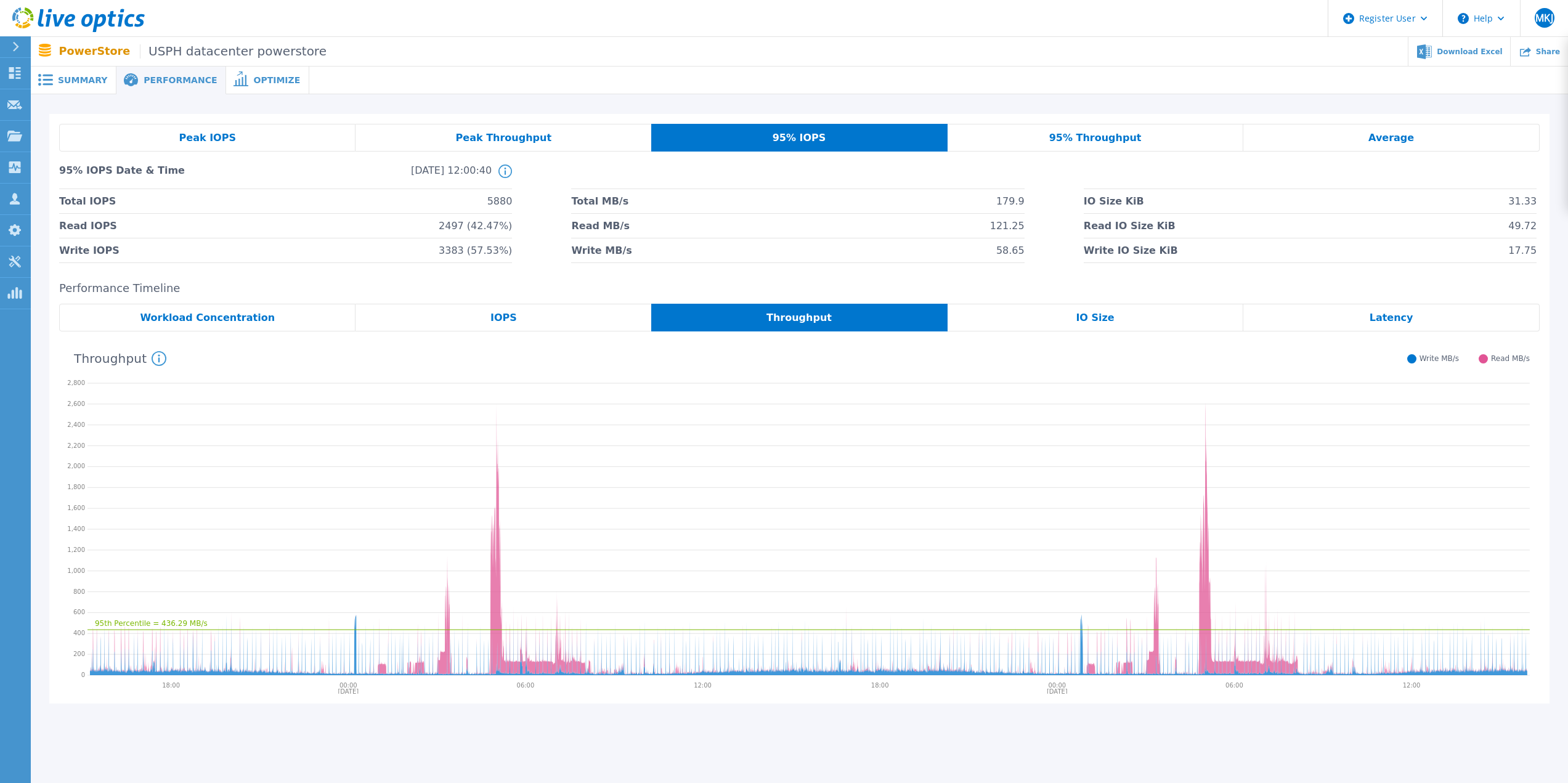
click at [1399, 140] on span "Average" at bounding box center [1391, 138] width 46 height 10
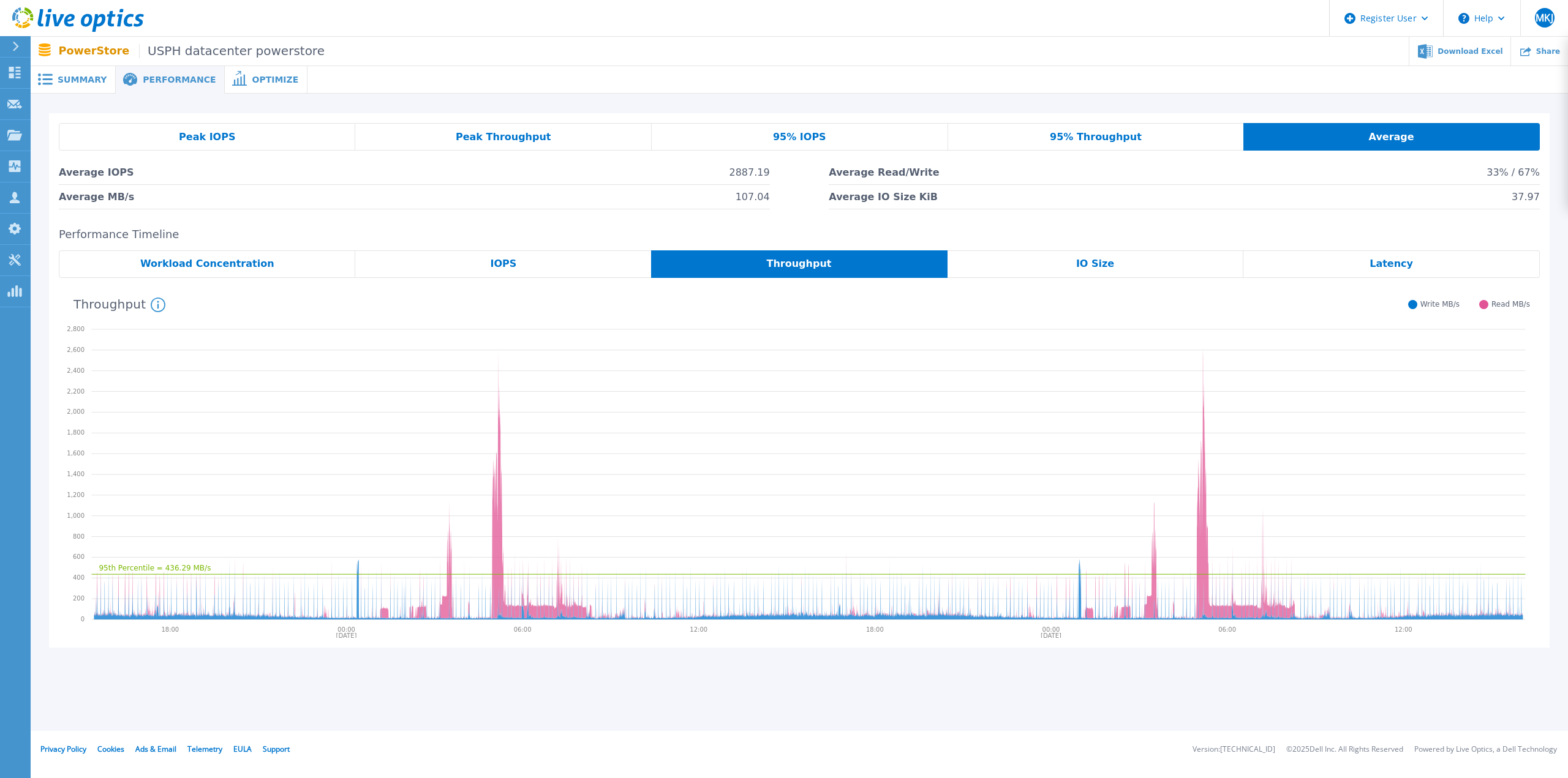
click at [1160, 139] on div "95% Throughput" at bounding box center [1096, 137] width 296 height 27
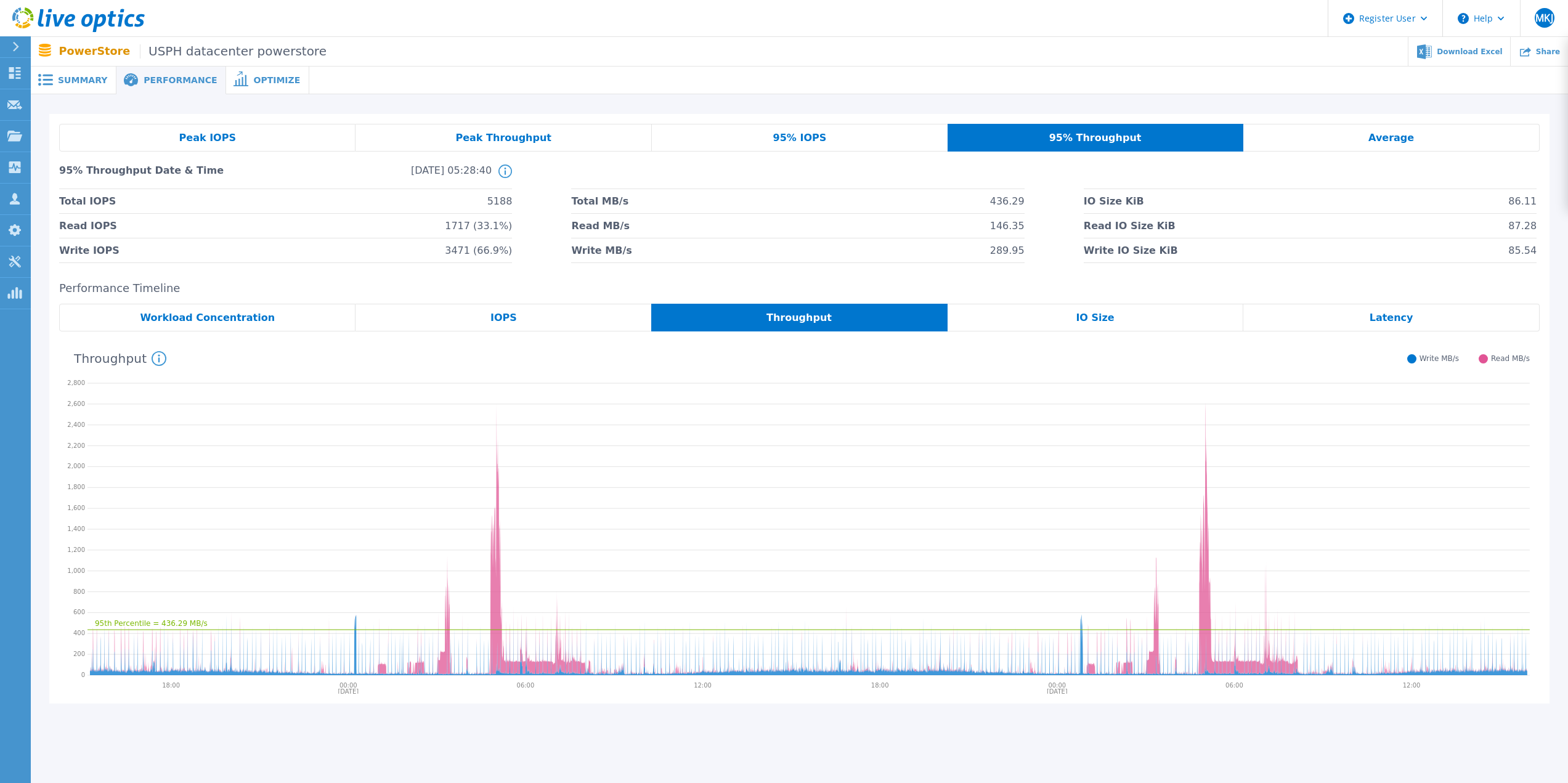
click at [1356, 145] on div "Average" at bounding box center [1392, 138] width 296 height 28
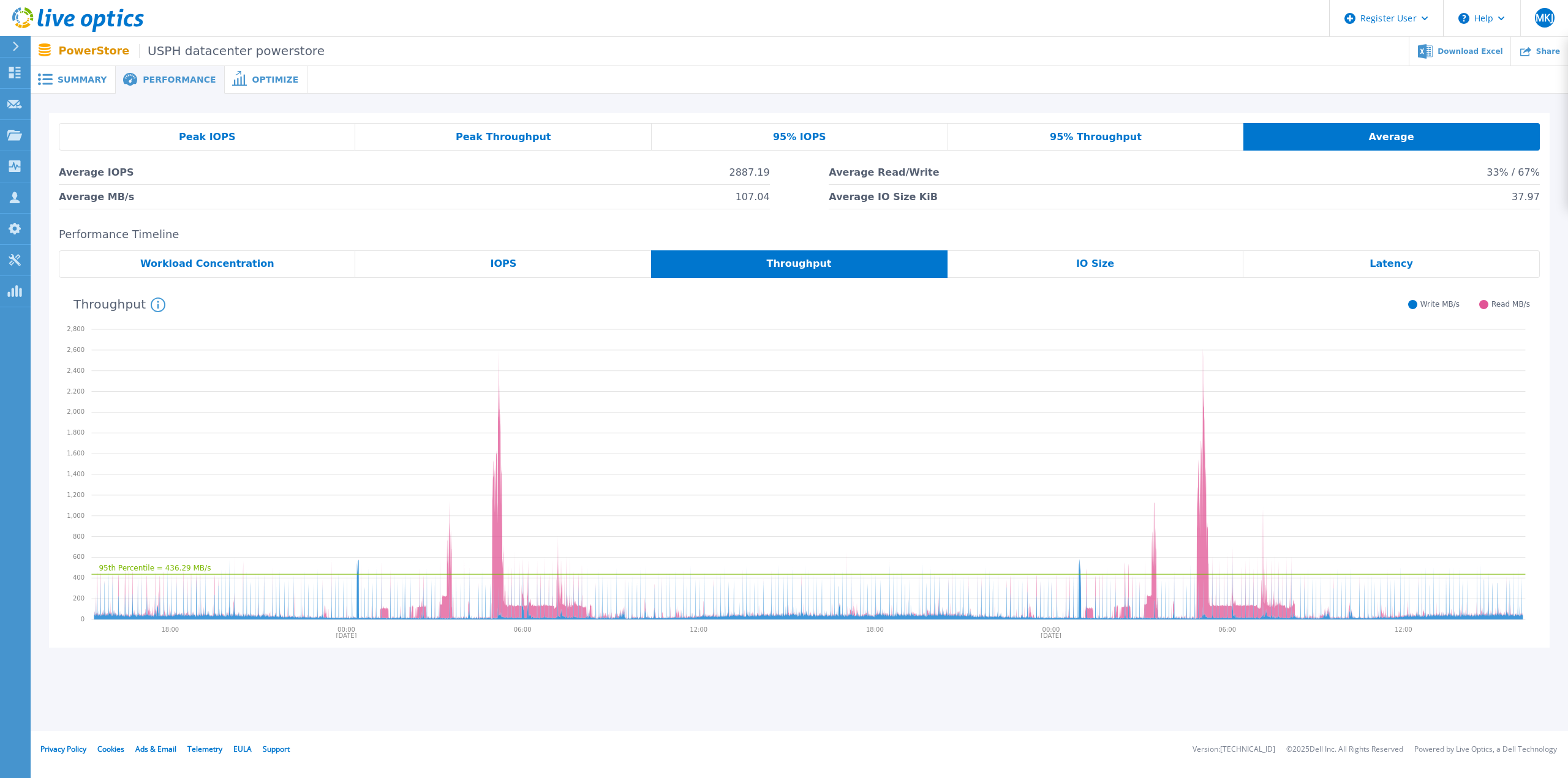
click at [1128, 151] on div "Peak IOPS Peak Throughput 95% IOPS 95% Throughput Average Average IOPS 2887.19 …" at bounding box center [799, 166] width 1481 height 86
click at [1135, 139] on div "95% Throughput" at bounding box center [1096, 137] width 296 height 27
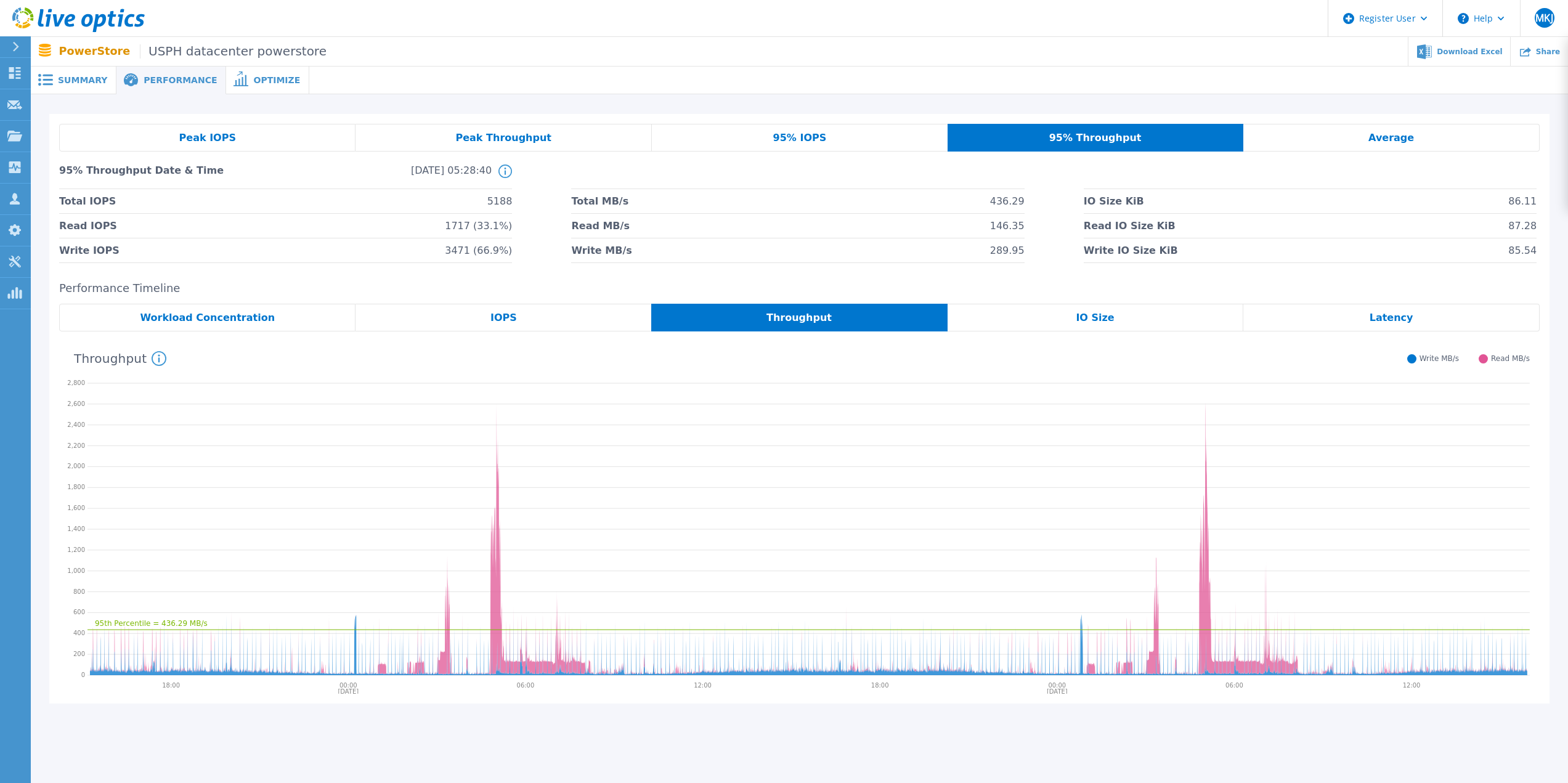
click at [1296, 137] on div "Average" at bounding box center [1392, 138] width 296 height 28
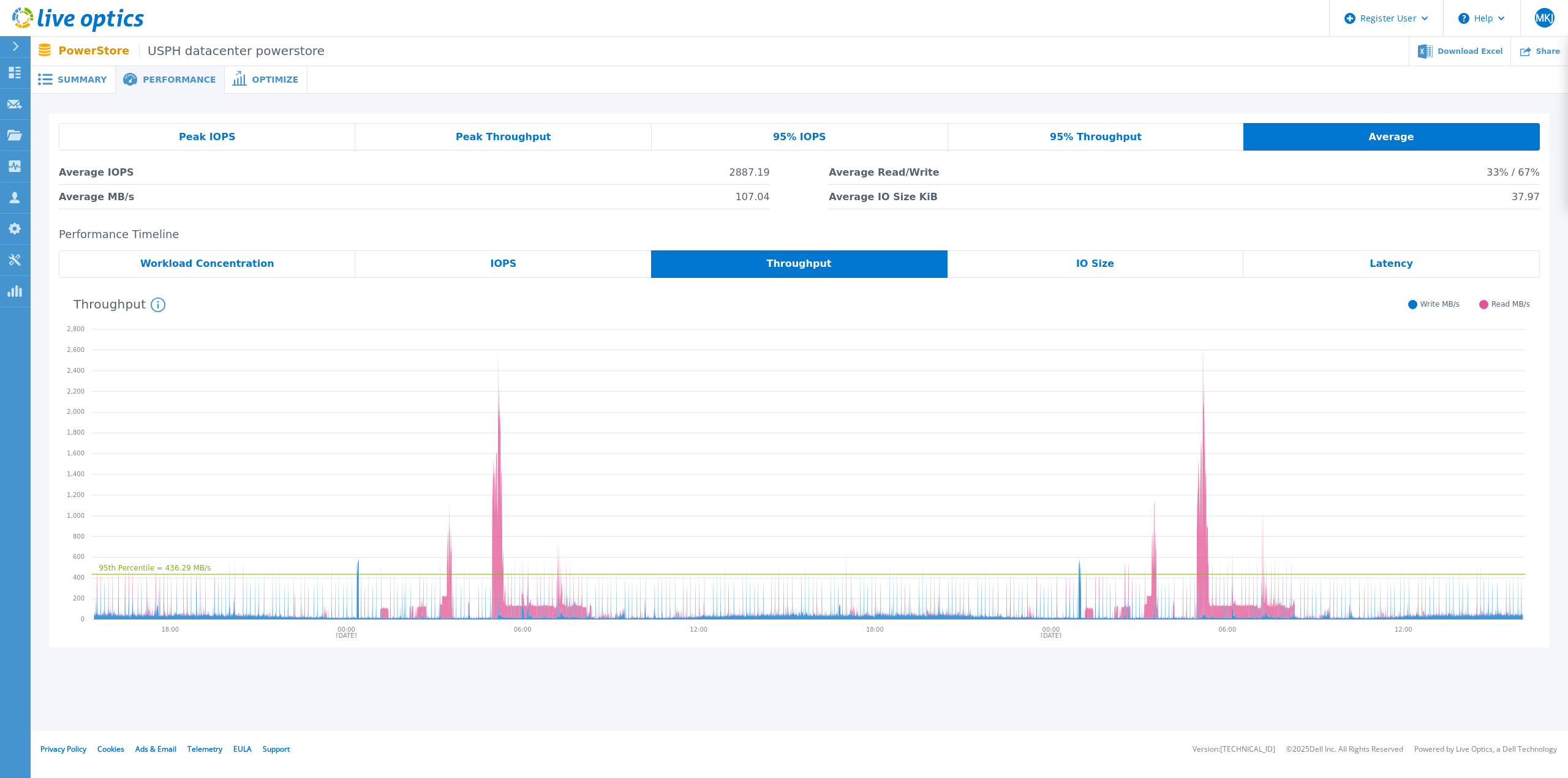
click at [56, 82] on span at bounding box center [44, 79] width 27 height 12
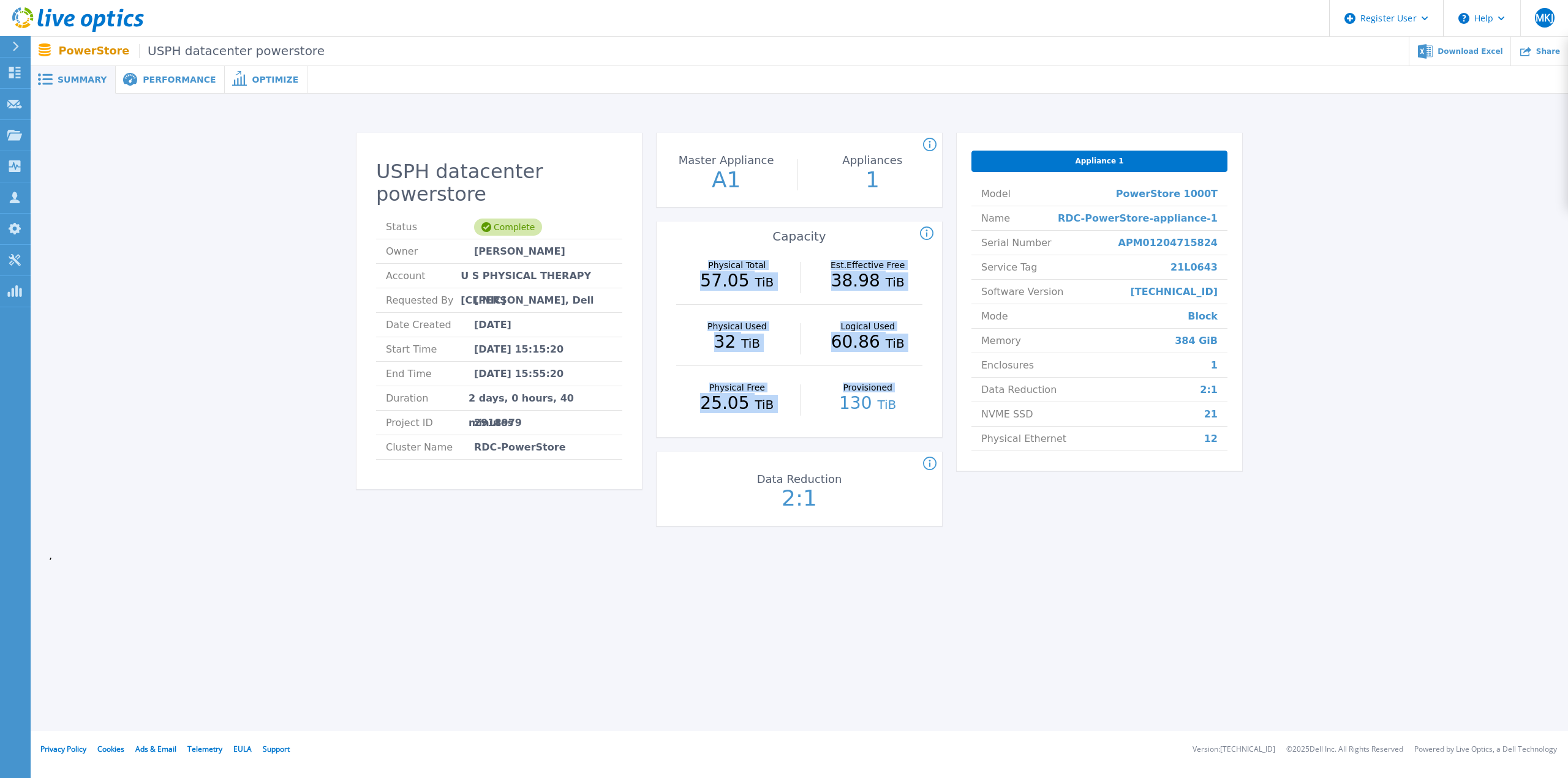
drag, startPoint x: 671, startPoint y: 249, endPoint x: 833, endPoint y: 403, distance: 223.5
click at [833, 403] on div "Physical Total 57.05 TiB Est.Effective Free 38.98 TiB Physical Used 32 TiB Logi…" at bounding box center [799, 341] width 285 height 193
click at [833, 403] on p "130 TiB" at bounding box center [867, 404] width 109 height 18
drag, startPoint x: 838, startPoint y: 381, endPoint x: 673, endPoint y: 230, distance: 223.7
click at [673, 230] on div "Physical Total : (Often referred to as Raw Total in other Live Optics asset typ…" at bounding box center [799, 329] width 285 height 215
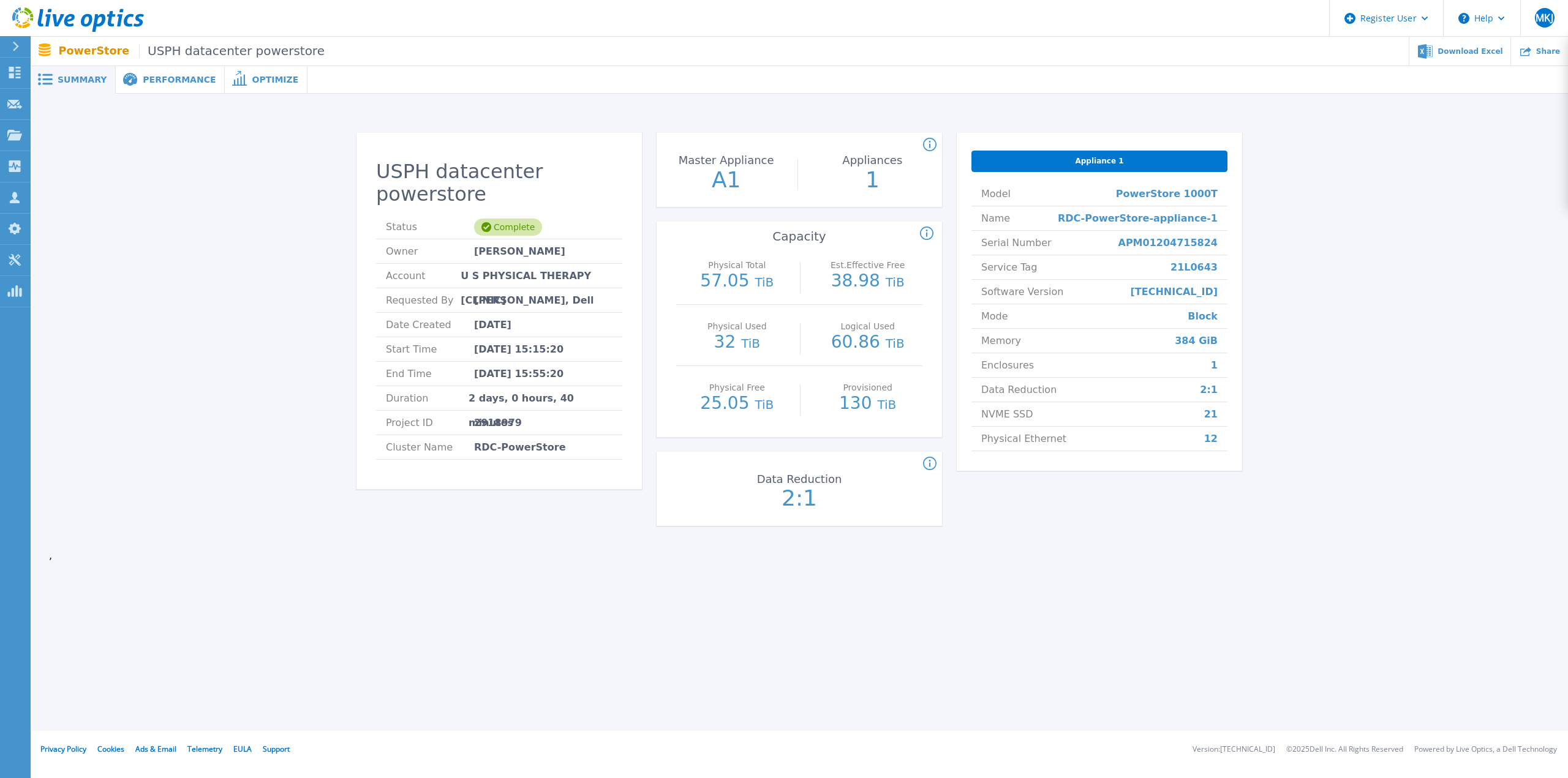
click at [673, 230] on div "Physical Total : (Often referred to as Raw Total in other Live Optics asset typ…" at bounding box center [706, 233] width 461 height 15
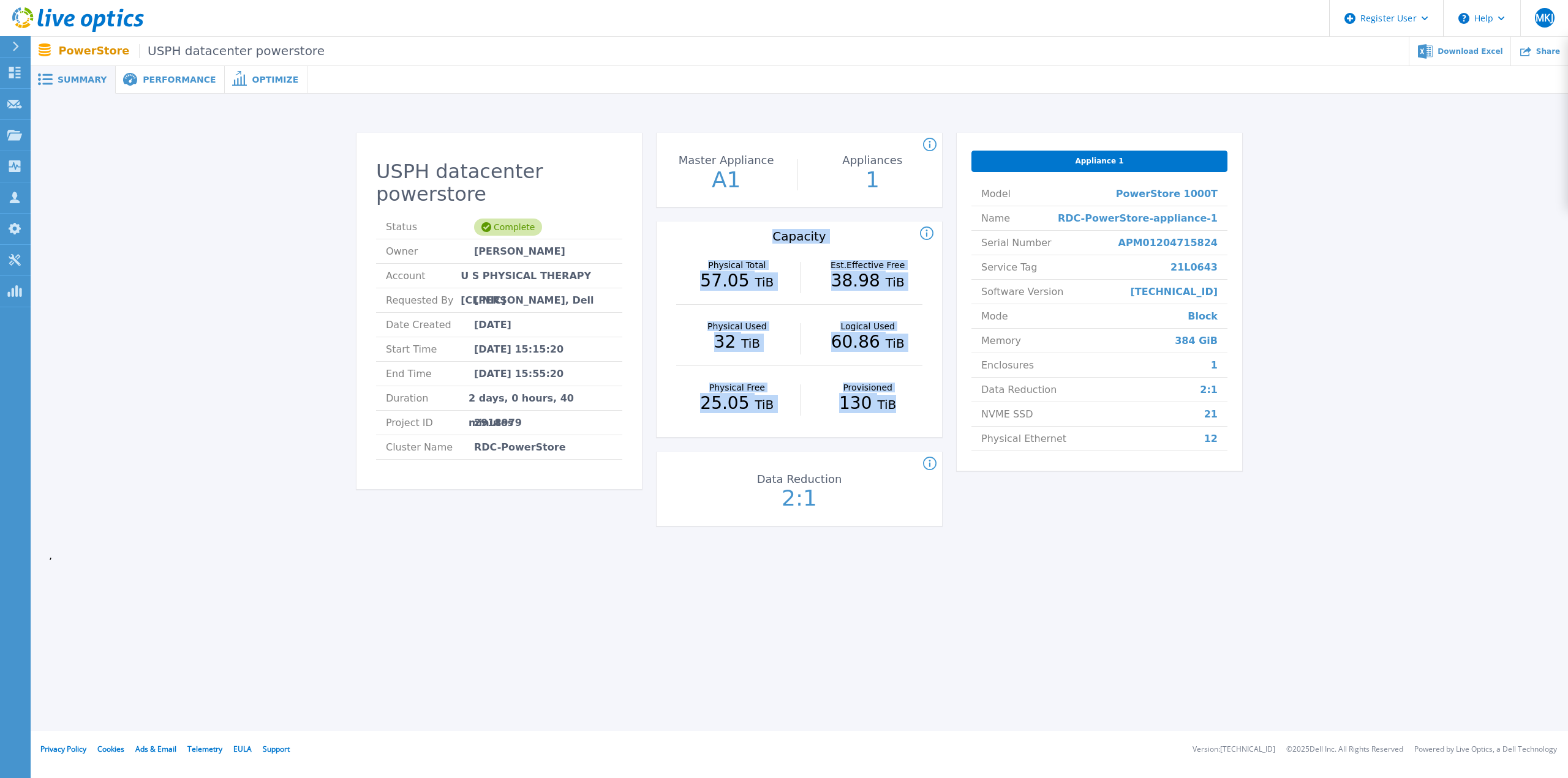
click at [880, 428] on div "Physical Total : (Often referred to as Raw Total in other Live Optics asset typ…" at bounding box center [799, 329] width 285 height 215
click at [880, 428] on div "Physical Total 57.05 TiB Est.Effective Free 38.98 TiB Physical Used 32 TiB Logi…" at bounding box center [799, 341] width 285 height 193
drag, startPoint x: 800, startPoint y: 343, endPoint x: 648, endPoint y: 228, distance: 190.6
click at [656, 228] on div "Physical Total : (Often referred to as Raw Total in other Live Optics asset typ…" at bounding box center [799, 329] width 285 height 215
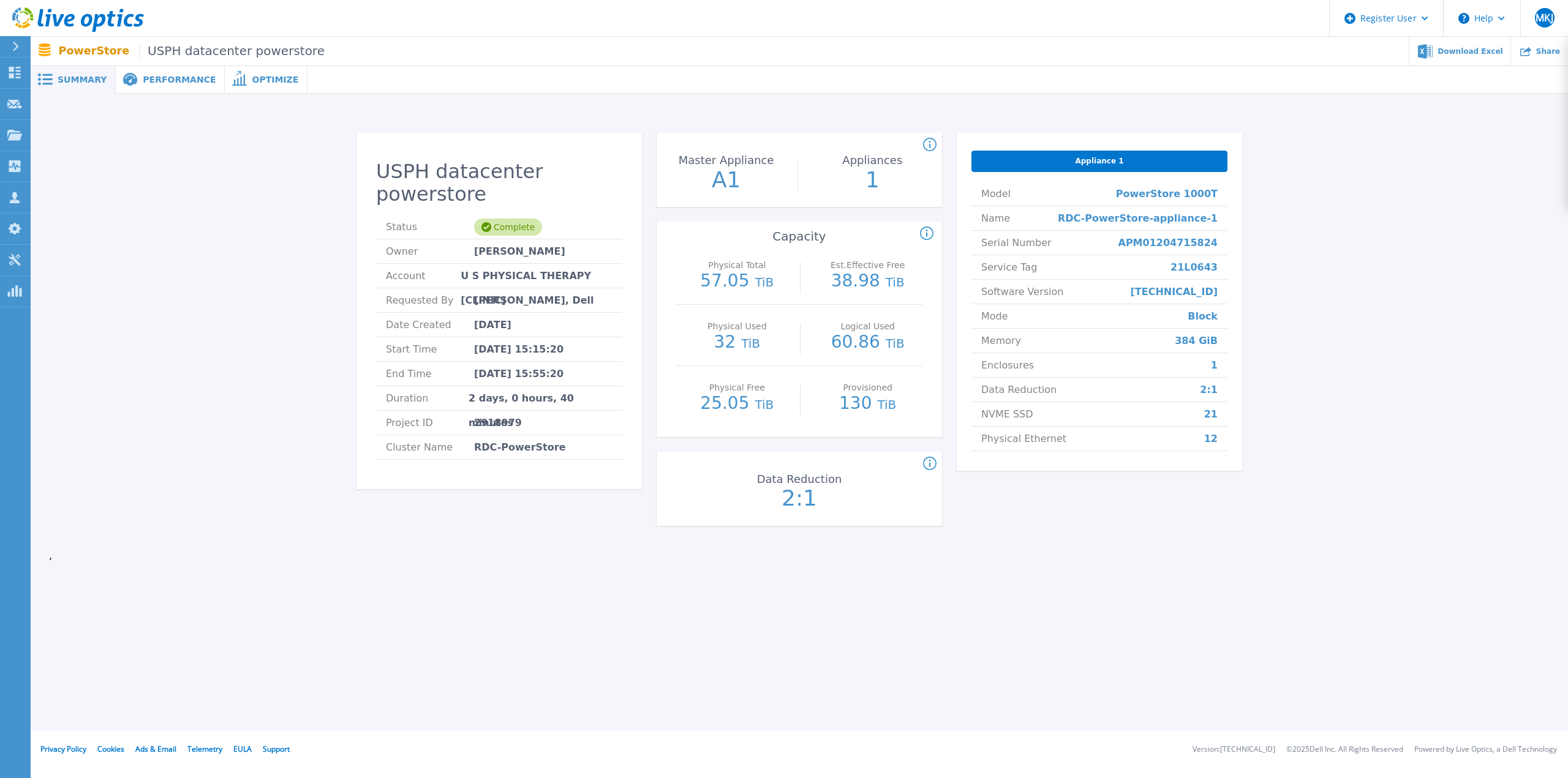
click at [648, 228] on div "Physical Total : (Often referred to as Raw Total in other Live Optics asset typ…" at bounding box center [706, 233] width 461 height 15
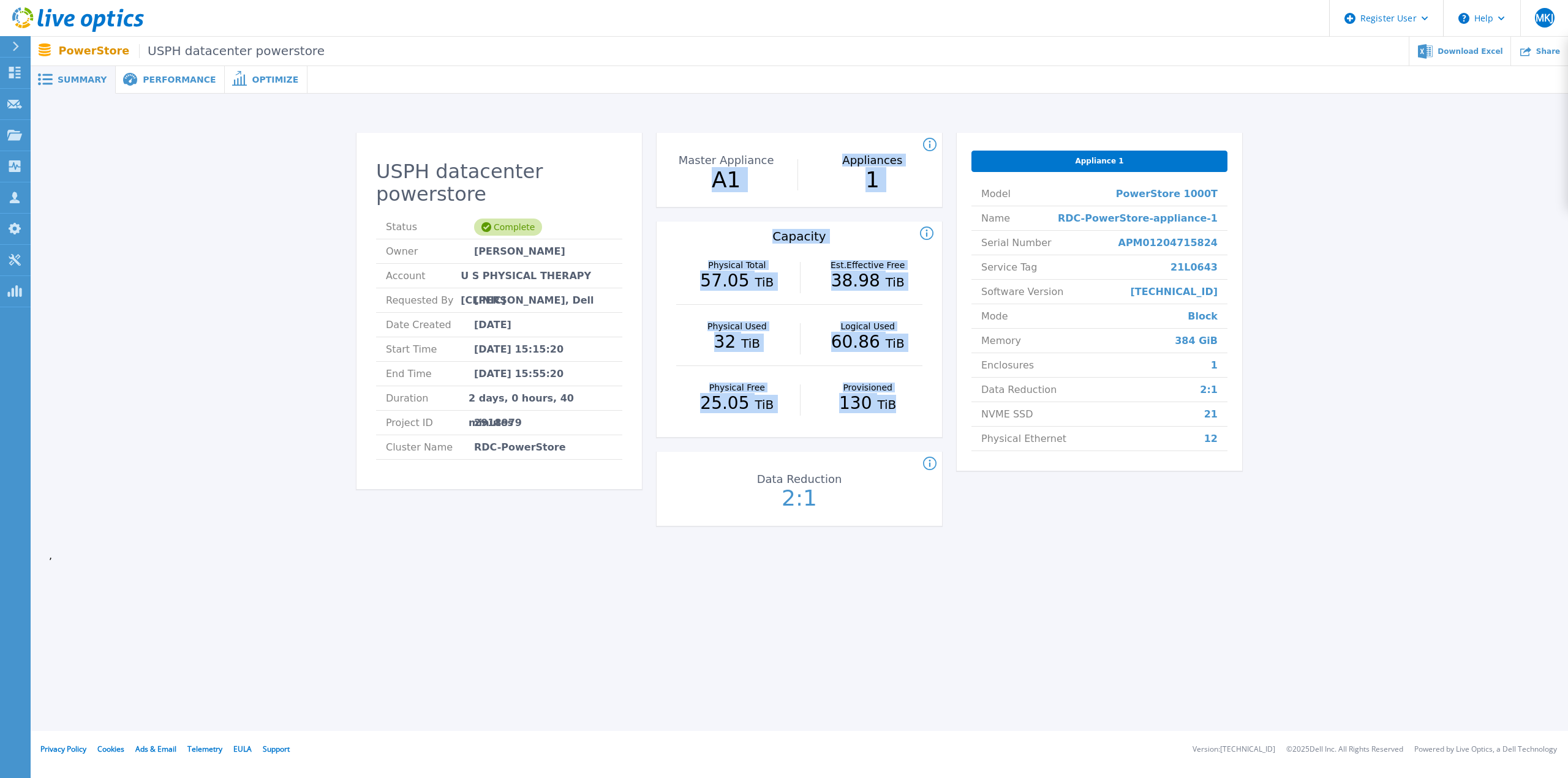
drag, startPoint x: 695, startPoint y: 207, endPoint x: 949, endPoint y: 439, distance: 344.0
click at [949, 439] on div "USPH datacenter powerstore Status Complete Owner [PERSON_NAME] Account U S PHYS…" at bounding box center [799, 336] width 886 height 408
drag, startPoint x: 840, startPoint y: 313, endPoint x: 720, endPoint y: 203, distance: 162.8
click at [720, 203] on div "USPH datacenter powerstore Status Complete Owner [PERSON_NAME] Account U S PHYS…" at bounding box center [799, 336] width 886 height 408
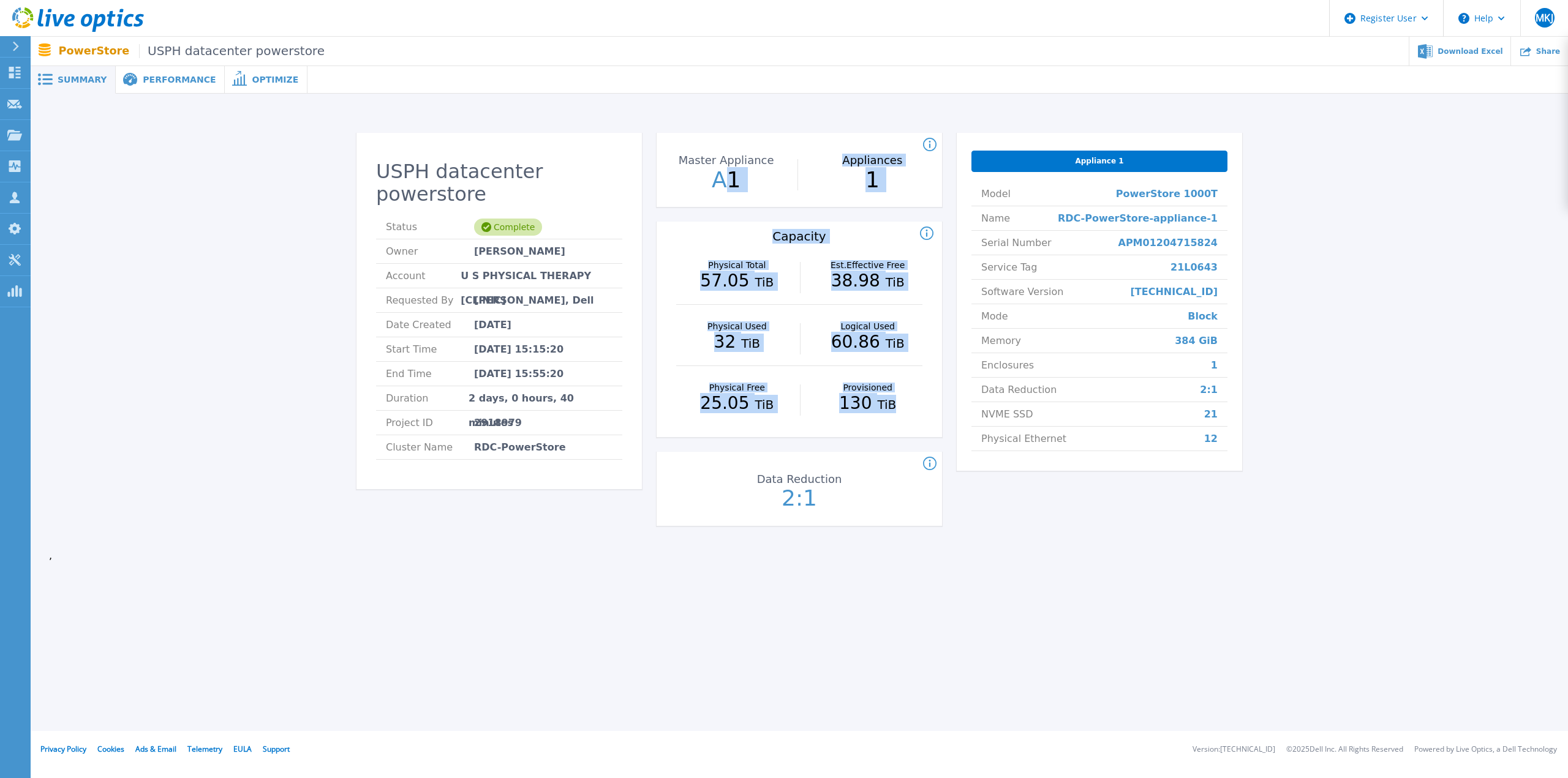
click at [720, 203] on div "Count of appliances and the Master Appliance in the PowerStore cluster. Master …" at bounding box center [799, 170] width 285 height 74
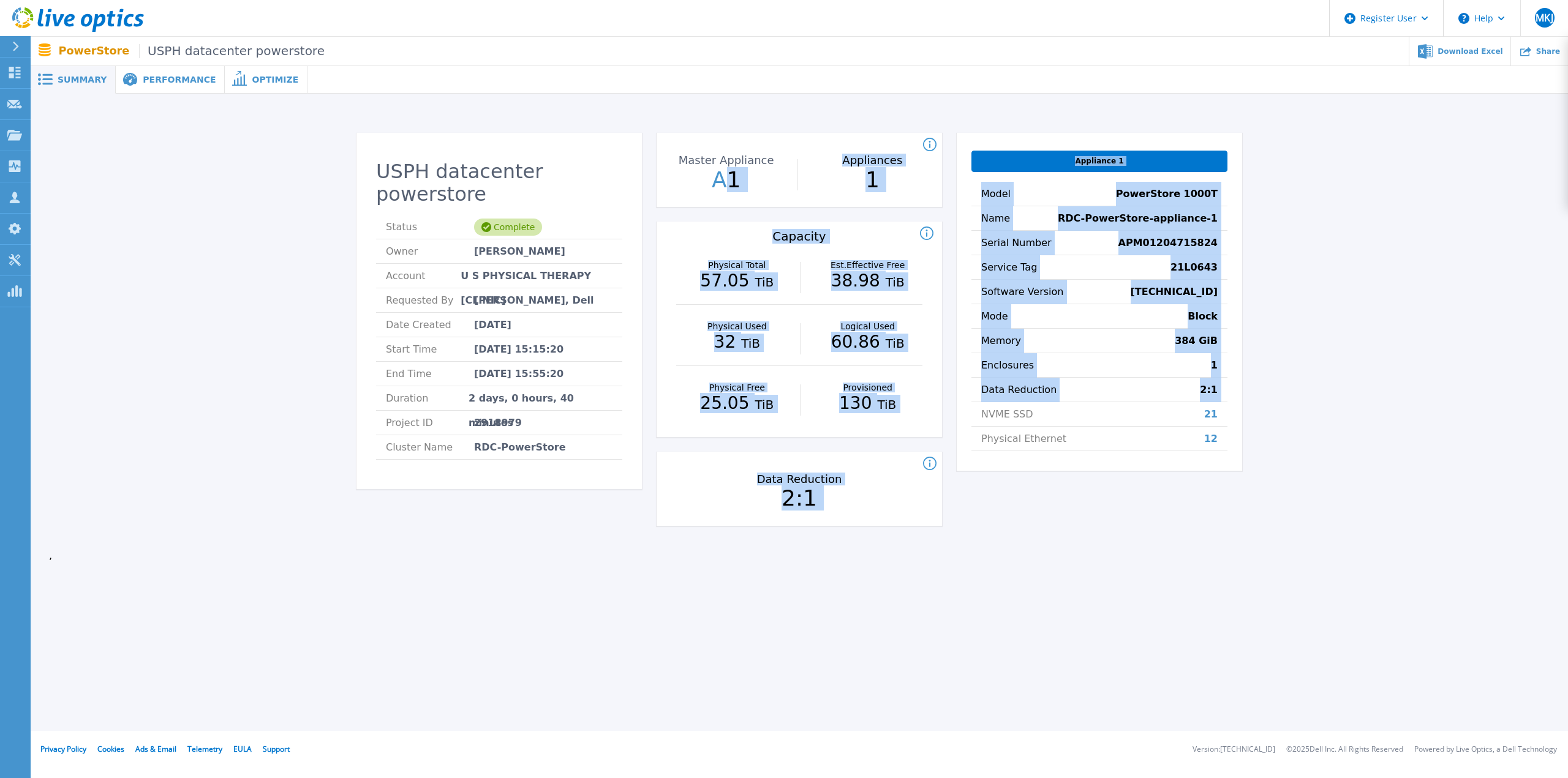
click at [978, 422] on div "USPH datacenter powerstore Status Complete Owner [PERSON_NAME] Account U S PHYS…" at bounding box center [799, 336] width 886 height 408
click at [978, 422] on li "NVME SSD 21" at bounding box center [1099, 414] width 256 height 25
drag, startPoint x: 978, startPoint y: 422, endPoint x: 753, endPoint y: 233, distance: 293.8
click at [753, 233] on div "USPH datacenter powerstore Status Complete Owner [PERSON_NAME] Account U S PHYS…" at bounding box center [799, 336] width 886 height 408
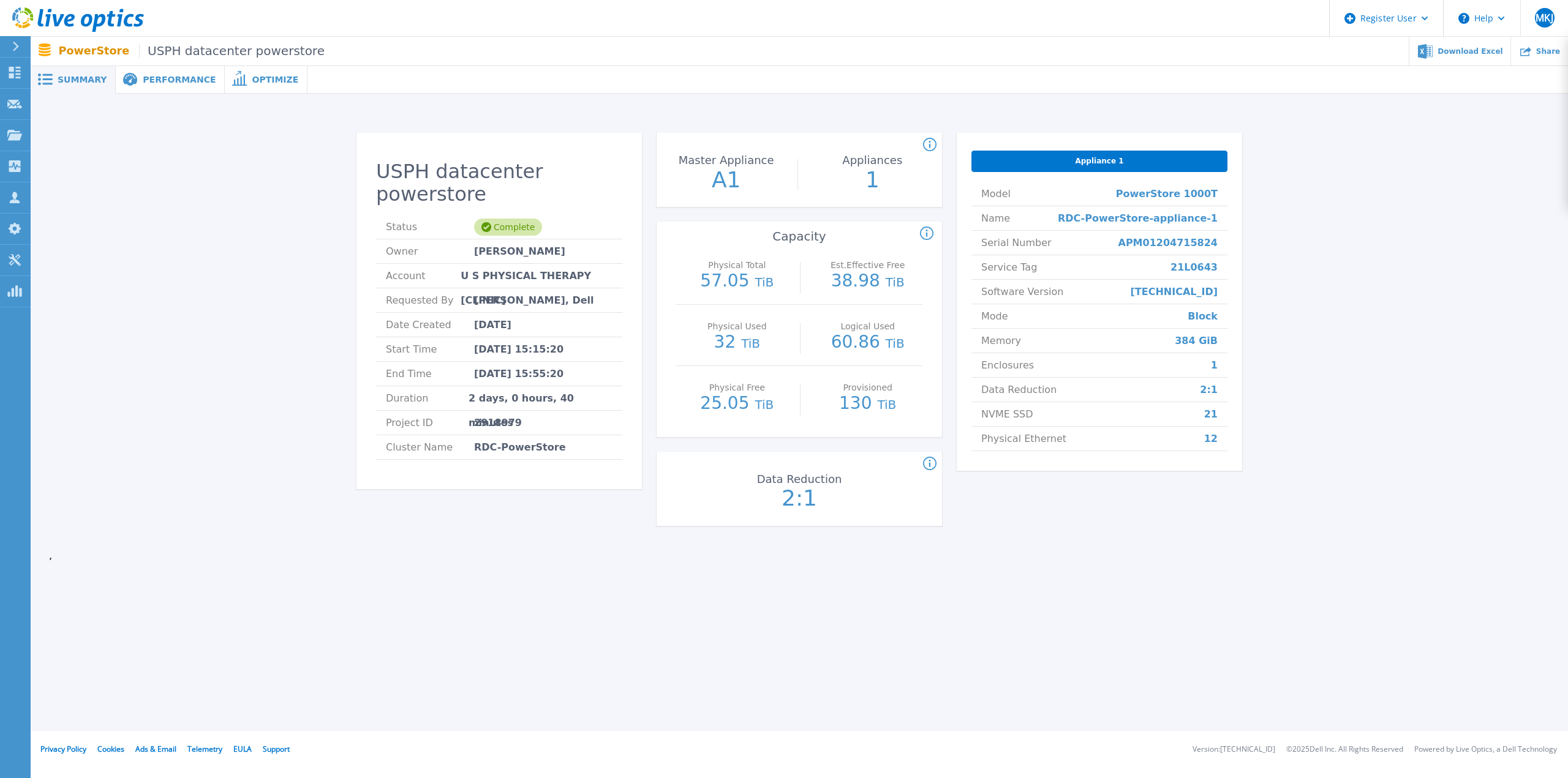
click at [753, 233] on div "Physical Total : (Often referred to as Raw Total in other Live Optics asset typ…" at bounding box center [706, 233] width 461 height 15
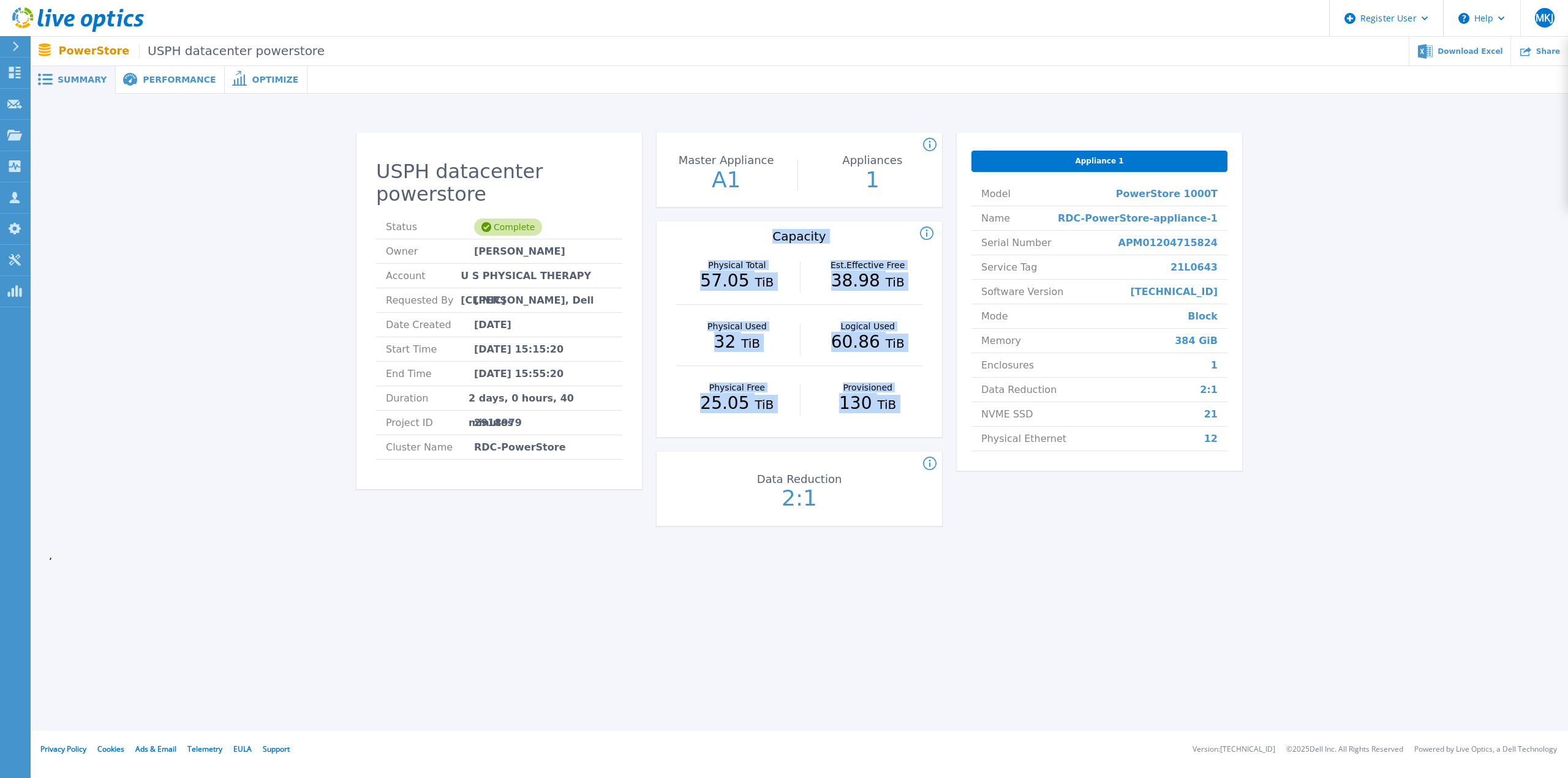
drag, startPoint x: 752, startPoint y: 231, endPoint x: 971, endPoint y: 429, distance: 295.2
click at [971, 429] on div "USPH datacenter powerstore Status Complete Owner [PERSON_NAME] Account U S PHYS…" at bounding box center [799, 336] width 886 height 408
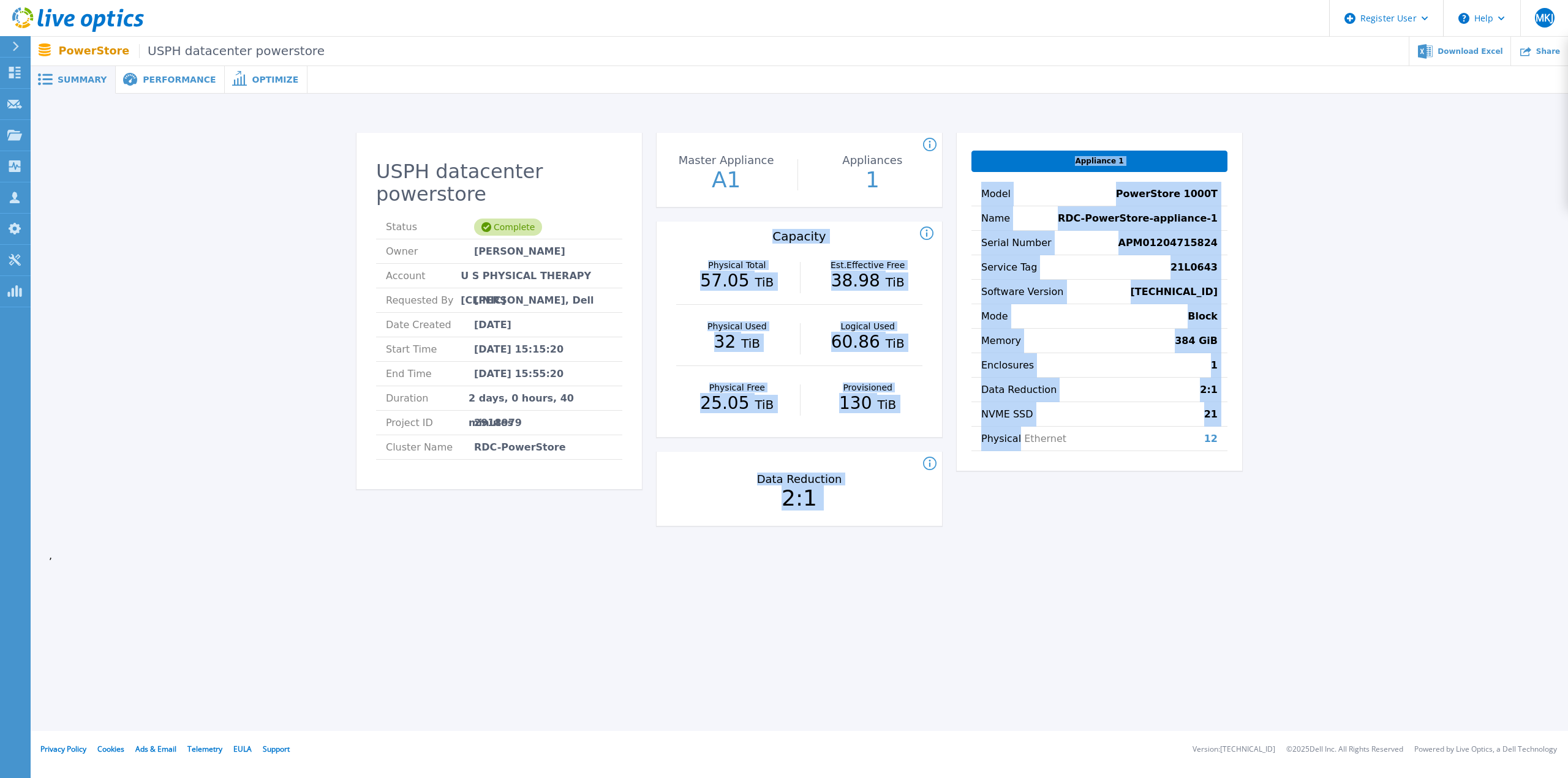
click at [971, 429] on li "Physical Ethernet 12" at bounding box center [1099, 439] width 256 height 25
drag, startPoint x: 366, startPoint y: 322, endPoint x: 618, endPoint y: 363, distance: 255.3
click at [618, 363] on div "USPH datacenter powerstore Status Complete Owner [PERSON_NAME] Account U S PHYS…" at bounding box center [499, 315] width 285 height 349
click at [618, 363] on li "End Time [DATE] 15:55:20" at bounding box center [499, 374] width 246 height 25
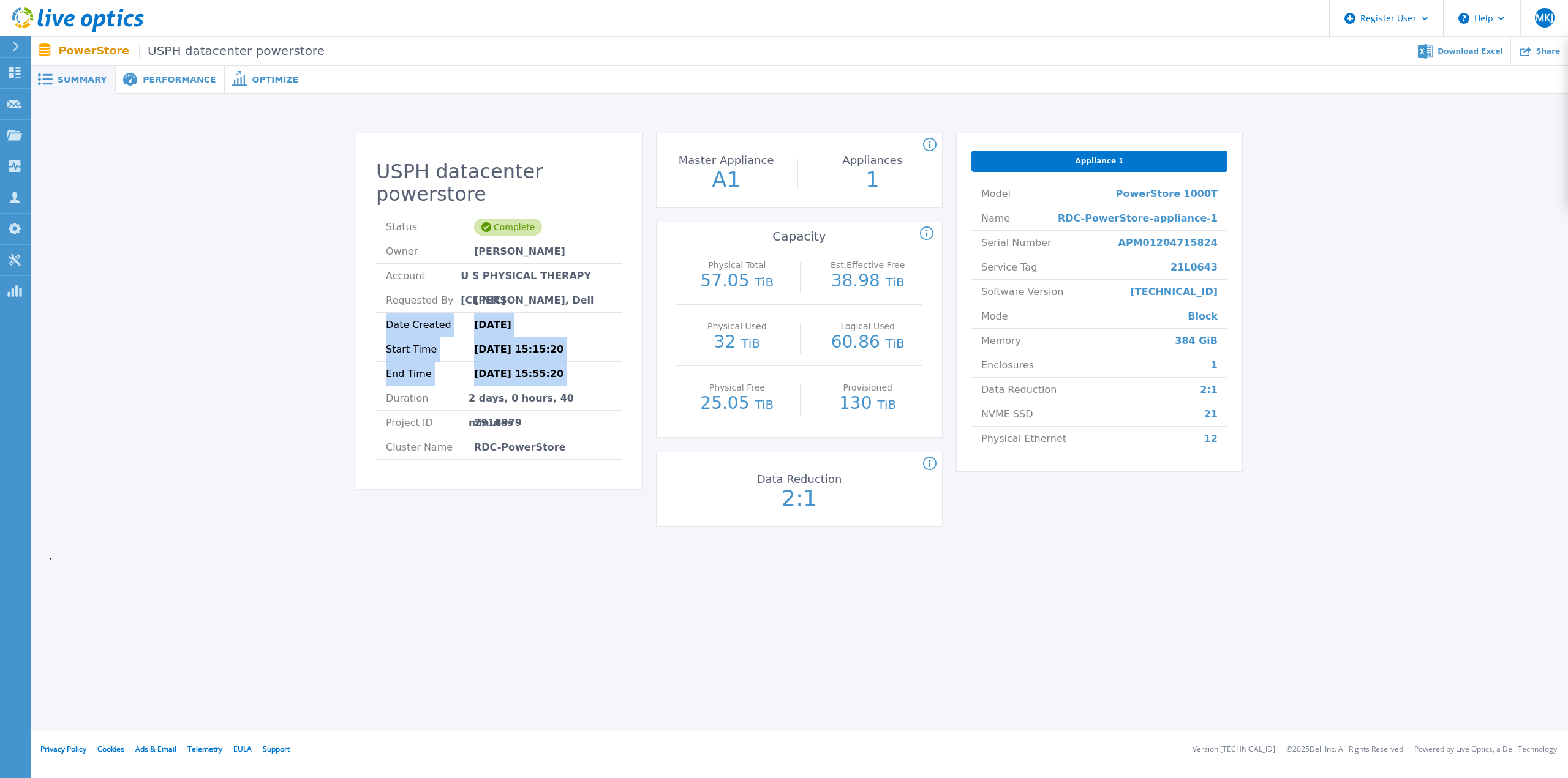
drag, startPoint x: 618, startPoint y: 363, endPoint x: 379, endPoint y: 308, distance: 245.2
click at [379, 308] on ul "Status Complete Owner [PERSON_NAME] Account U S PHYSICAL THERAPY [CLINIC] Reque…" at bounding box center [499, 337] width 246 height 245
click at [399, 288] on span "Requested By" at bounding box center [430, 300] width 88 height 24
drag, startPoint x: 466, startPoint y: 327, endPoint x: 531, endPoint y: 325, distance: 65.0
click at [531, 337] on li "Start Time [DATE] 15:15:20" at bounding box center [499, 349] width 246 height 25
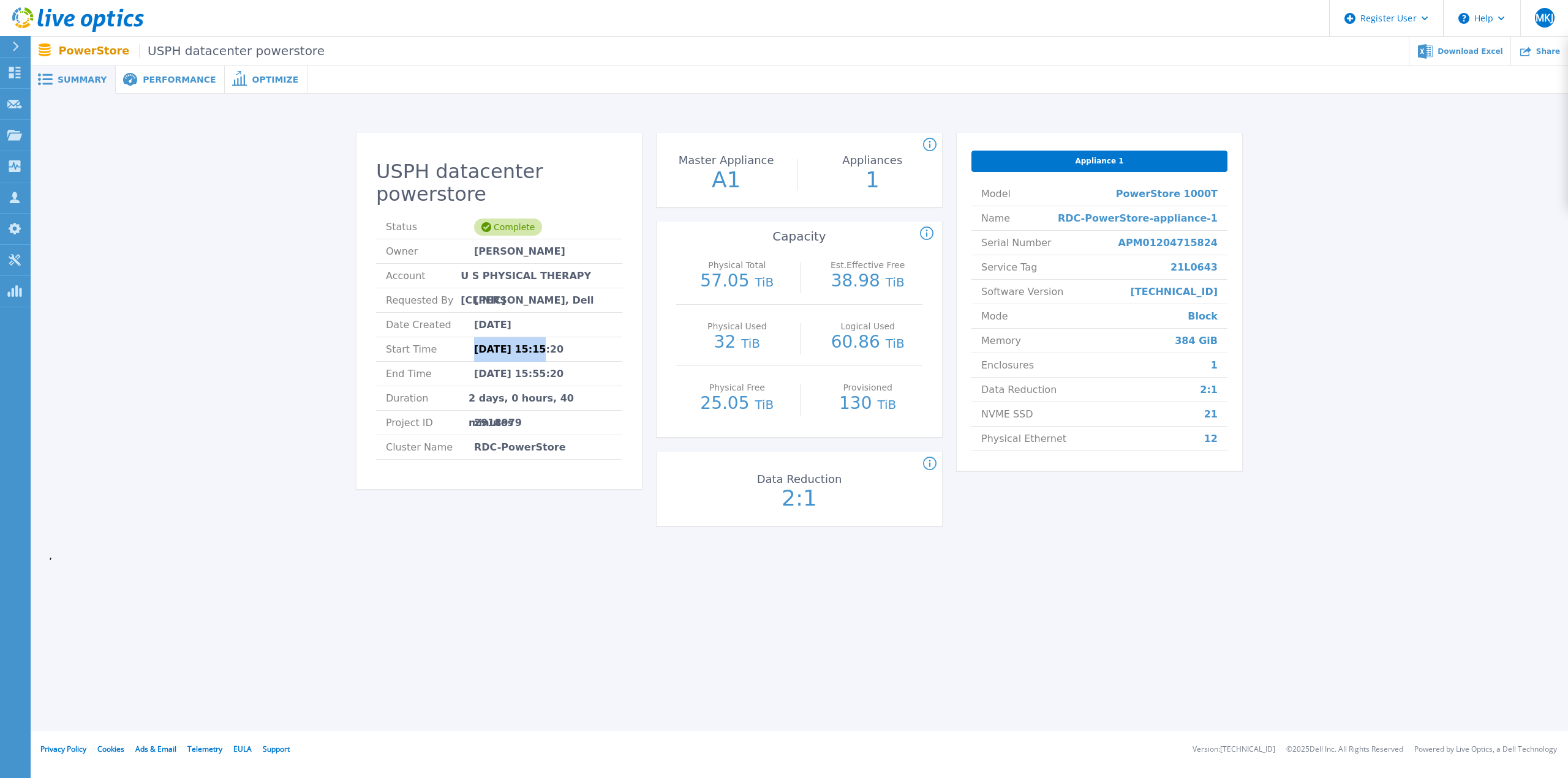
copy li "[DATE]"
click at [520, 362] on span "[DATE] 15:55:20" at bounding box center [518, 374] width 89 height 24
click at [504, 411] on span "2918979" at bounding box center [498, 423] width 48 height 24
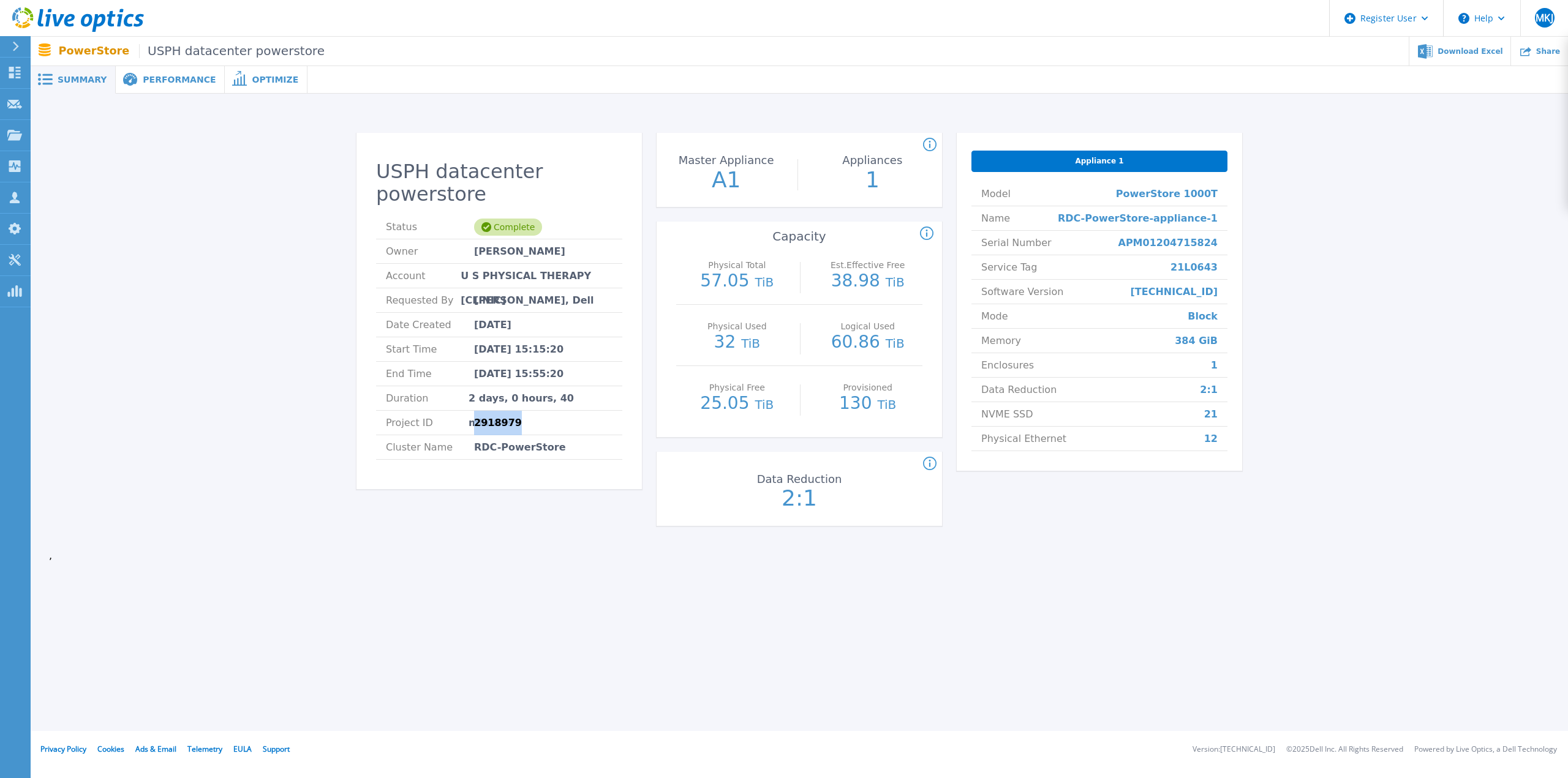
click at [538, 411] on li "Project ID 2918979" at bounding box center [499, 423] width 246 height 25
drag, startPoint x: 544, startPoint y: 398, endPoint x: 473, endPoint y: 407, distance: 71.6
click at [473, 411] on li "Project ID 2918979" at bounding box center [499, 423] width 246 height 25
copy li "2918979"
click at [511, 435] on span "RDC-PowerStore" at bounding box center [520, 447] width 92 height 24
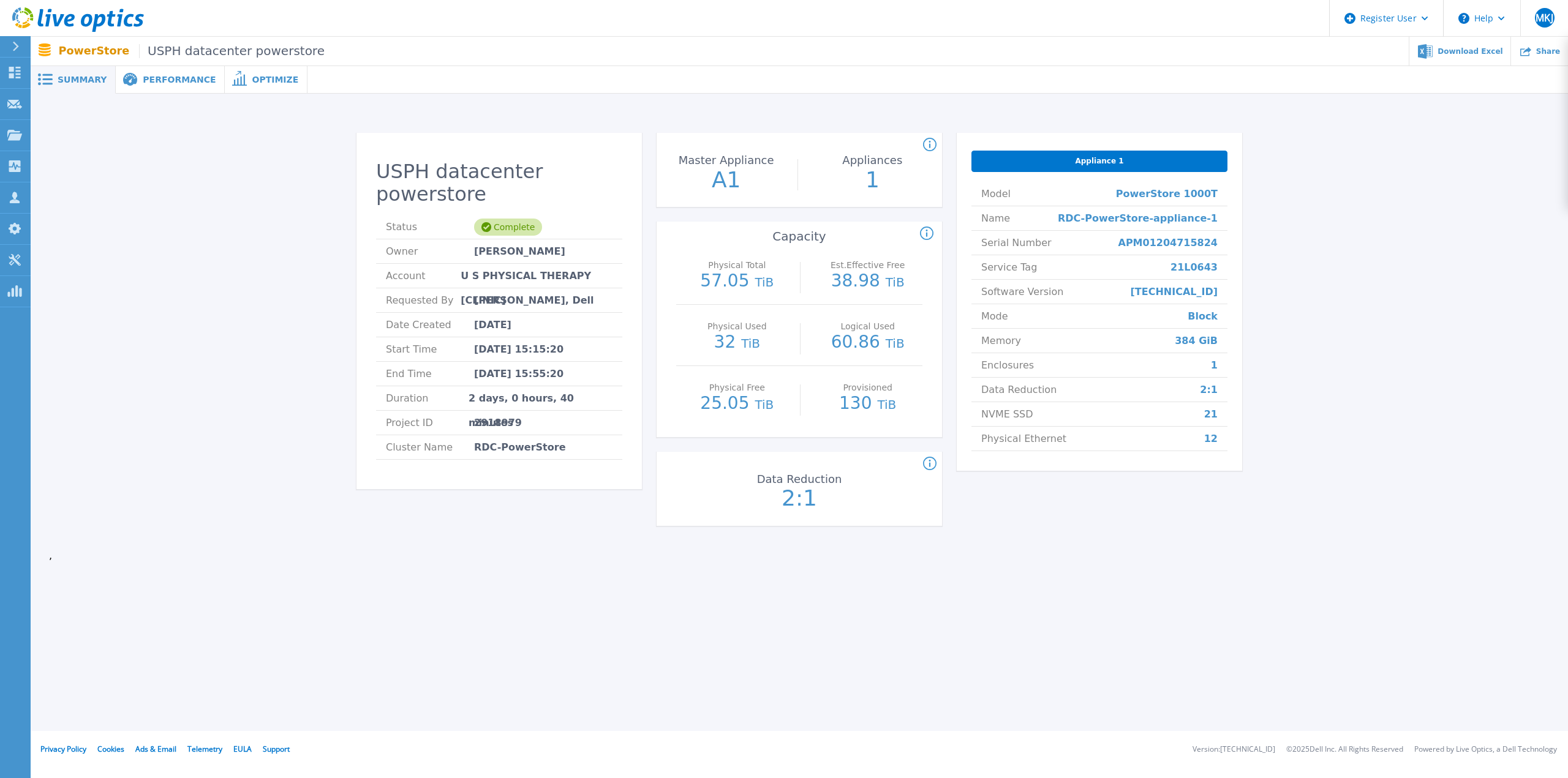
click at [550, 288] on span "[PERSON_NAME], Dell" at bounding box center [534, 300] width 120 height 24
click at [1201, 270] on span "21L0643" at bounding box center [1194, 267] width 47 height 24
copy span "21L0643"
